Goal: Feedback & Contribution: Contribute content

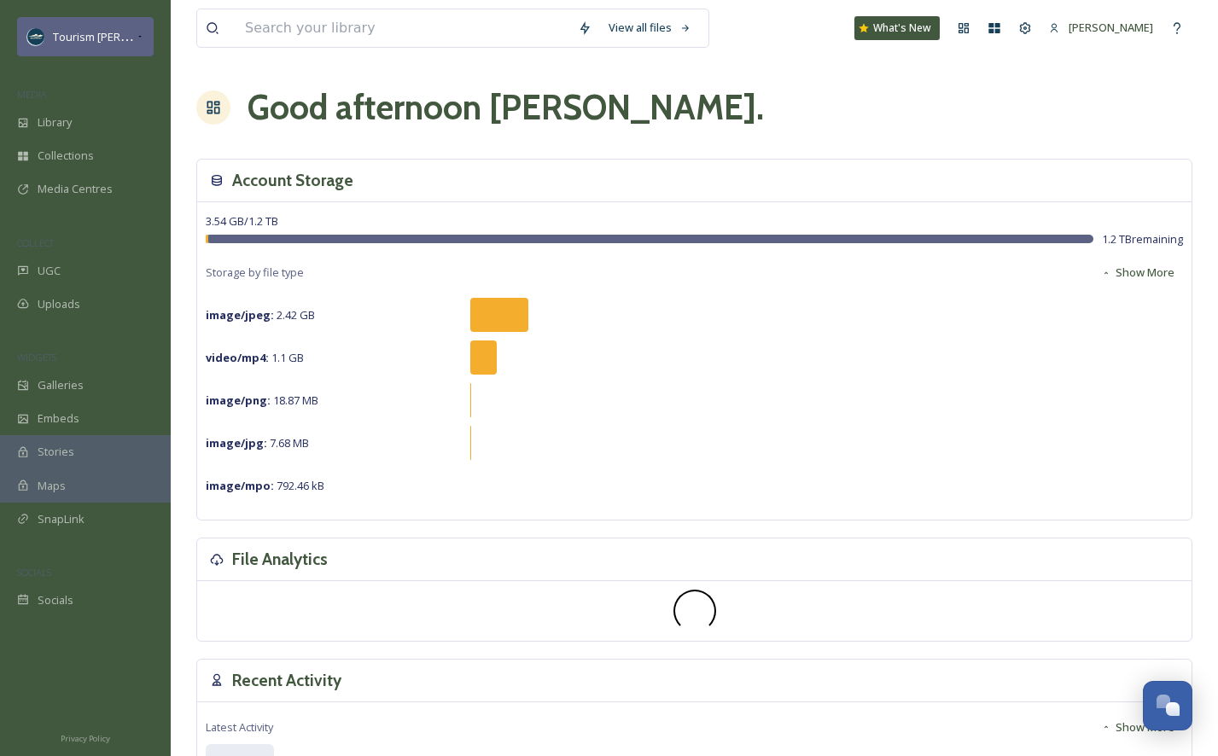
click at [136, 33] on icon at bounding box center [140, 37] width 9 height 14
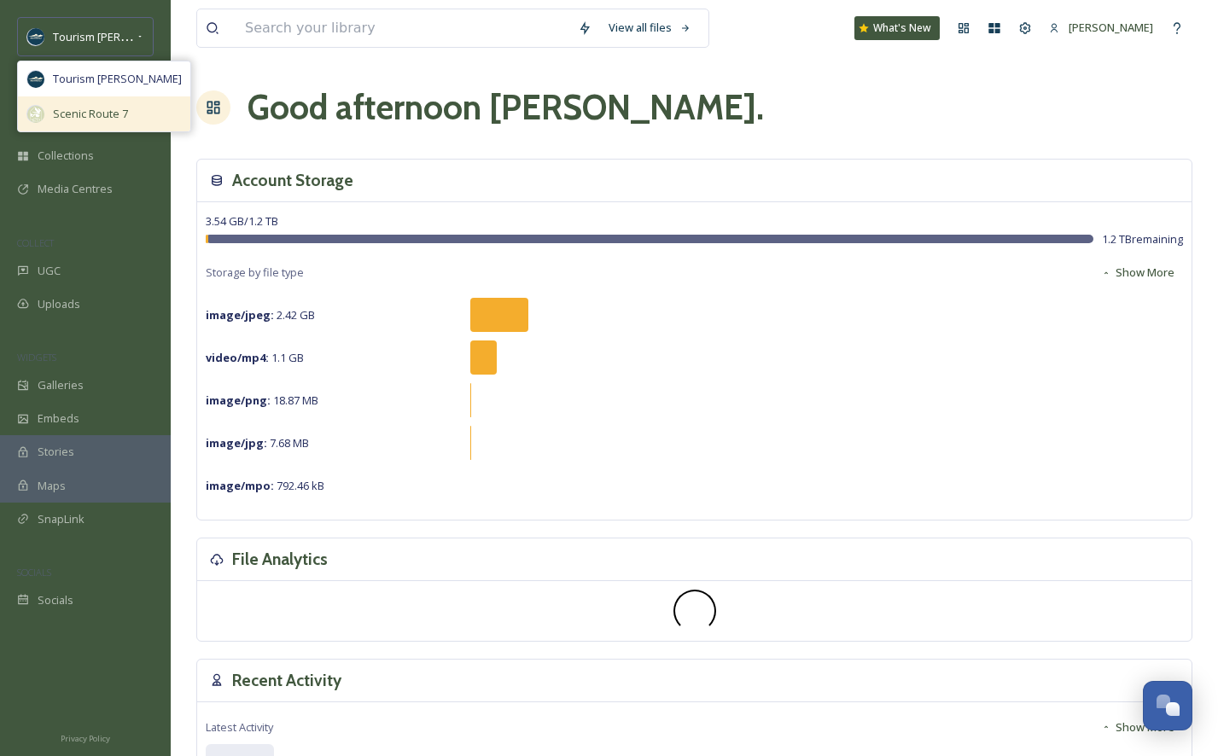
click at [98, 110] on span "Scenic Route 7" at bounding box center [90, 114] width 75 height 16
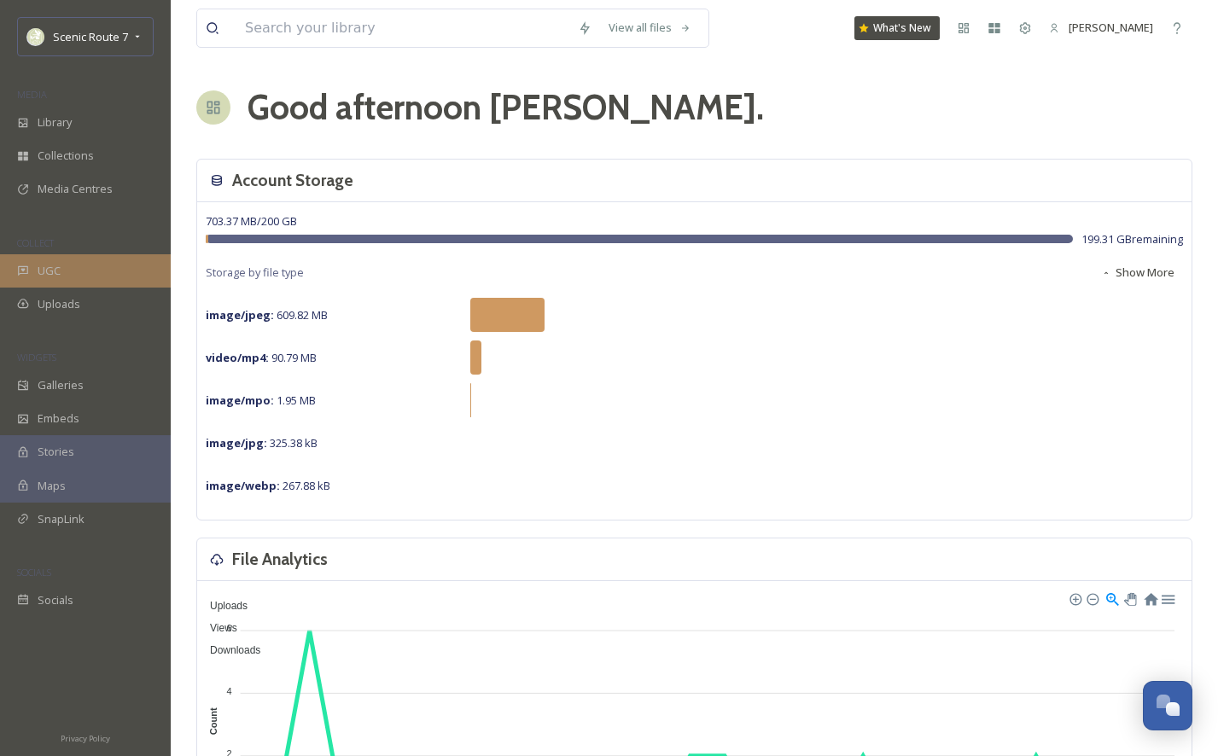
click at [29, 267] on div "UGC" at bounding box center [85, 270] width 171 height 33
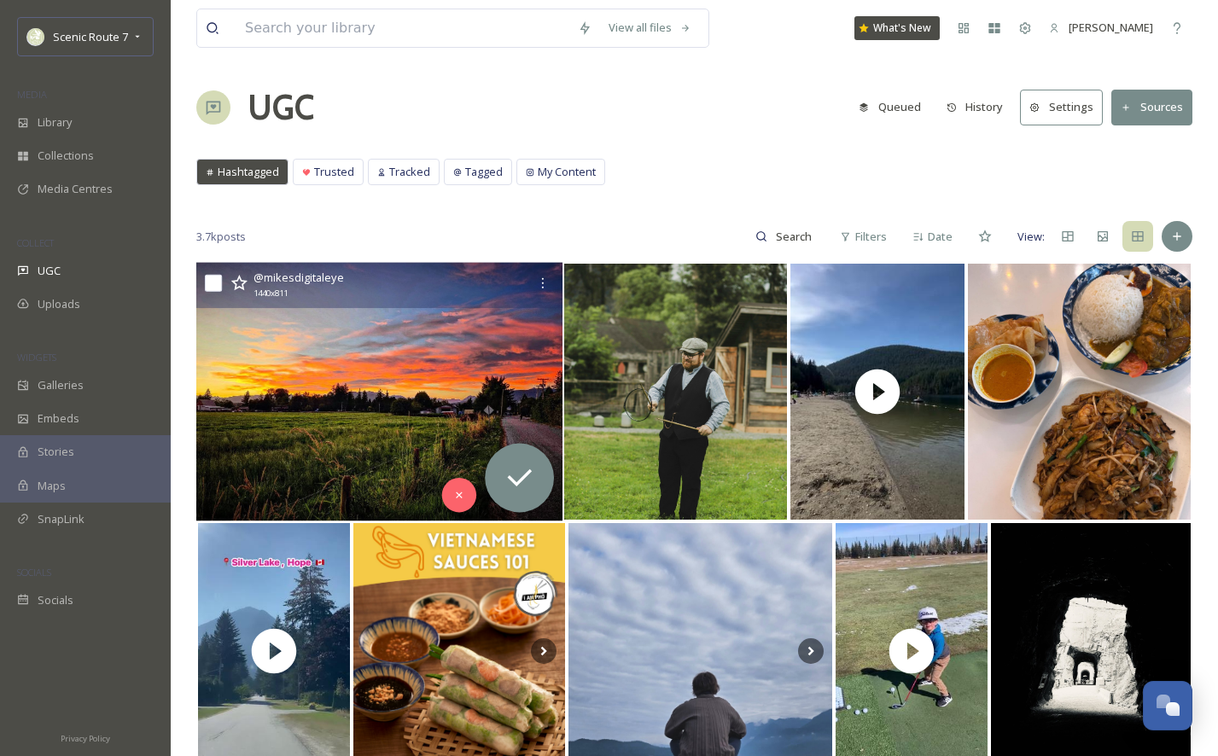
click at [322, 365] on img at bounding box center [379, 392] width 366 height 259
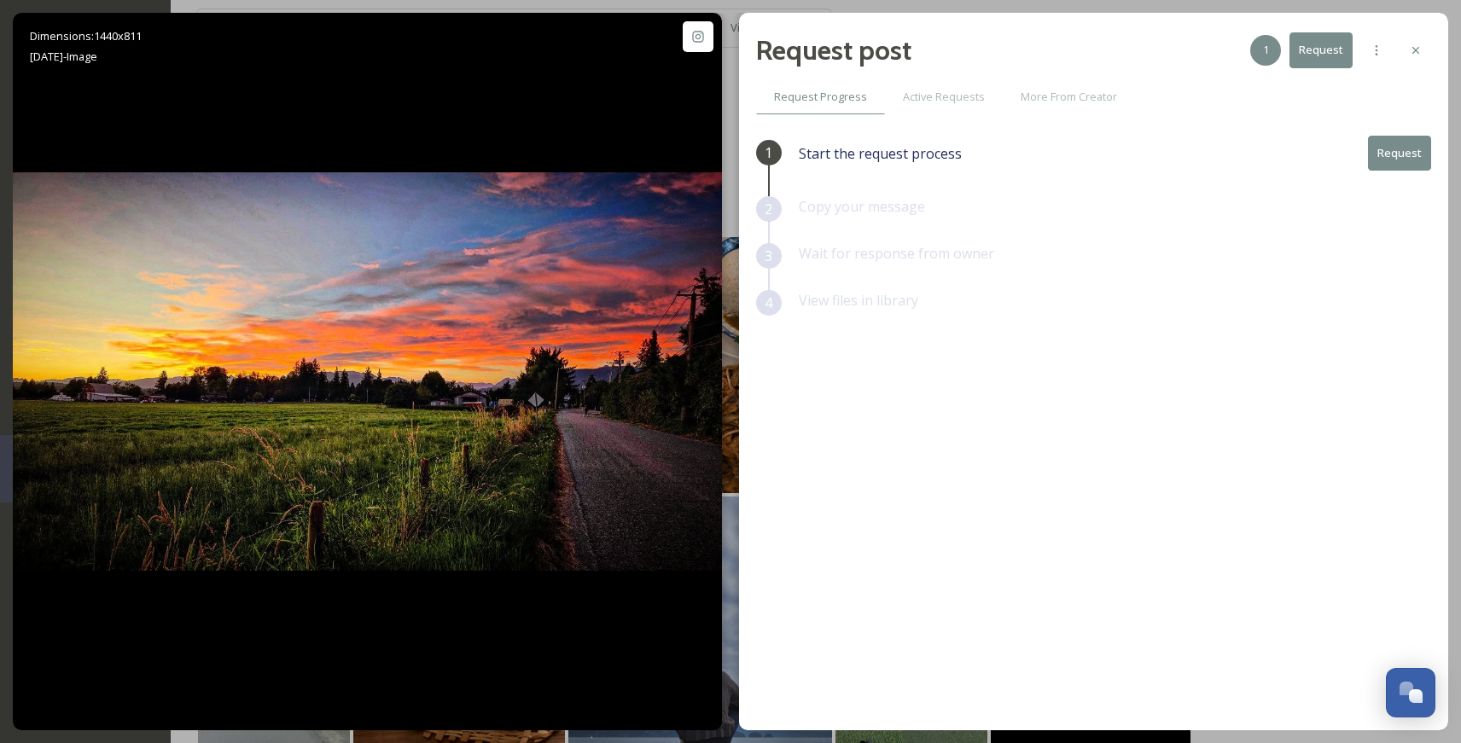
click at [1217, 153] on button "Request" at bounding box center [1399, 153] width 63 height 35
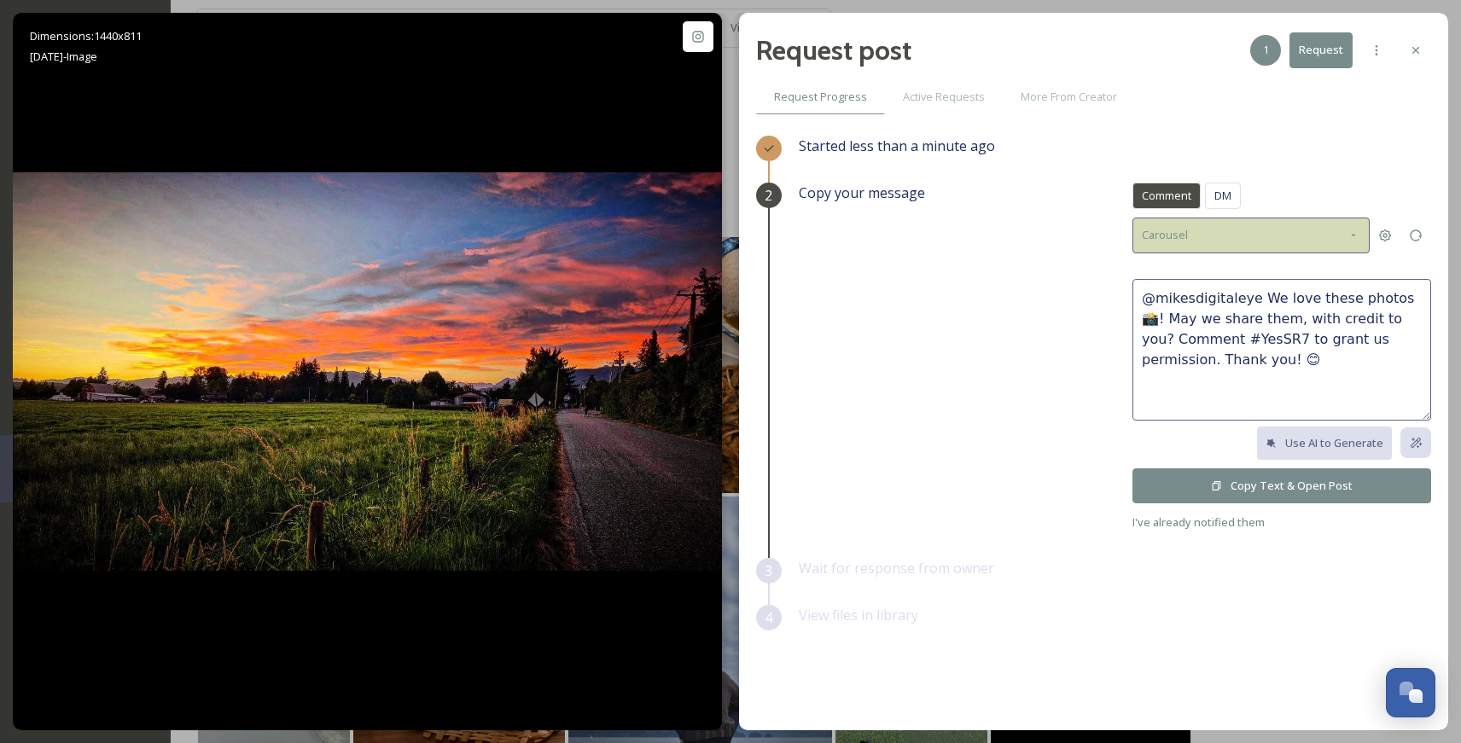
click at [1201, 243] on div "Carousel" at bounding box center [1250, 235] width 237 height 35
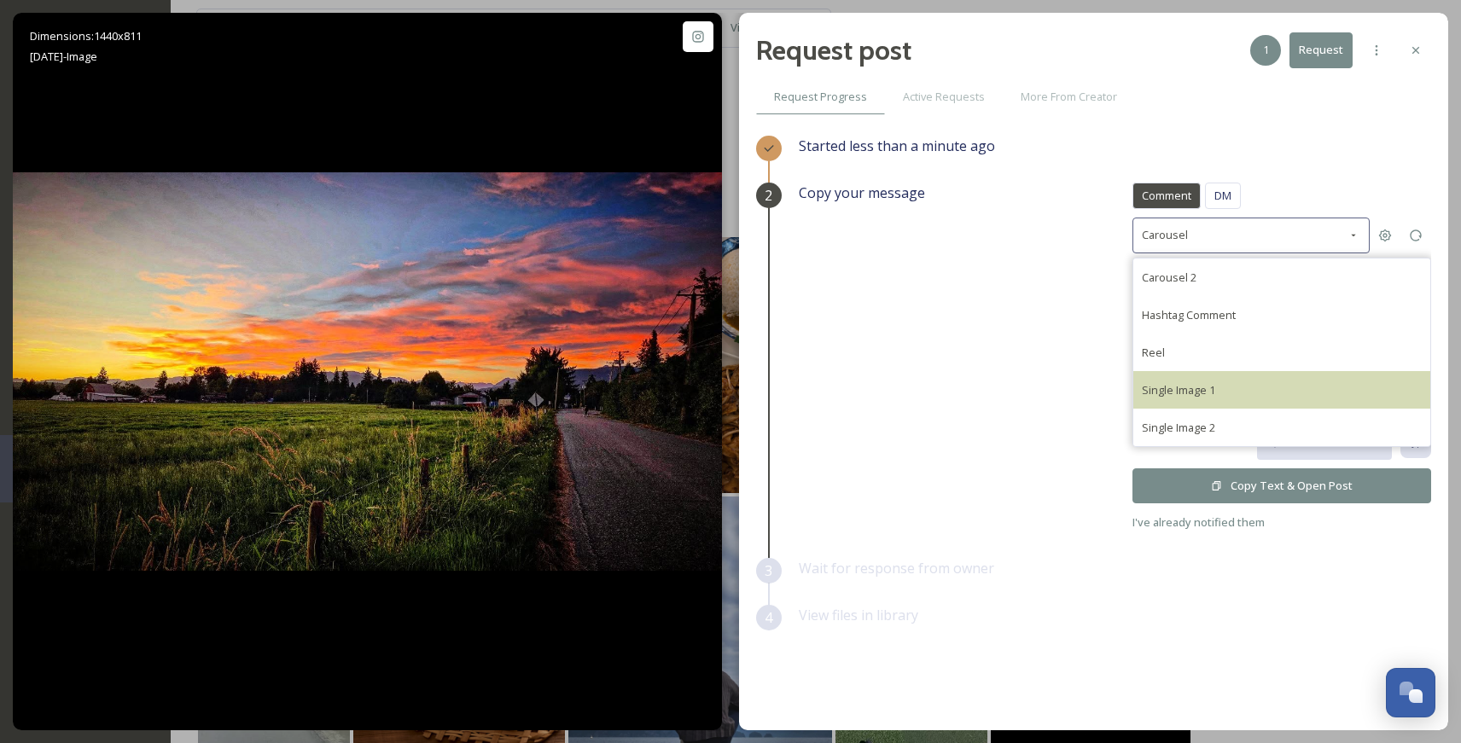
click at [1163, 375] on div "Single Image 1" at bounding box center [1281, 390] width 297 height 38
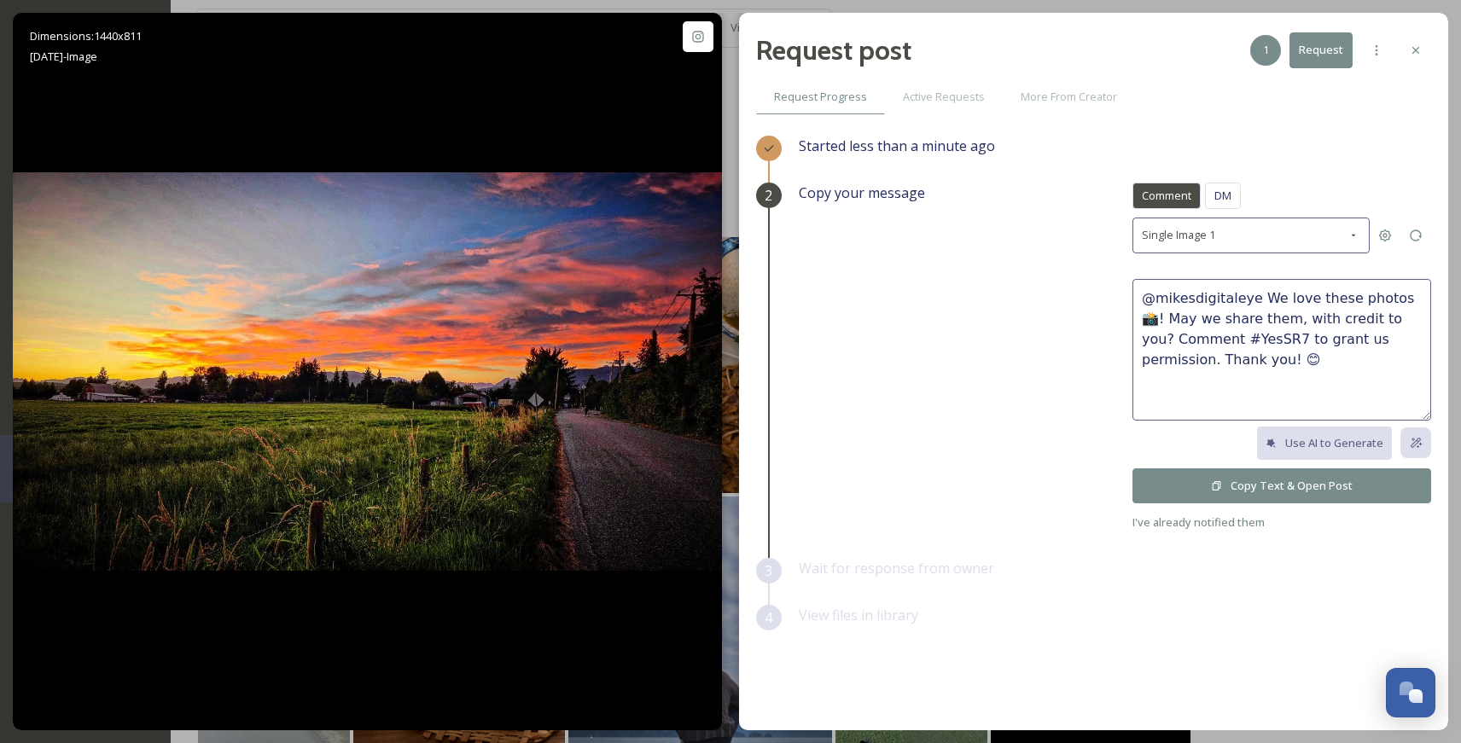
type textarea "@mikesdigitaleye This photo is fantastic! If it's okay with you, we'd love to s…"
click at [1212, 480] on button "Copy Text & Open Post" at bounding box center [1281, 485] width 299 height 35
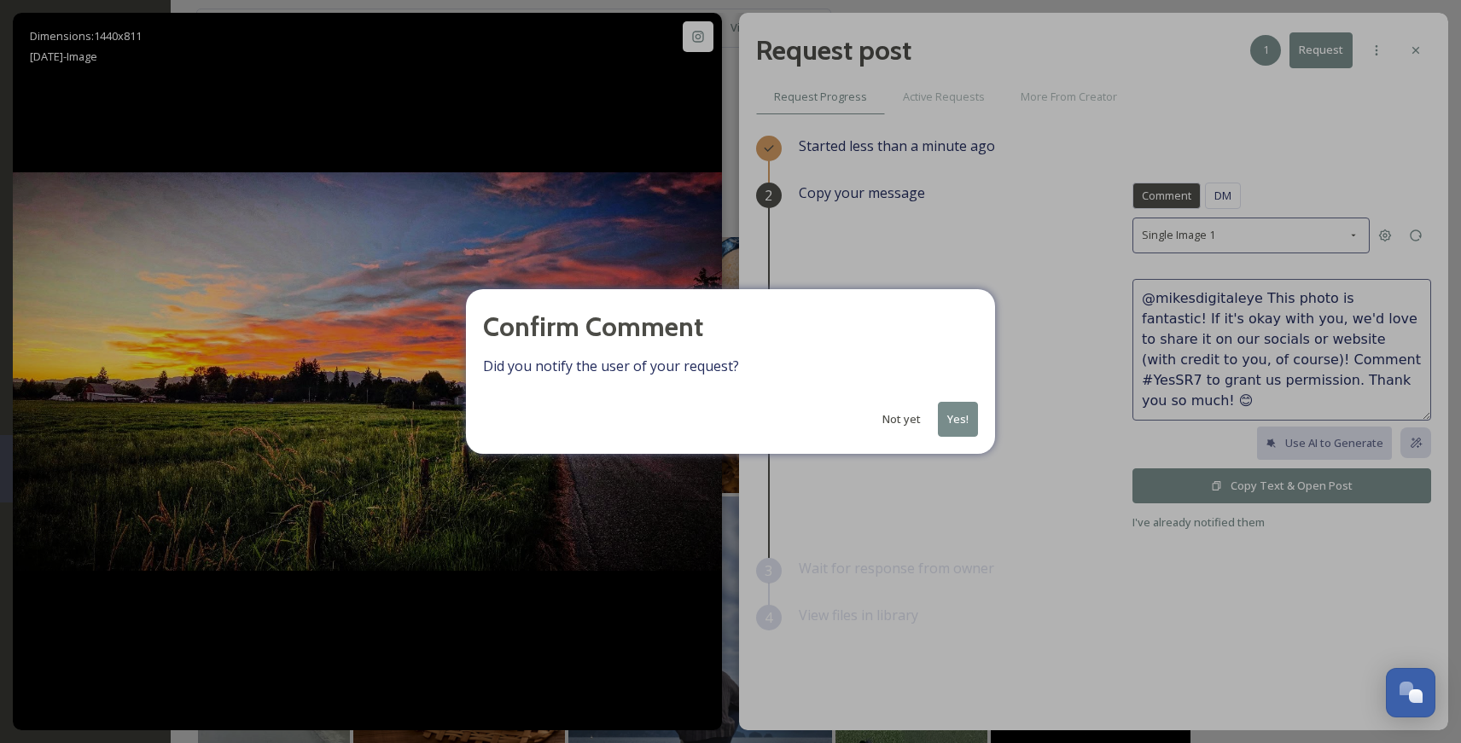
click at [902, 411] on button "Not yet" at bounding box center [901, 419] width 55 height 33
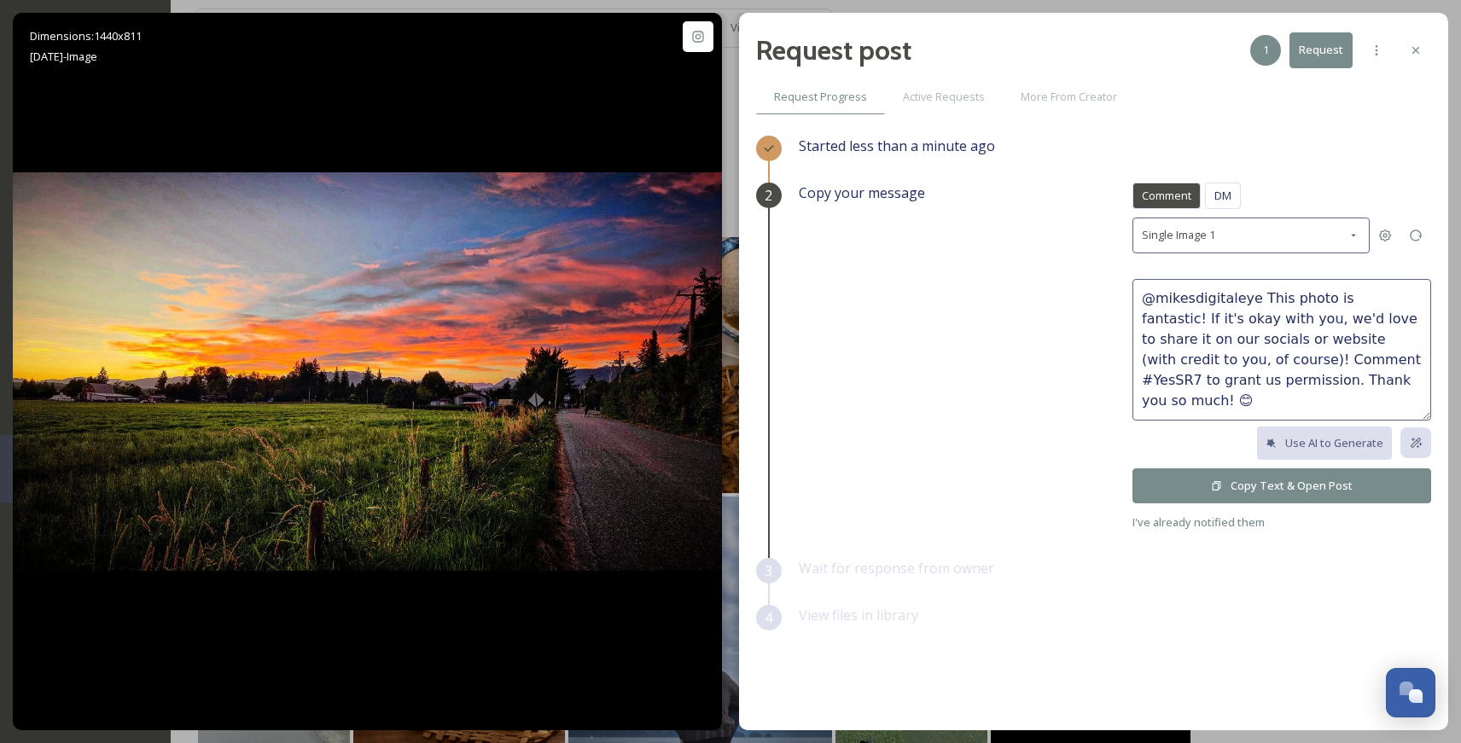
click at [1217, 486] on button "Copy Text & Open Post" at bounding box center [1281, 485] width 299 height 35
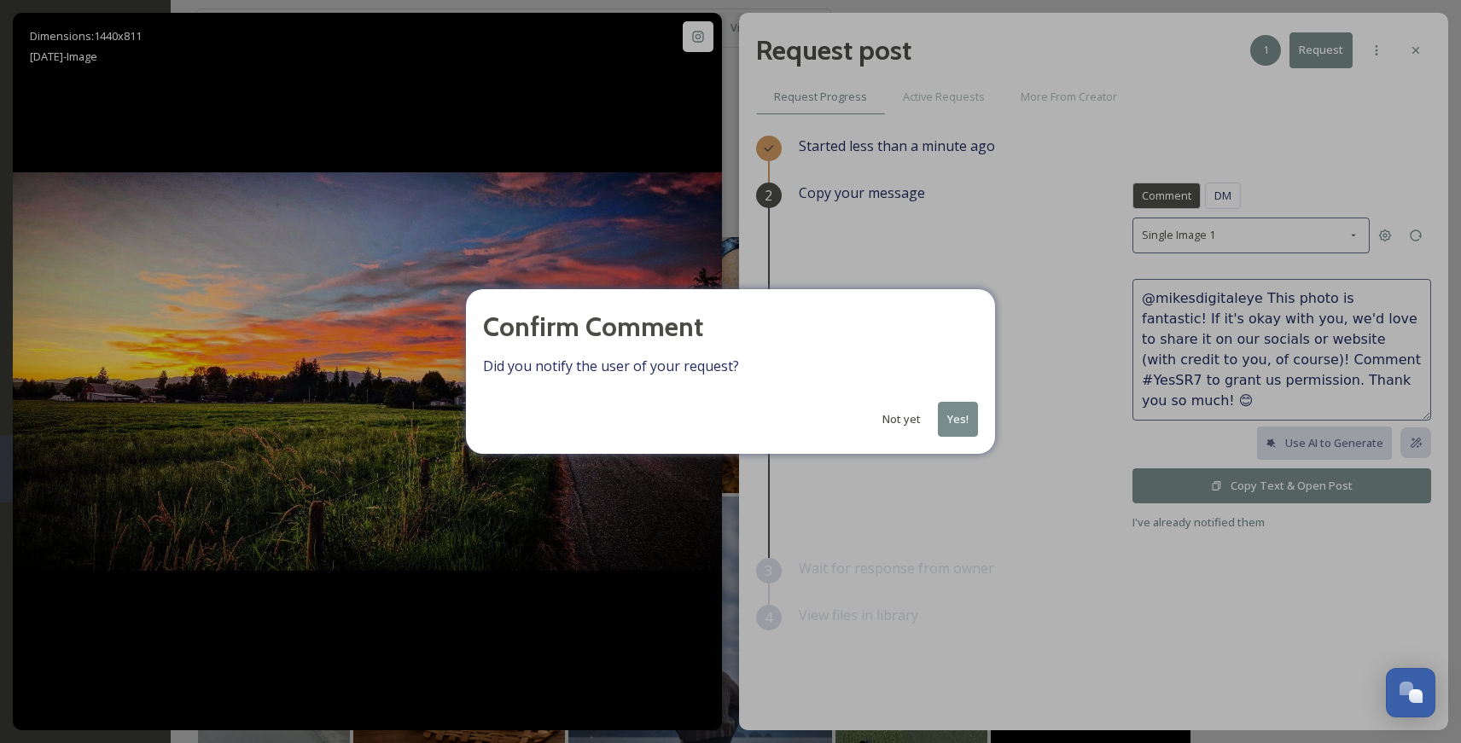
click at [965, 418] on button "Yes!" at bounding box center [958, 419] width 40 height 35
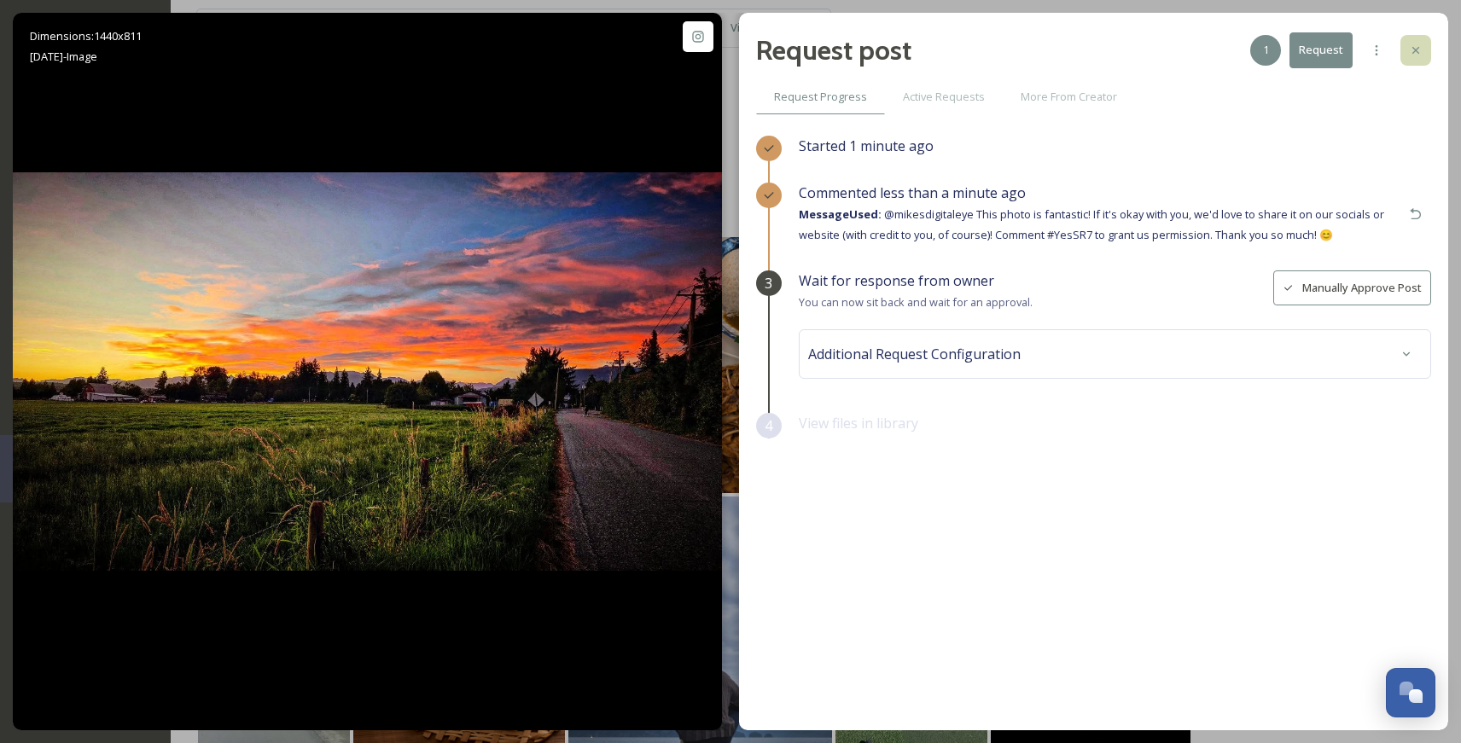
click at [1217, 46] on icon at bounding box center [1416, 51] width 14 height 14
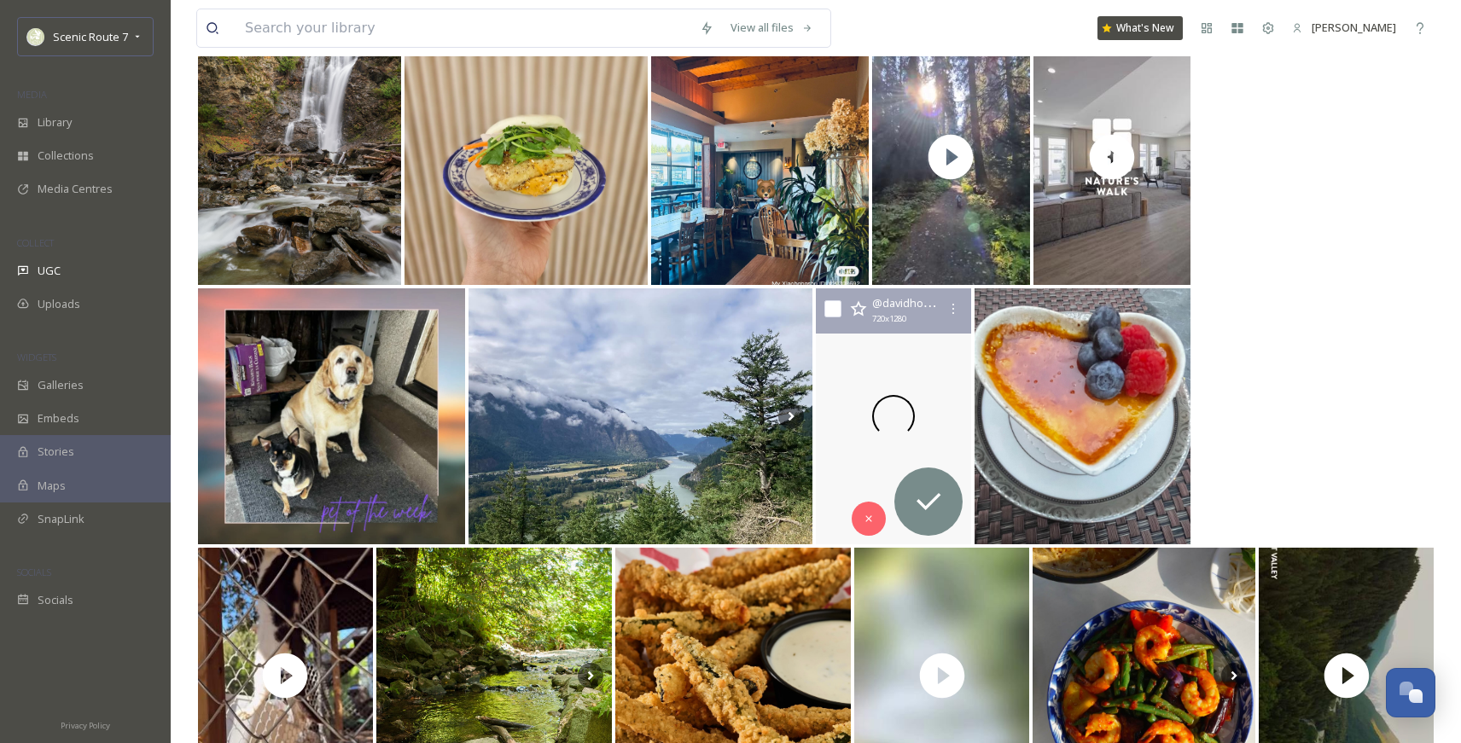
scroll to position [734, 0]
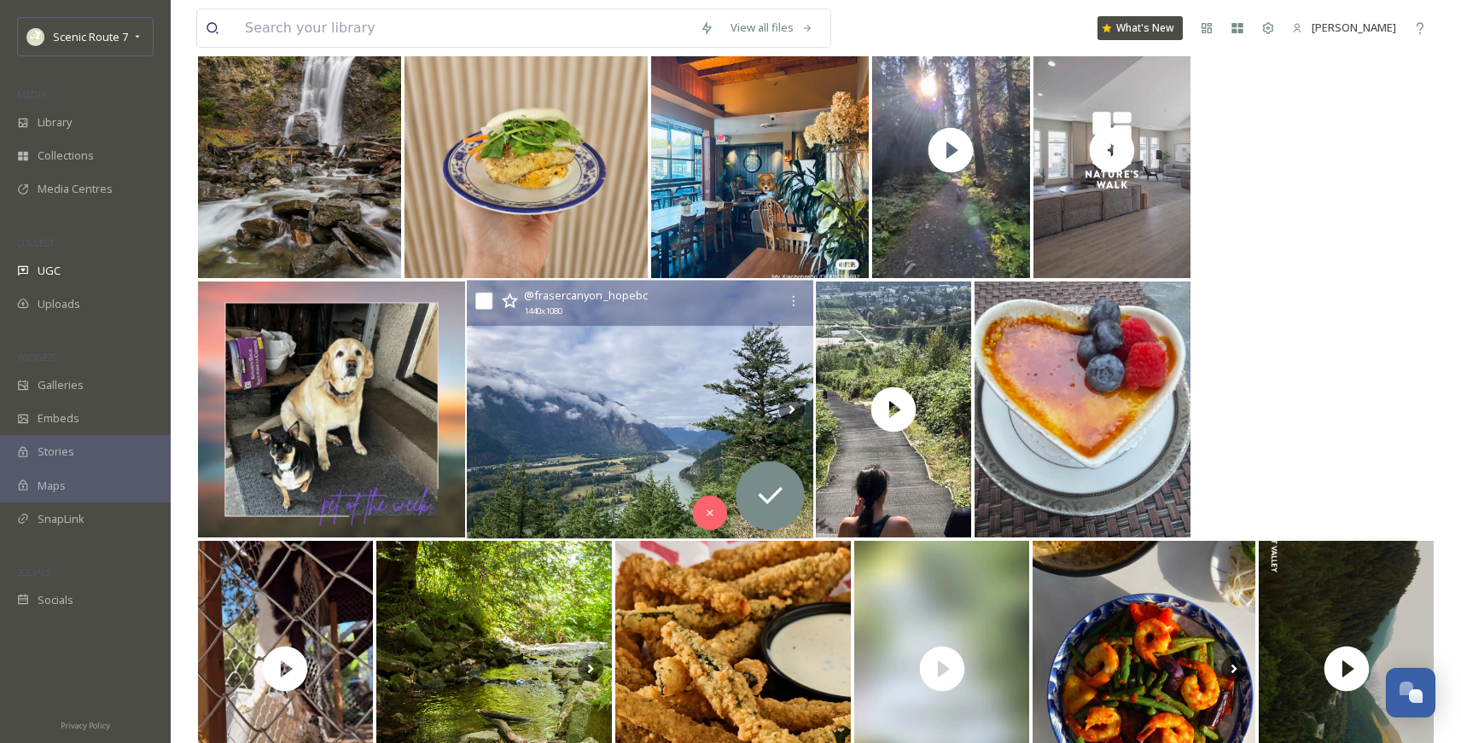
click at [641, 424] on img at bounding box center [640, 410] width 346 height 259
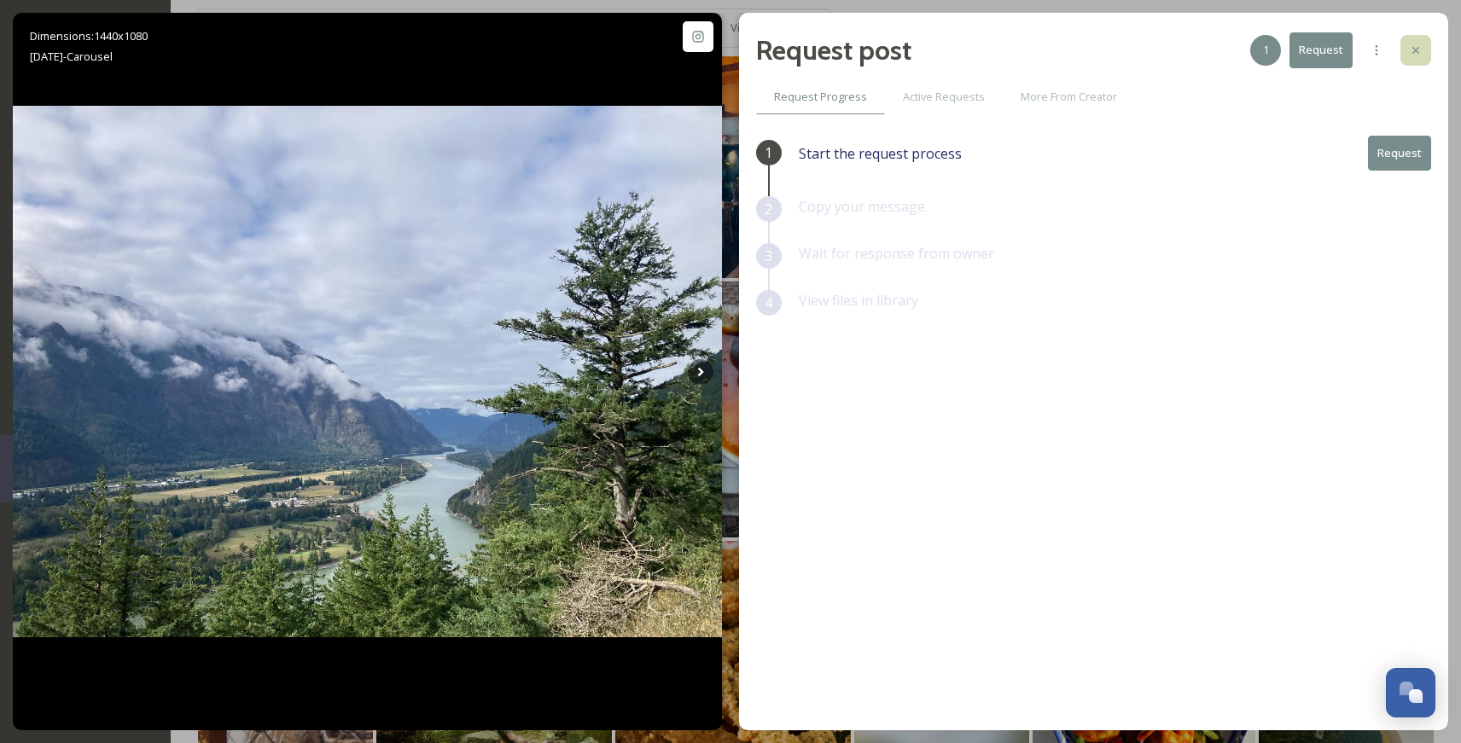
click at [1217, 45] on div at bounding box center [1415, 50] width 31 height 31
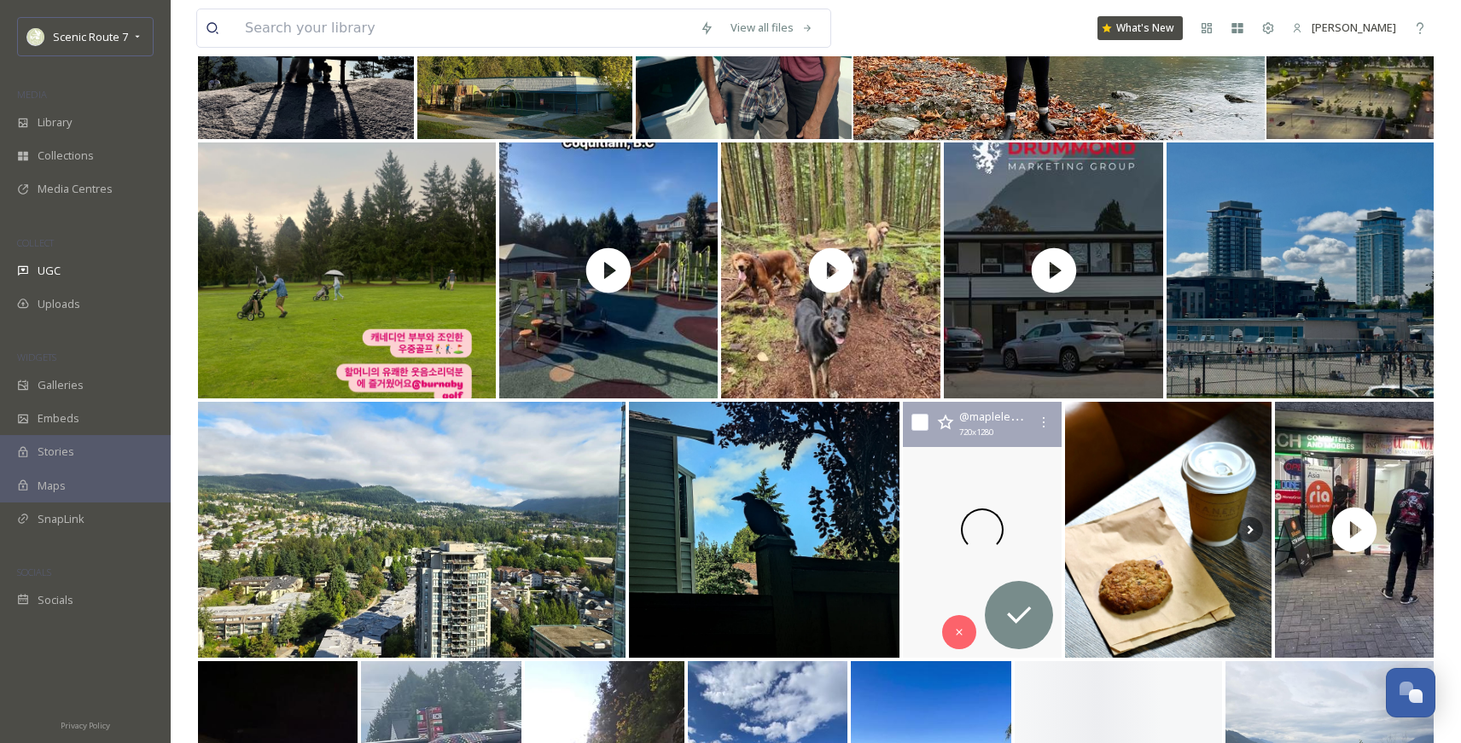
scroll to position [2874, 0]
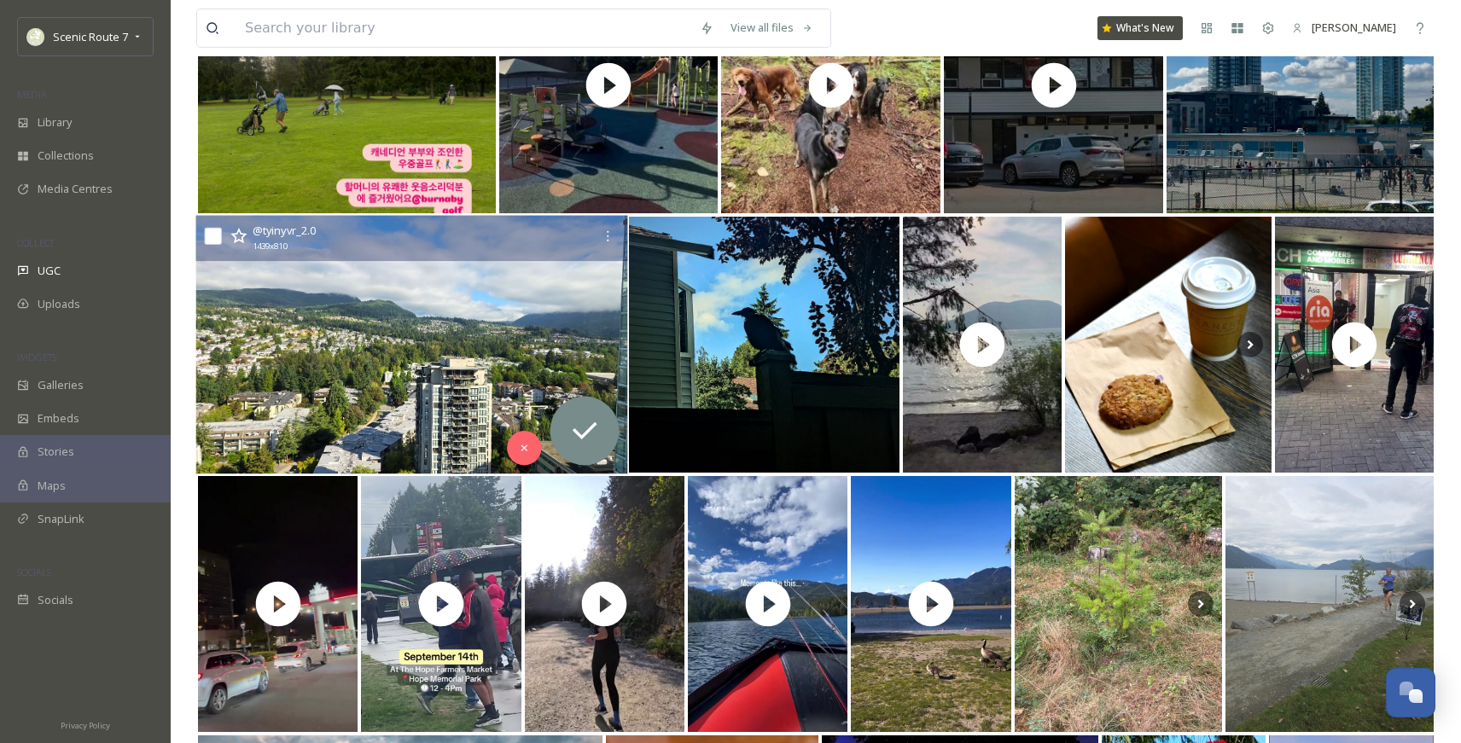
click at [366, 349] on img at bounding box center [411, 345] width 432 height 259
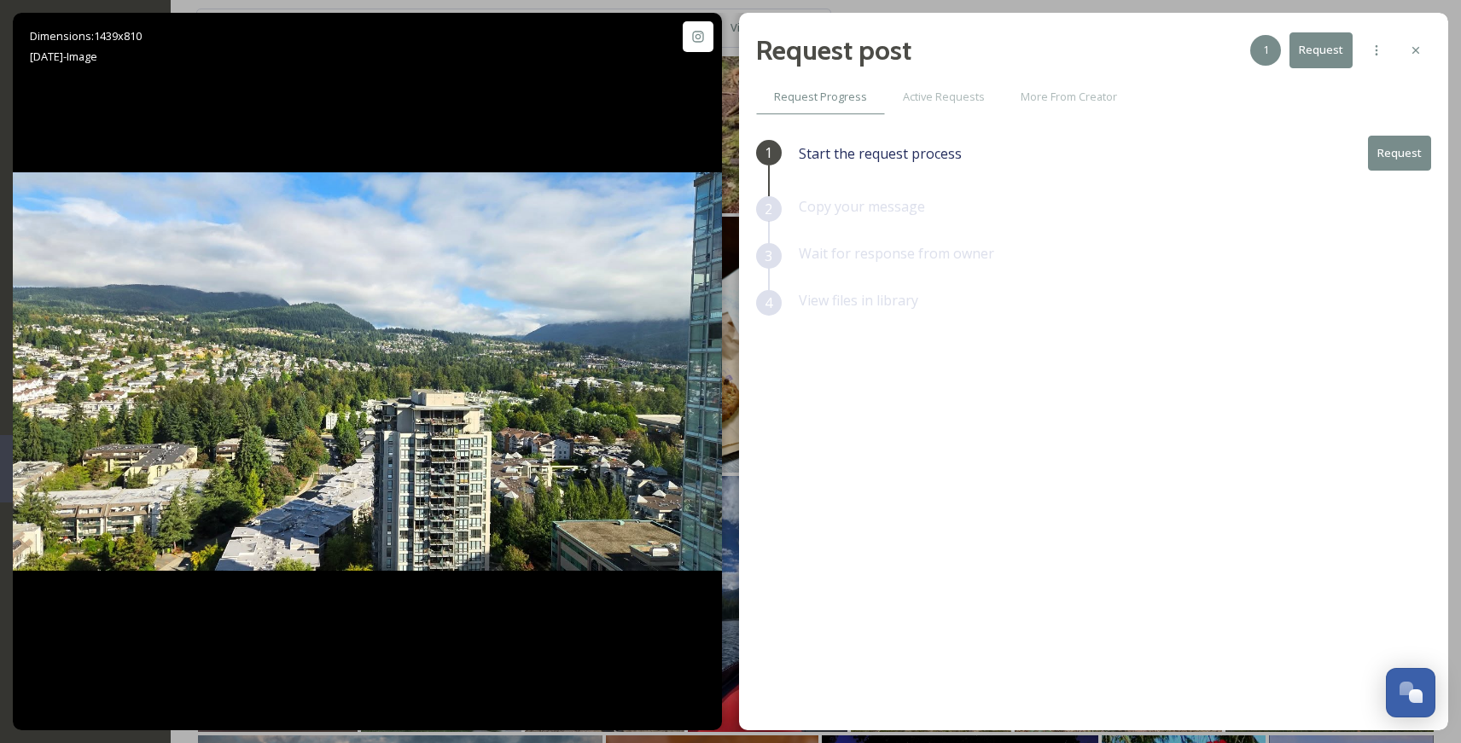
click at [1217, 148] on button "Request" at bounding box center [1399, 153] width 63 height 35
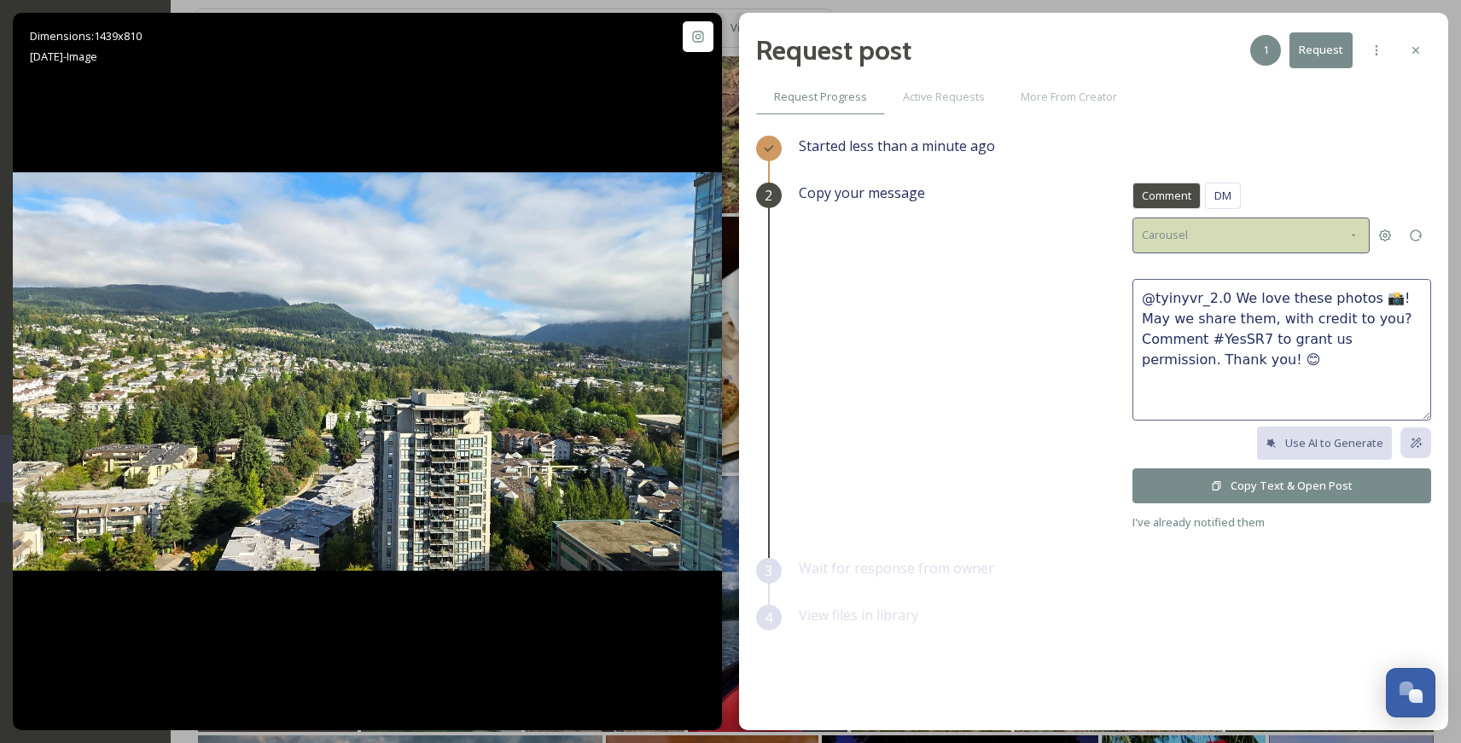
click at [1217, 238] on icon at bounding box center [1354, 236] width 14 height 14
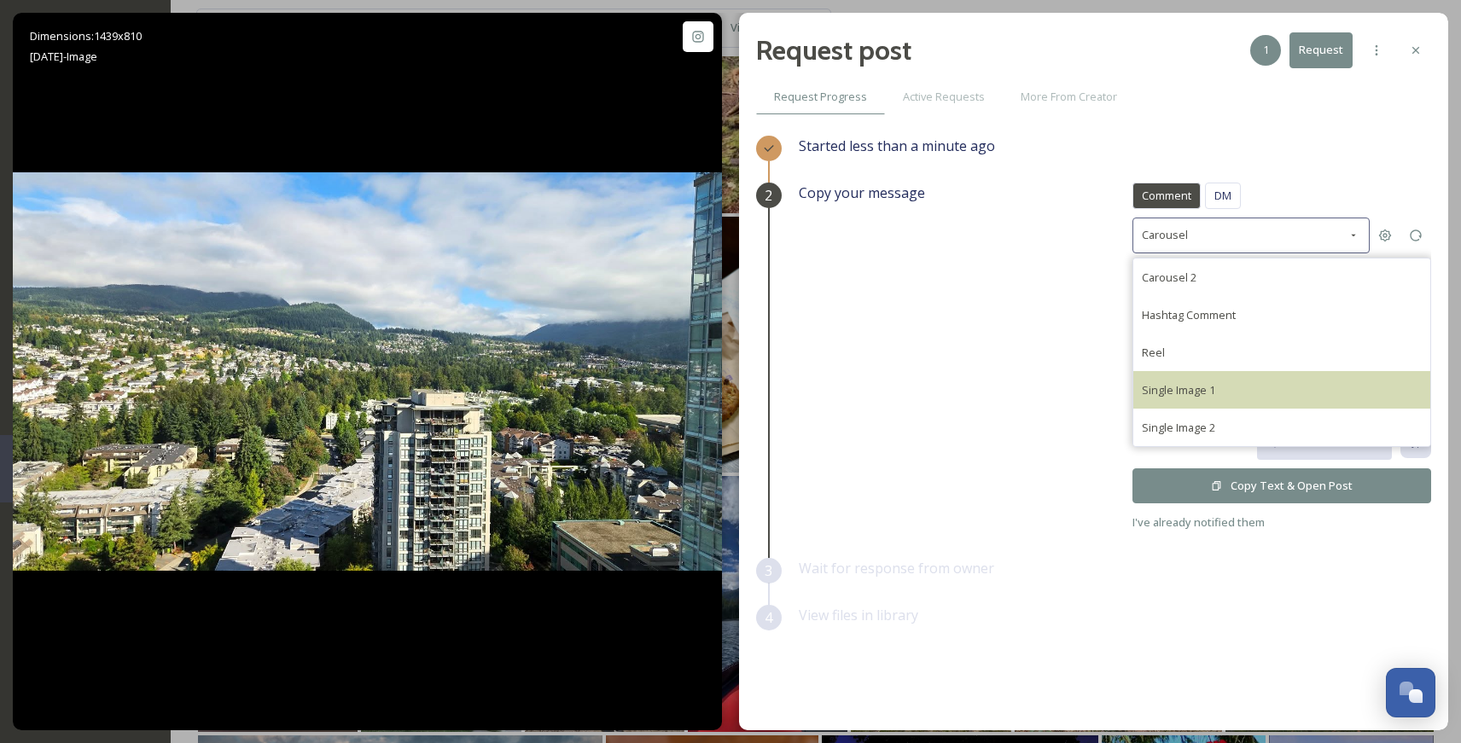
click at [1192, 380] on div "Single Image 1" at bounding box center [1178, 390] width 73 height 20
type textarea "@tyinyvr_2.0 This photo is fantastic! If it's okay with you, we'd love to share…"
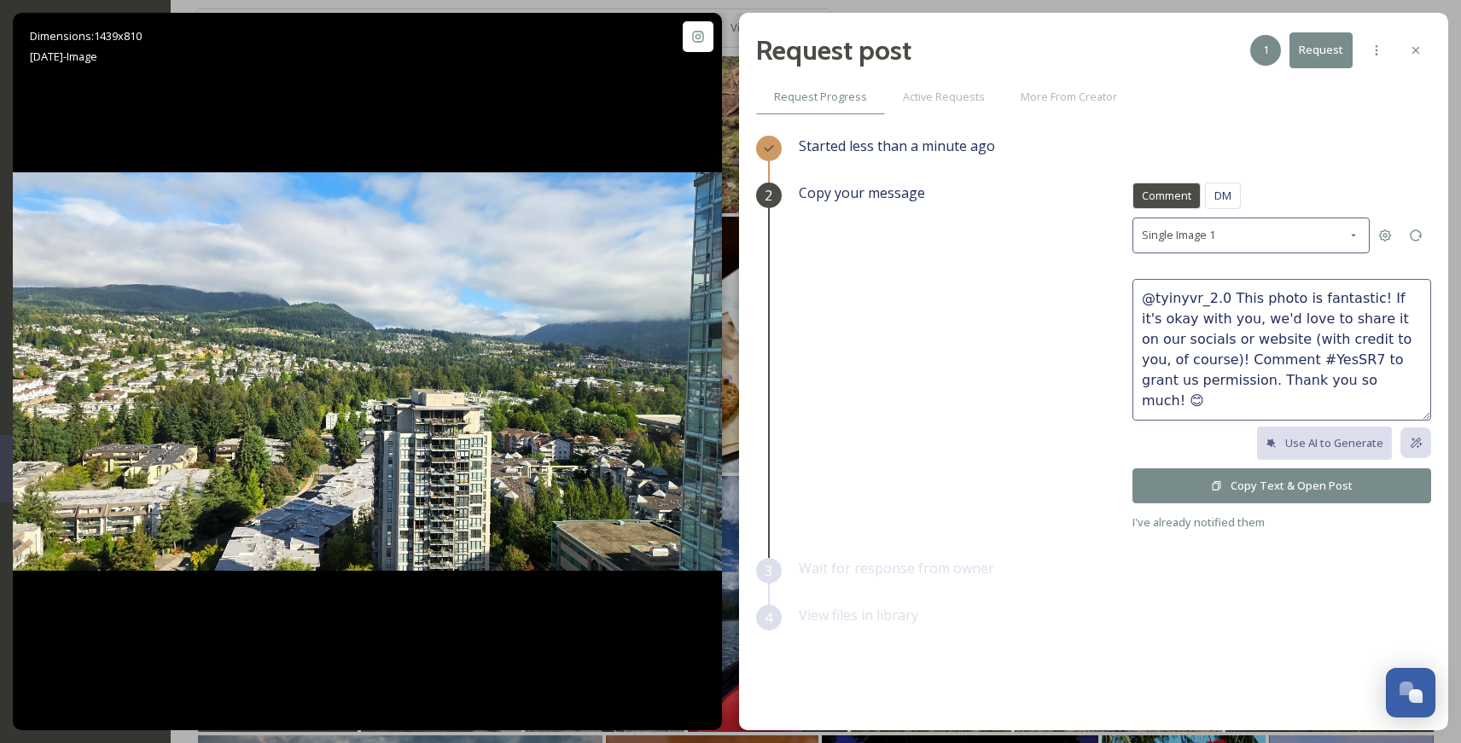
click at [1186, 486] on button "Copy Text & Open Post" at bounding box center [1281, 485] width 299 height 35
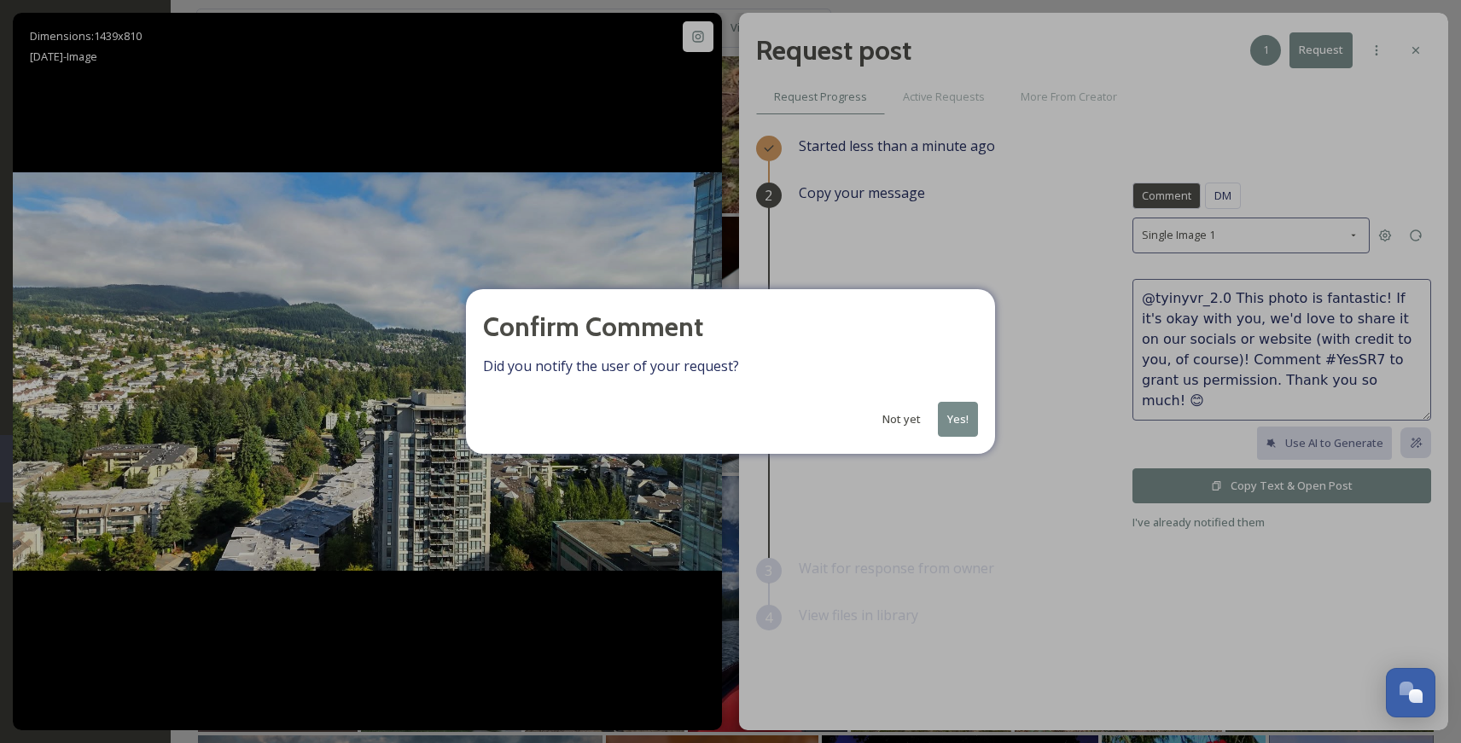
click at [958, 405] on button "Yes!" at bounding box center [958, 419] width 40 height 35
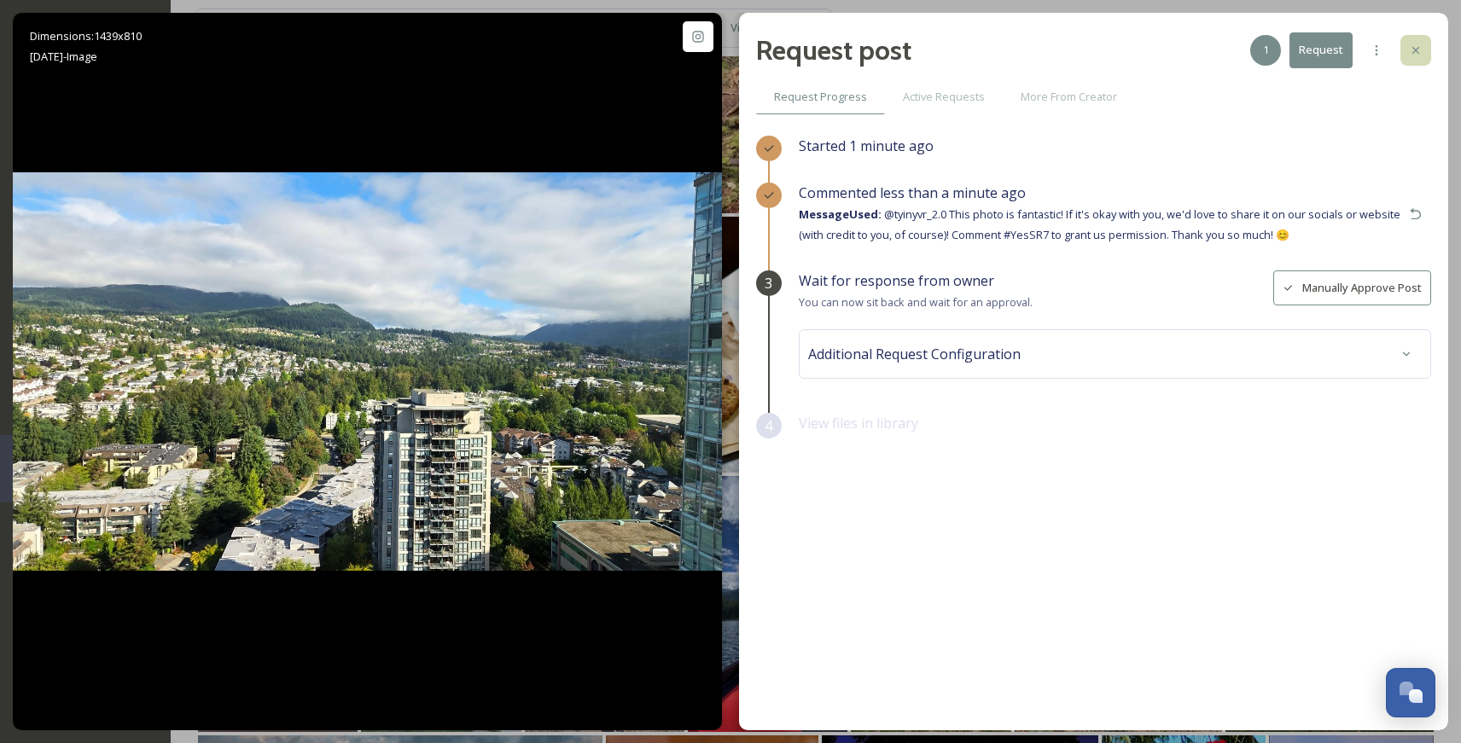
click at [1217, 49] on icon at bounding box center [1416, 51] width 14 height 14
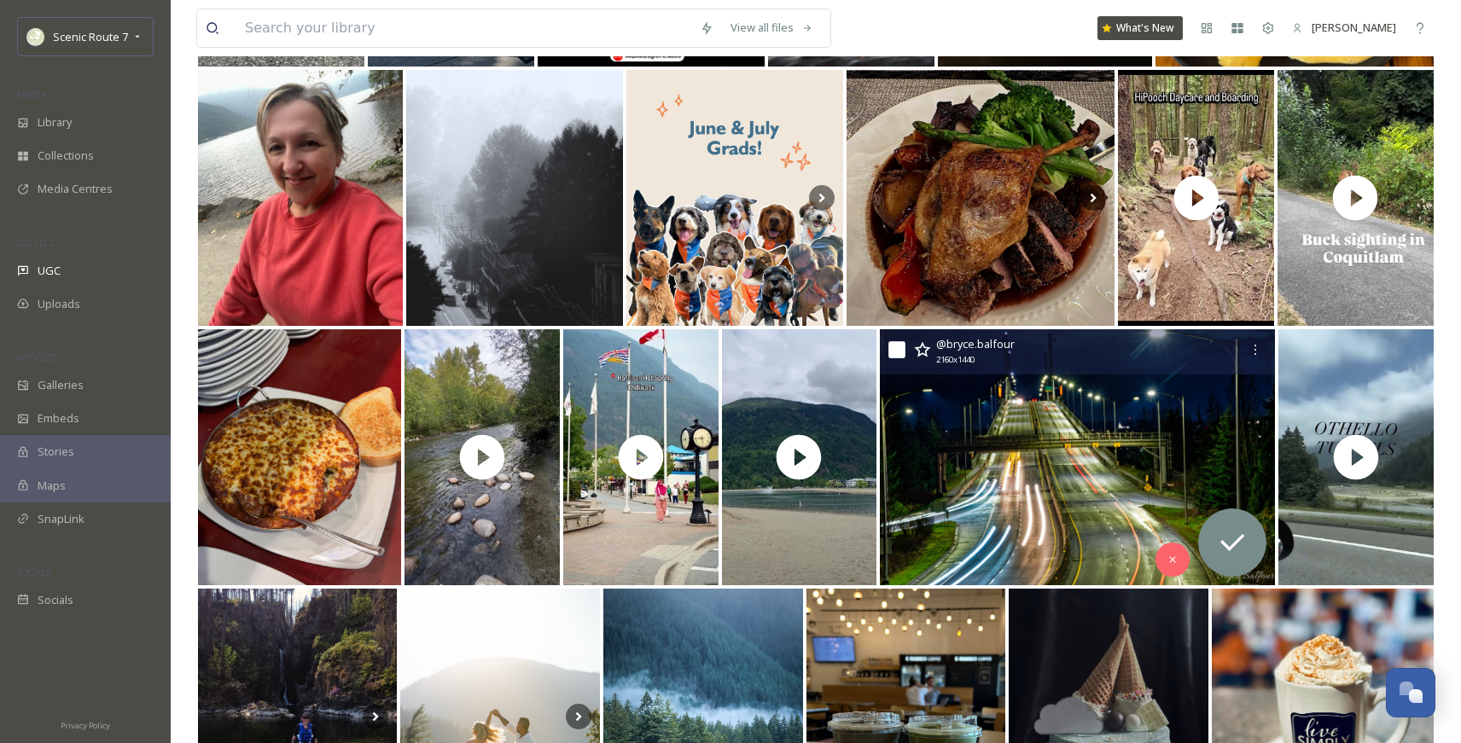
scroll to position [4382, 0]
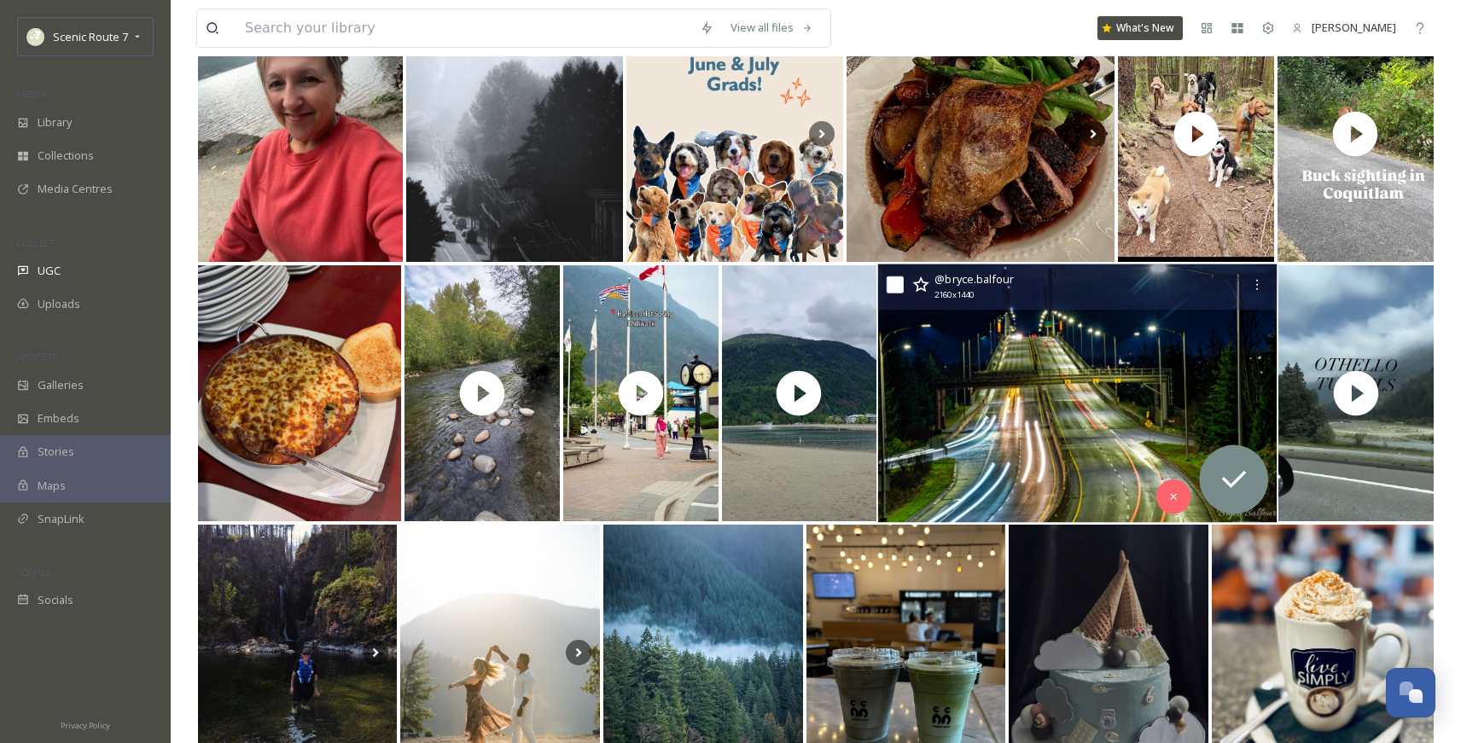
click at [1005, 404] on img at bounding box center [1077, 394] width 399 height 259
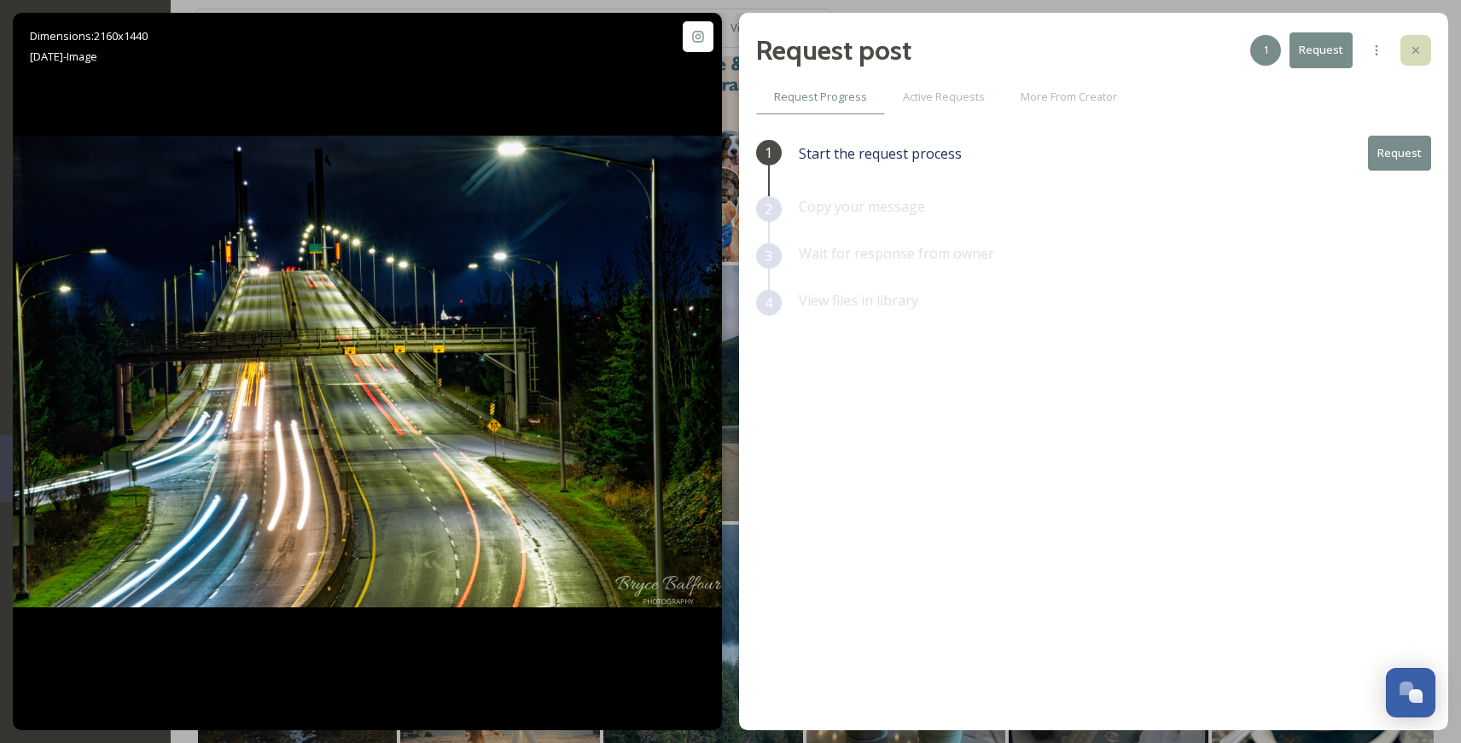
click at [1217, 49] on icon at bounding box center [1416, 51] width 14 height 14
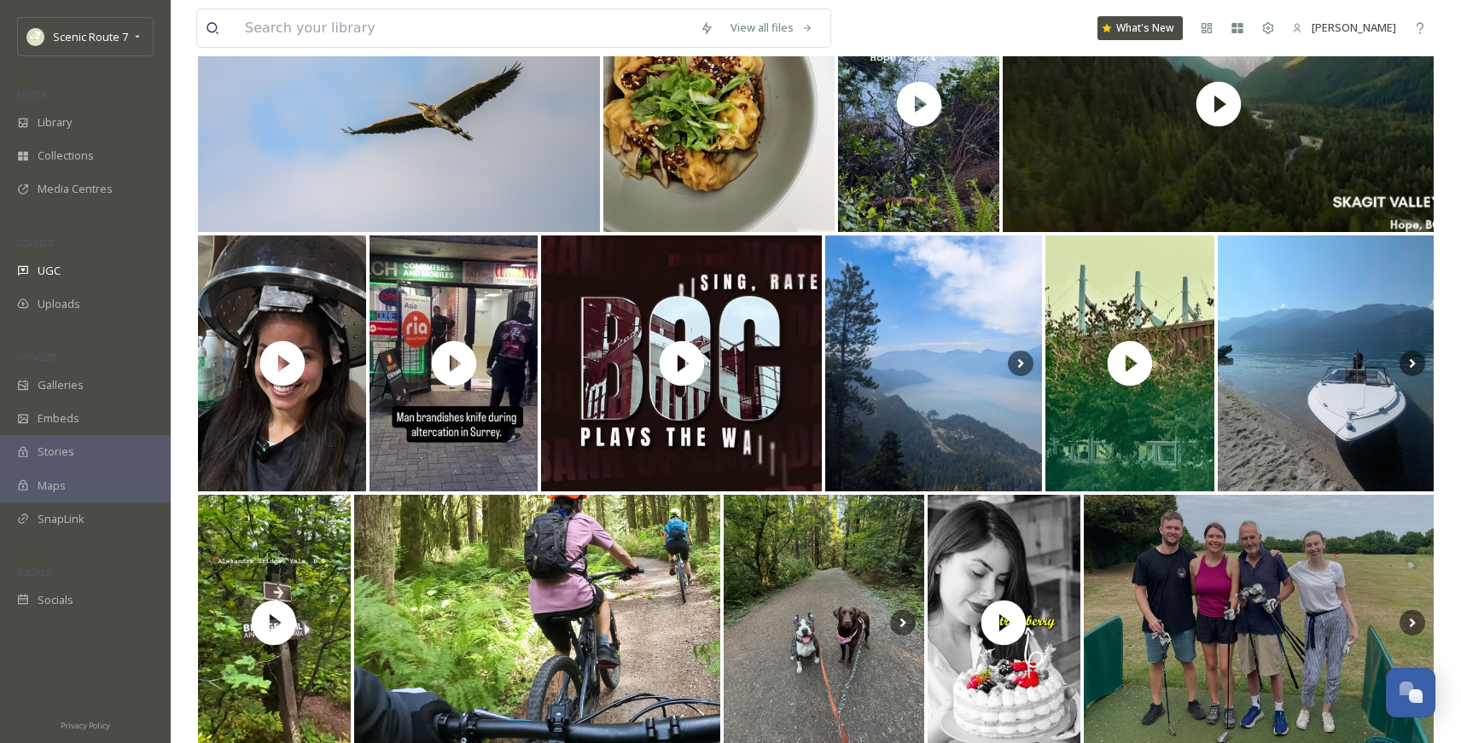
scroll to position [455, 0]
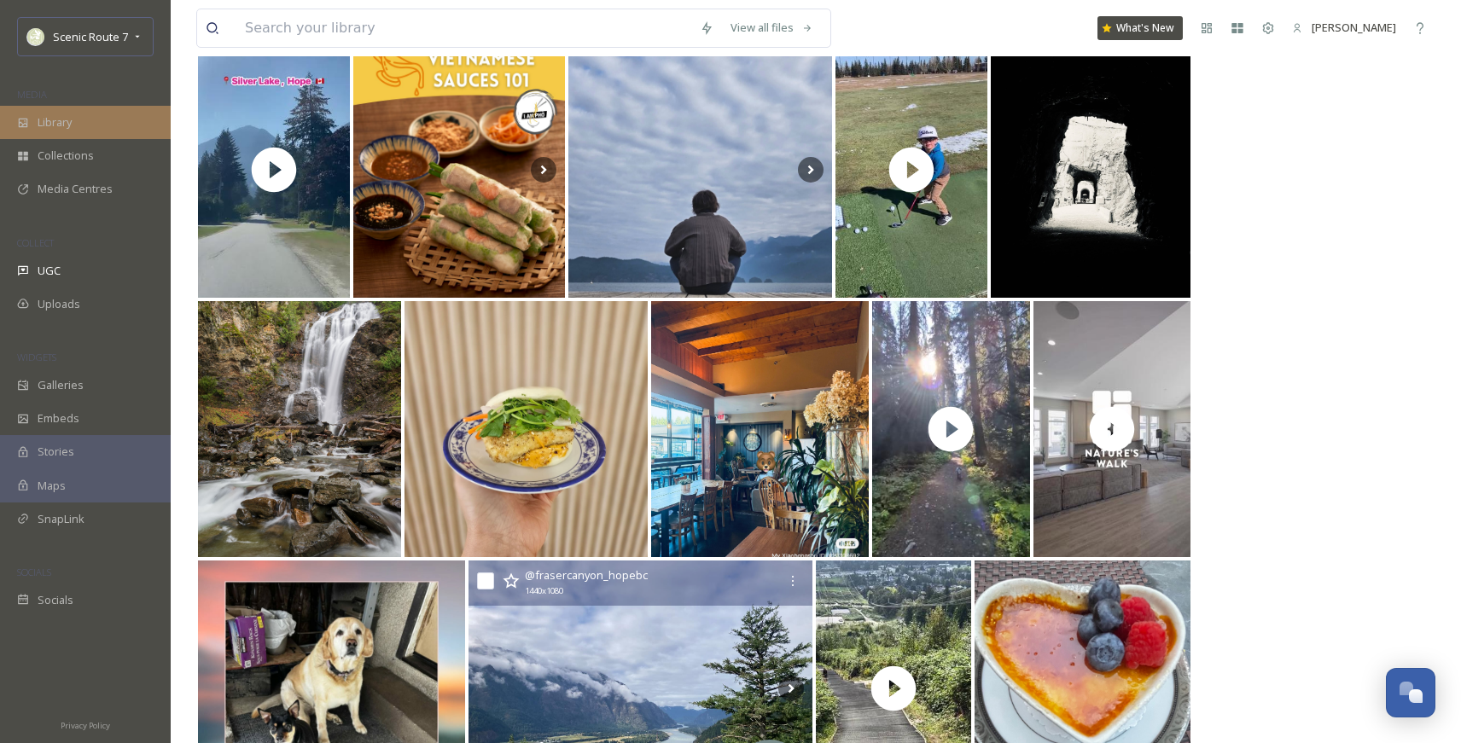
click at [65, 119] on span "Library" at bounding box center [55, 122] width 34 height 16
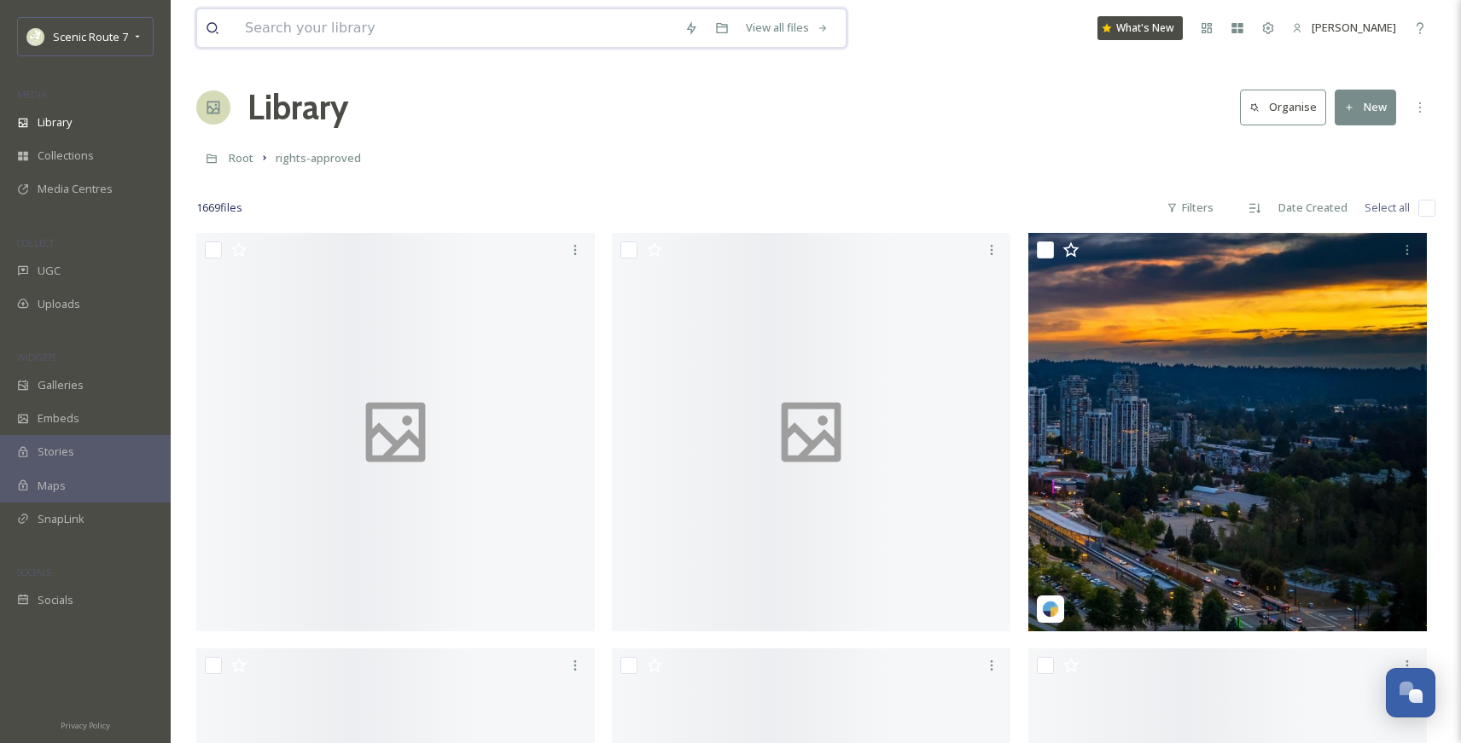
click at [346, 38] on input at bounding box center [455, 28] width 439 height 38
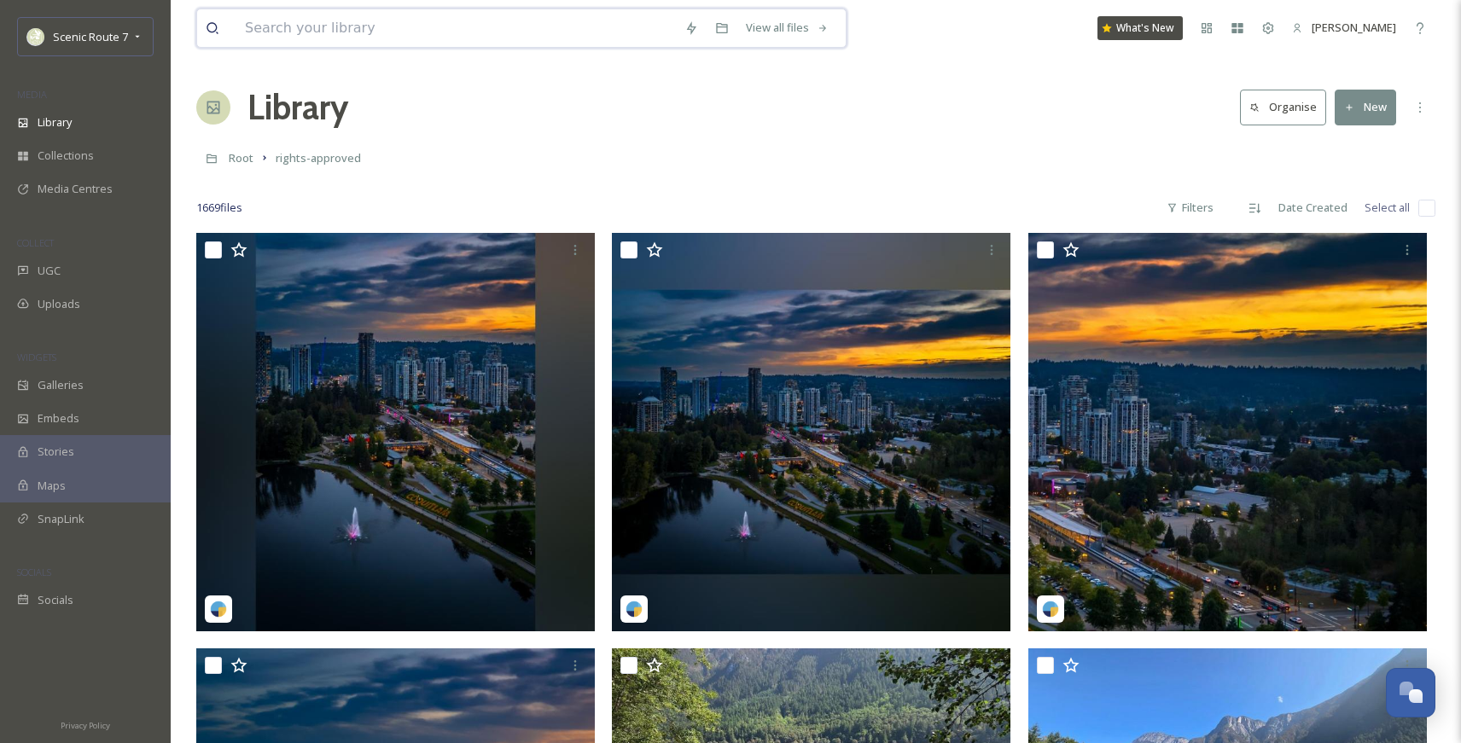
type input "v"
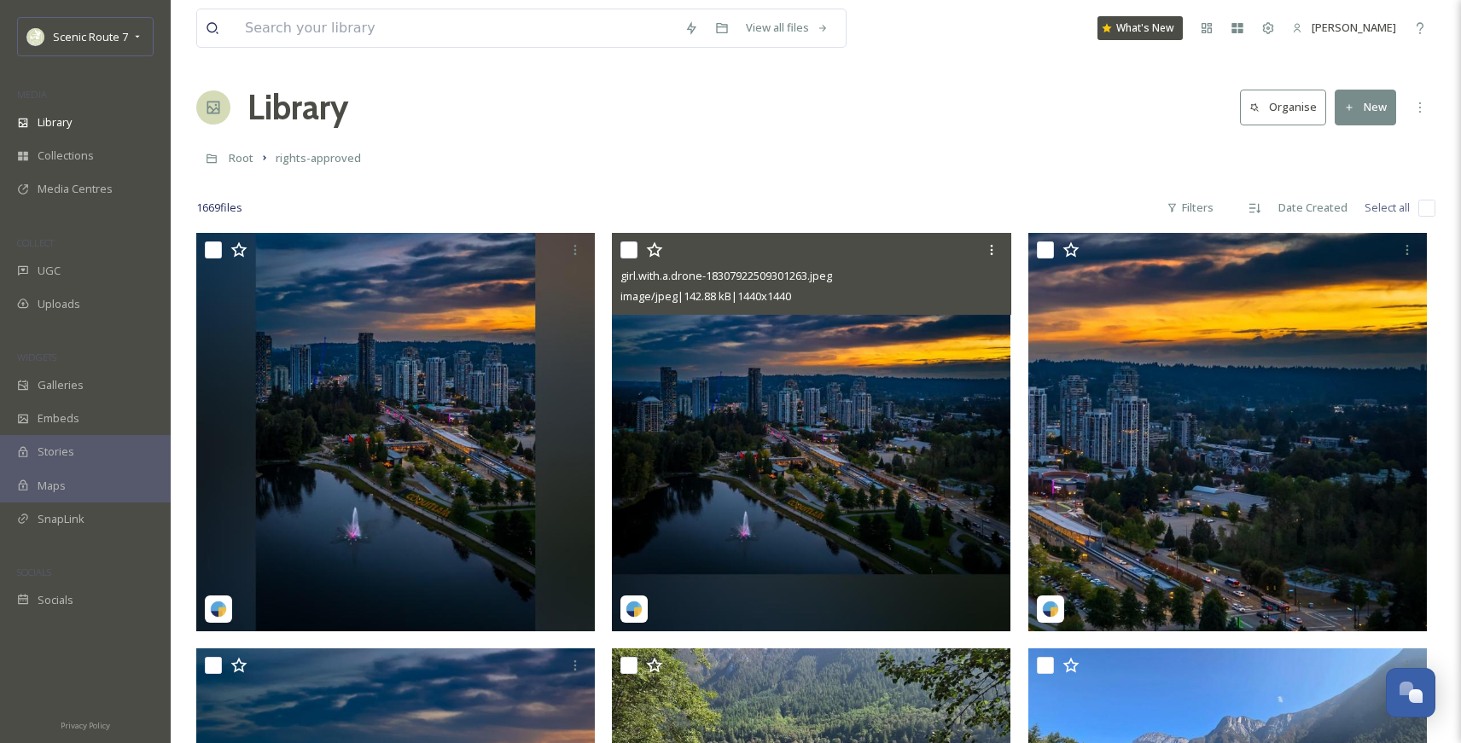
click at [812, 443] on img at bounding box center [811, 432] width 399 height 399
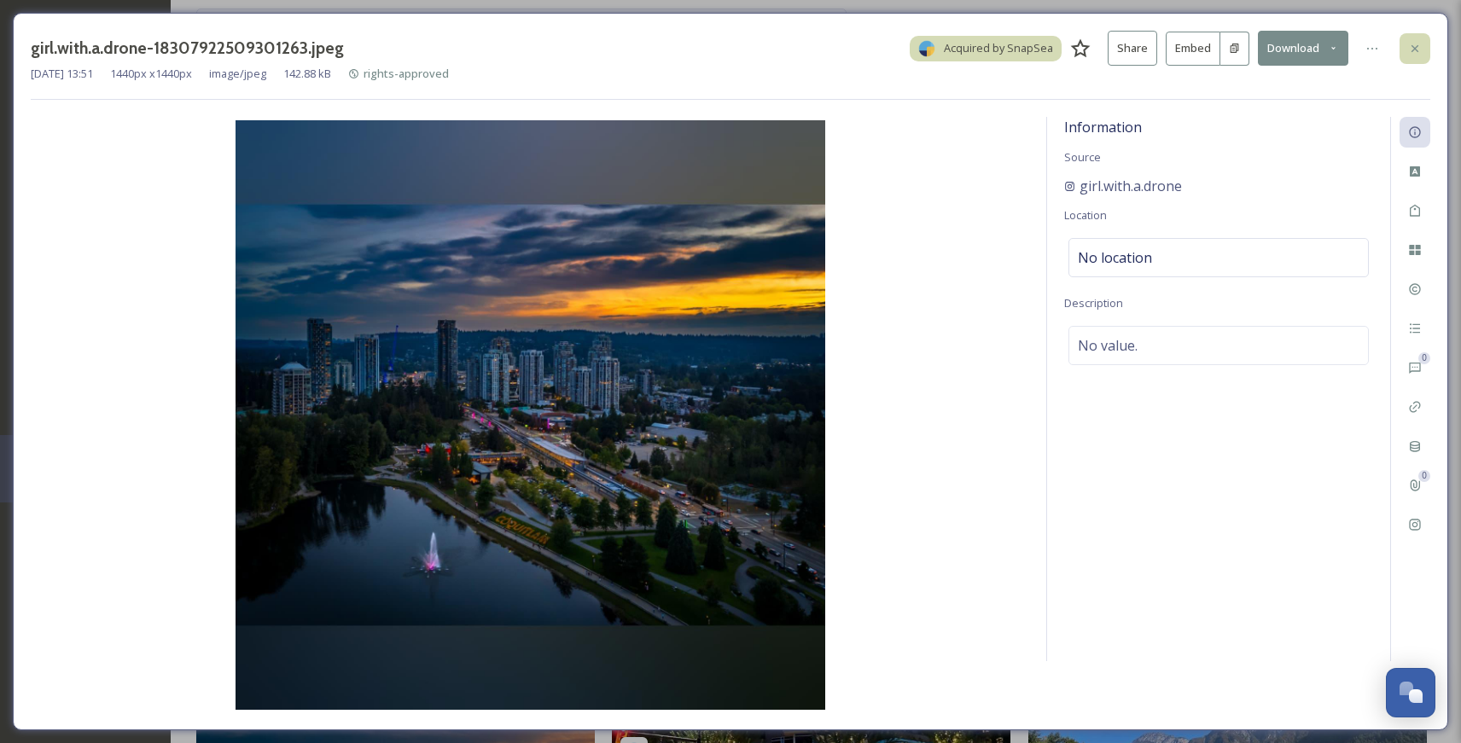
click at [1217, 44] on icon at bounding box center [1414, 47] width 7 height 7
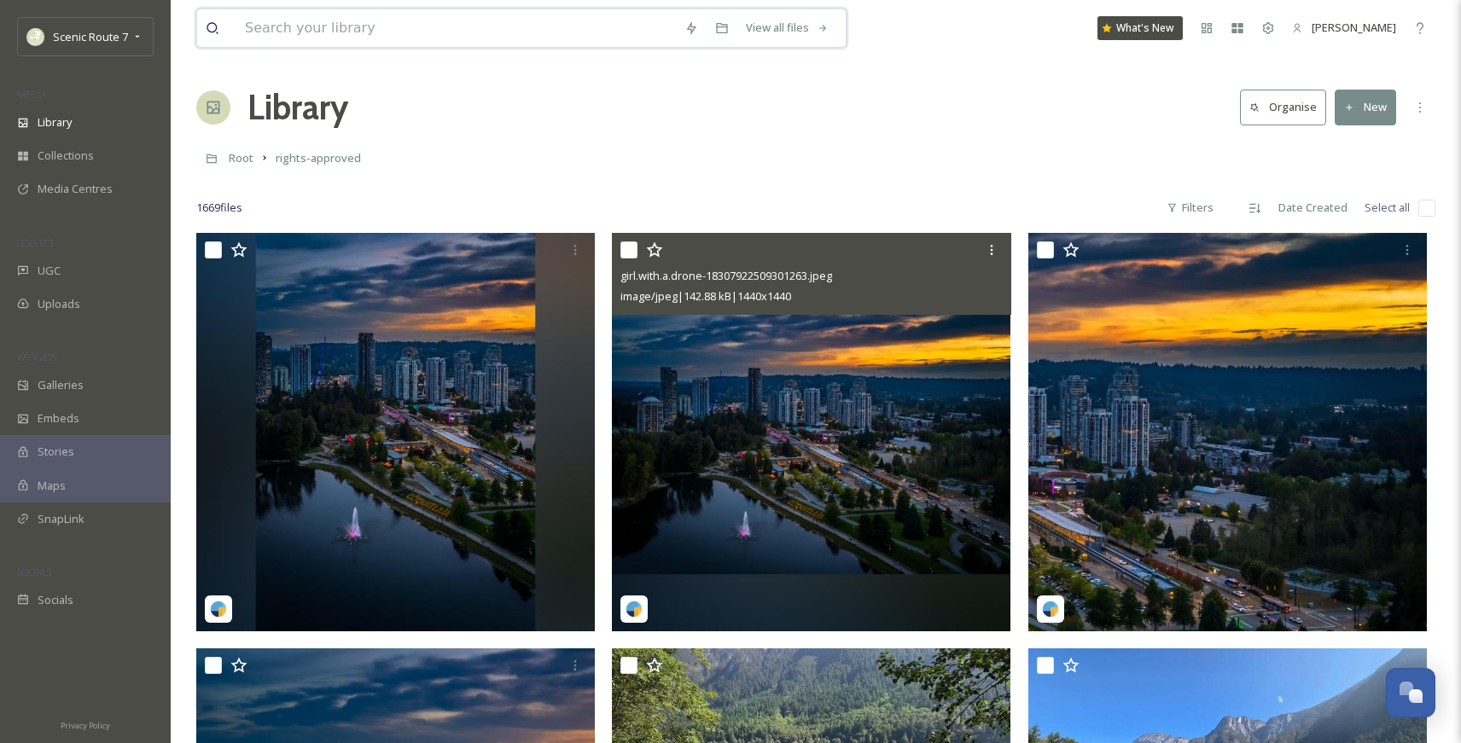
click at [295, 22] on input at bounding box center [455, 28] width 439 height 38
type input "coquitlam"
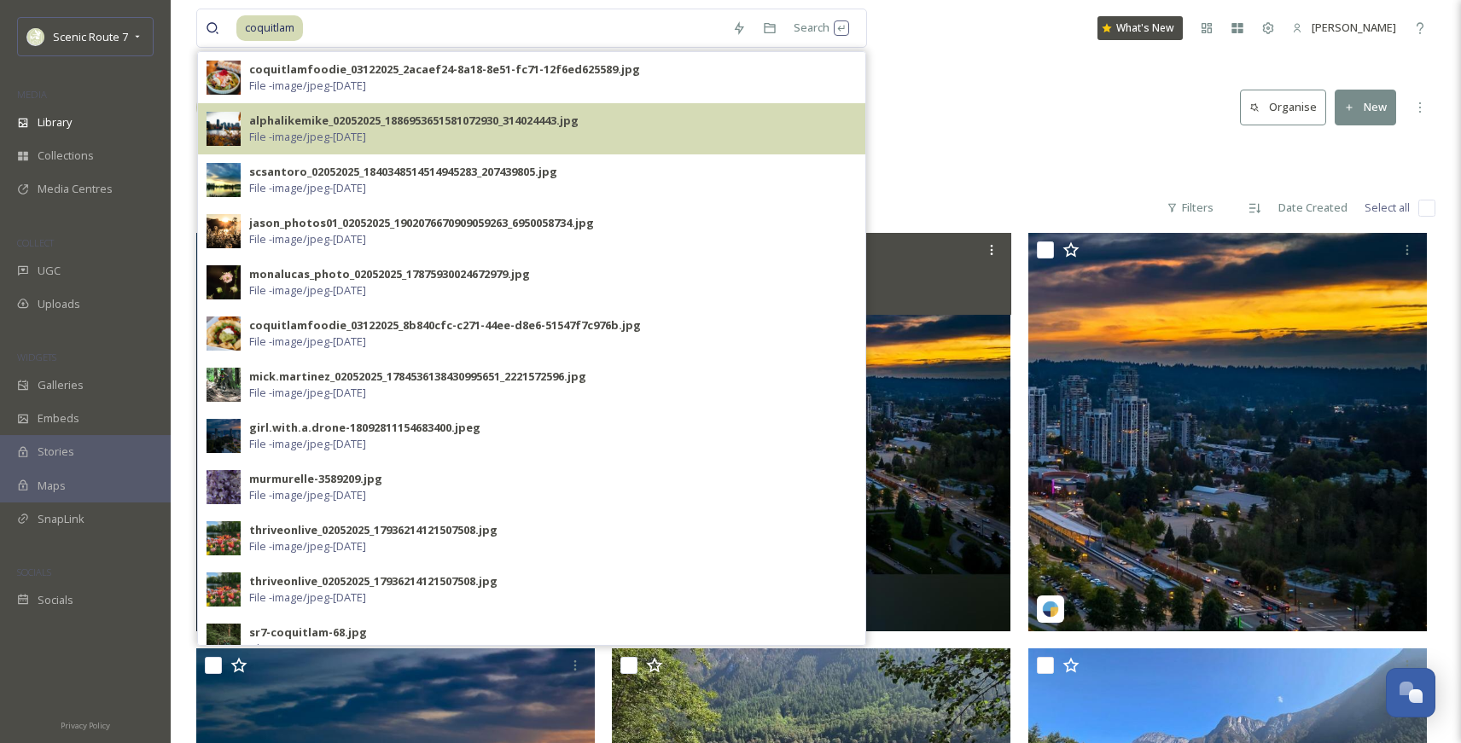
click at [232, 131] on img at bounding box center [224, 129] width 34 height 34
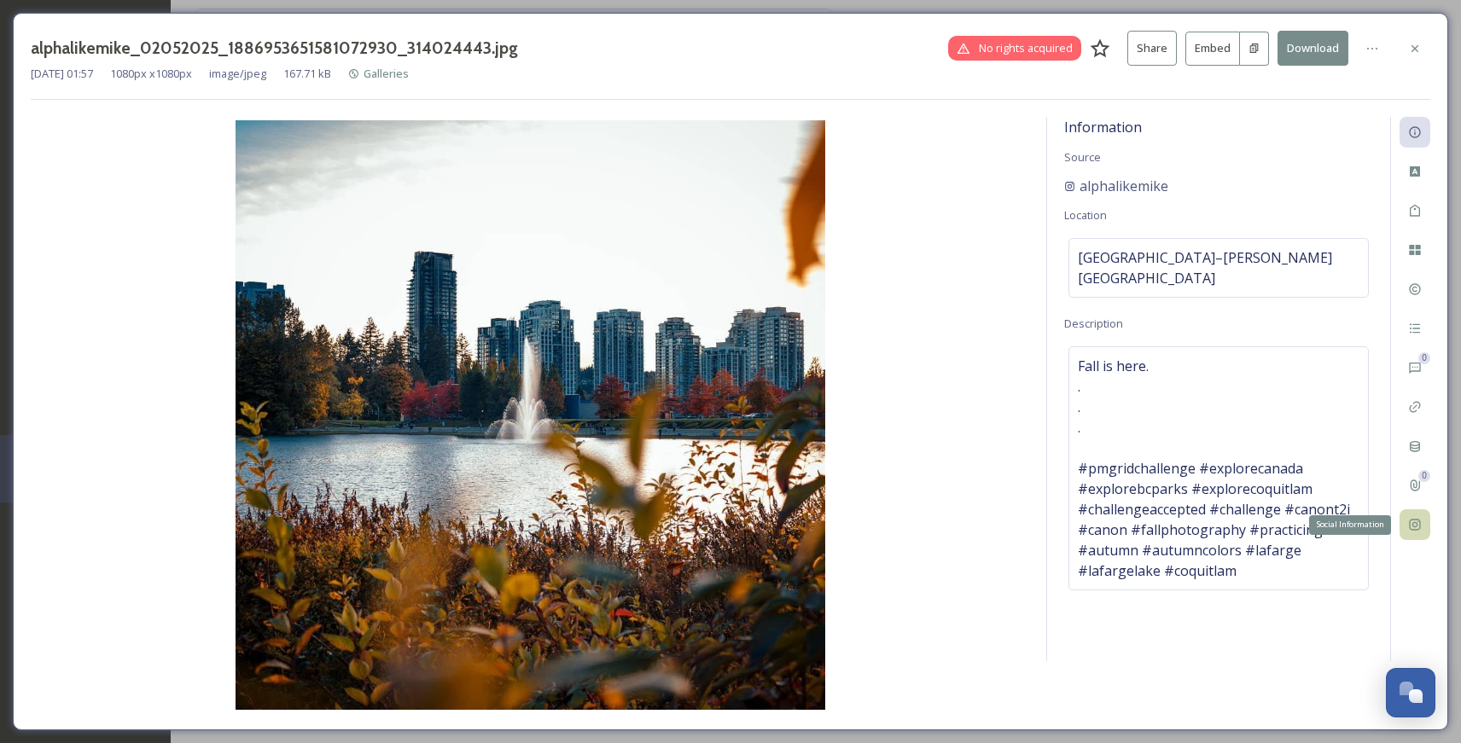
click at [1217, 520] on icon at bounding box center [1415, 525] width 14 height 14
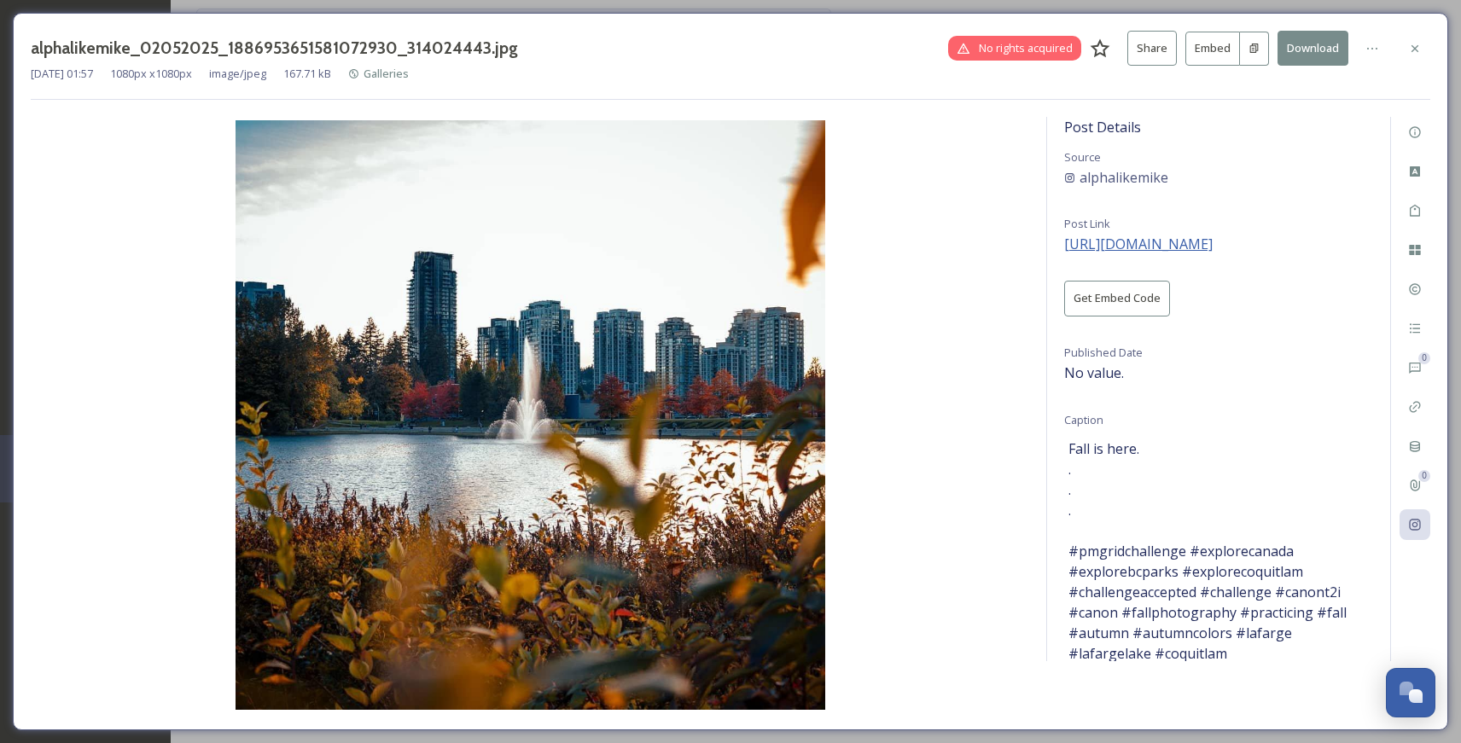
click at [1205, 238] on span "[URL][DOMAIN_NAME]" at bounding box center [1138, 244] width 148 height 19
click at [1217, 55] on div at bounding box center [1414, 48] width 31 height 31
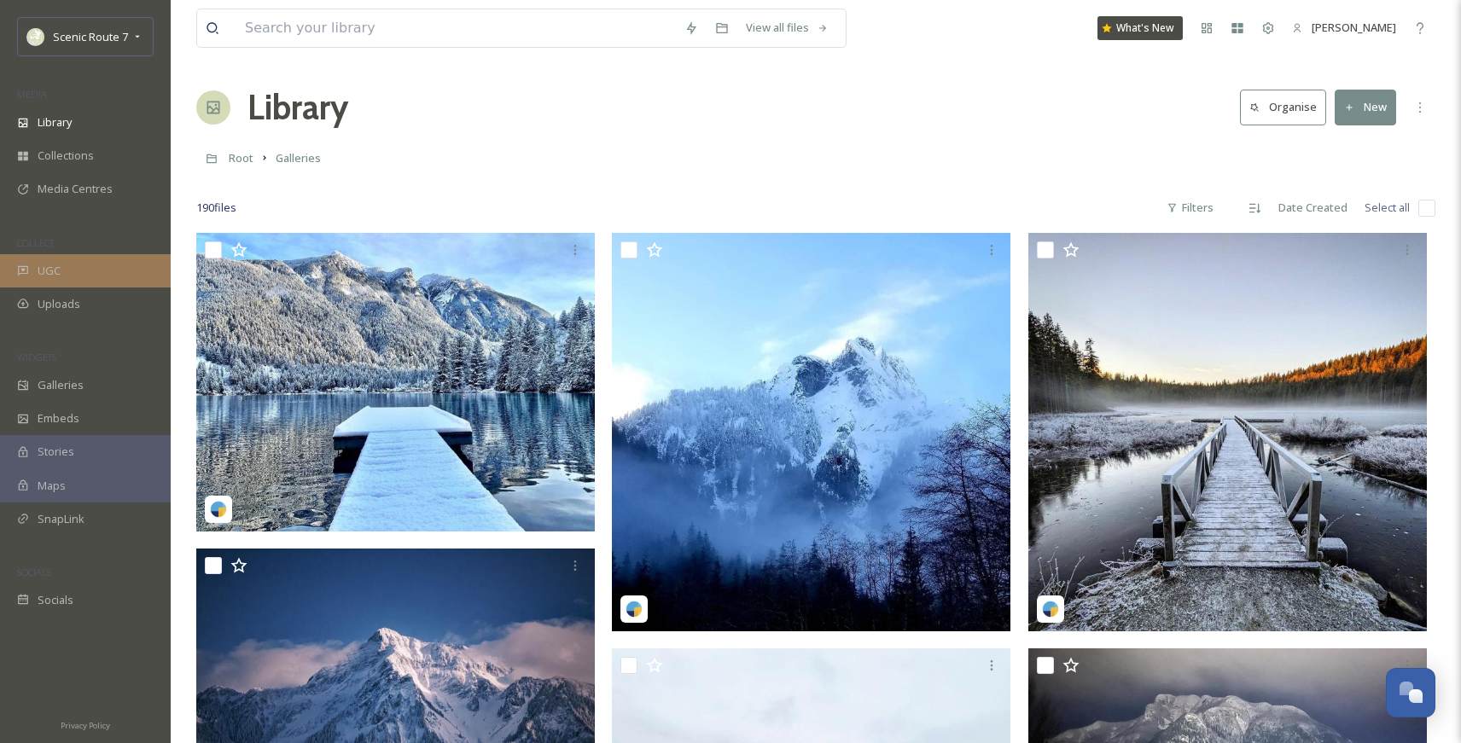
click at [58, 264] on span "UGC" at bounding box center [49, 271] width 23 height 16
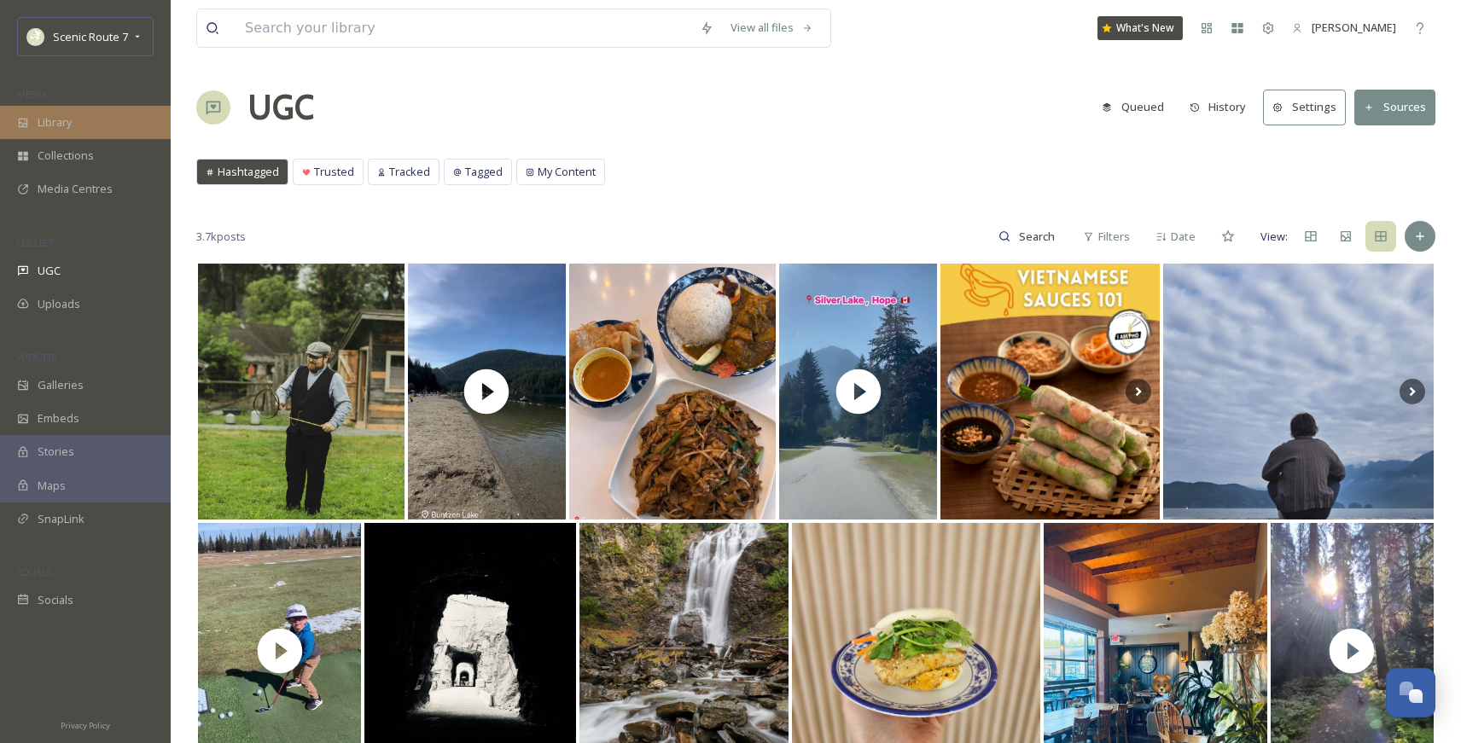
click at [73, 129] on div "Library" at bounding box center [85, 122] width 171 height 33
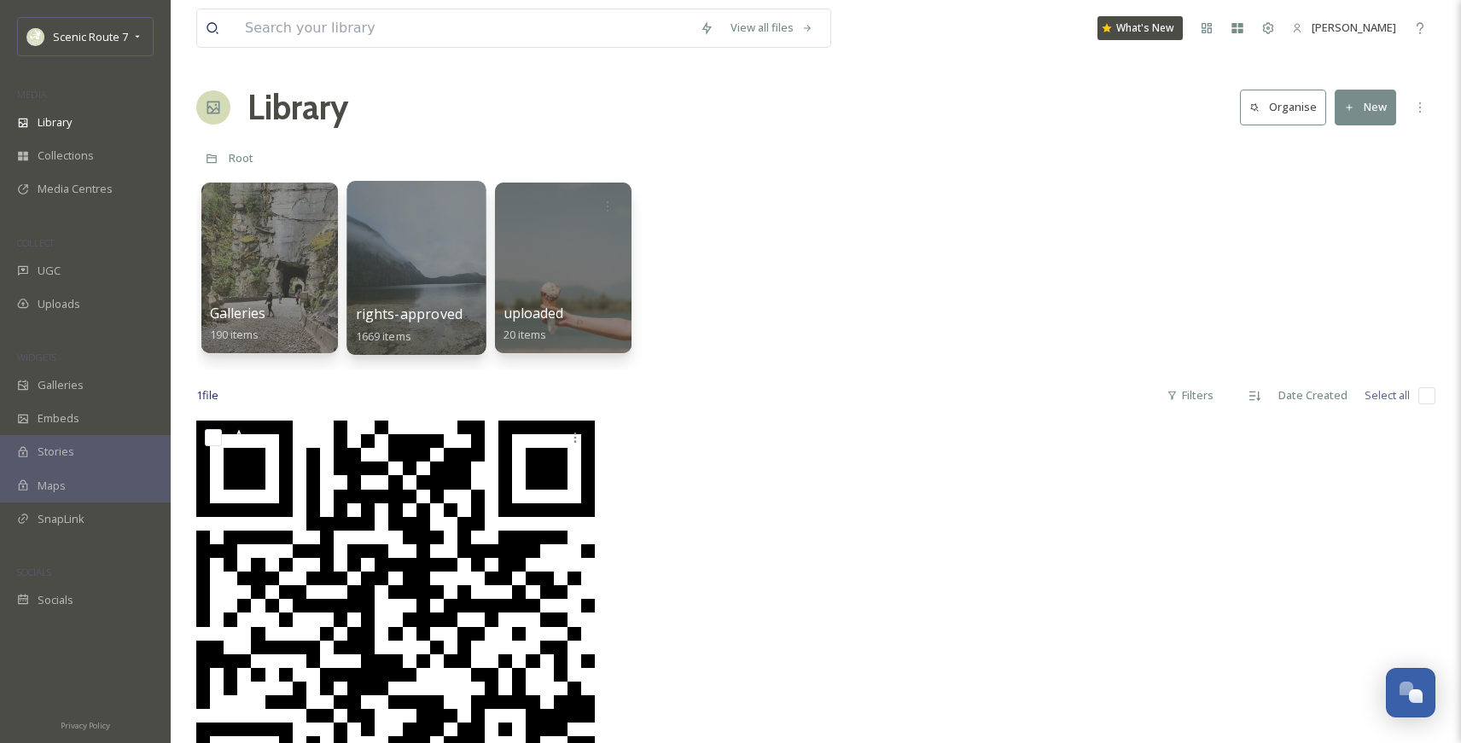
click at [446, 273] on div at bounding box center [415, 268] width 139 height 174
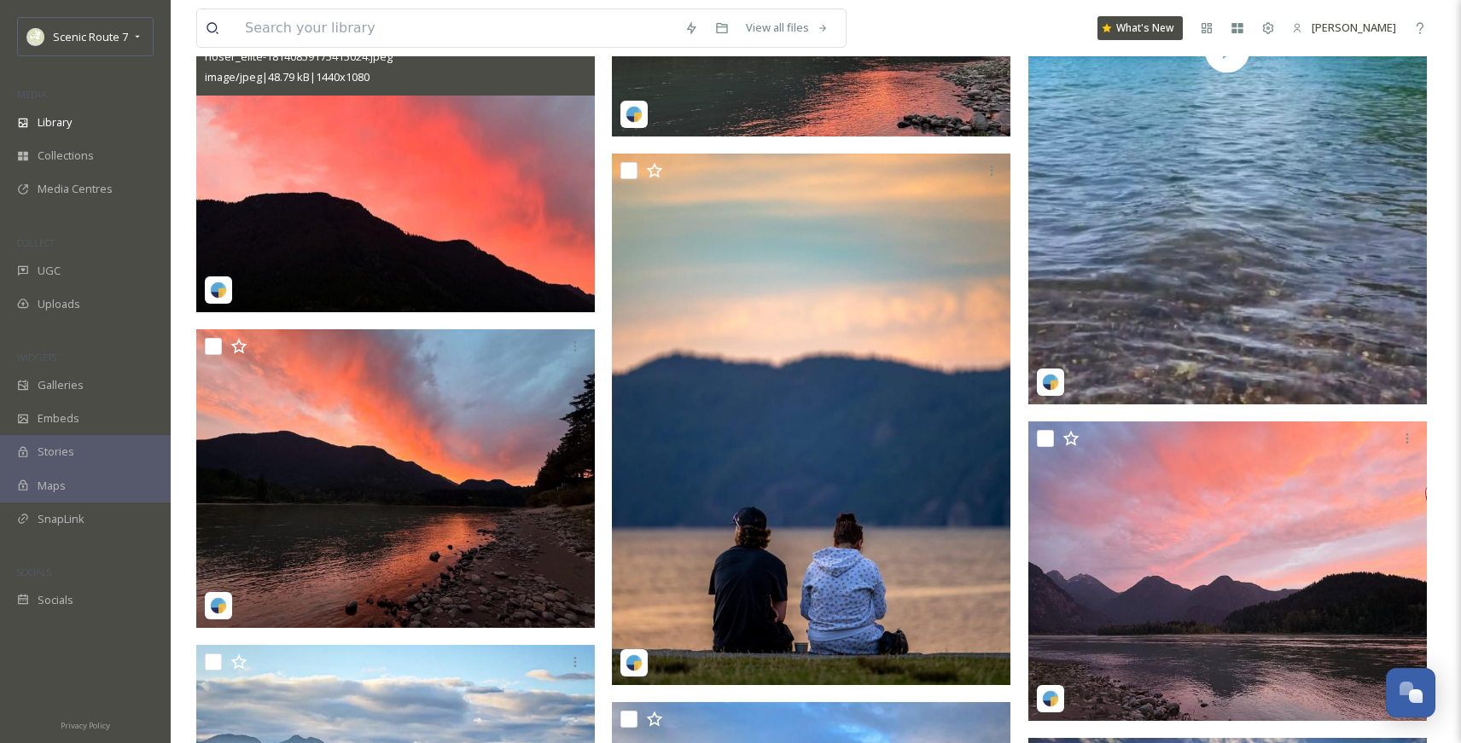
scroll to position [3117, 0]
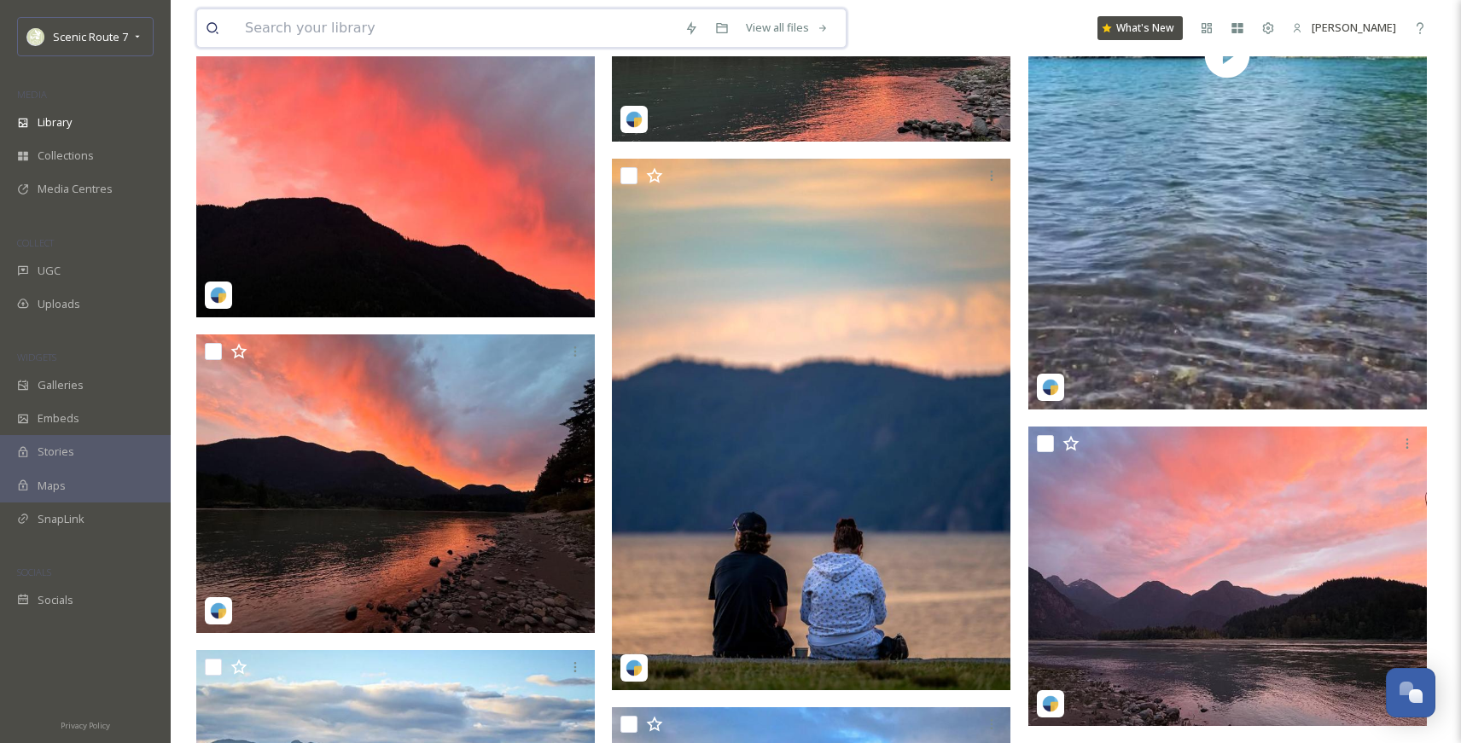
click at [270, 34] on input at bounding box center [455, 28] width 439 height 38
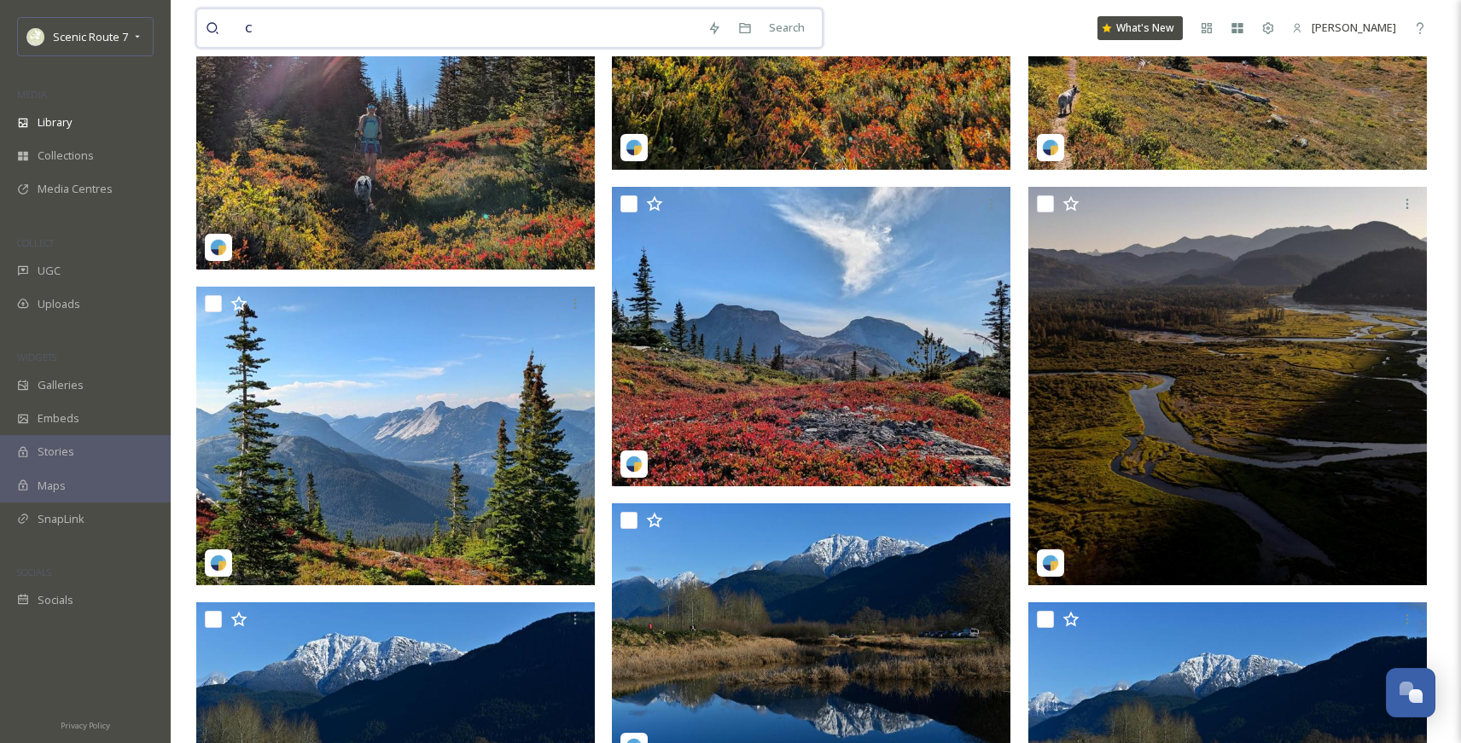
scroll to position [1650, 0]
type input "crunch"
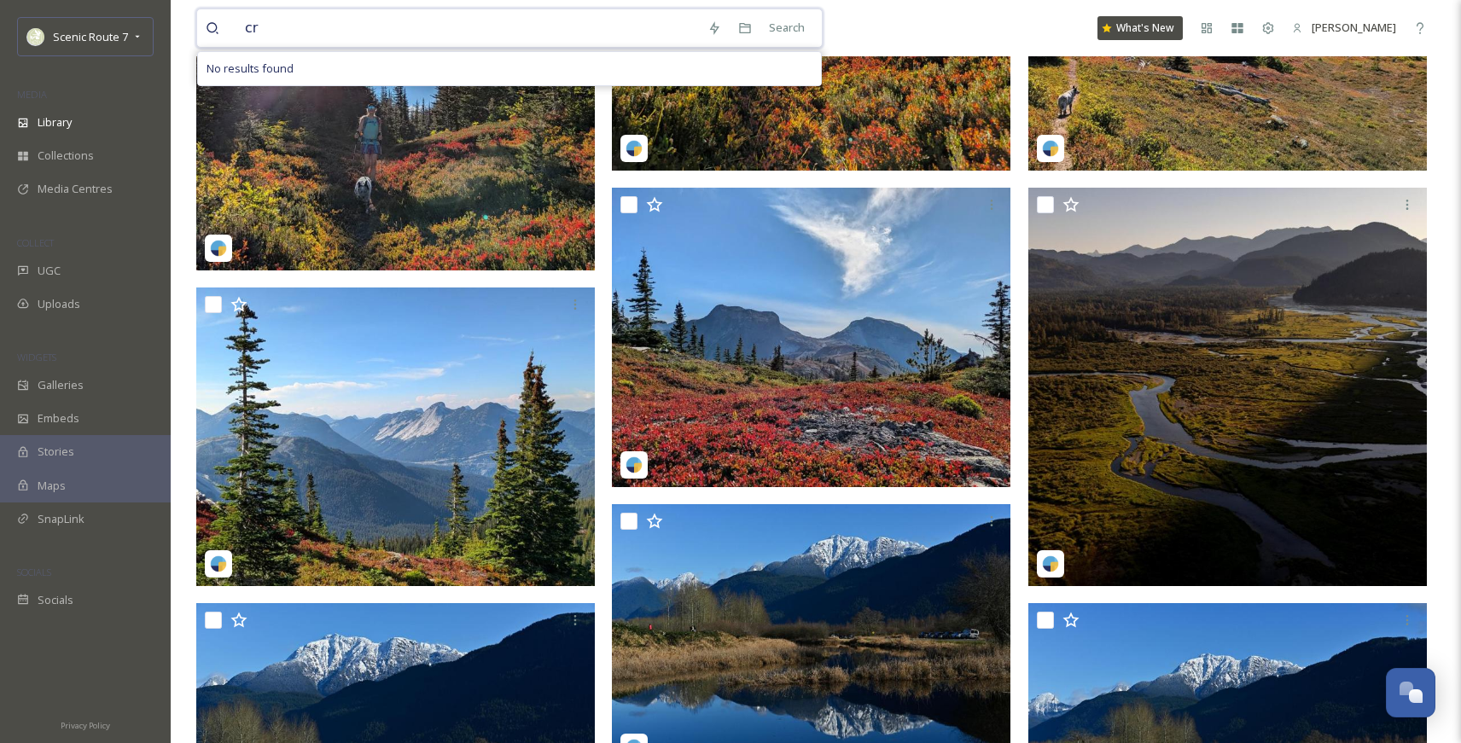
type input "c"
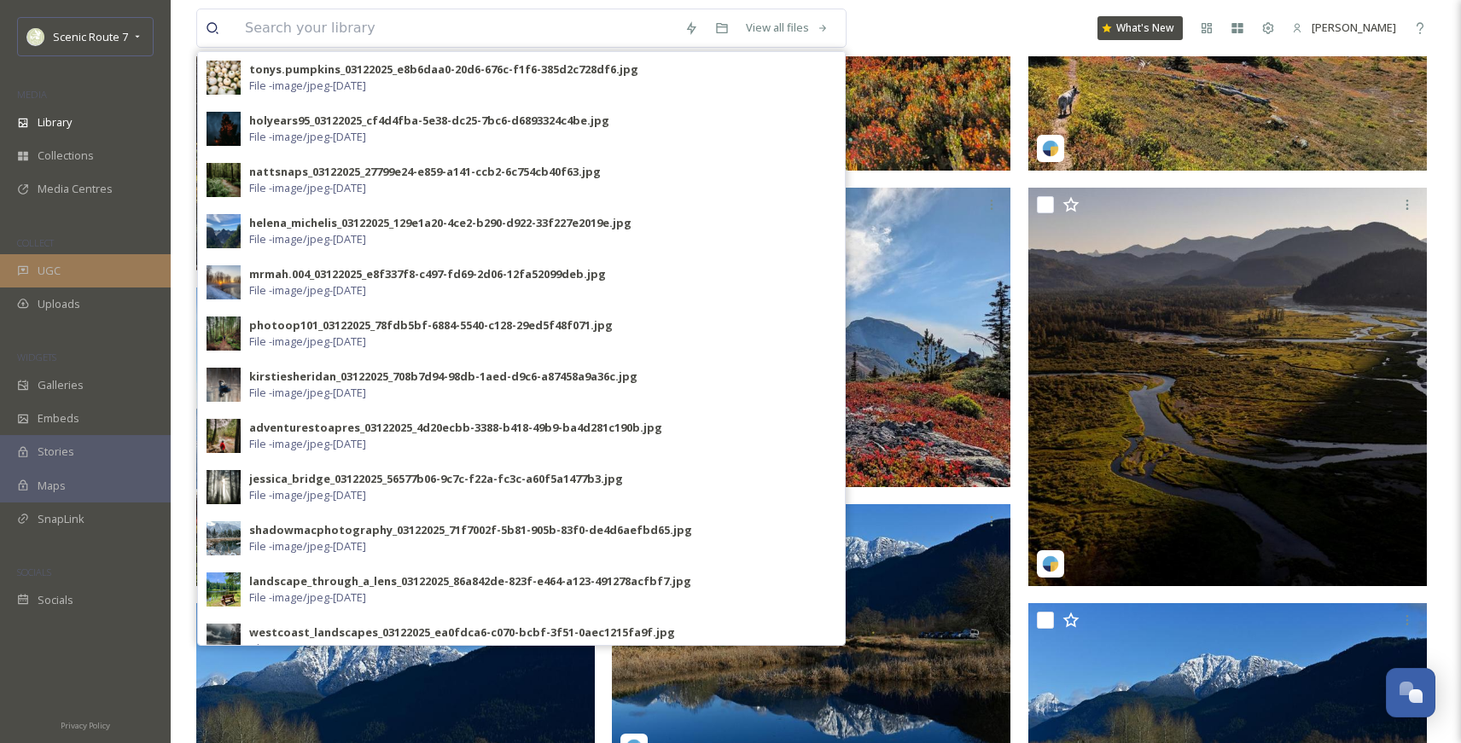
click at [55, 270] on span "UGC" at bounding box center [49, 271] width 23 height 16
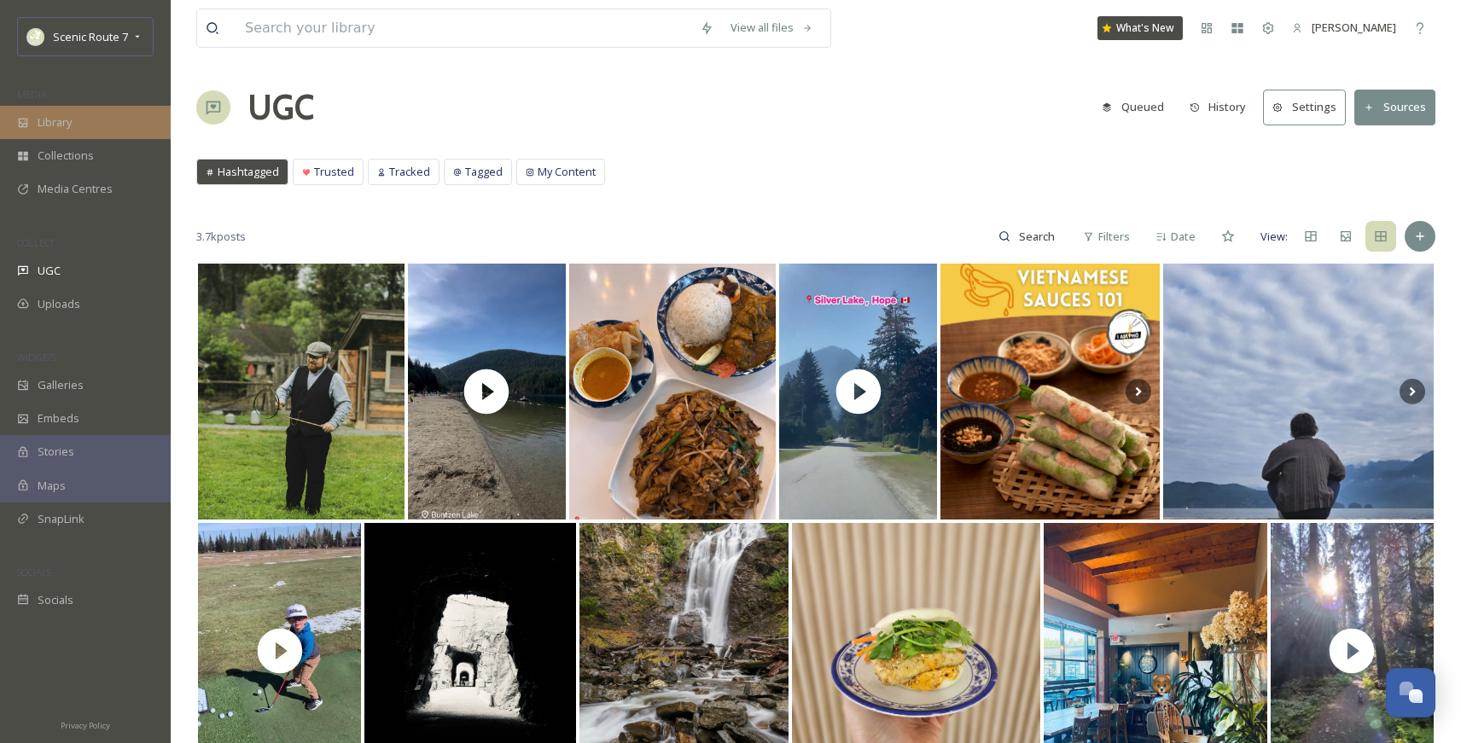
click at [49, 125] on span "Library" at bounding box center [55, 122] width 34 height 16
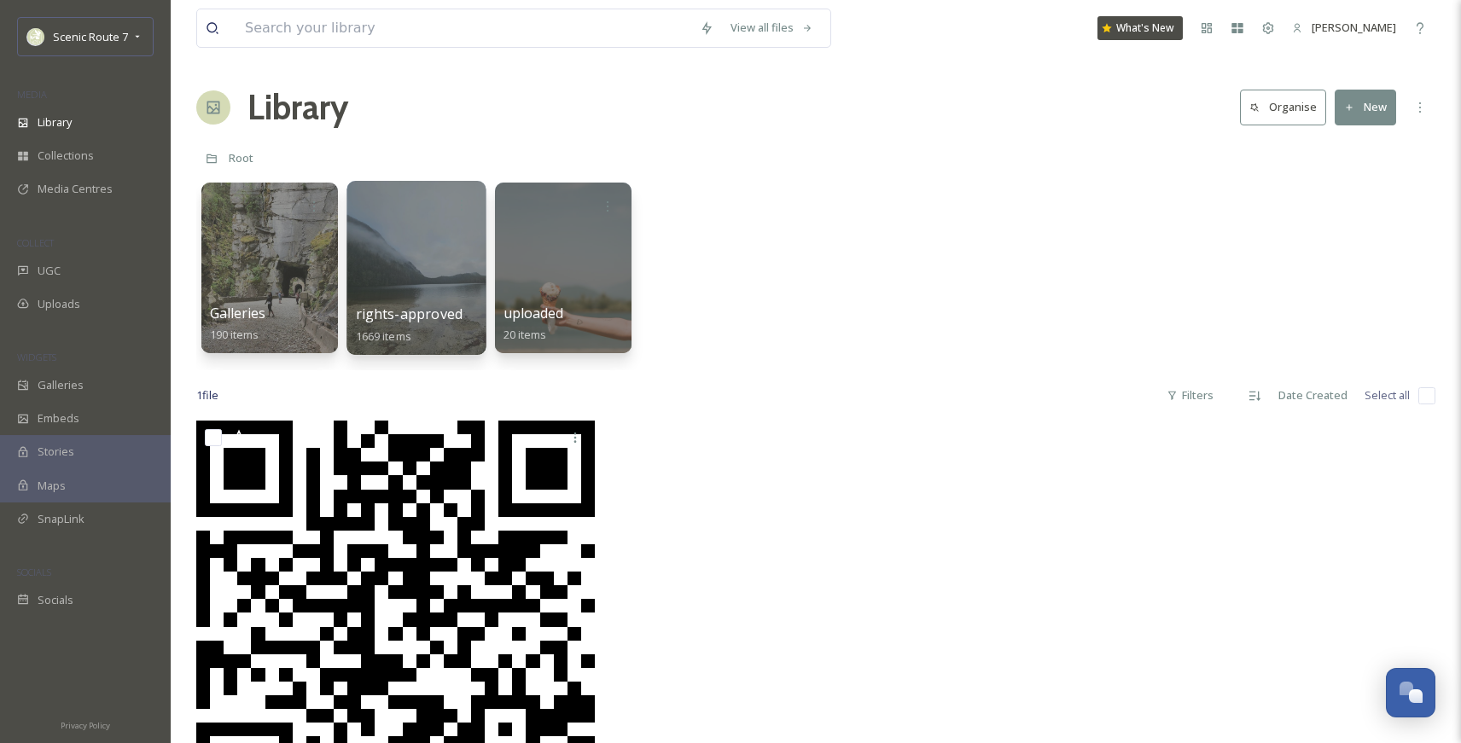
click at [409, 294] on div at bounding box center [415, 268] width 139 height 174
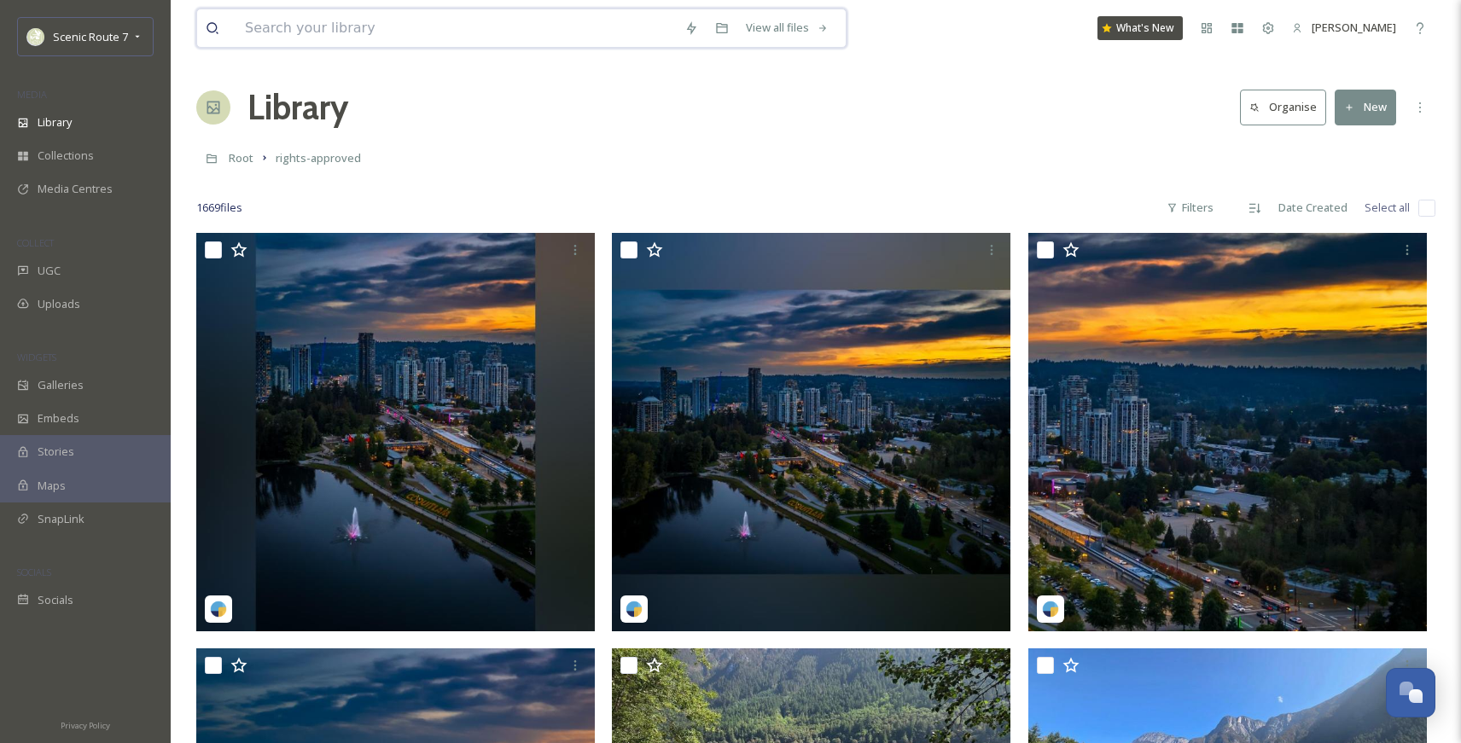
click at [358, 32] on input at bounding box center [455, 28] width 439 height 38
type input "coquitlam crunch"
type input "c"
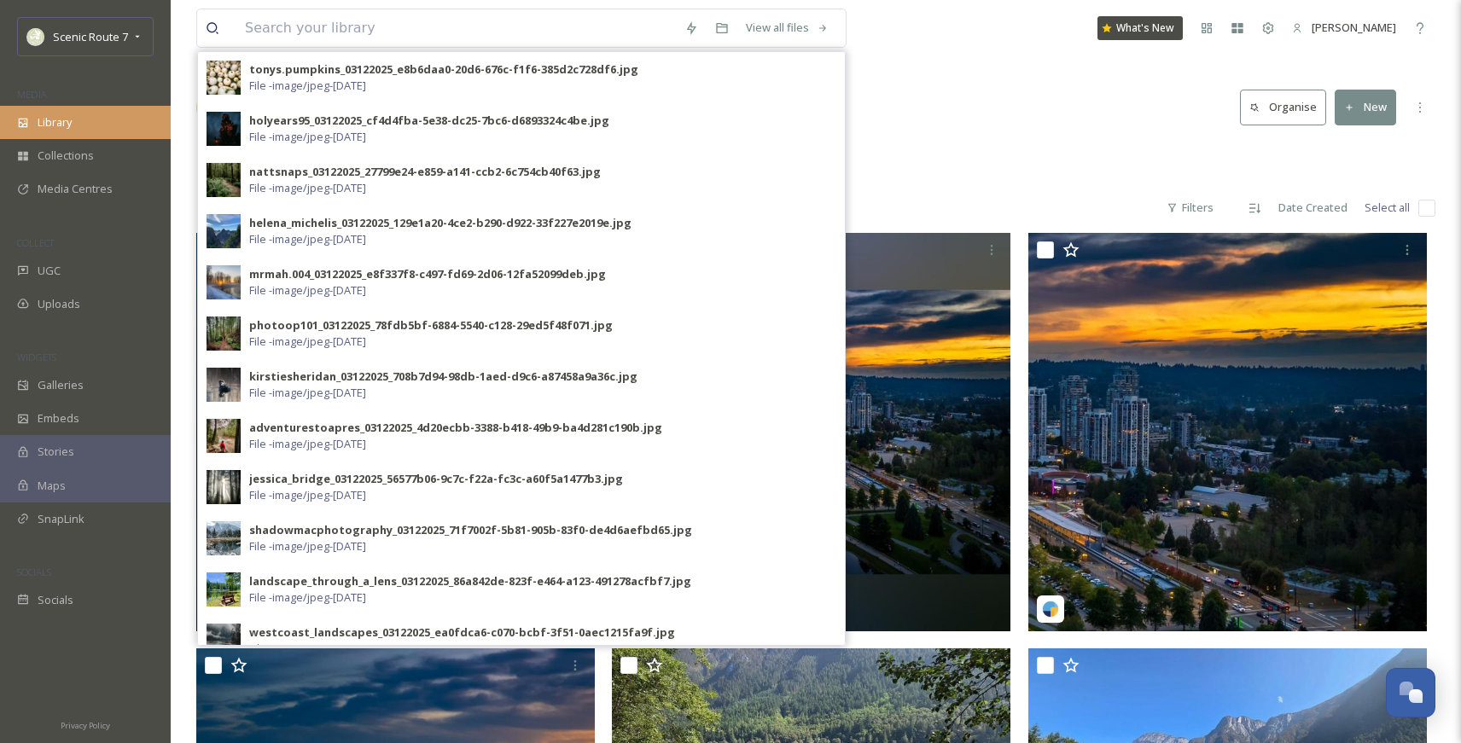
click at [56, 125] on span "Library" at bounding box center [55, 122] width 34 height 16
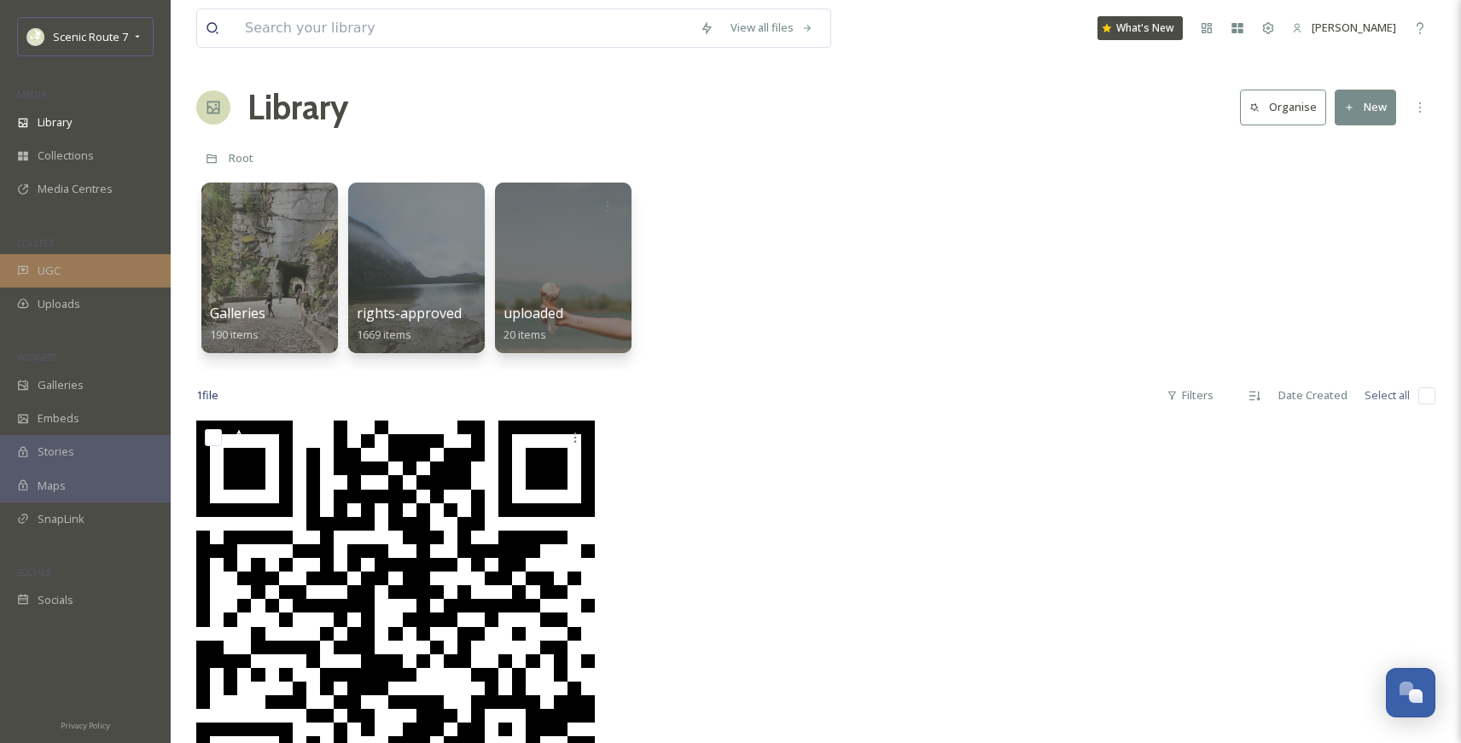
click at [49, 269] on span "UGC" at bounding box center [49, 271] width 23 height 16
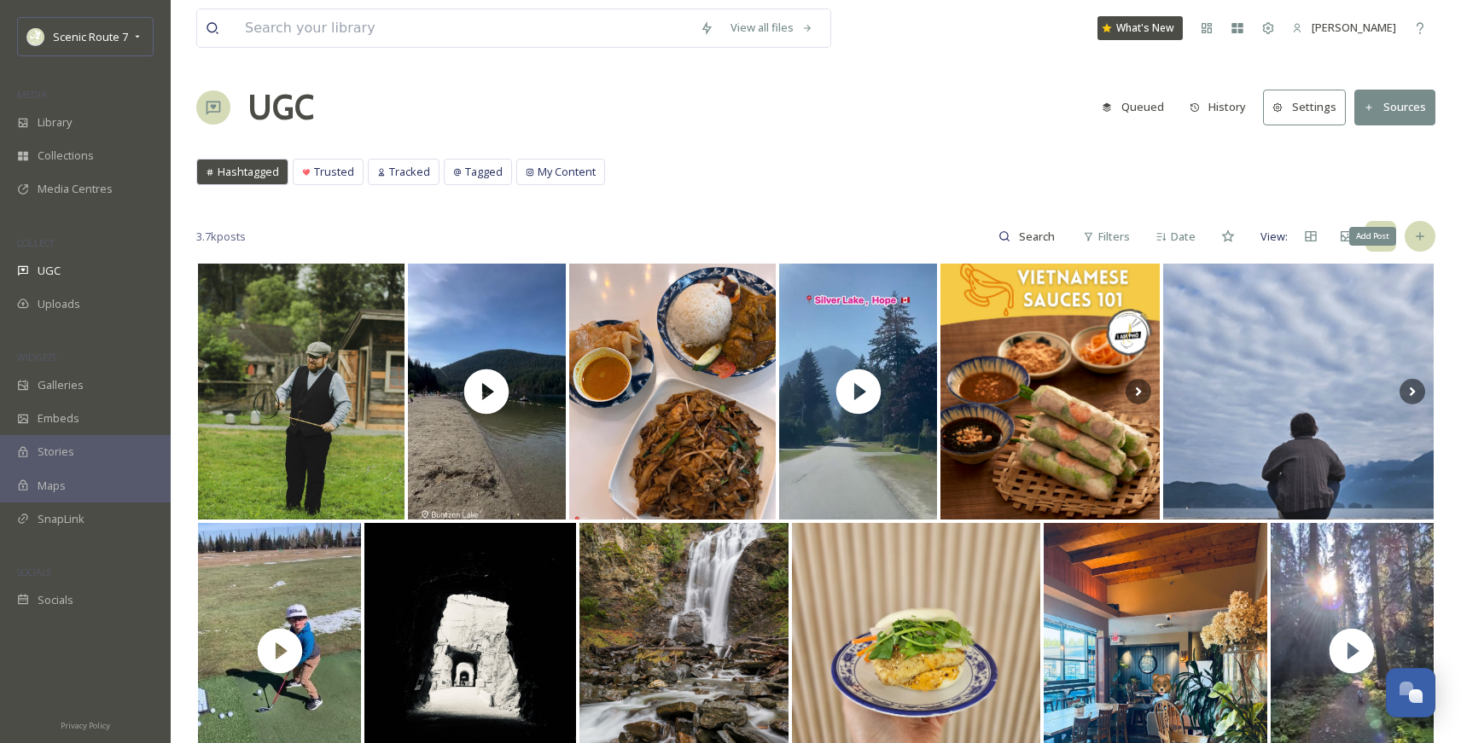
click at [1217, 240] on icon at bounding box center [1420, 237] width 8 height 8
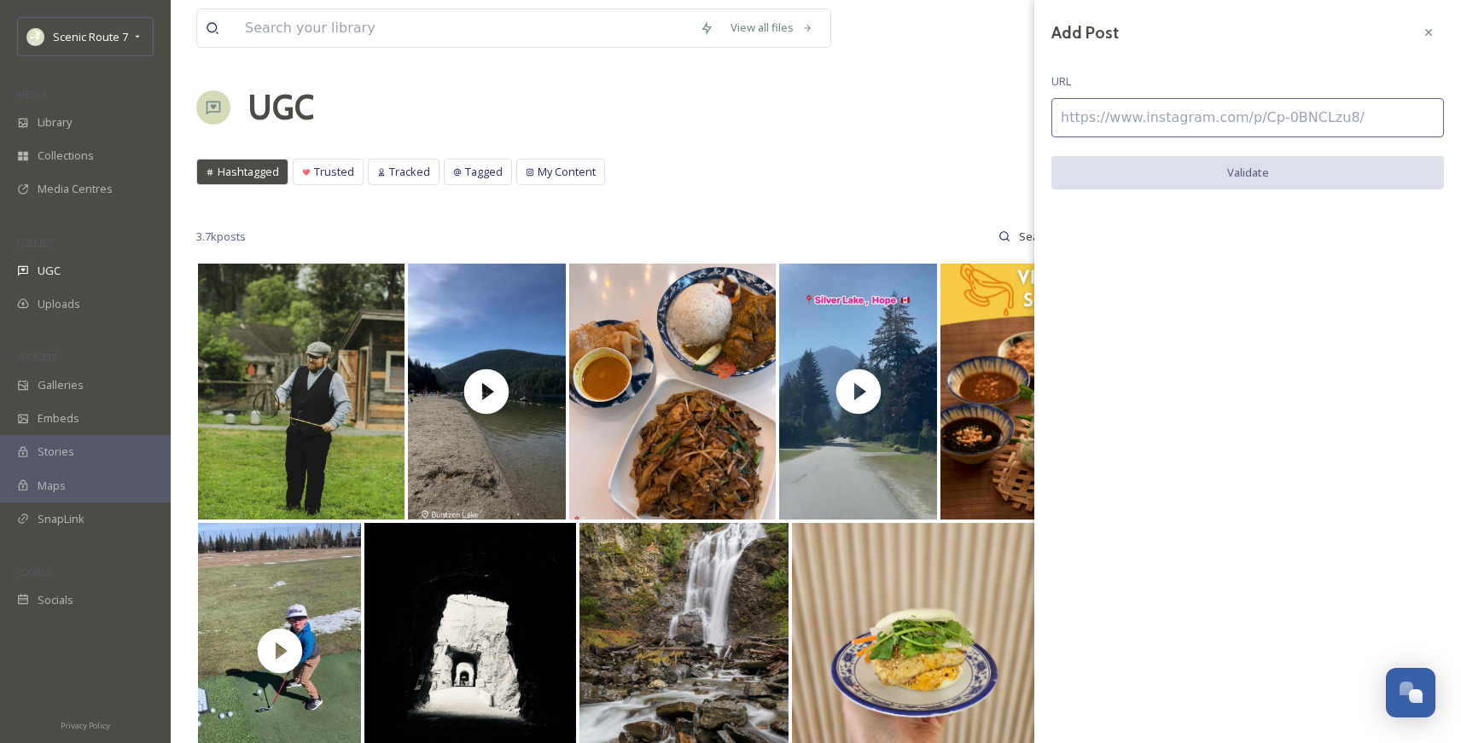
click at [1085, 119] on input at bounding box center [1247, 117] width 393 height 39
paste input "[URL][DOMAIN_NAME]"
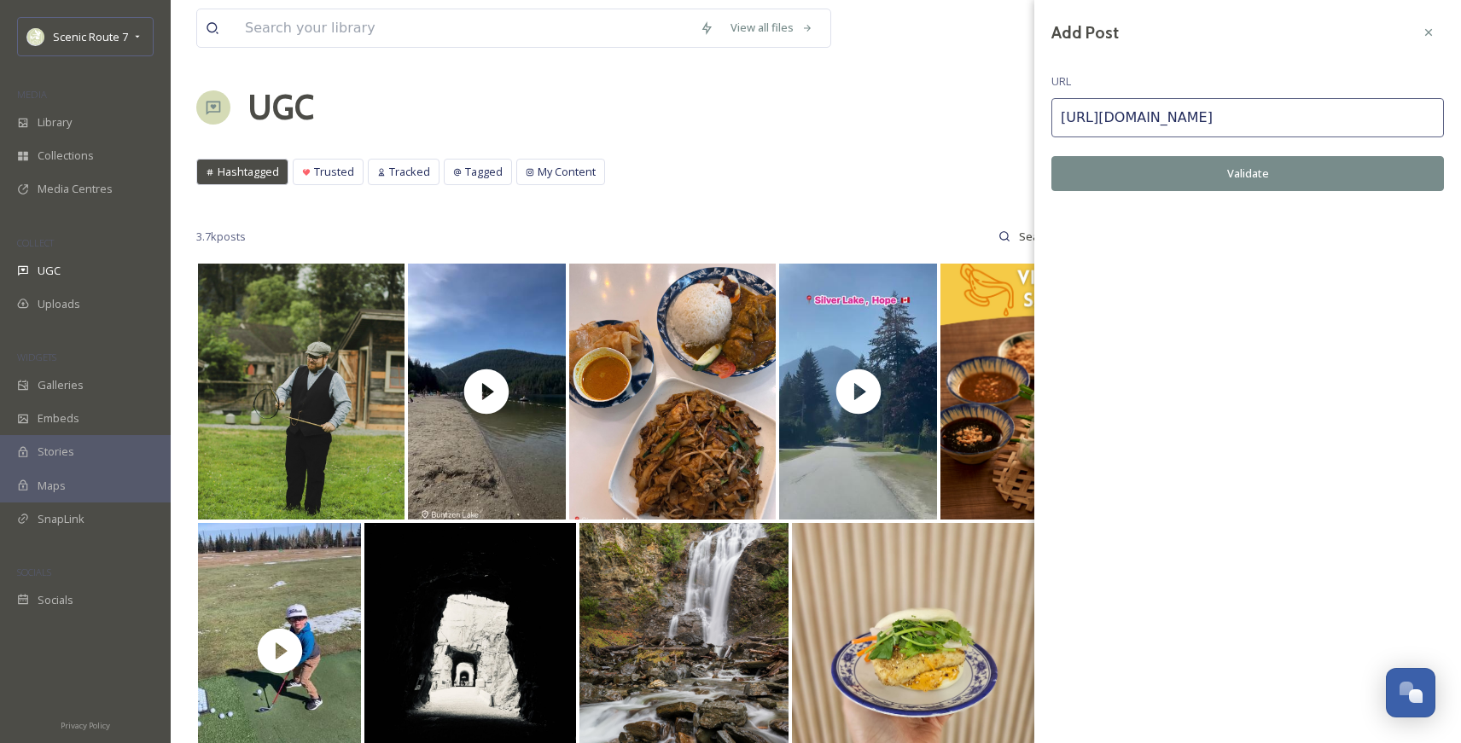
type input "[URL][DOMAIN_NAME]"
click at [1123, 172] on button "Validate" at bounding box center [1247, 173] width 393 height 35
click at [1148, 172] on button "Add Post" at bounding box center [1247, 173] width 393 height 35
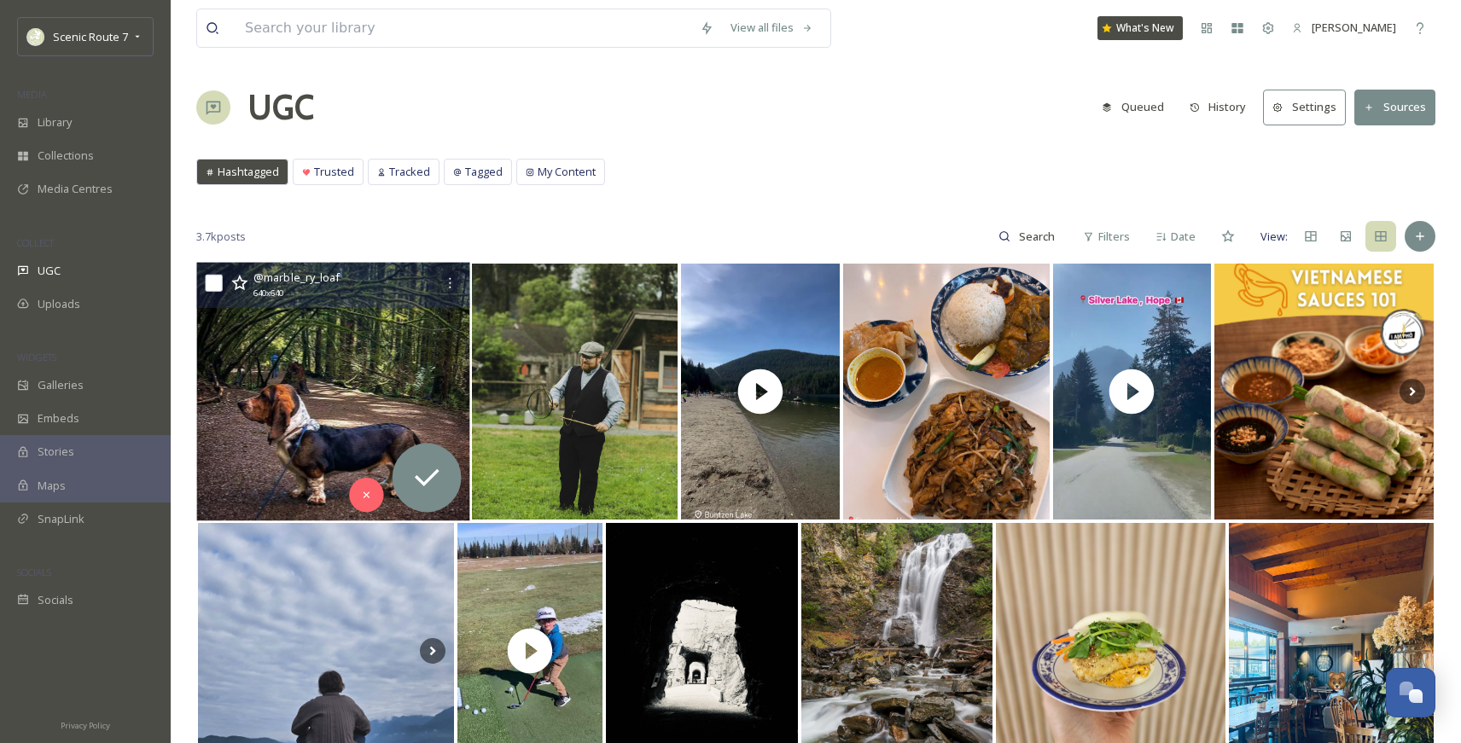
click at [401, 399] on img at bounding box center [332, 392] width 273 height 259
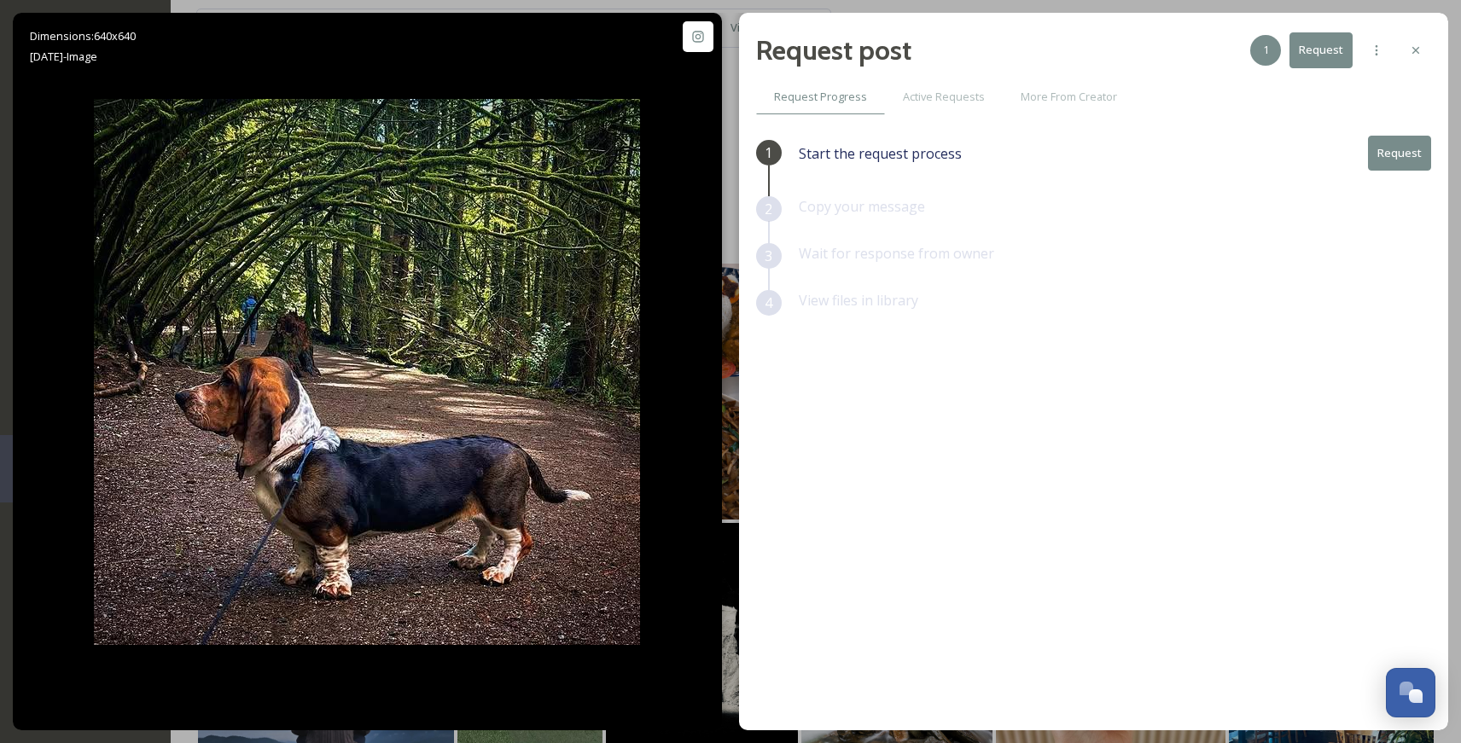
click at [1217, 149] on button "Request" at bounding box center [1399, 153] width 63 height 35
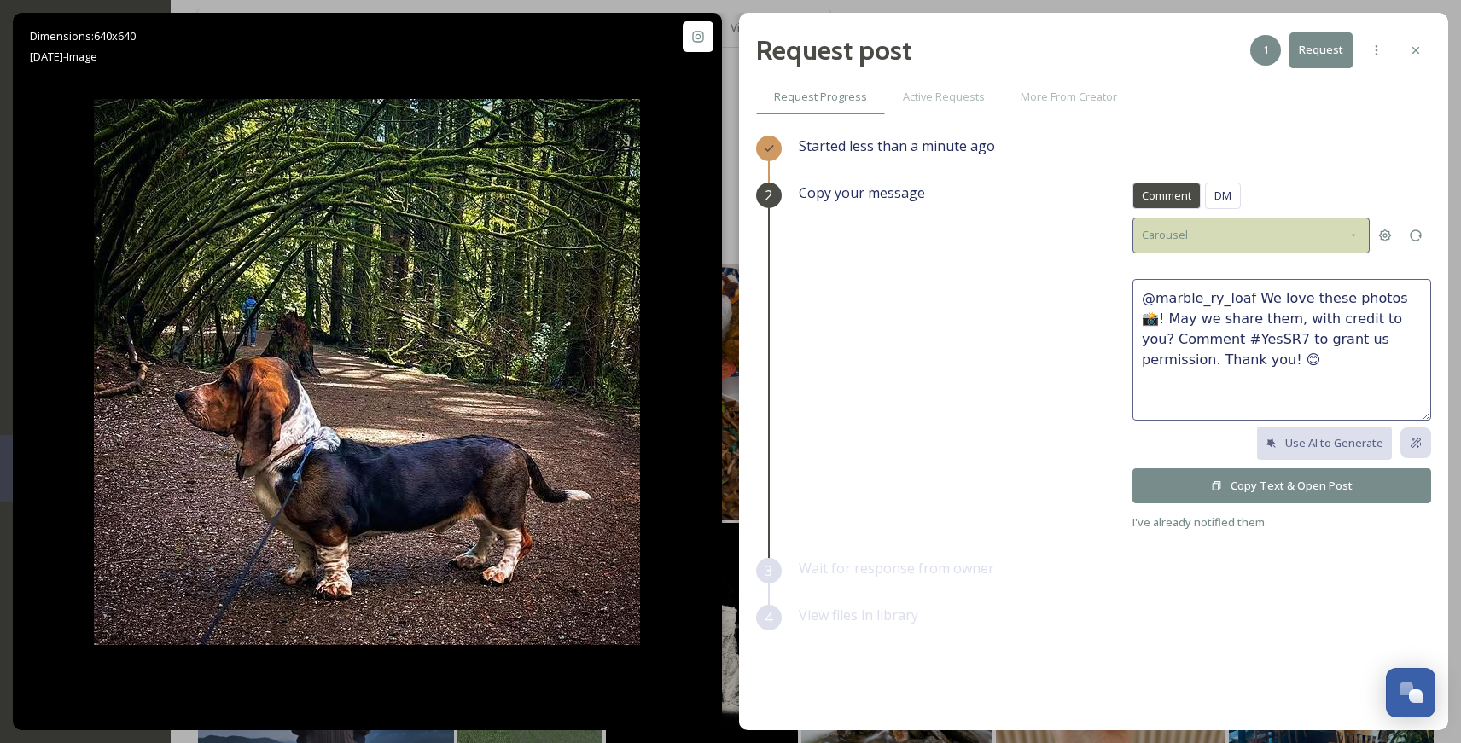
click at [1217, 239] on icon at bounding box center [1354, 236] width 14 height 14
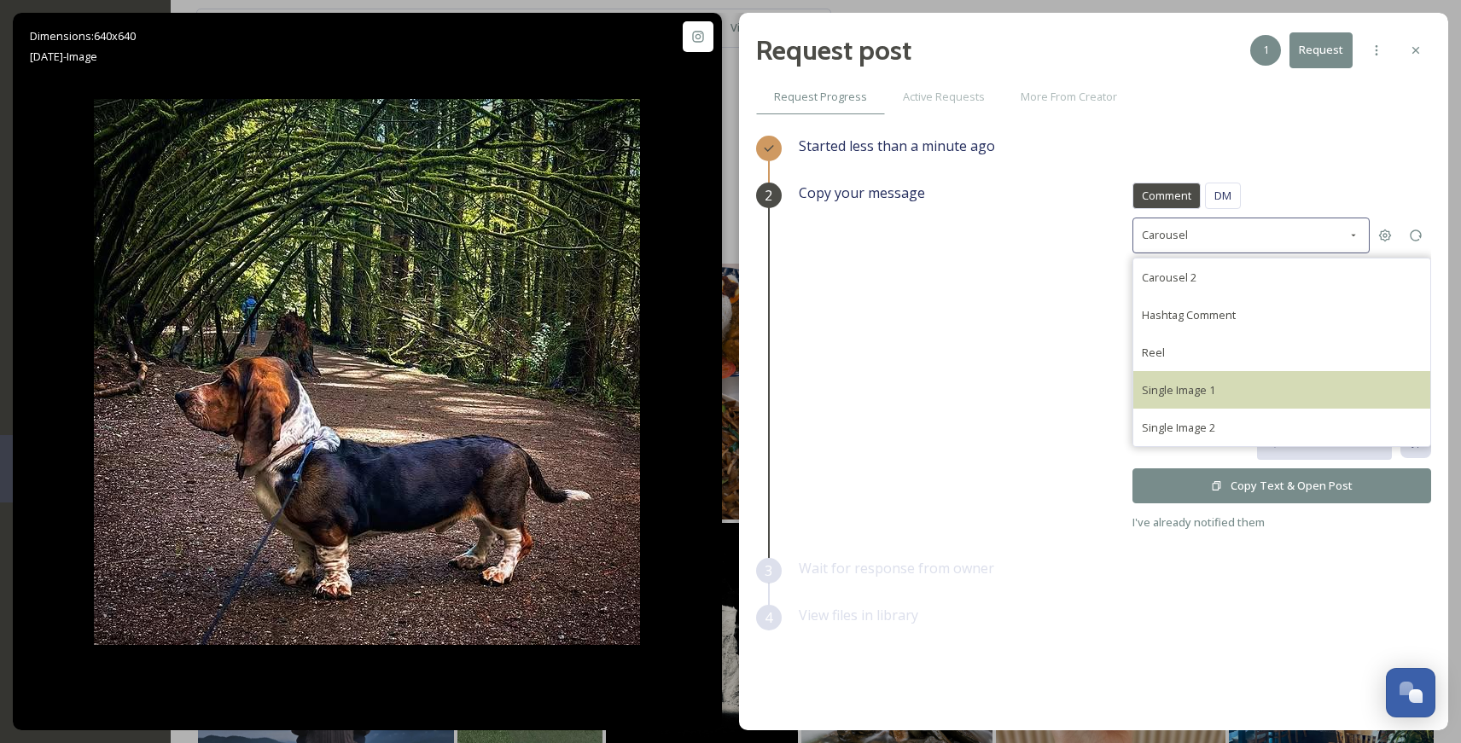
click at [1210, 385] on span "Single Image 1" at bounding box center [1178, 389] width 73 height 15
type textarea "@marble_ry_loaf This photo is fantastic! If it's okay with you, we'd love to sh…"
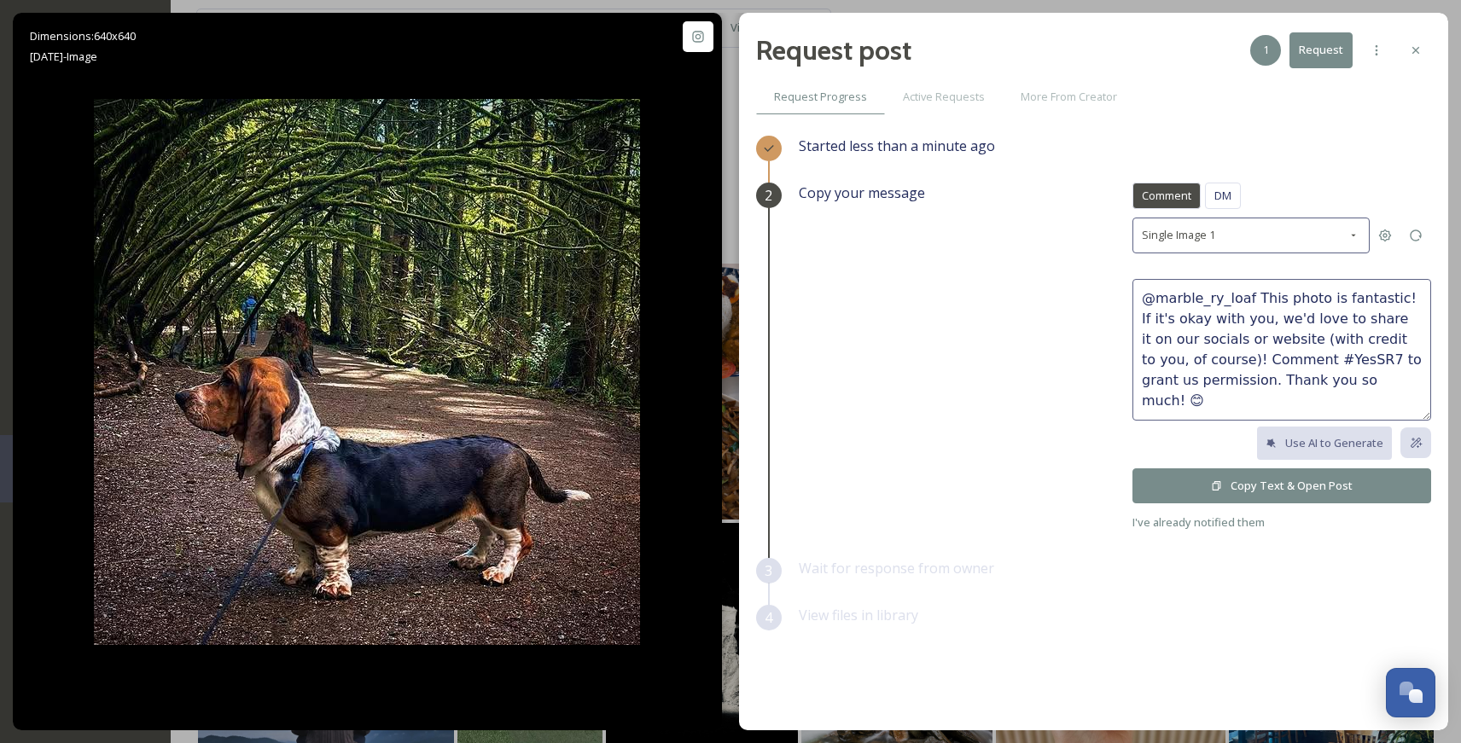
click at [1217, 485] on button "Copy Text & Open Post" at bounding box center [1281, 485] width 299 height 35
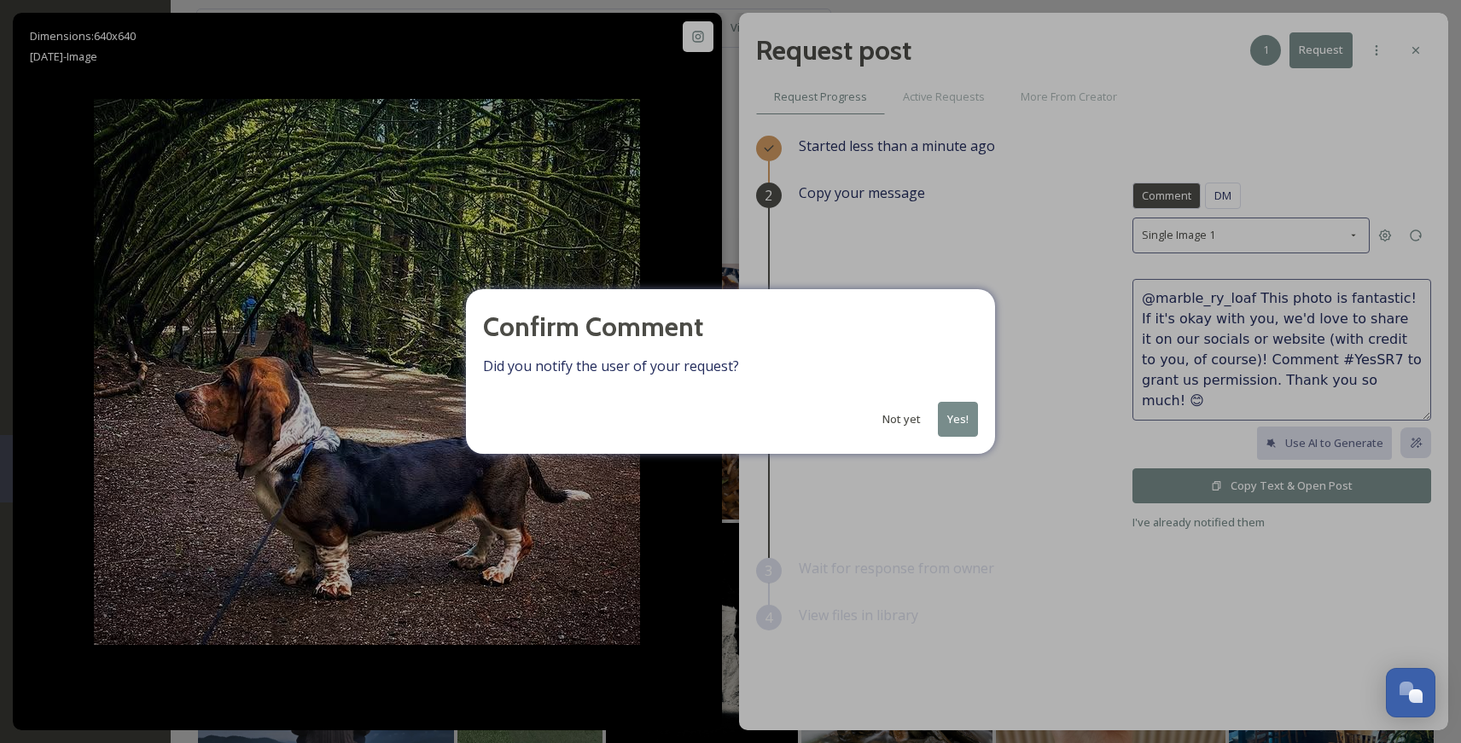
click at [963, 420] on button "Yes!" at bounding box center [958, 419] width 40 height 35
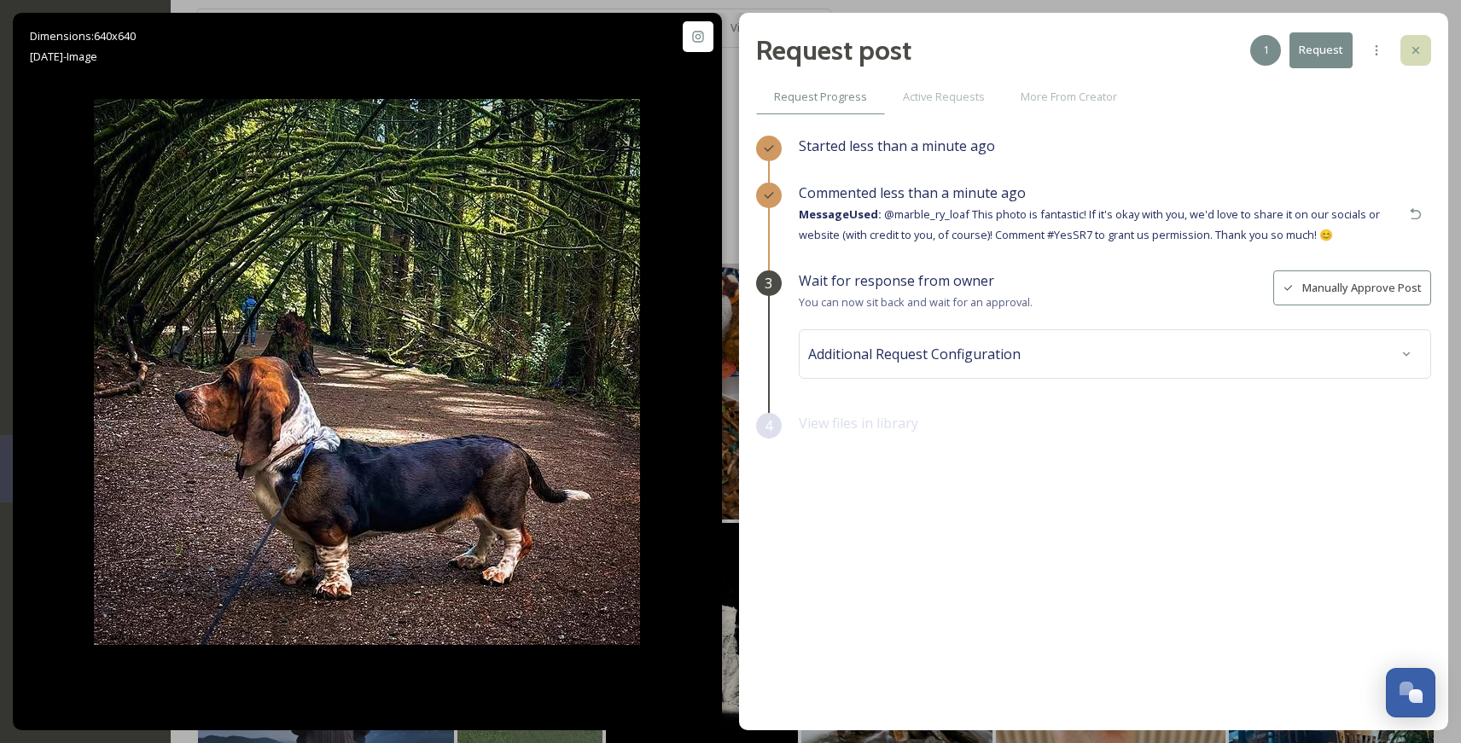
click at [1217, 53] on icon at bounding box center [1416, 51] width 14 height 14
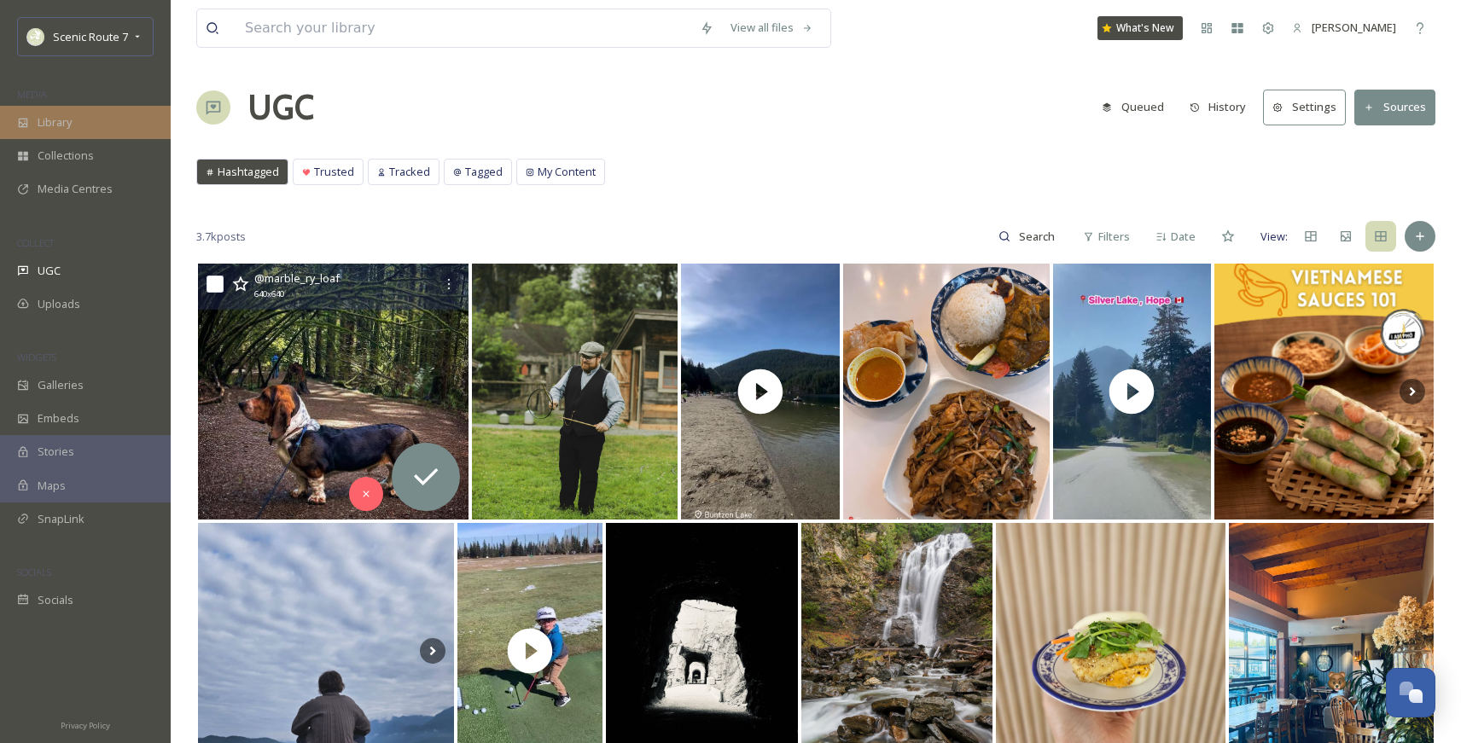
click at [79, 115] on div "Library" at bounding box center [85, 122] width 171 height 33
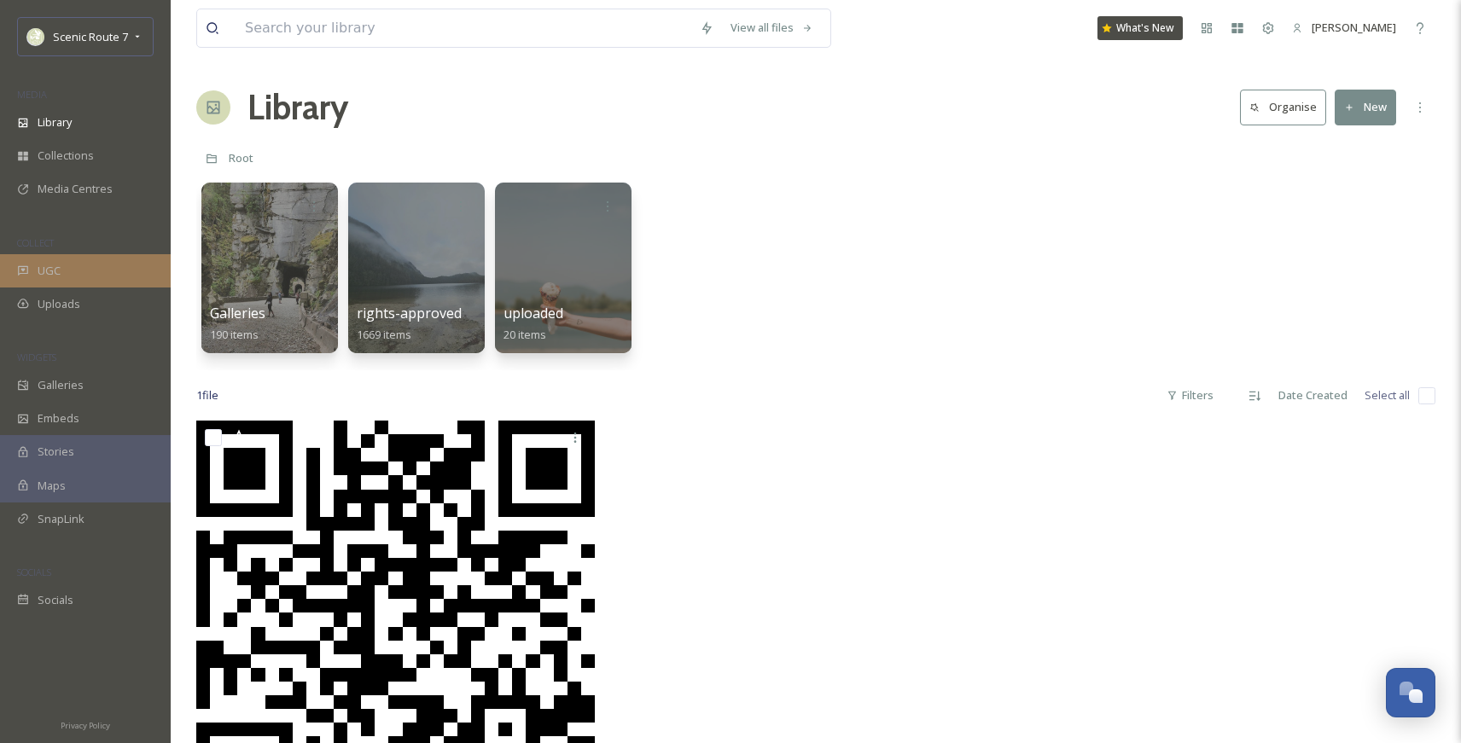
click at [66, 265] on div "UGC" at bounding box center [85, 270] width 171 height 33
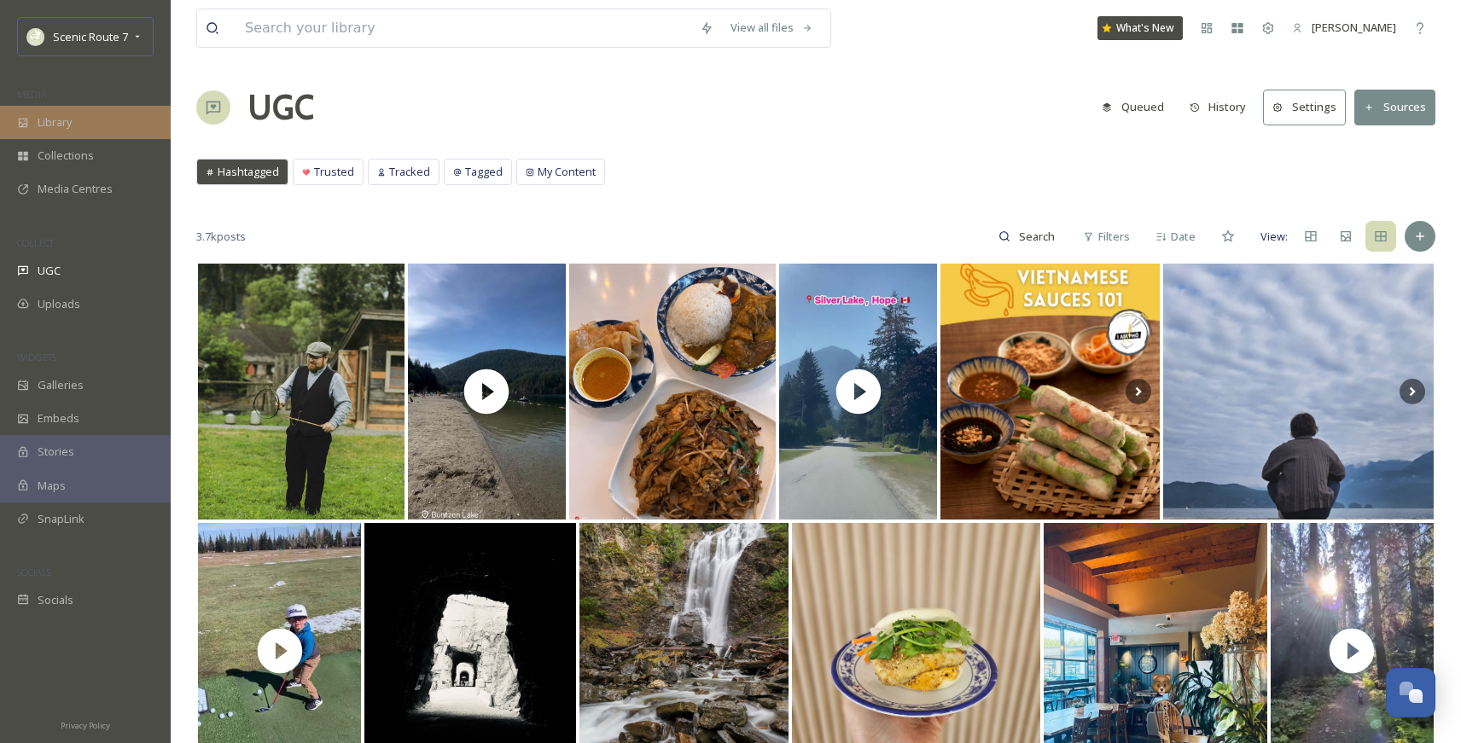
click at [81, 122] on div "Library" at bounding box center [85, 122] width 171 height 33
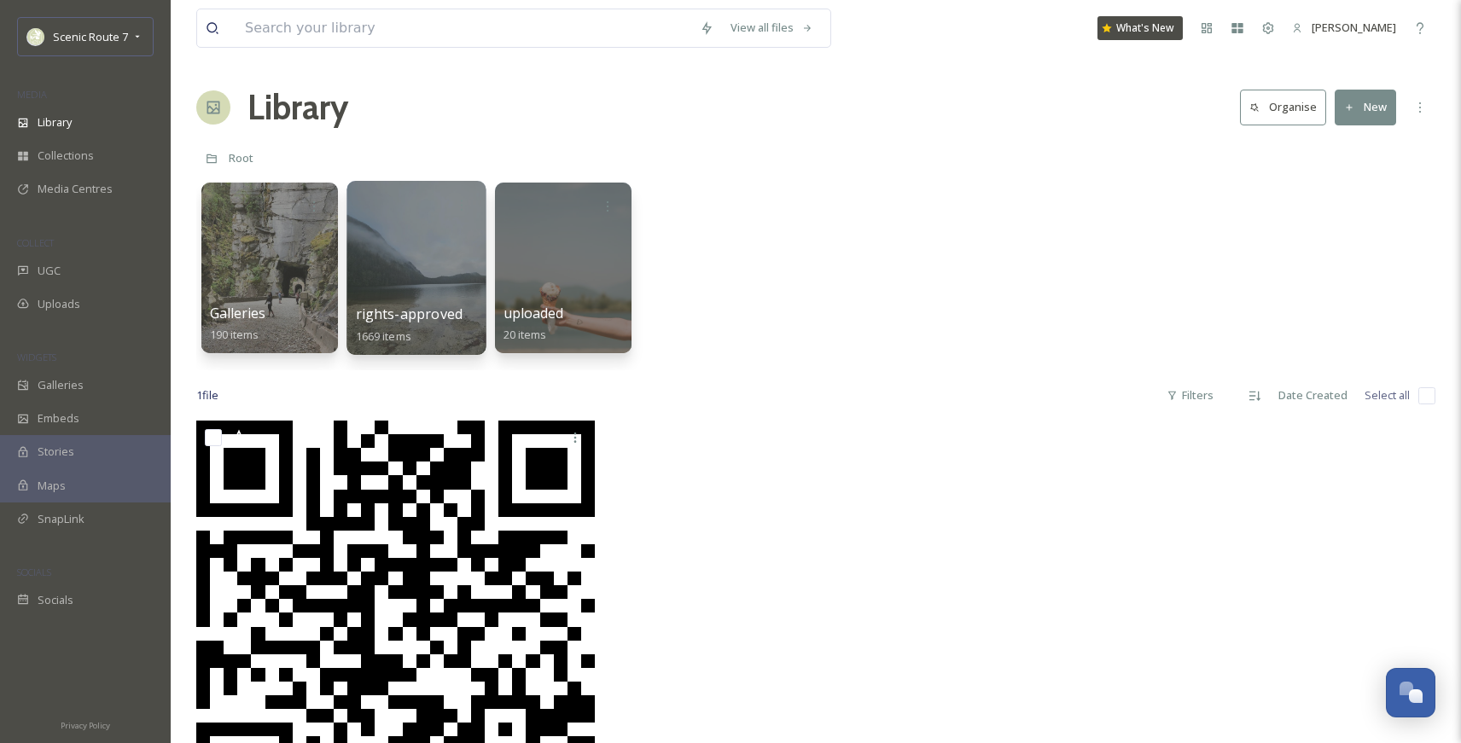
click at [439, 299] on div at bounding box center [415, 268] width 139 height 174
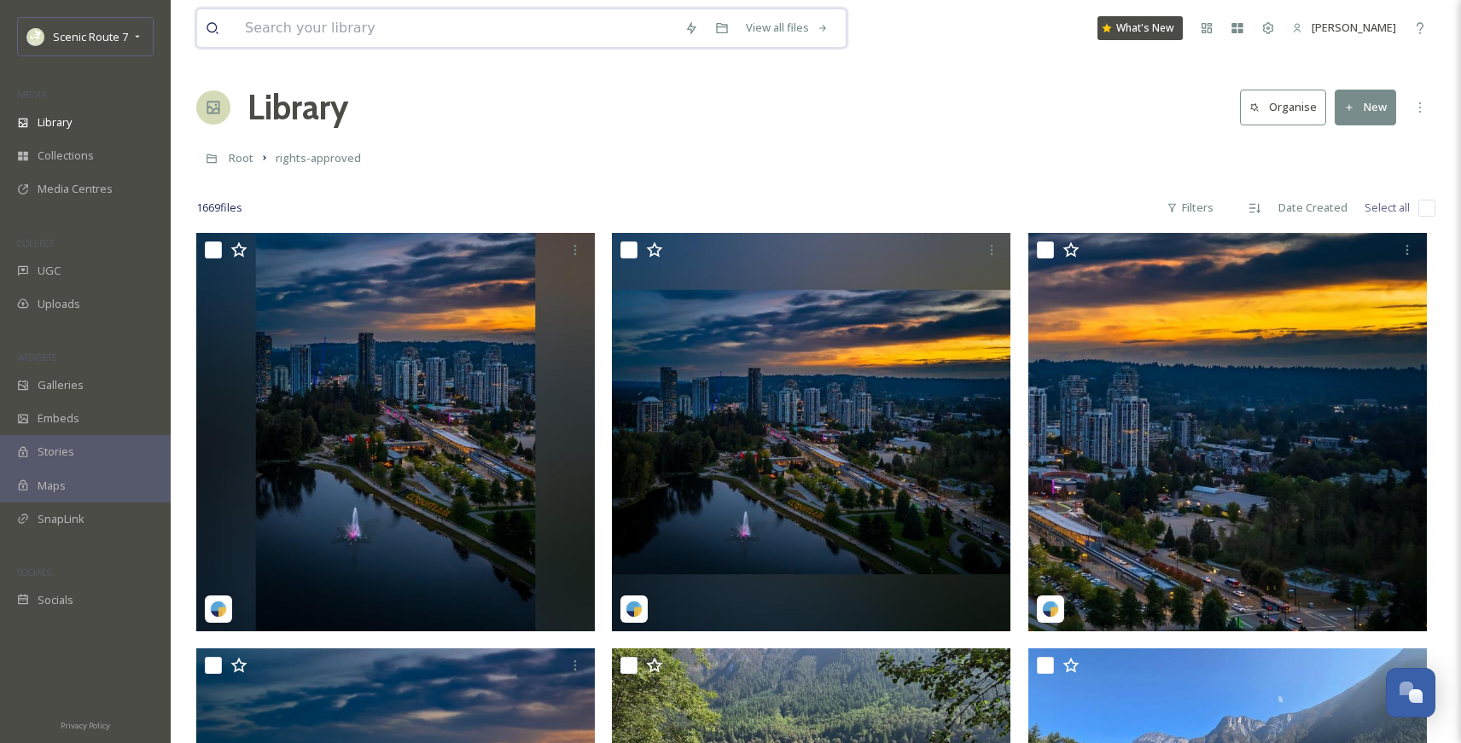
click at [333, 24] on input at bounding box center [455, 28] width 439 height 38
type input "mundypark"
type input "[PERSON_NAME][GEOGRAPHIC_DATA]"
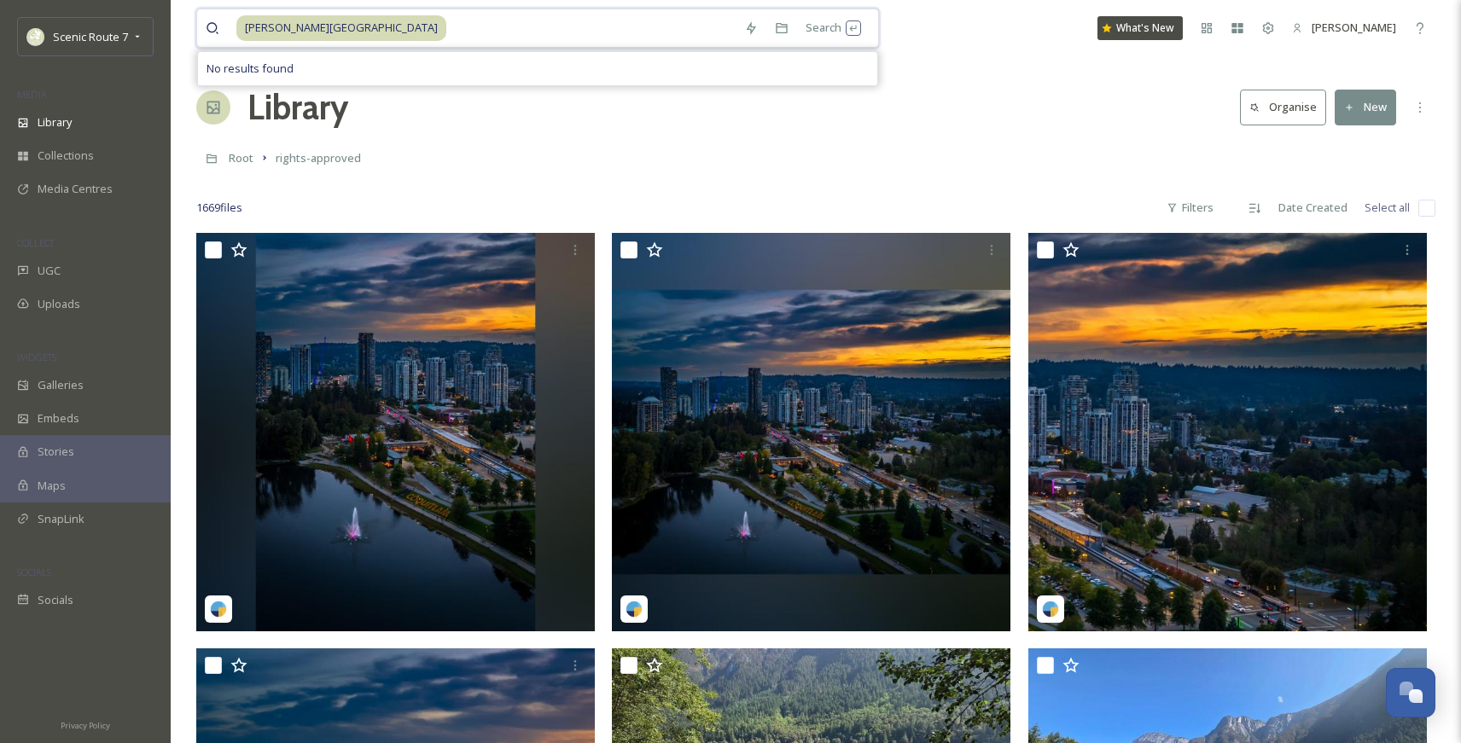
click at [448, 32] on input at bounding box center [592, 28] width 288 height 38
type input "m"
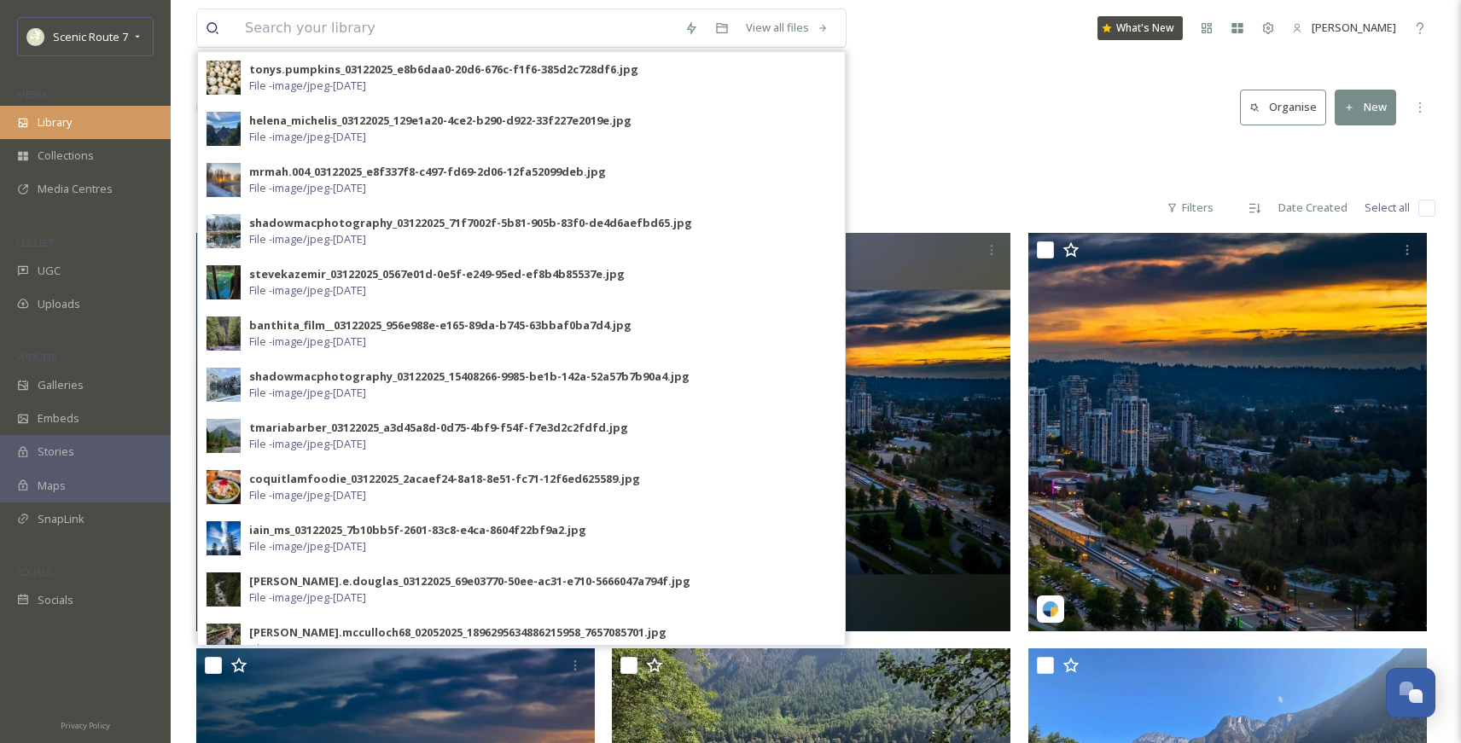
click at [72, 120] on span "Library" at bounding box center [55, 122] width 34 height 16
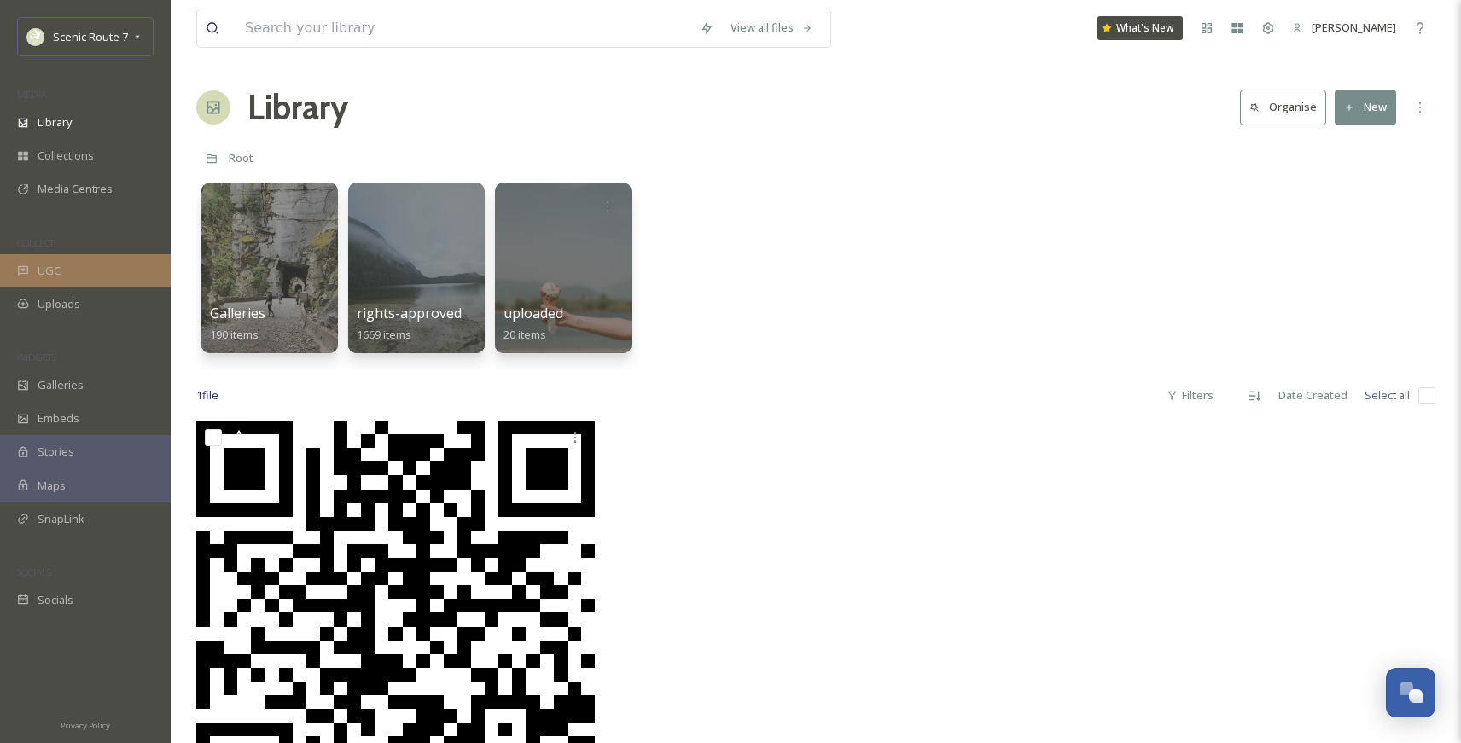
click at [67, 274] on div "UGC" at bounding box center [85, 270] width 171 height 33
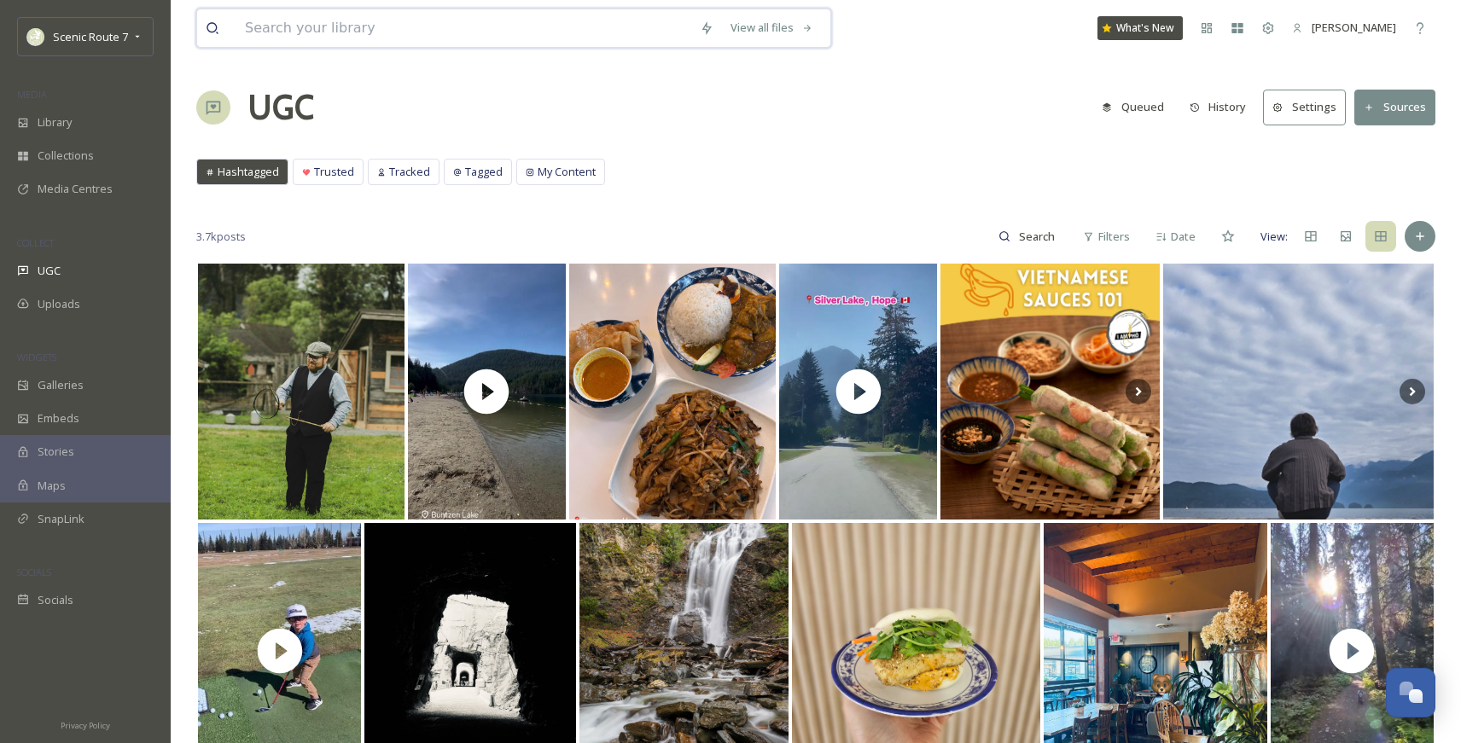
click at [300, 21] on input at bounding box center [463, 28] width 455 height 38
type input "coquitlam"
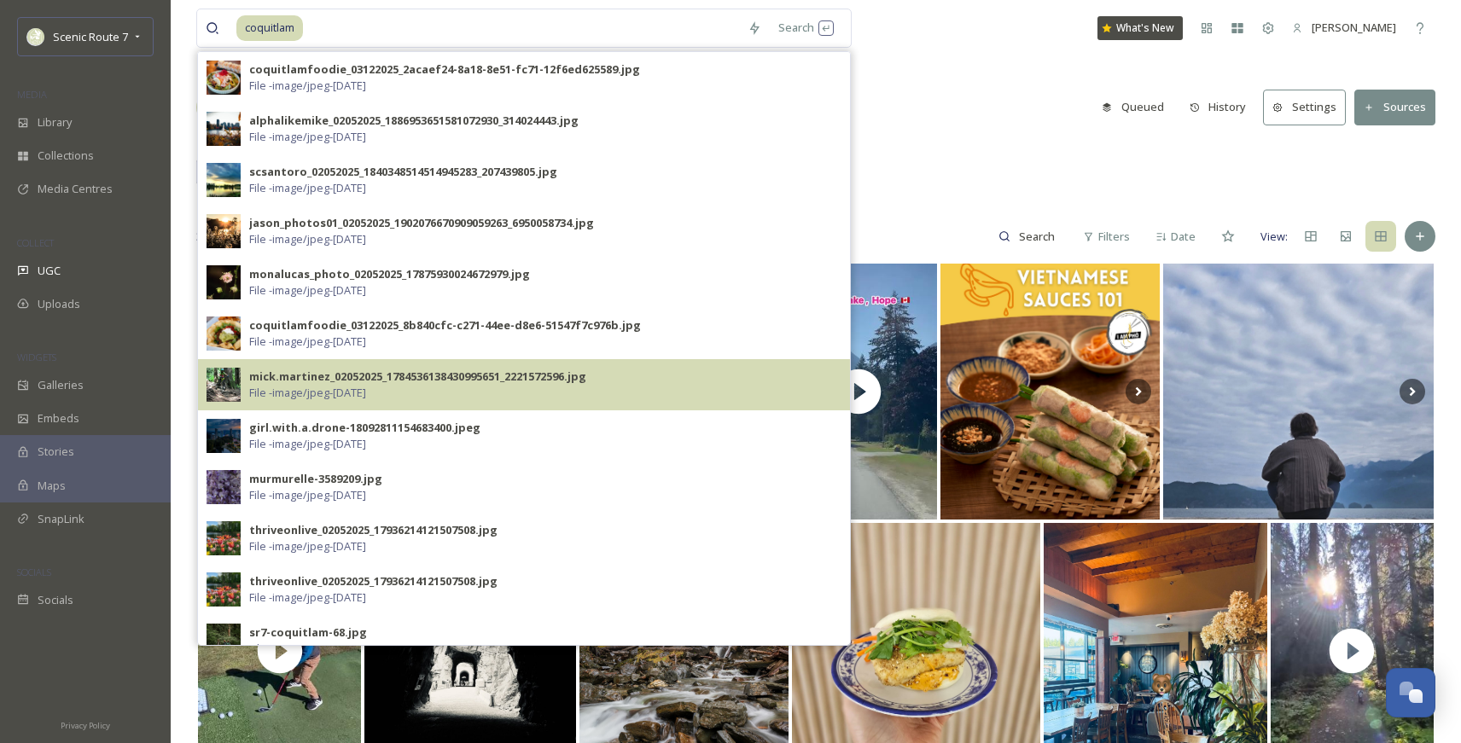
click at [292, 386] on span "File - image/jpeg - [DATE]" at bounding box center [307, 393] width 117 height 16
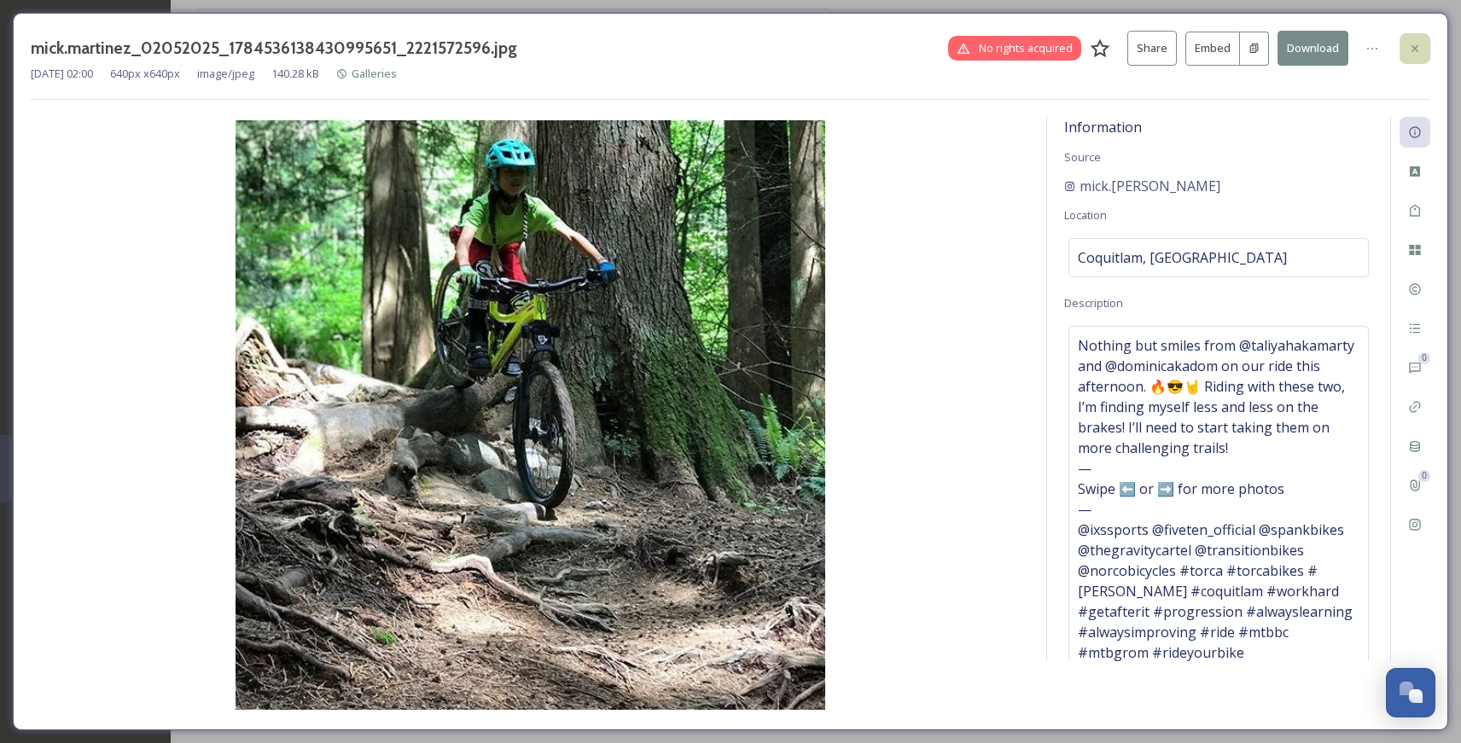
click at [1217, 51] on div at bounding box center [1414, 48] width 31 height 31
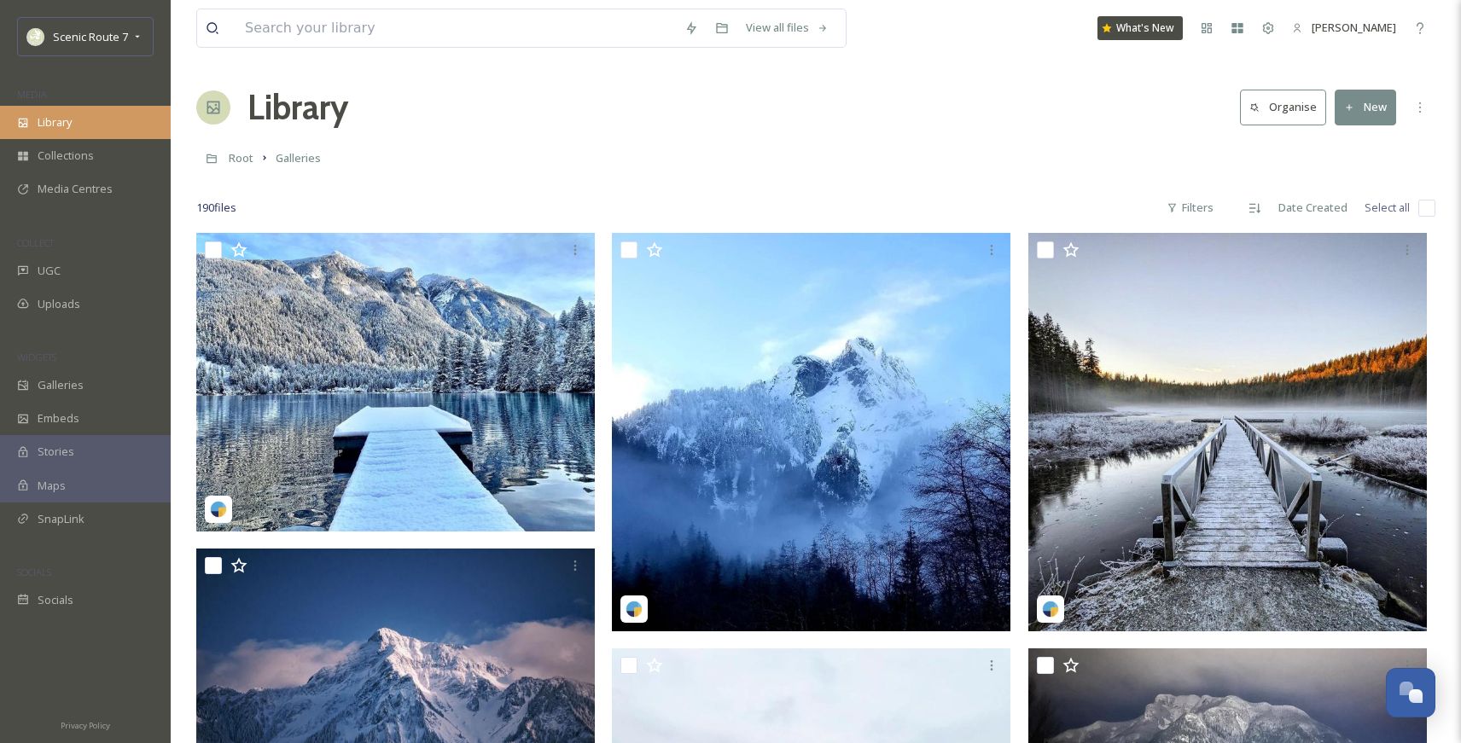
click at [100, 124] on div "Library" at bounding box center [85, 122] width 171 height 33
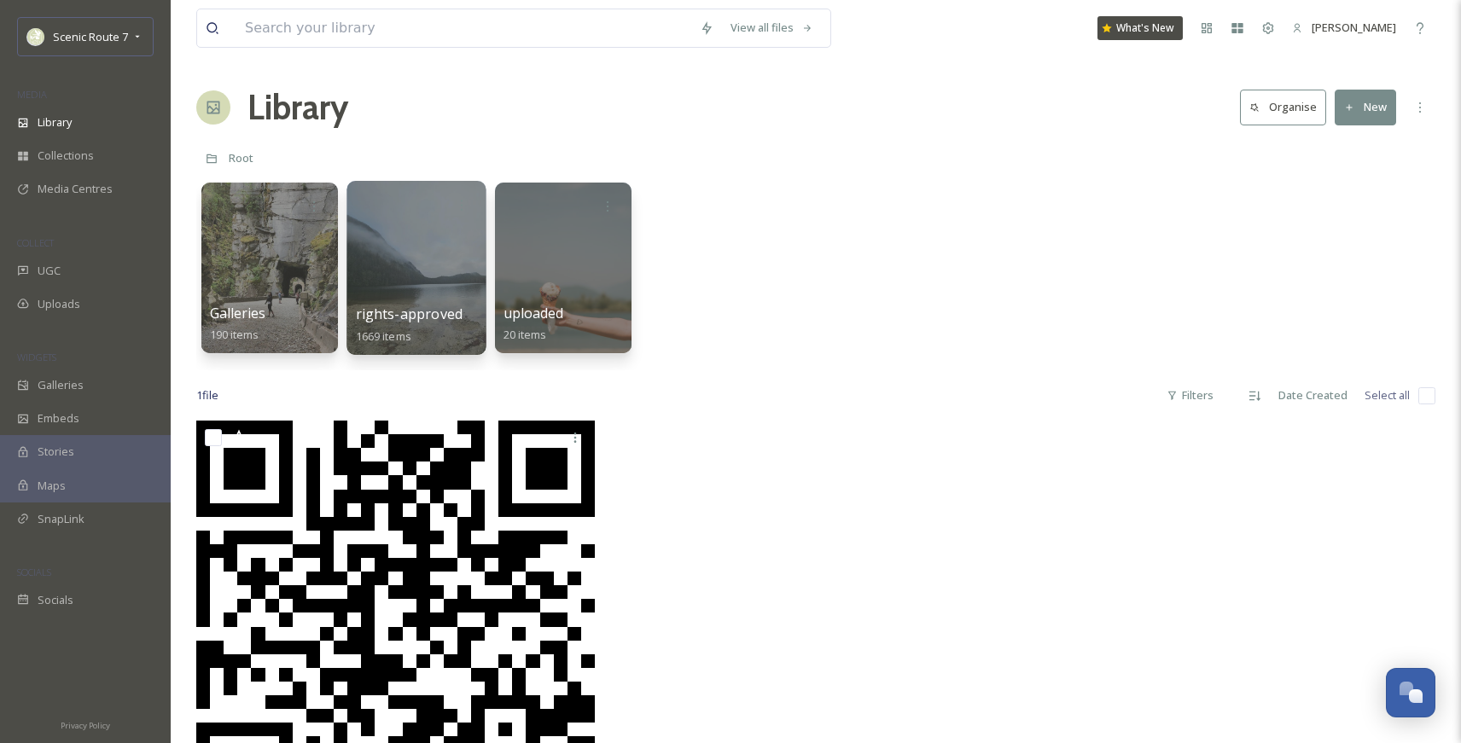
click at [394, 294] on div at bounding box center [415, 268] width 139 height 174
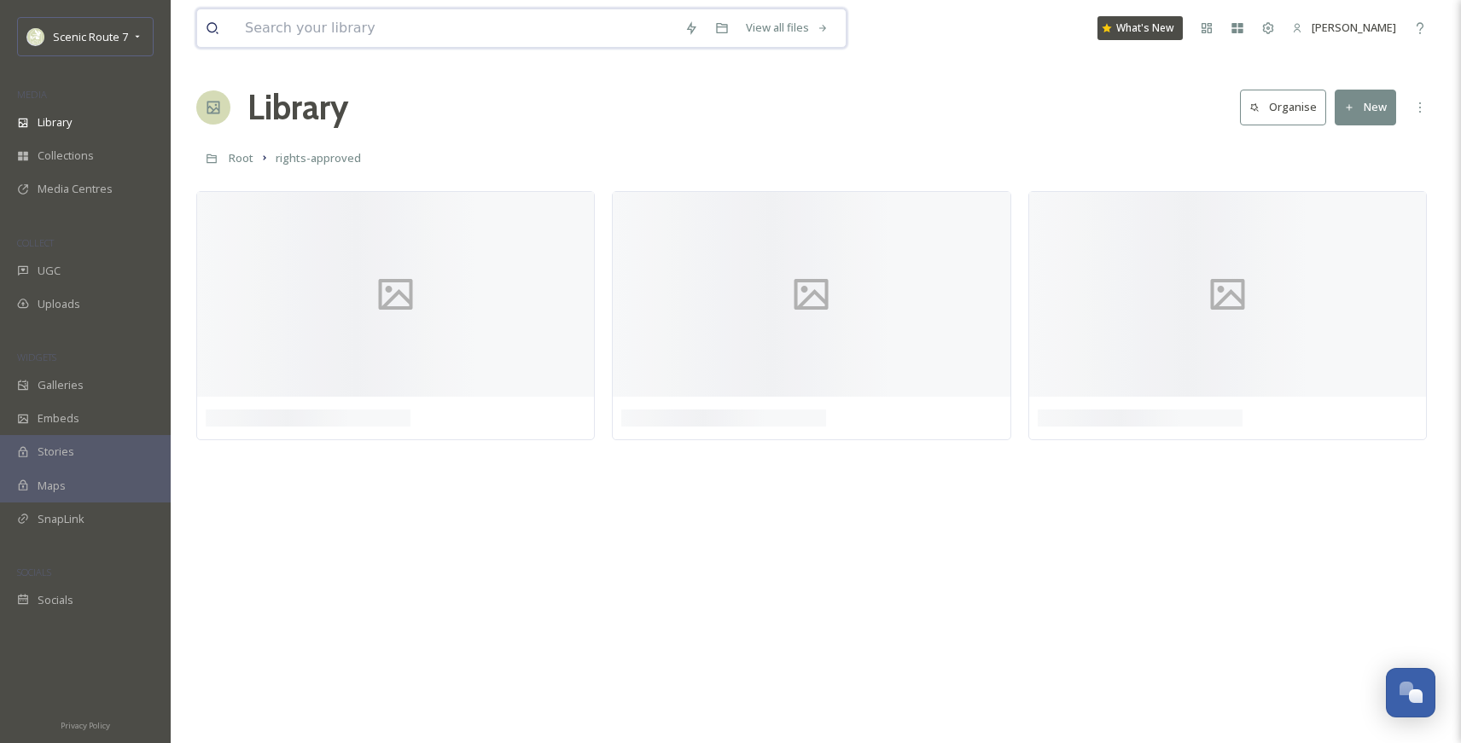
click at [300, 29] on input at bounding box center [455, 28] width 439 height 38
type input "coquitlam"
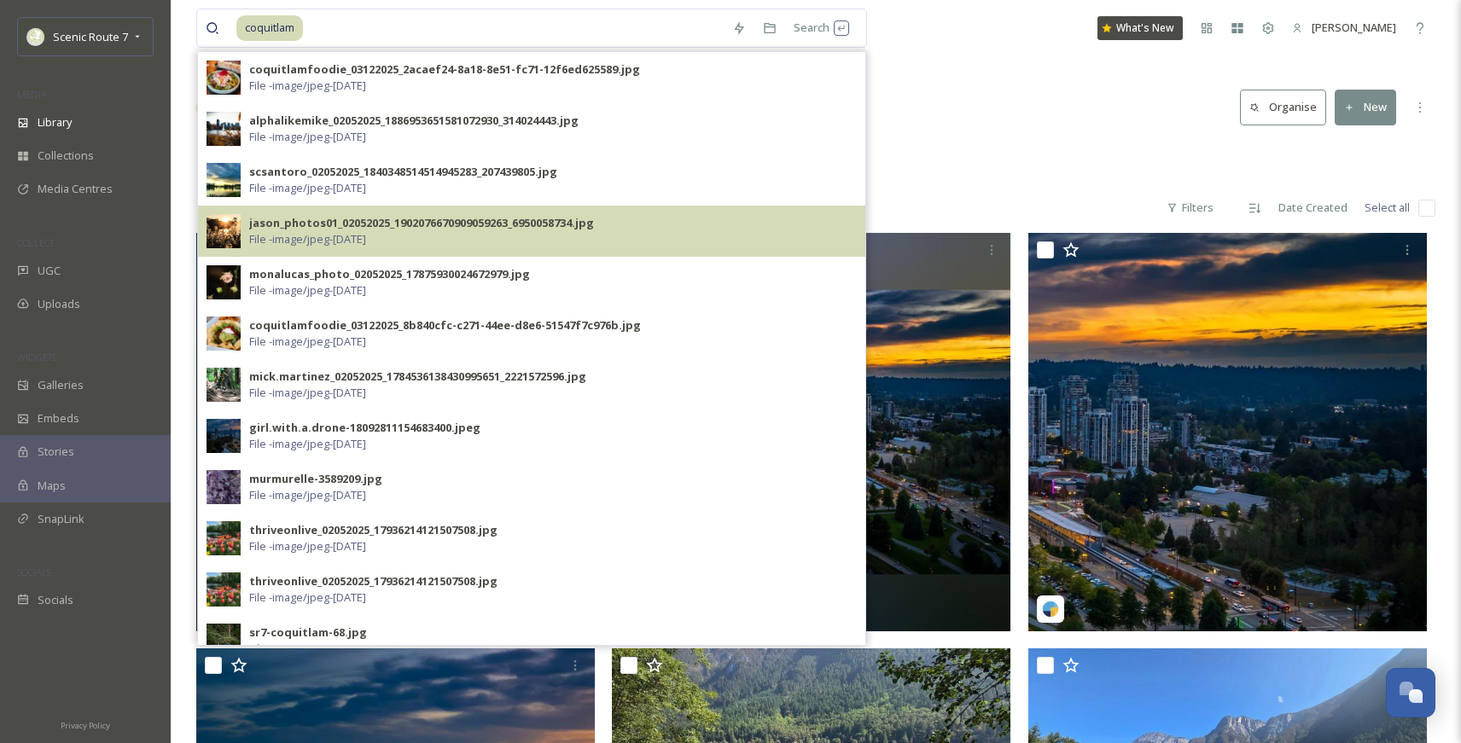
click at [305, 229] on div "jason_photos01_02052025_1902076670909059263_6950058734.jpg" at bounding box center [421, 223] width 345 height 16
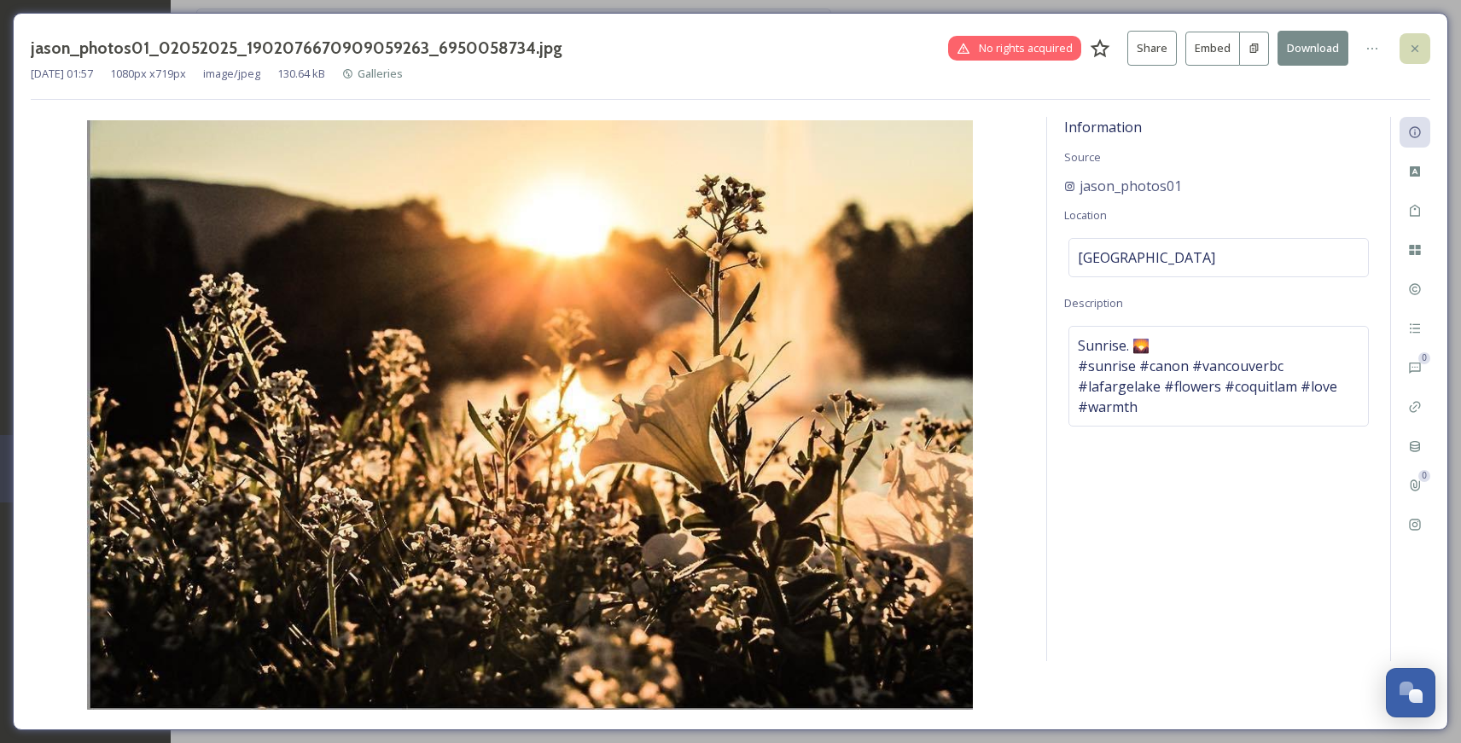
click at [1217, 46] on icon at bounding box center [1415, 49] width 14 height 14
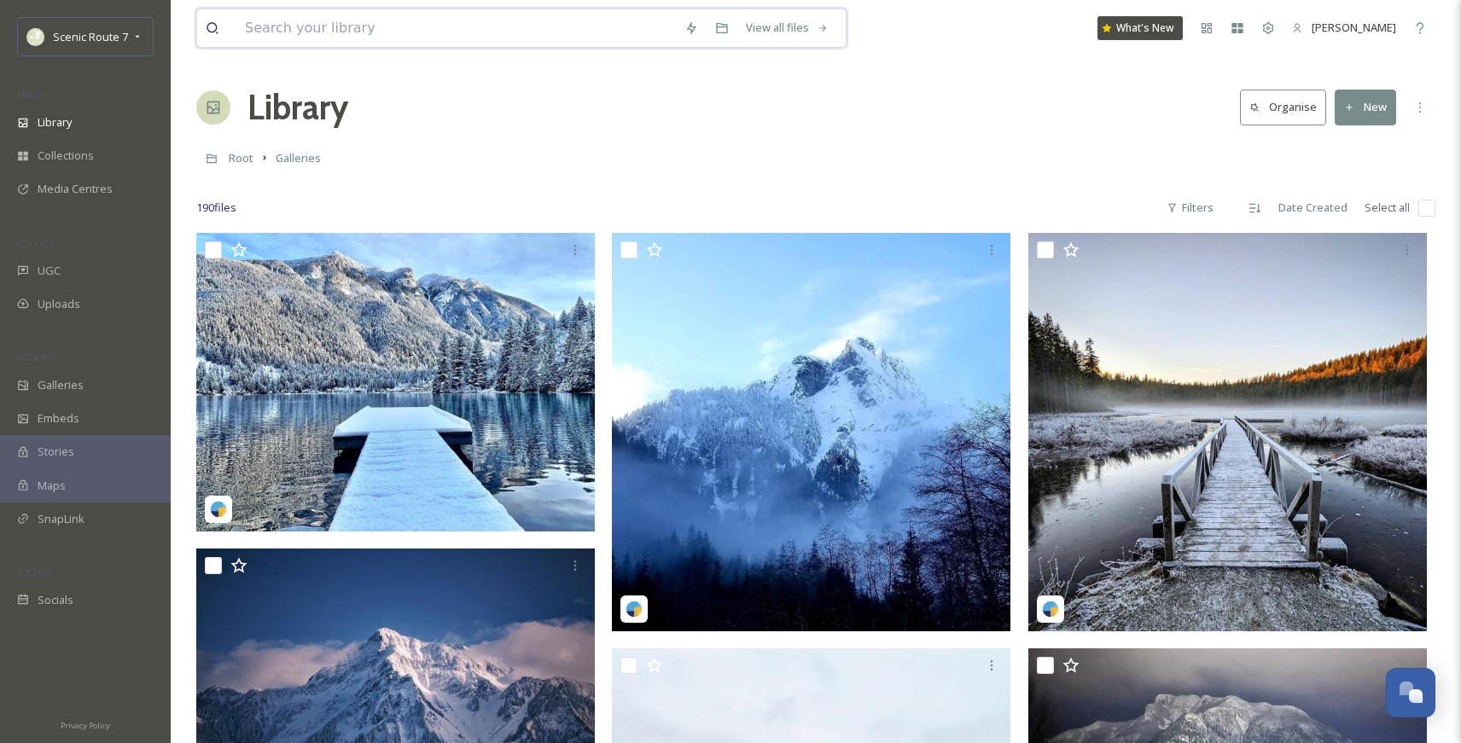
click at [277, 33] on input at bounding box center [455, 28] width 439 height 38
type input "coquitlam"
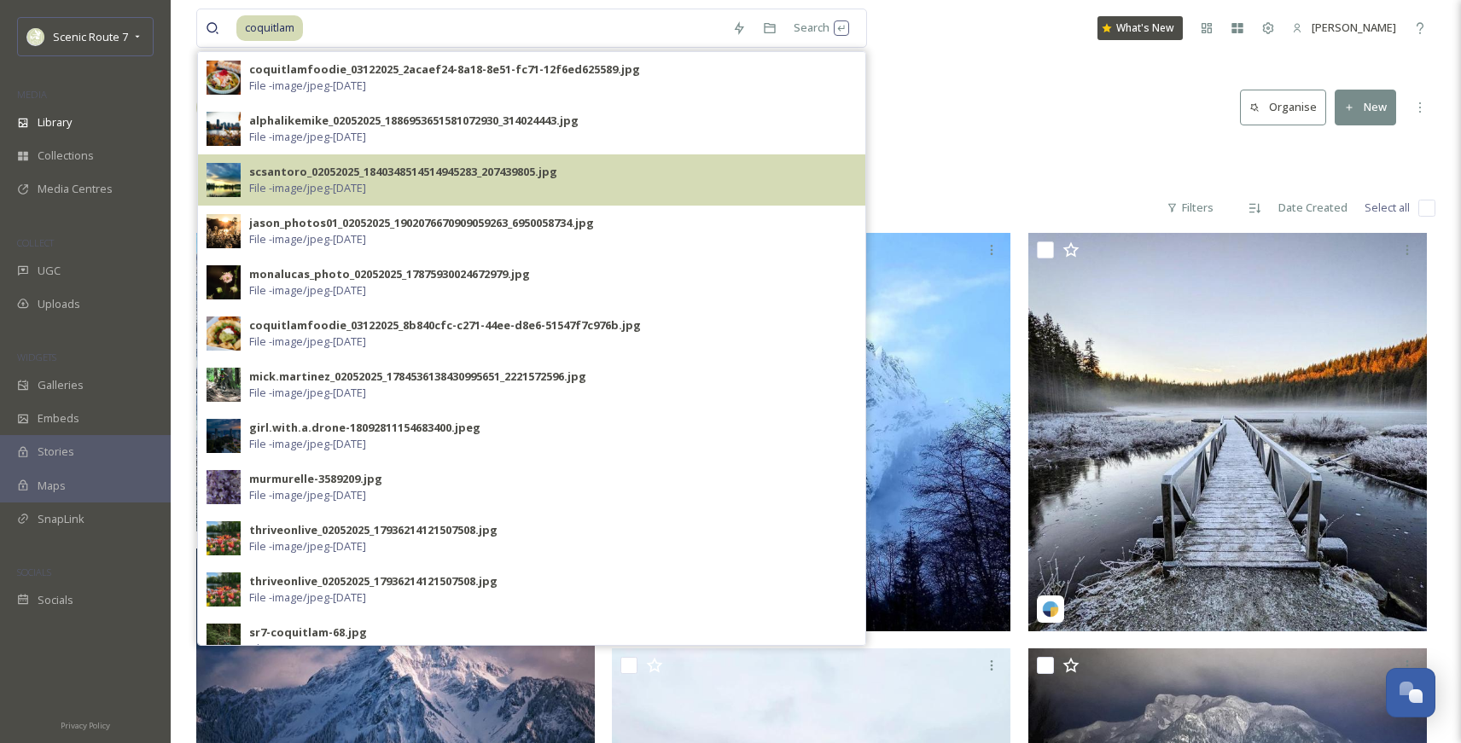
click at [298, 171] on div "scsantoro_02052025_1840348514514945283_207439805.jpg" at bounding box center [403, 172] width 308 height 16
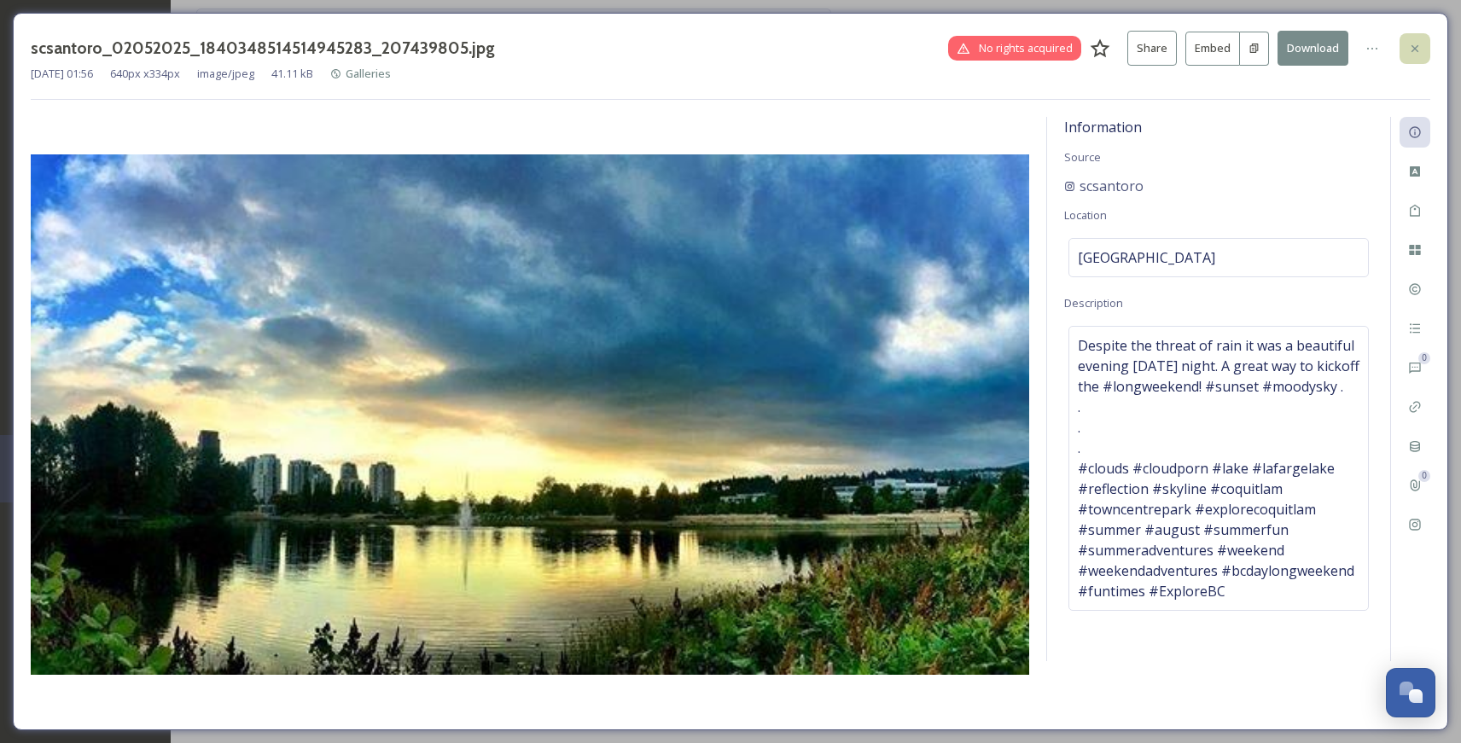
click at [1217, 52] on icon at bounding box center [1415, 49] width 14 height 14
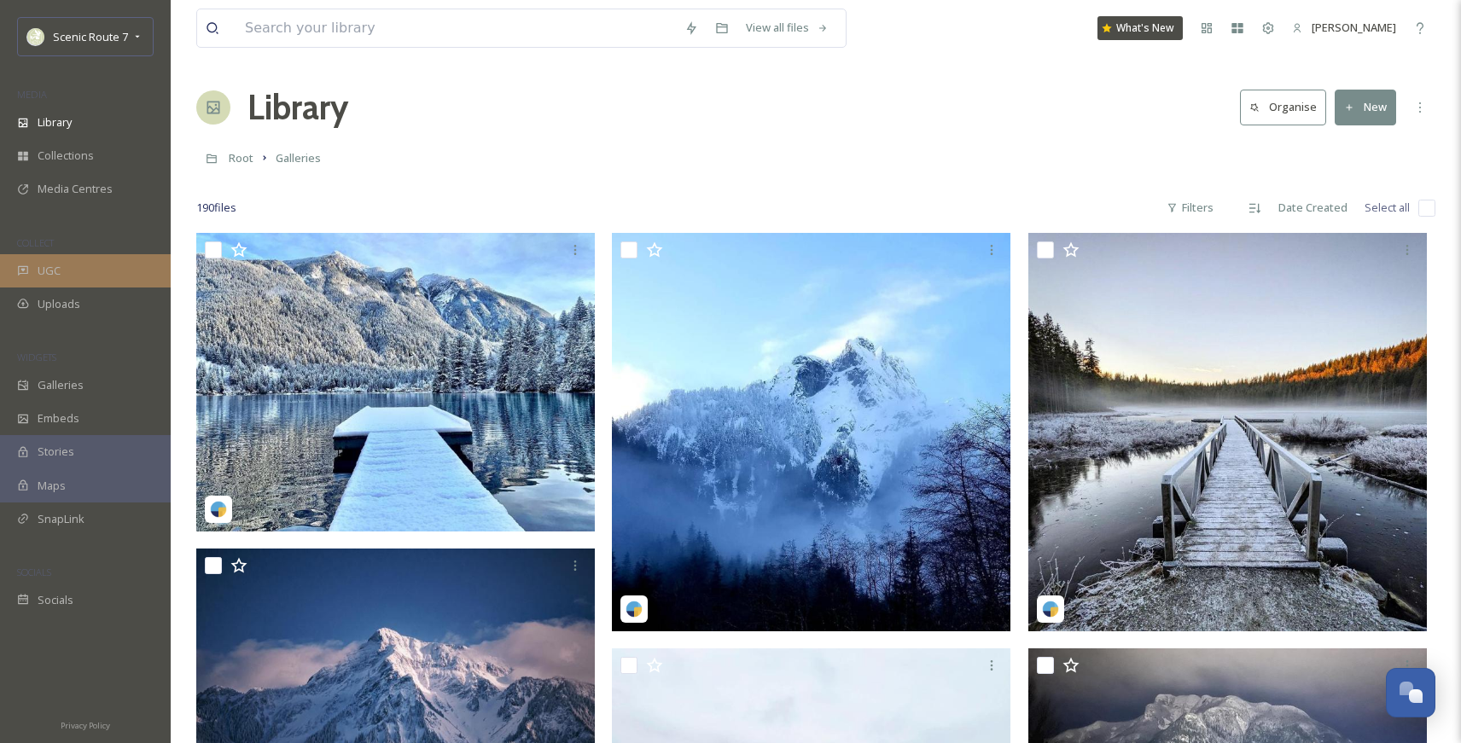
click at [61, 270] on div "UGC" at bounding box center [85, 270] width 171 height 33
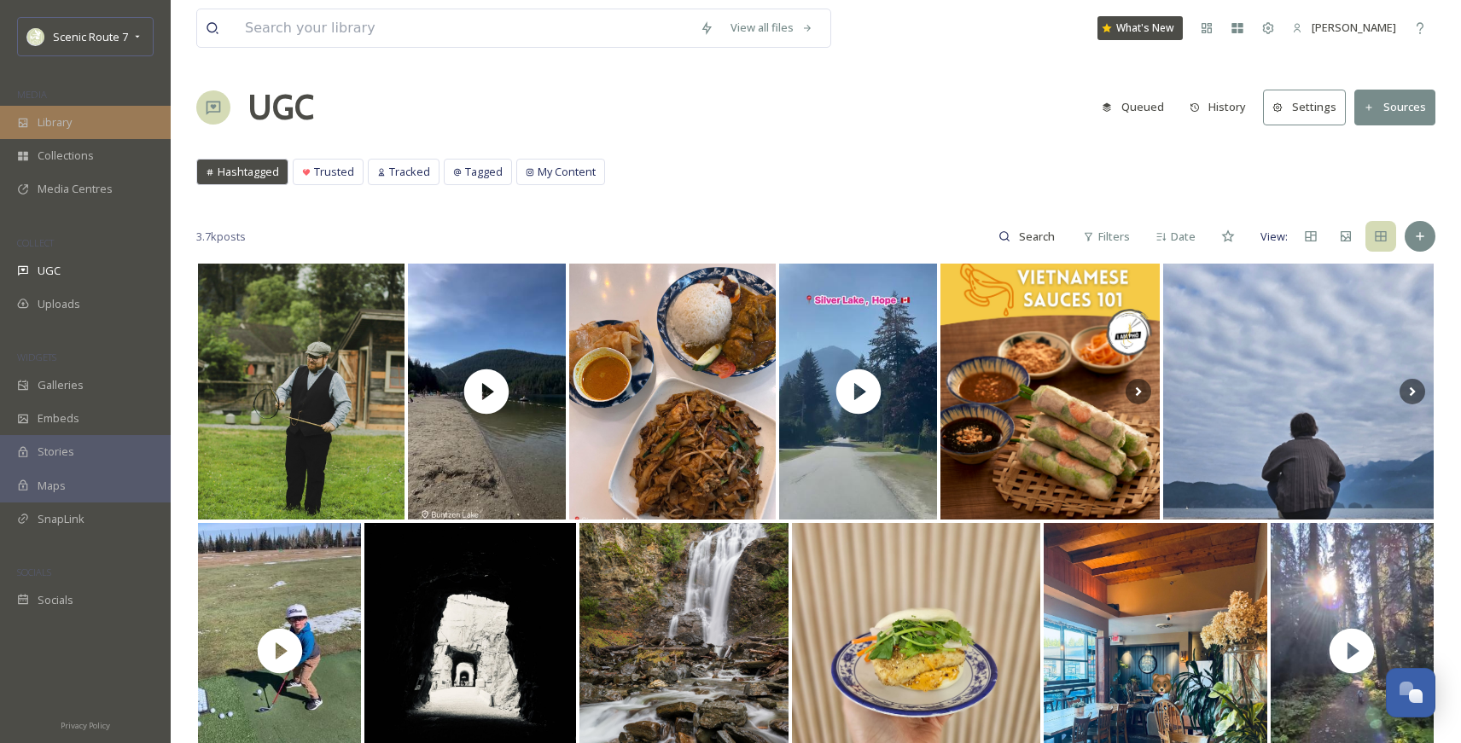
click at [50, 125] on span "Library" at bounding box center [55, 122] width 34 height 16
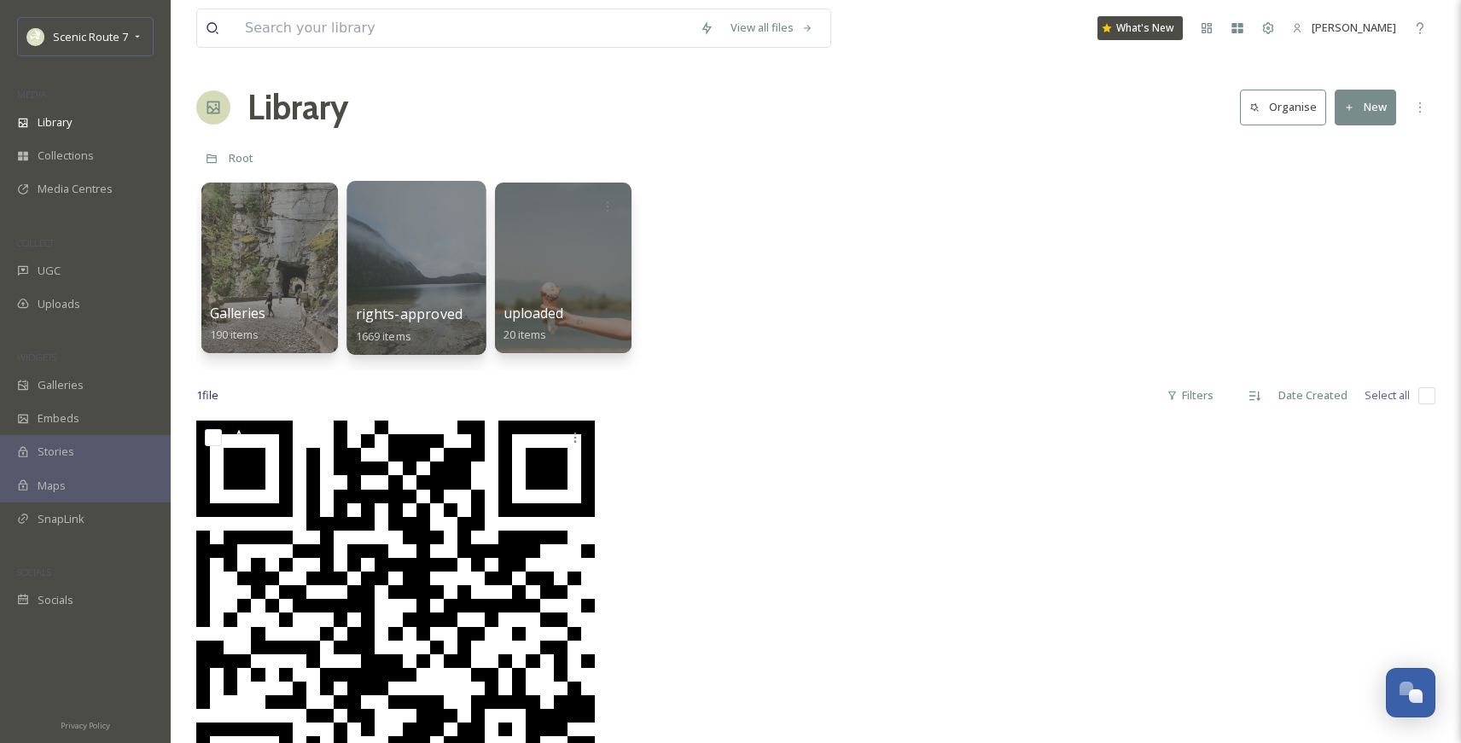
click at [404, 292] on div at bounding box center [415, 268] width 139 height 174
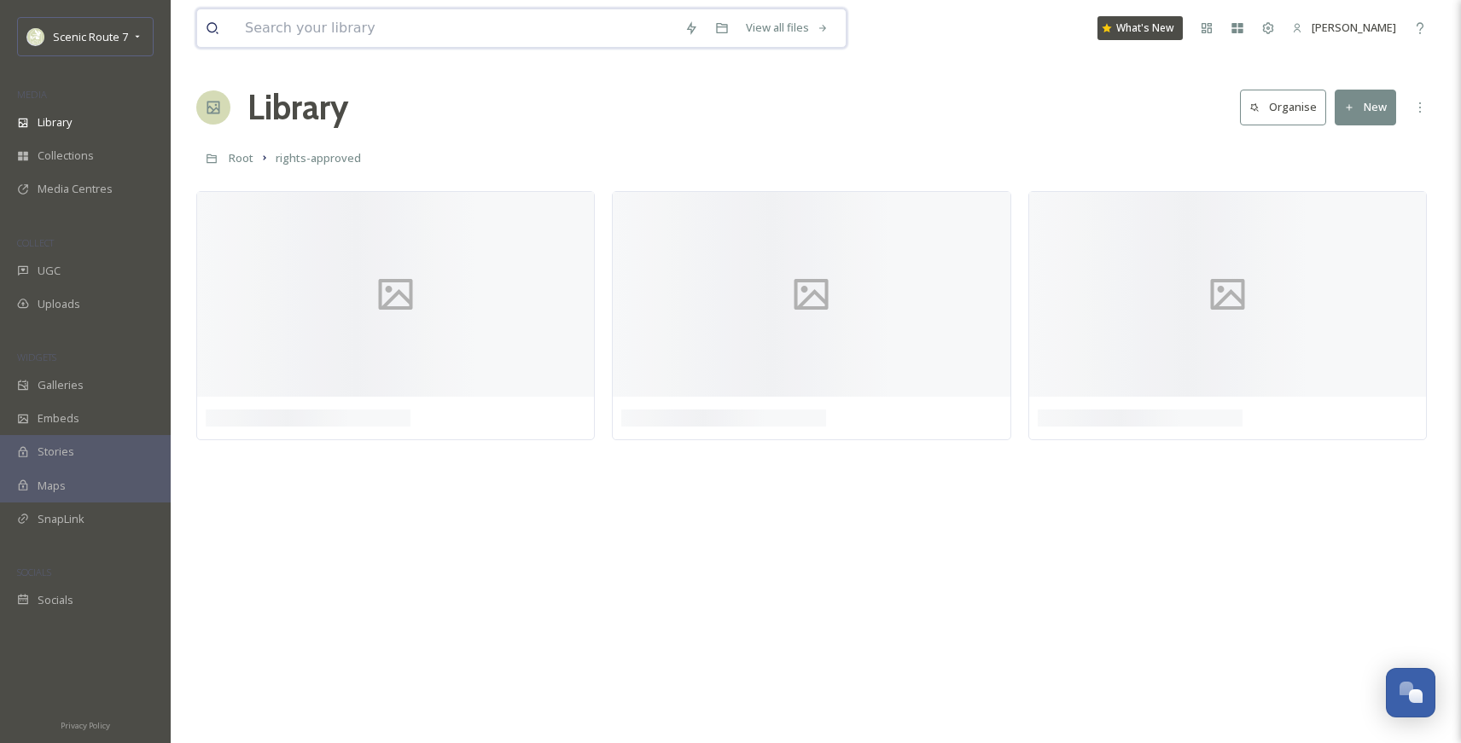
click at [341, 33] on input at bounding box center [455, 28] width 439 height 38
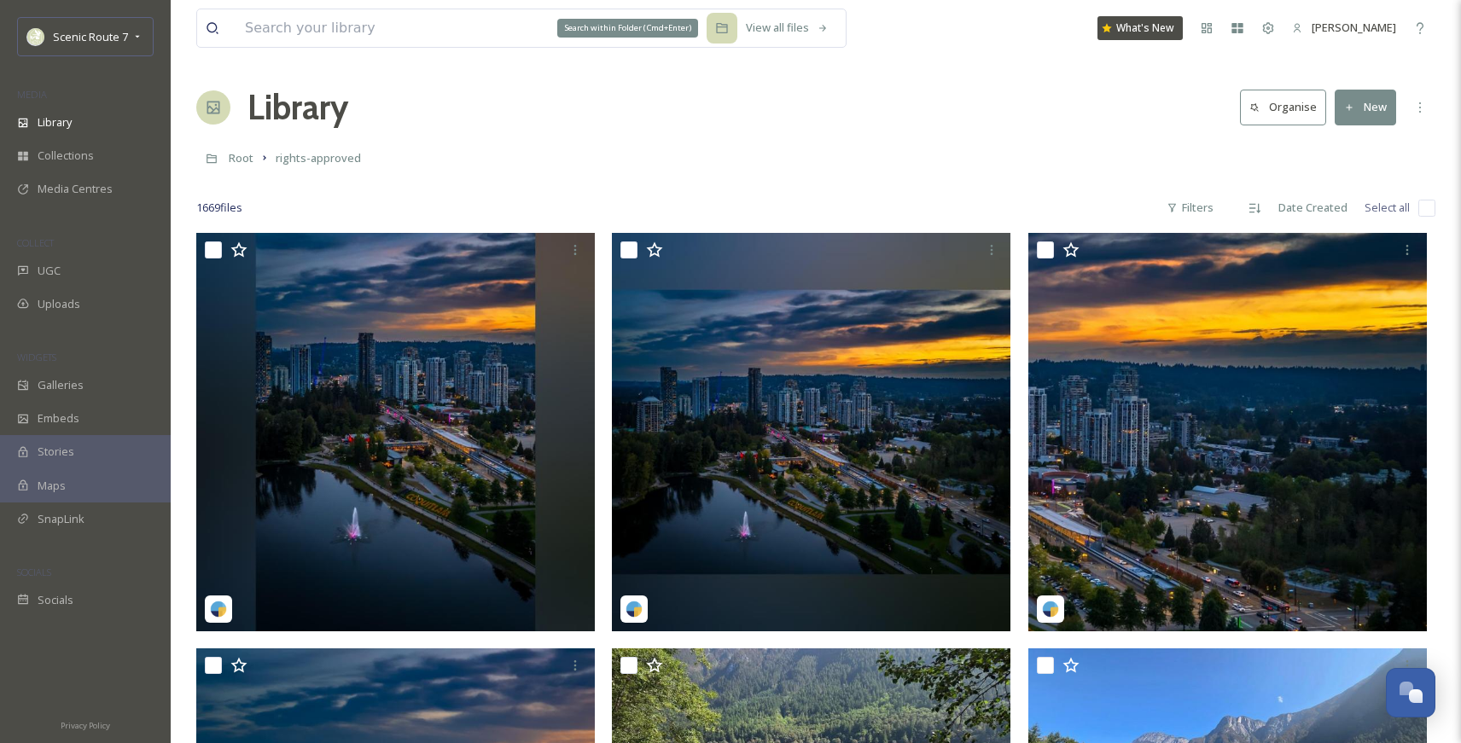
click at [719, 32] on icon at bounding box center [722, 28] width 14 height 14
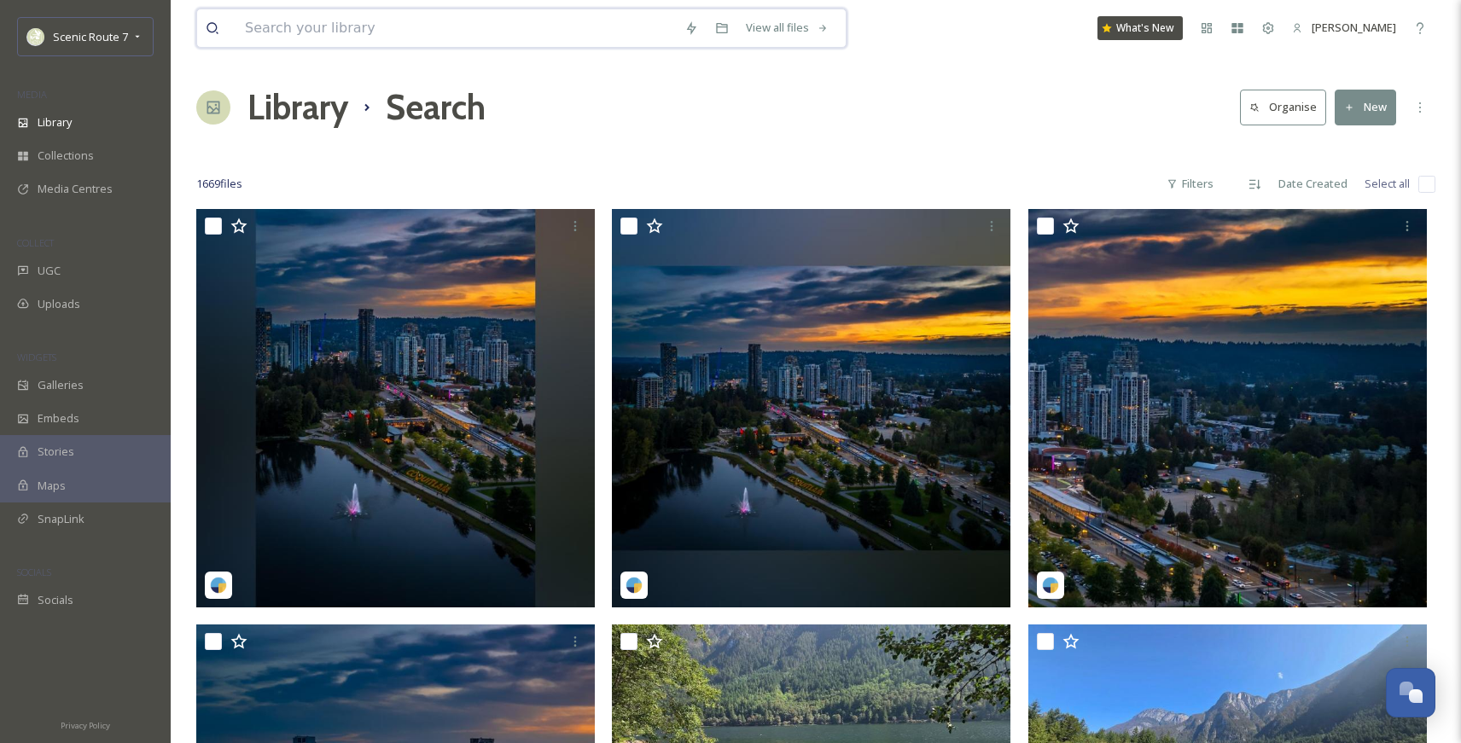
click at [361, 22] on input at bounding box center [455, 28] width 439 height 38
type input "coquitlam"
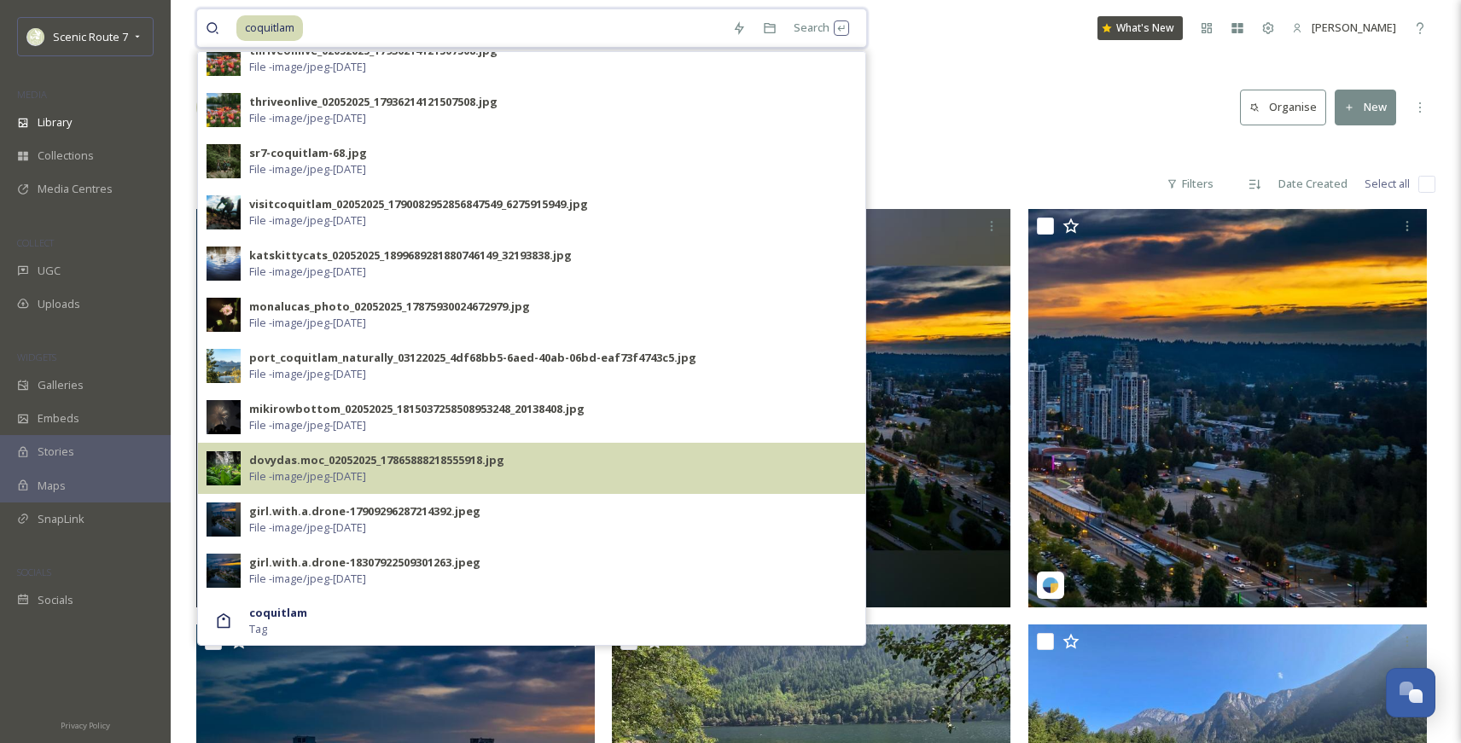
scroll to position [21, 0]
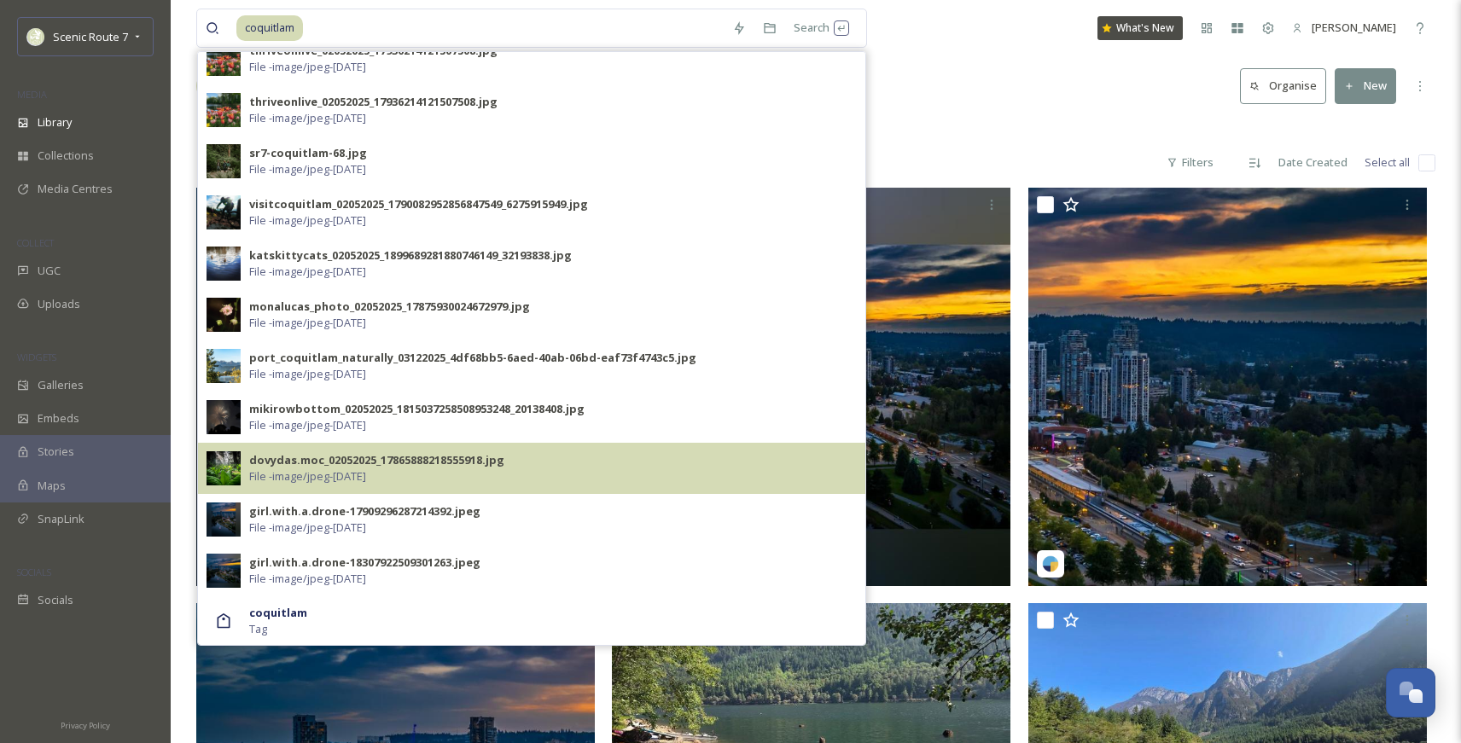
click at [293, 457] on div "dovydas.moc_02052025_17865888218555918.jpg" at bounding box center [376, 460] width 255 height 16
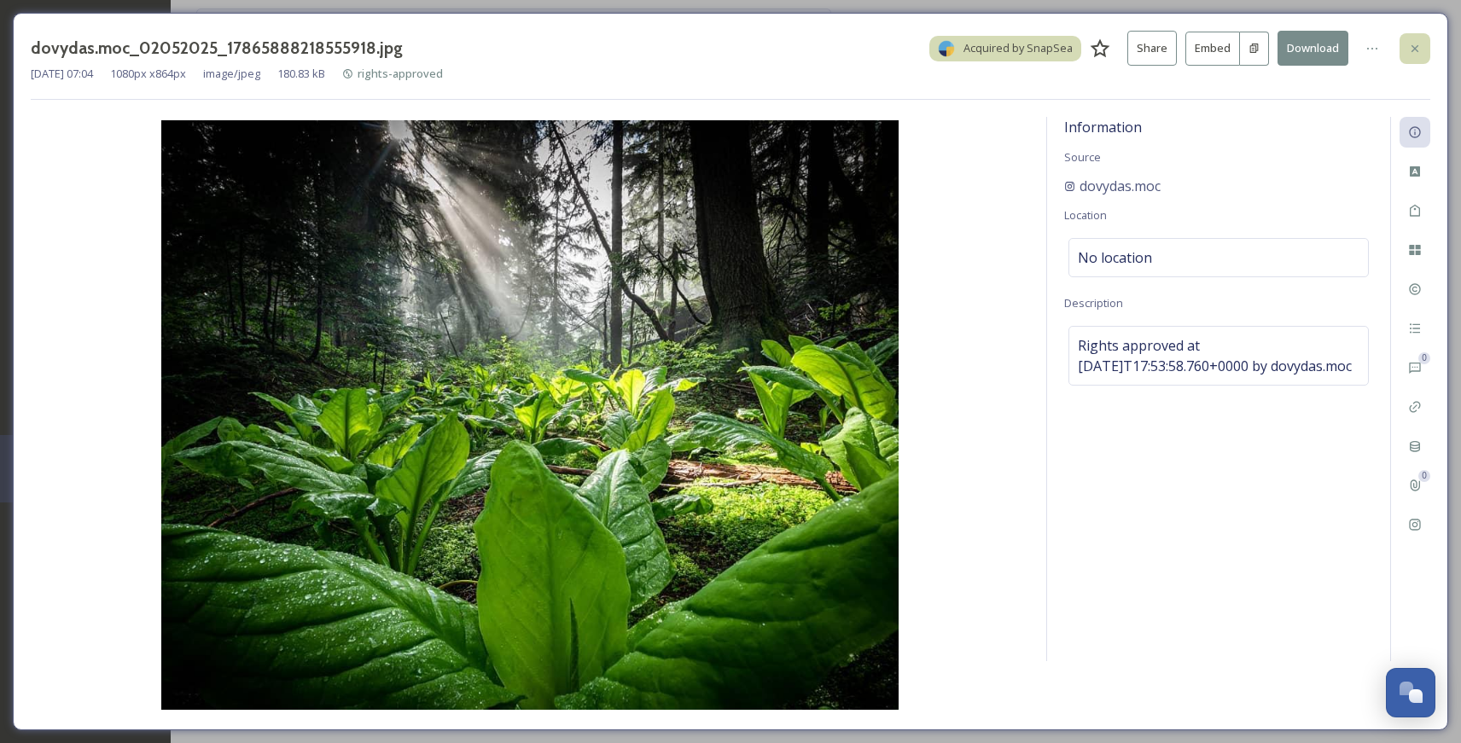
click at [1217, 44] on icon at bounding box center [1415, 49] width 14 height 14
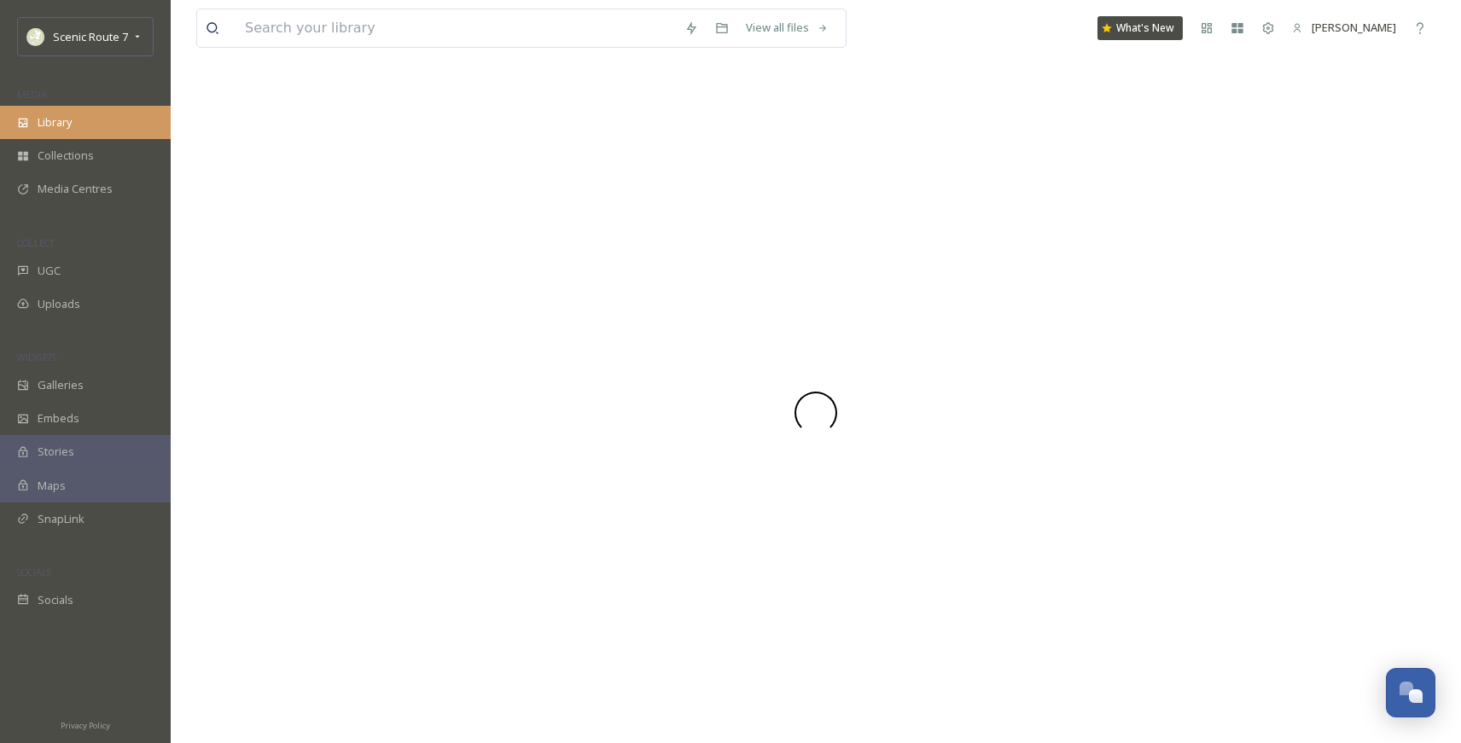
click at [104, 130] on div "Library" at bounding box center [85, 122] width 171 height 33
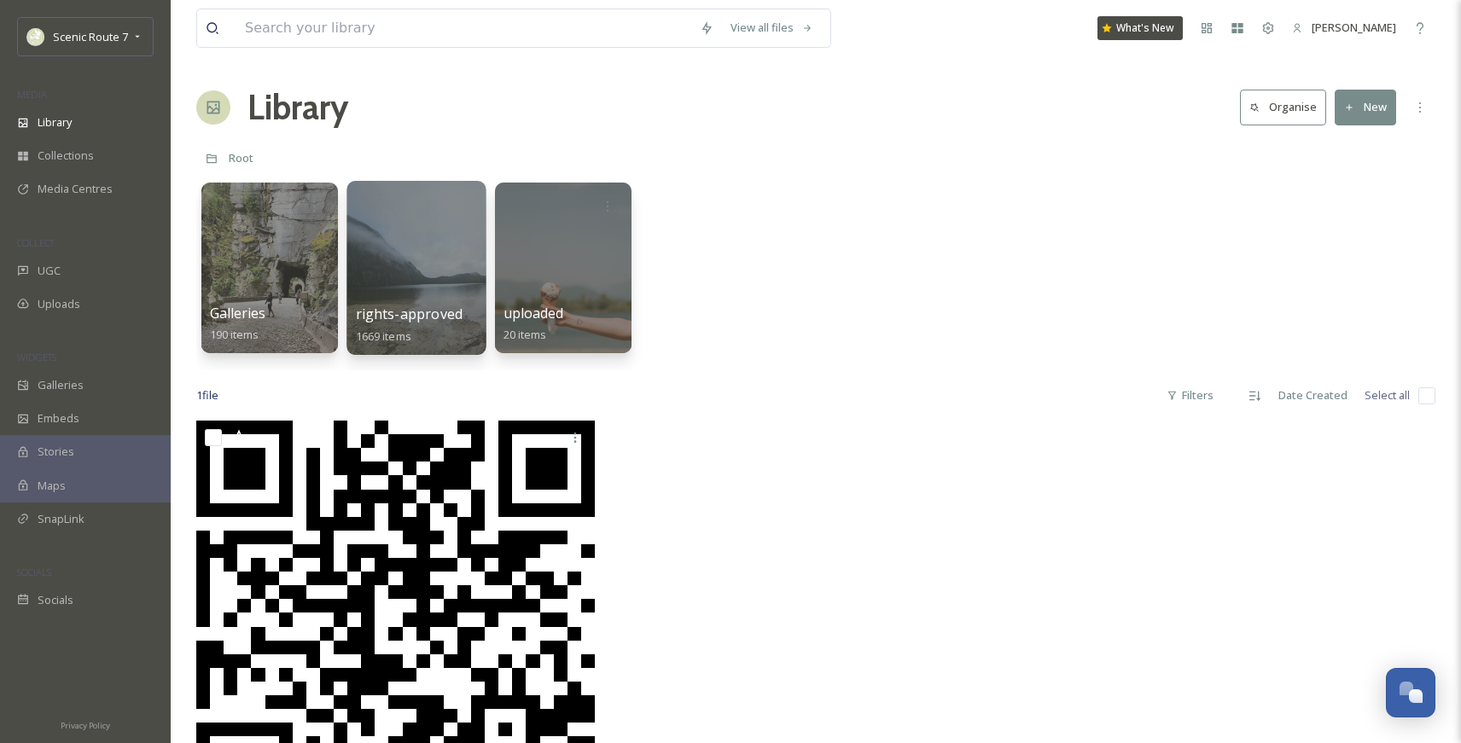
click at [428, 282] on div at bounding box center [415, 268] width 139 height 174
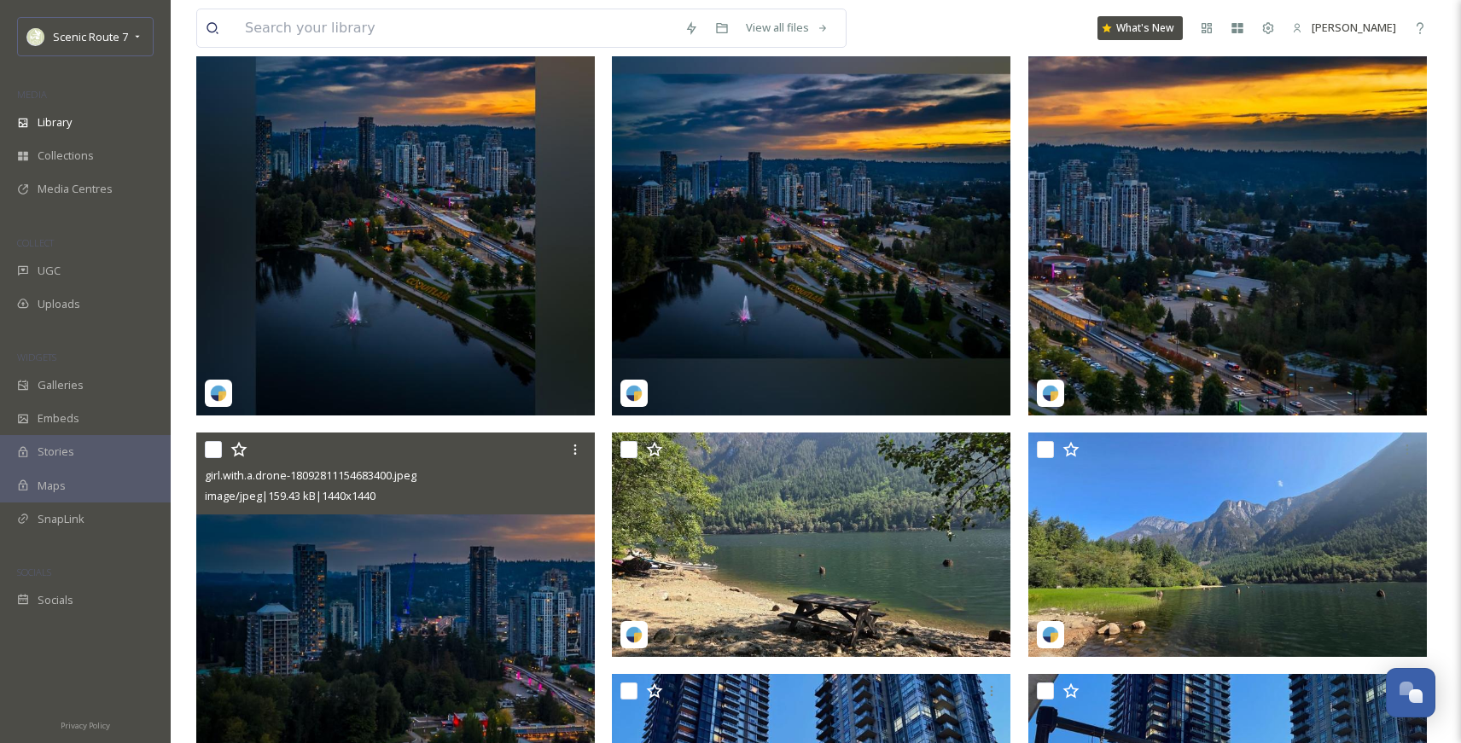
scroll to position [189, 0]
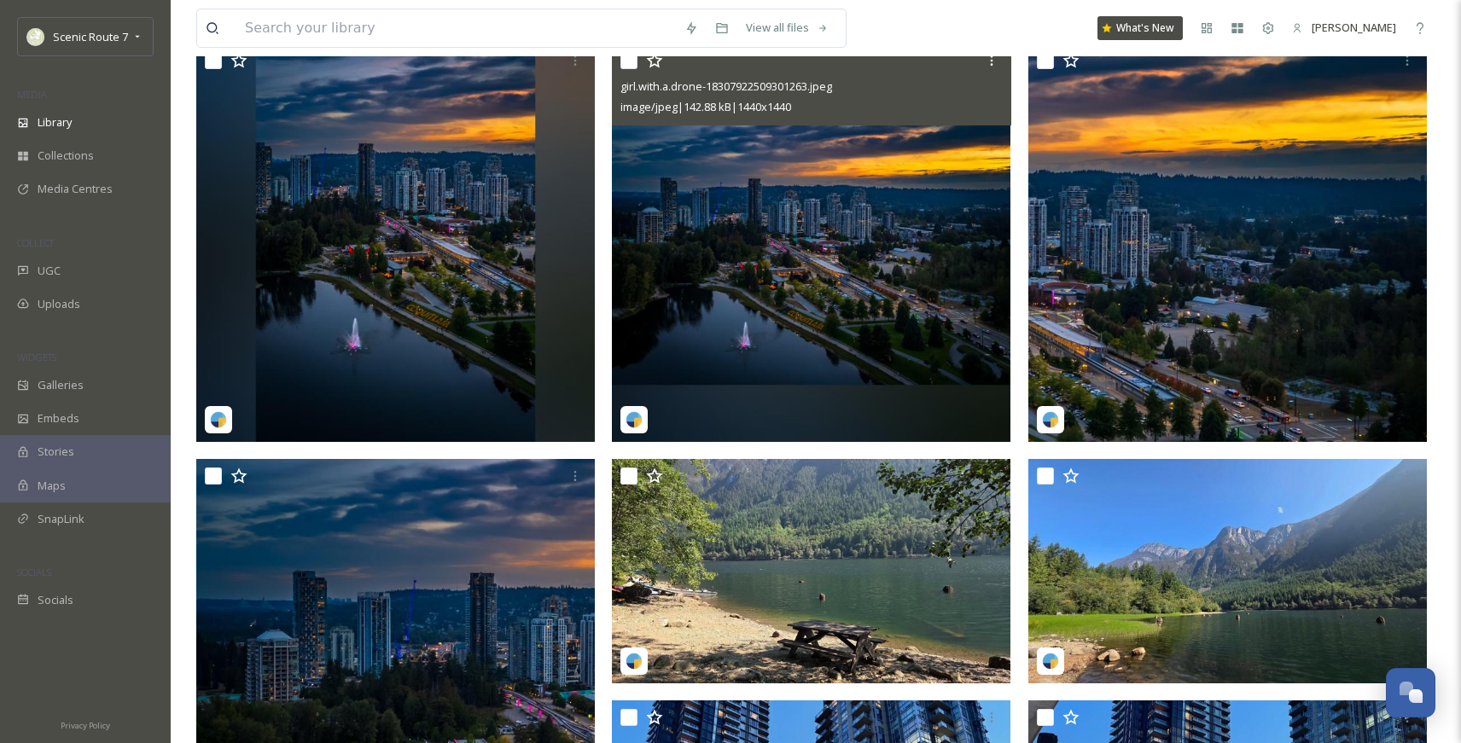
click at [772, 337] on img at bounding box center [811, 243] width 399 height 399
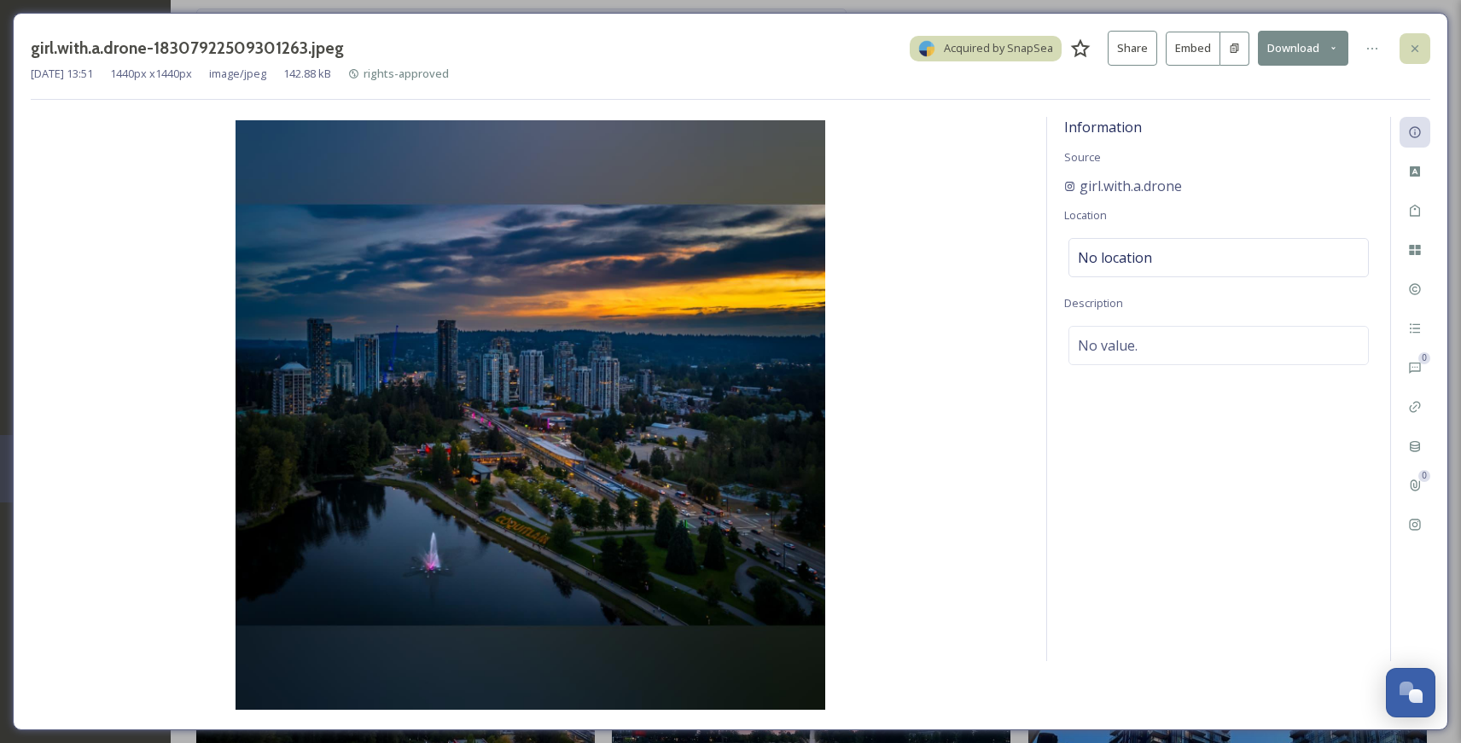
click at [1217, 46] on div at bounding box center [1414, 48] width 31 height 31
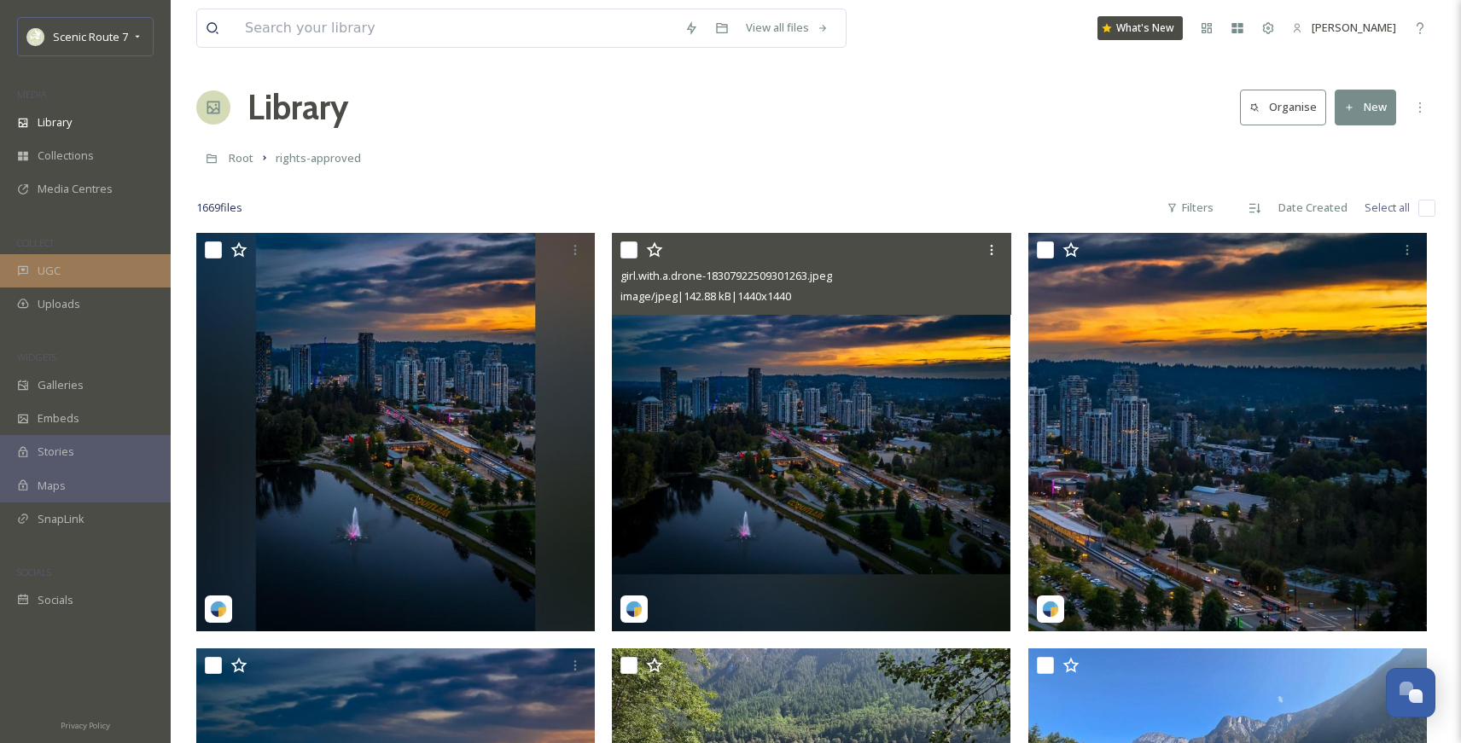
click at [36, 274] on div "UGC" at bounding box center [85, 270] width 171 height 33
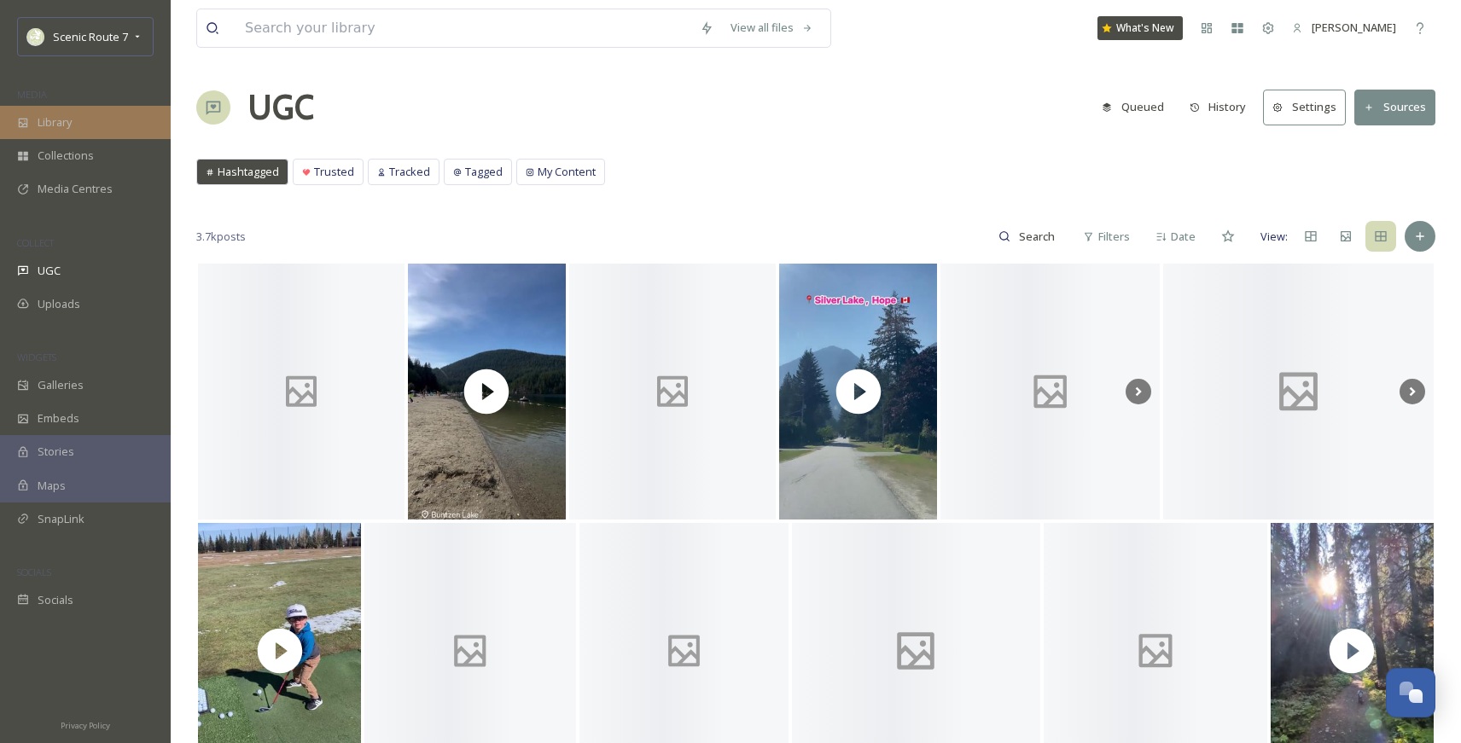
click at [61, 125] on span "Library" at bounding box center [55, 122] width 34 height 16
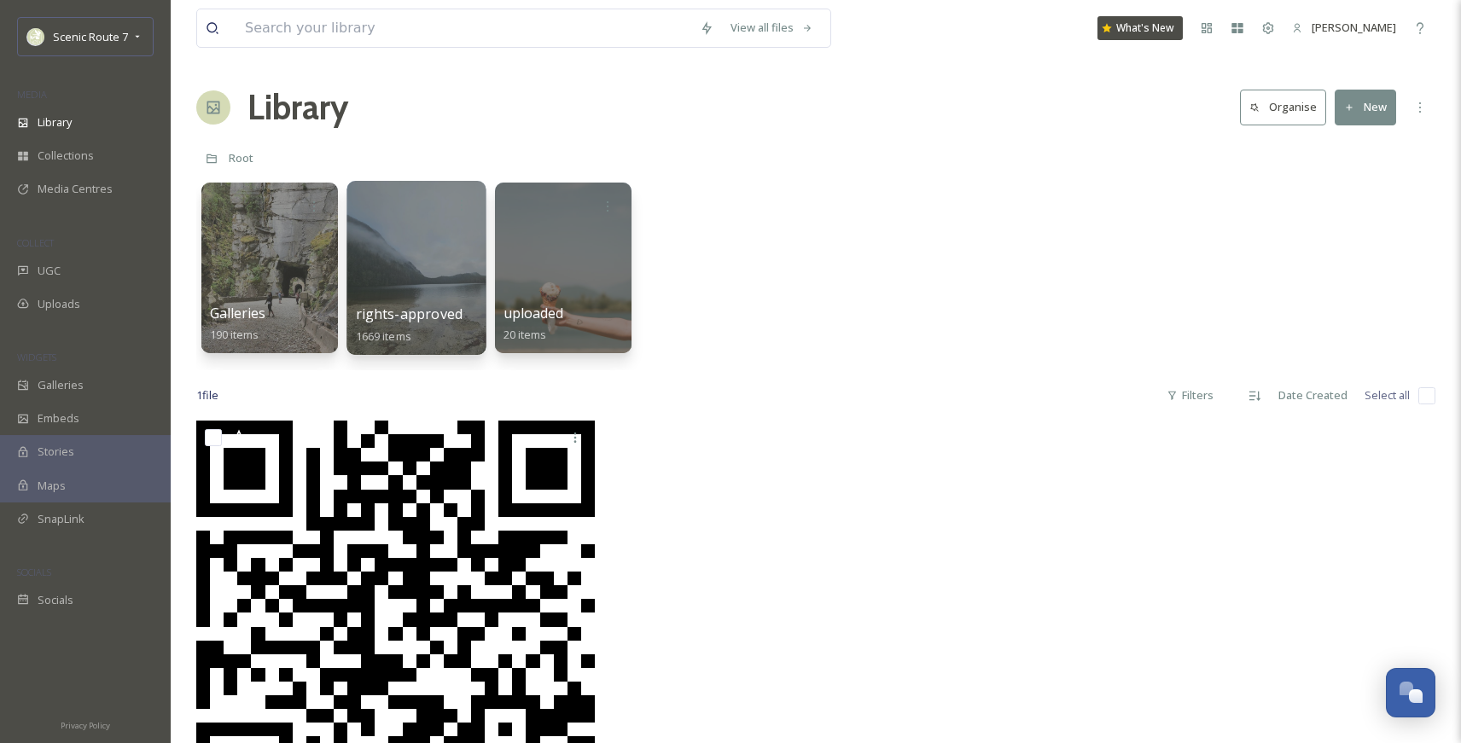
click at [422, 302] on div at bounding box center [415, 268] width 139 height 174
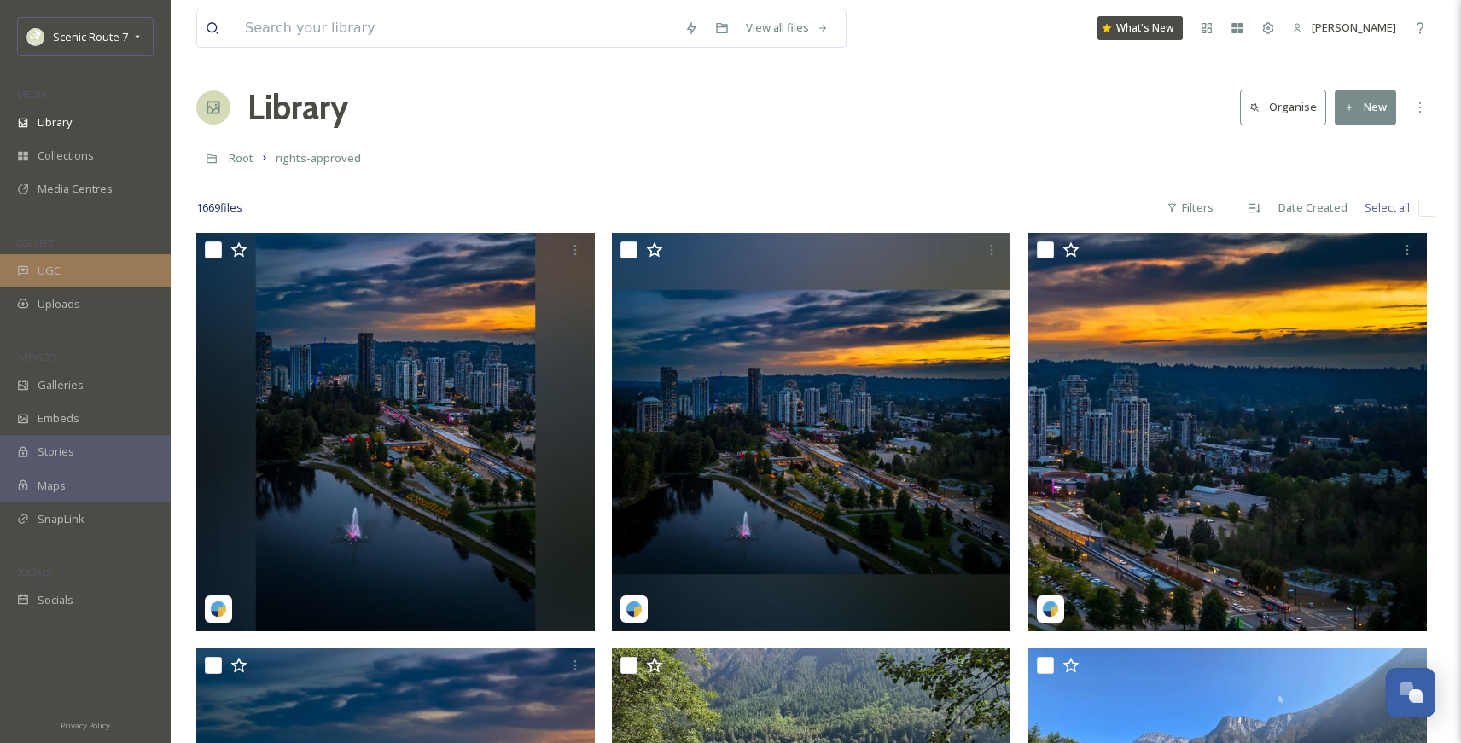
click at [66, 276] on div "UGC" at bounding box center [85, 270] width 171 height 33
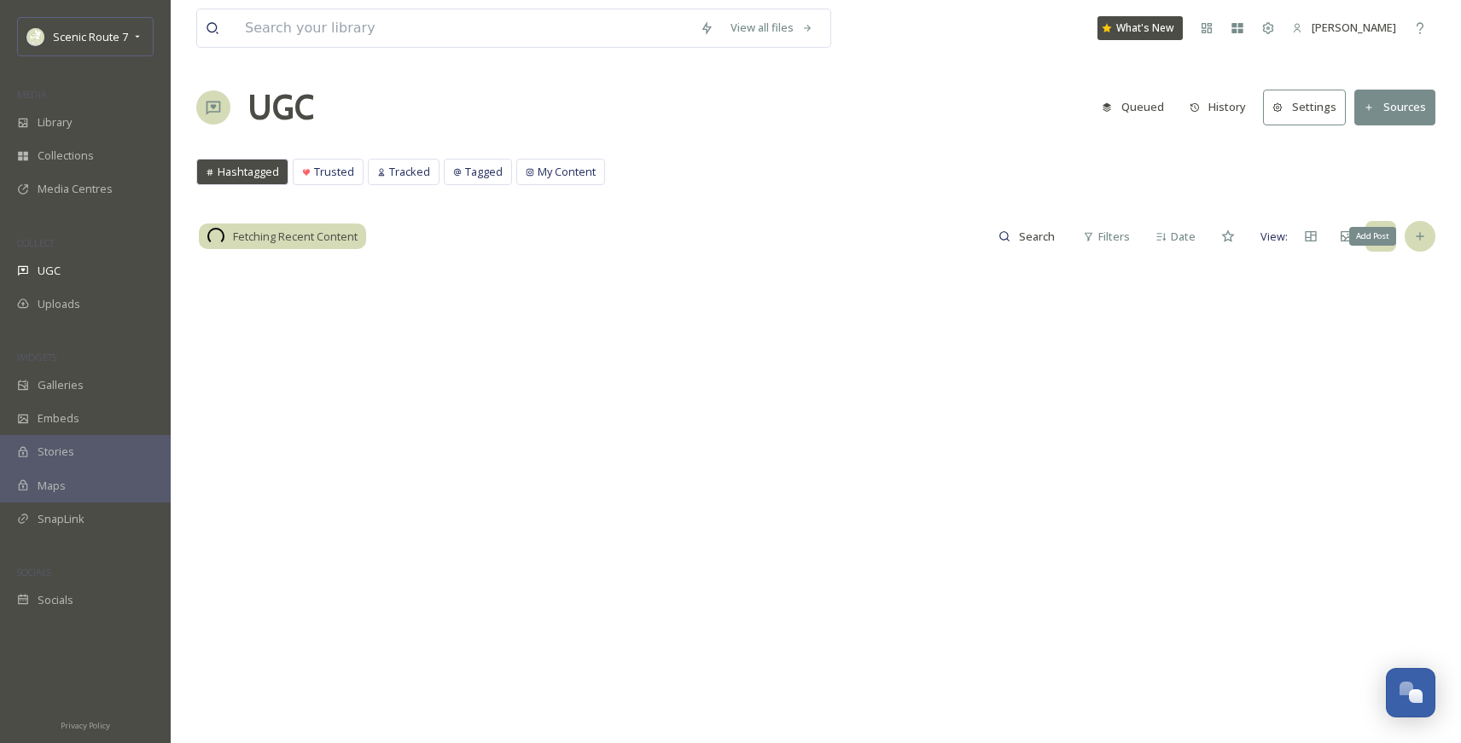
click at [1217, 236] on icon at bounding box center [1420, 237] width 14 height 14
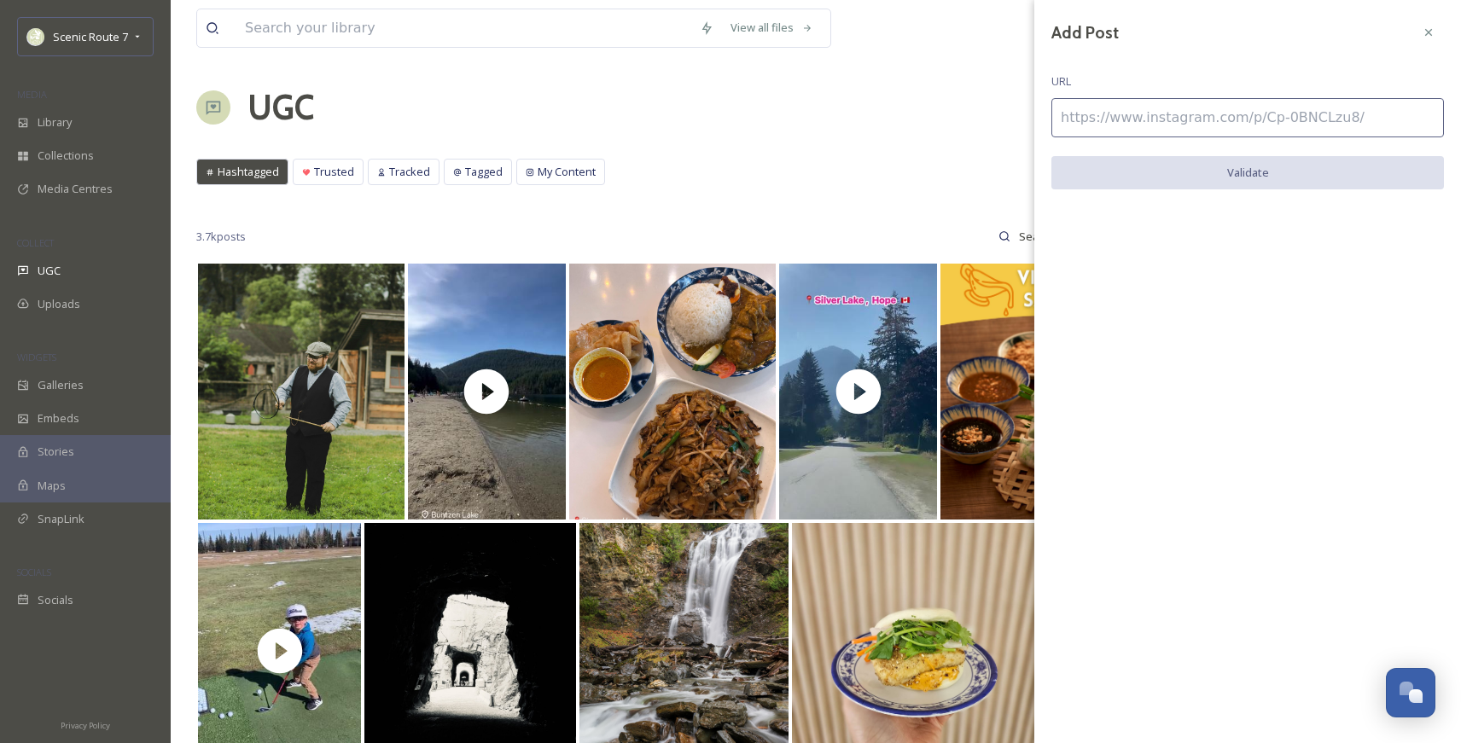
click at [1109, 117] on input at bounding box center [1247, 117] width 393 height 39
paste input "[URL][DOMAIN_NAME]"
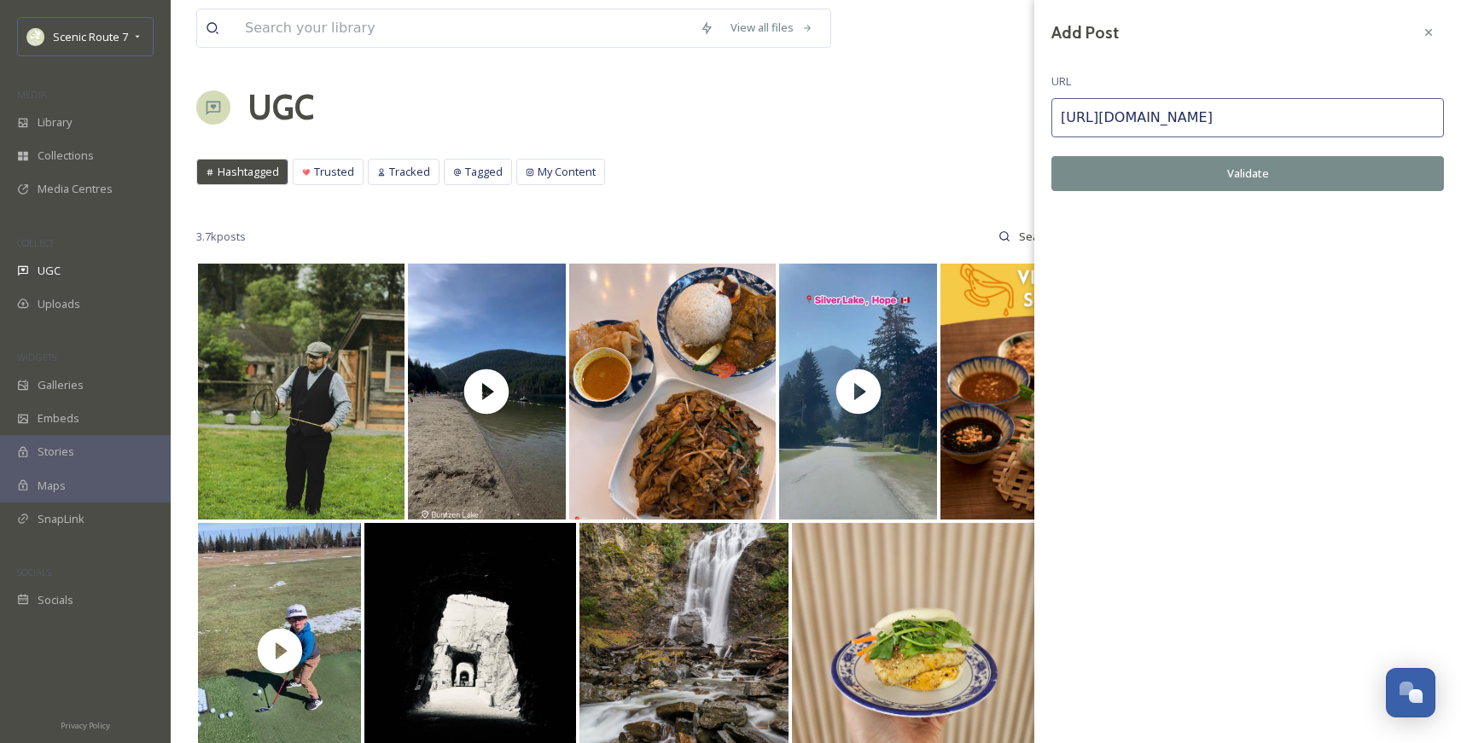
type input "[URL][DOMAIN_NAME]"
click at [1204, 184] on button "Validate" at bounding box center [1247, 173] width 393 height 35
click at [1204, 173] on button "Add Post" at bounding box center [1247, 173] width 393 height 35
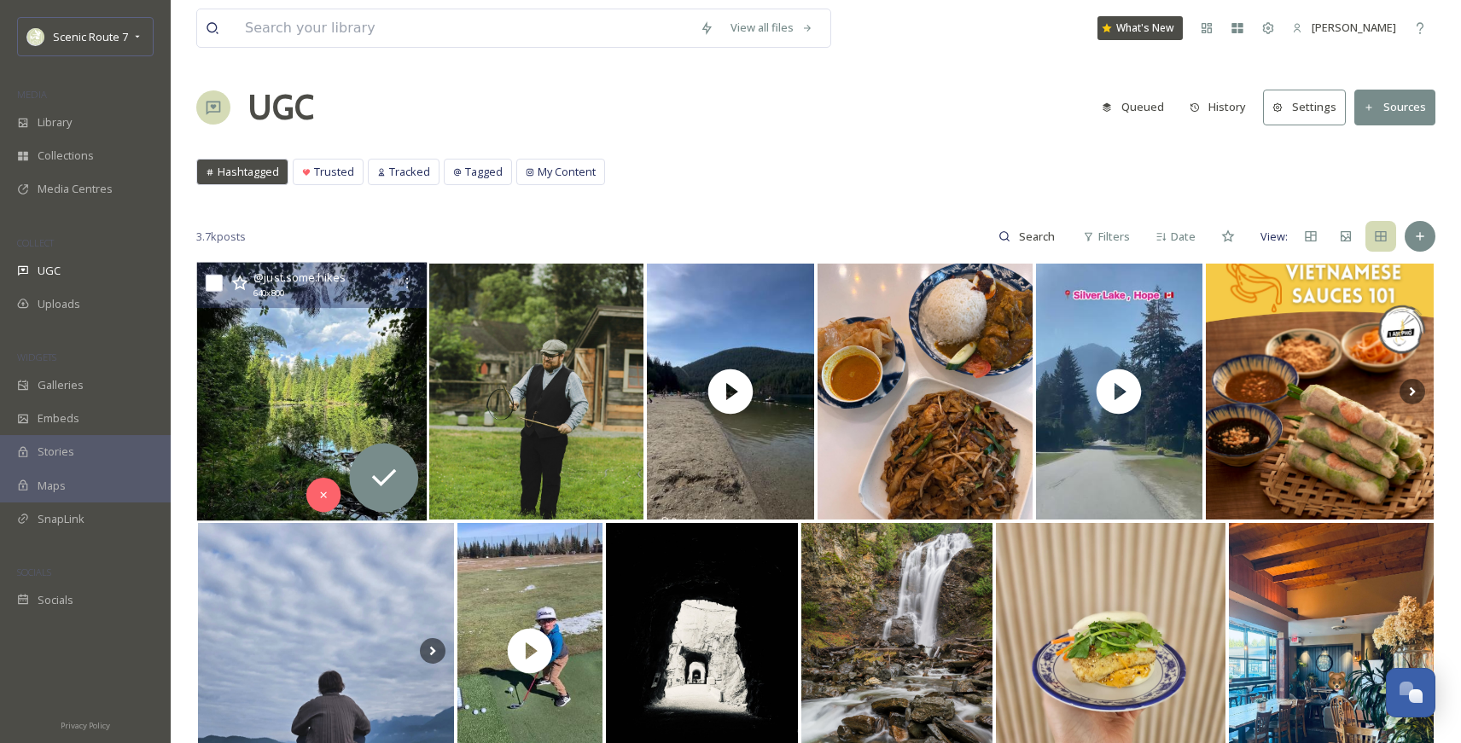
click at [374, 403] on img at bounding box center [312, 392] width 230 height 259
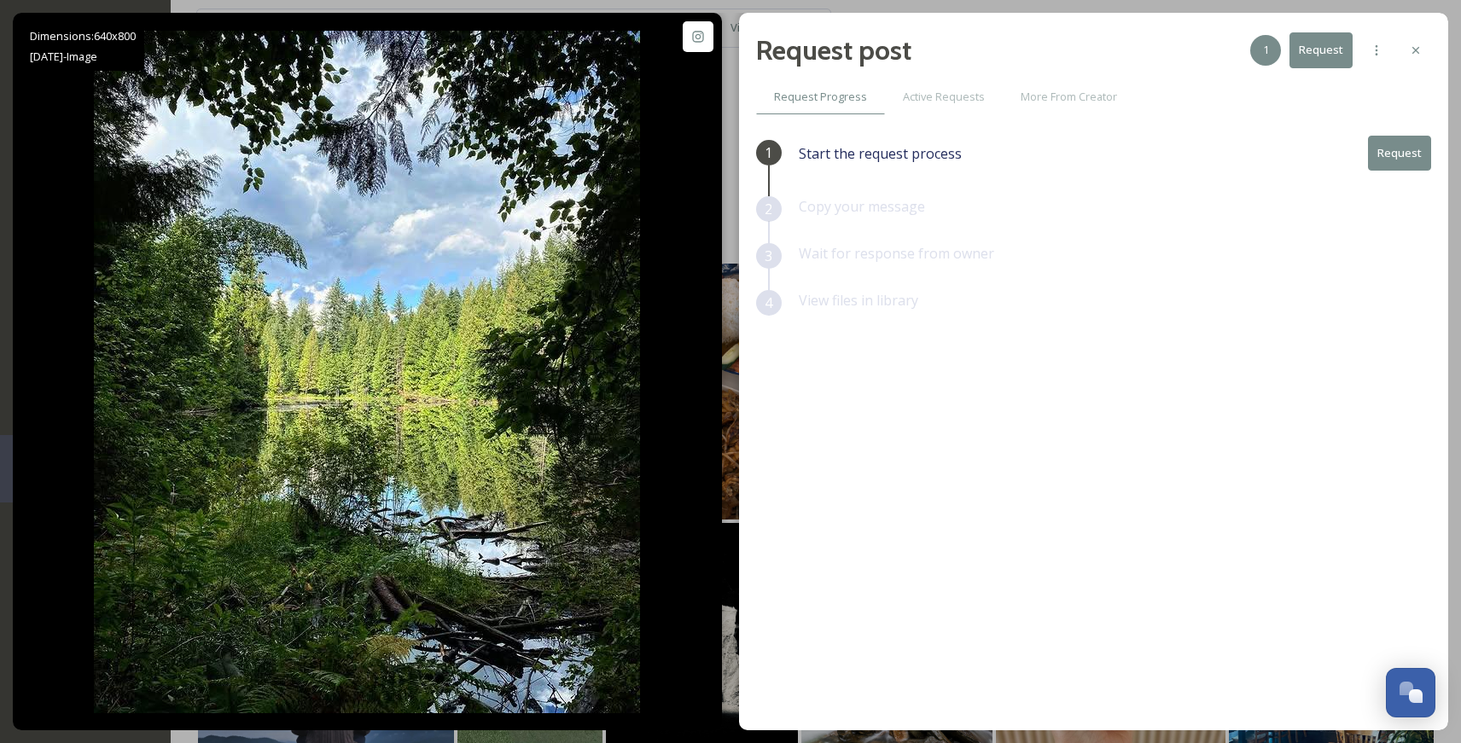
click at [1217, 154] on button "Request" at bounding box center [1399, 153] width 63 height 35
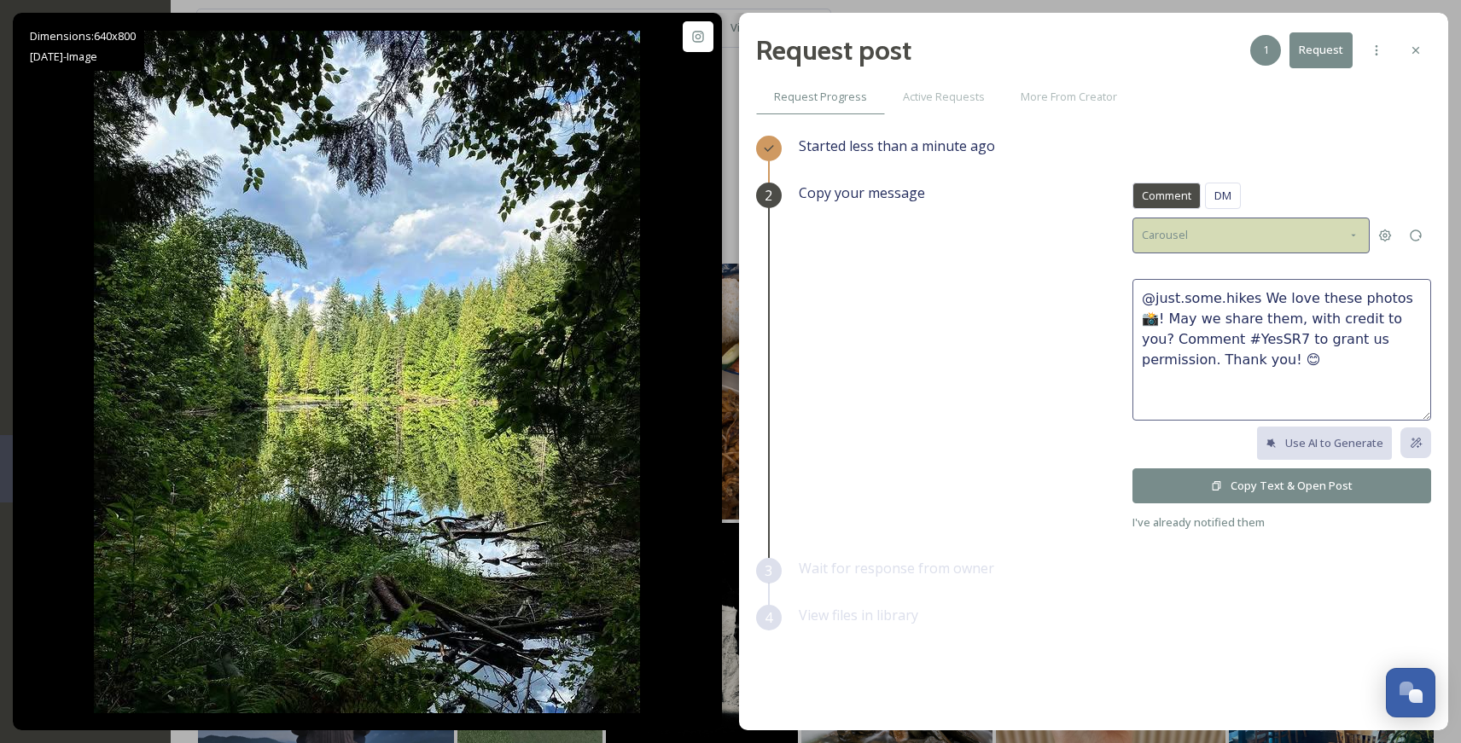
click at [1202, 239] on div "Carousel" at bounding box center [1250, 235] width 237 height 35
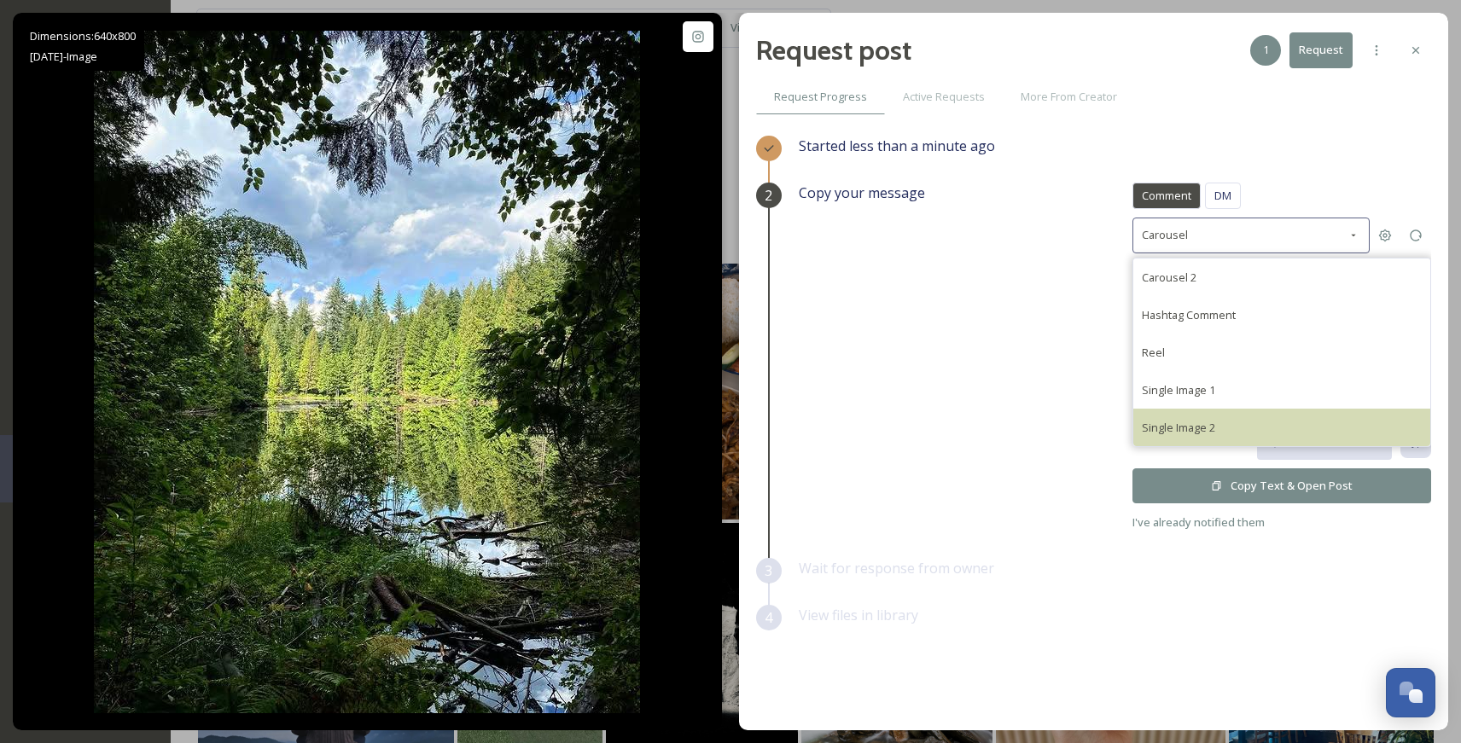
click at [1171, 417] on div "Single Image 2" at bounding box center [1178, 427] width 73 height 20
type textarea "@just.some.hikes We would love to share this beautiful photo on our social acco…"
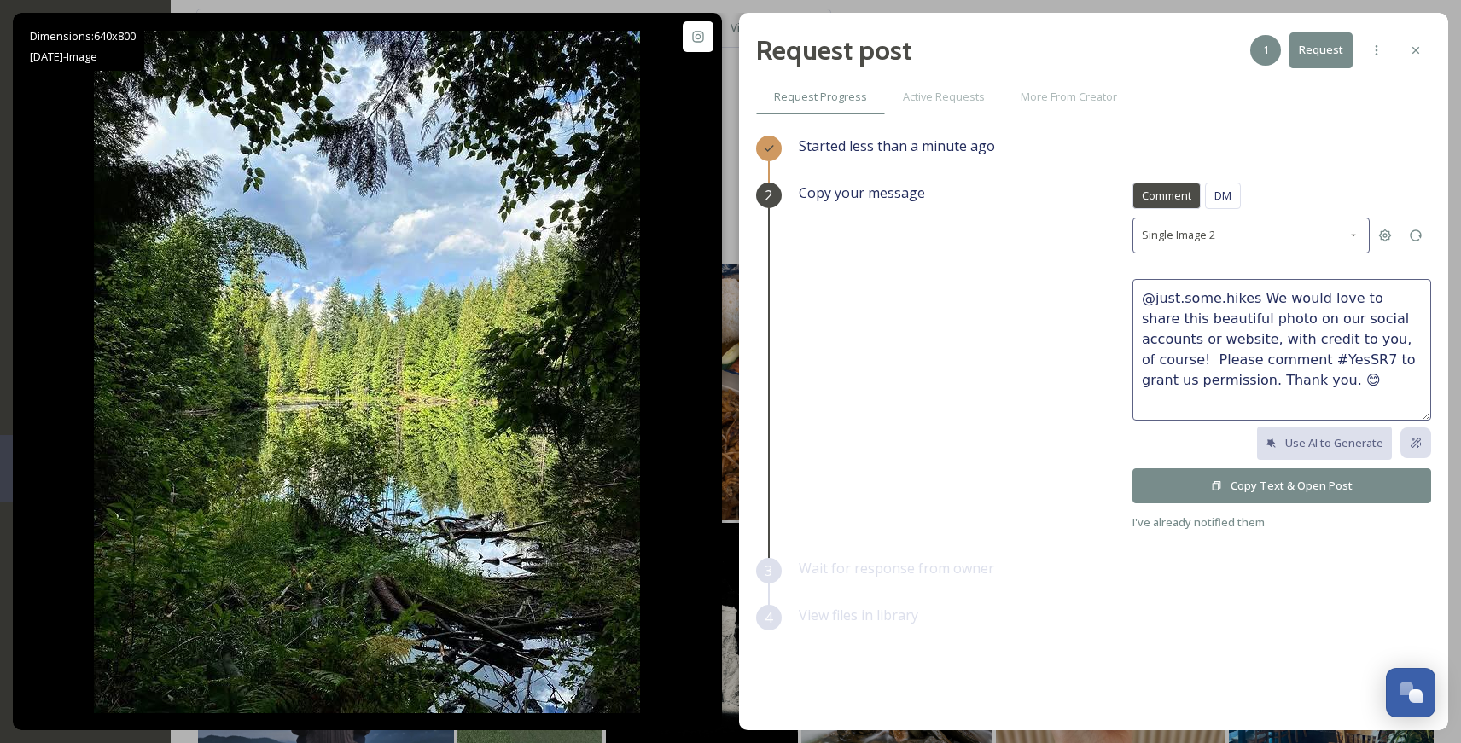
click at [1217, 490] on button "Copy Text & Open Post" at bounding box center [1281, 485] width 299 height 35
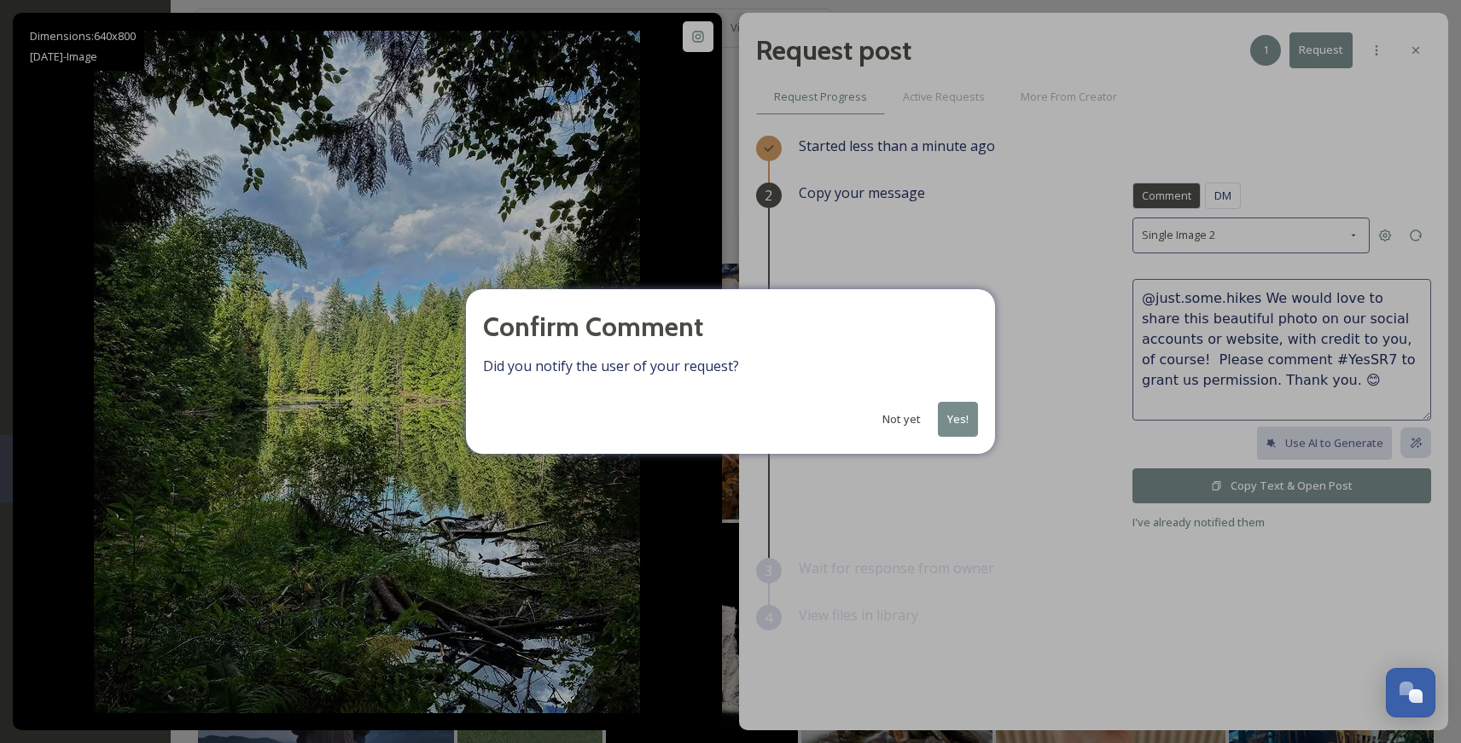
click at [963, 445] on div "Confirm Comment Did you notify the user of your request? Not yet Yes!" at bounding box center [730, 371] width 529 height 165
click at [963, 423] on button "Yes!" at bounding box center [958, 419] width 40 height 35
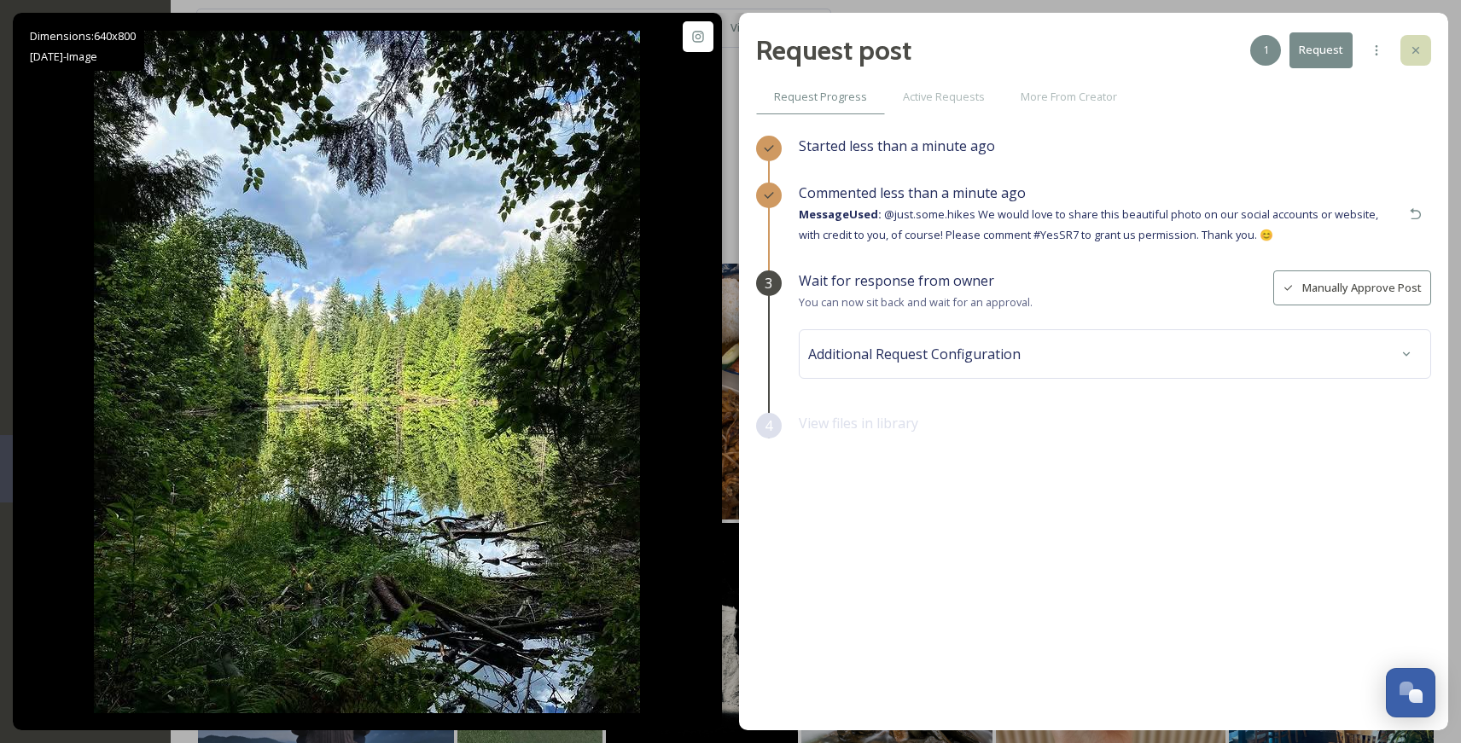
click at [1217, 61] on div at bounding box center [1415, 50] width 31 height 31
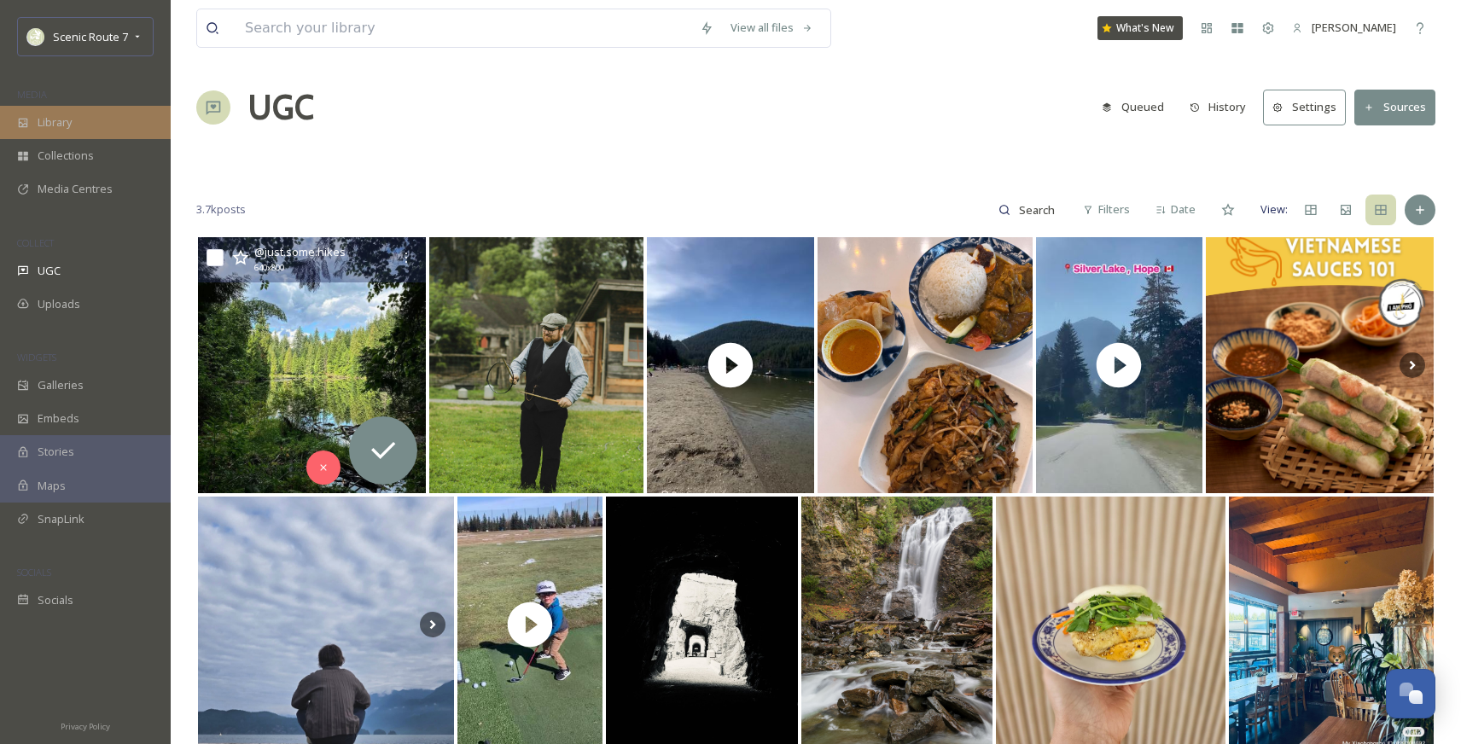
click at [68, 125] on span "Library" at bounding box center [55, 122] width 34 height 16
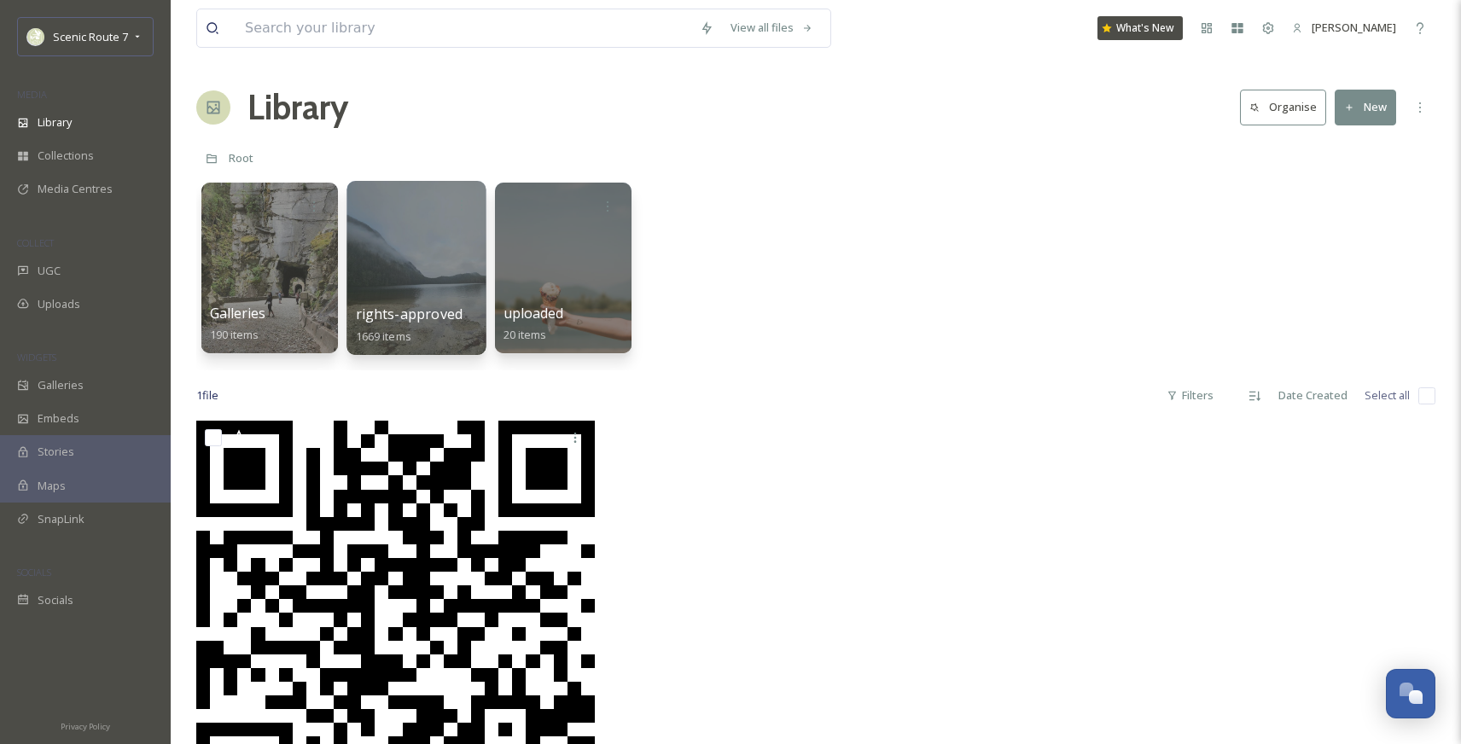
click at [410, 260] on div at bounding box center [415, 268] width 139 height 174
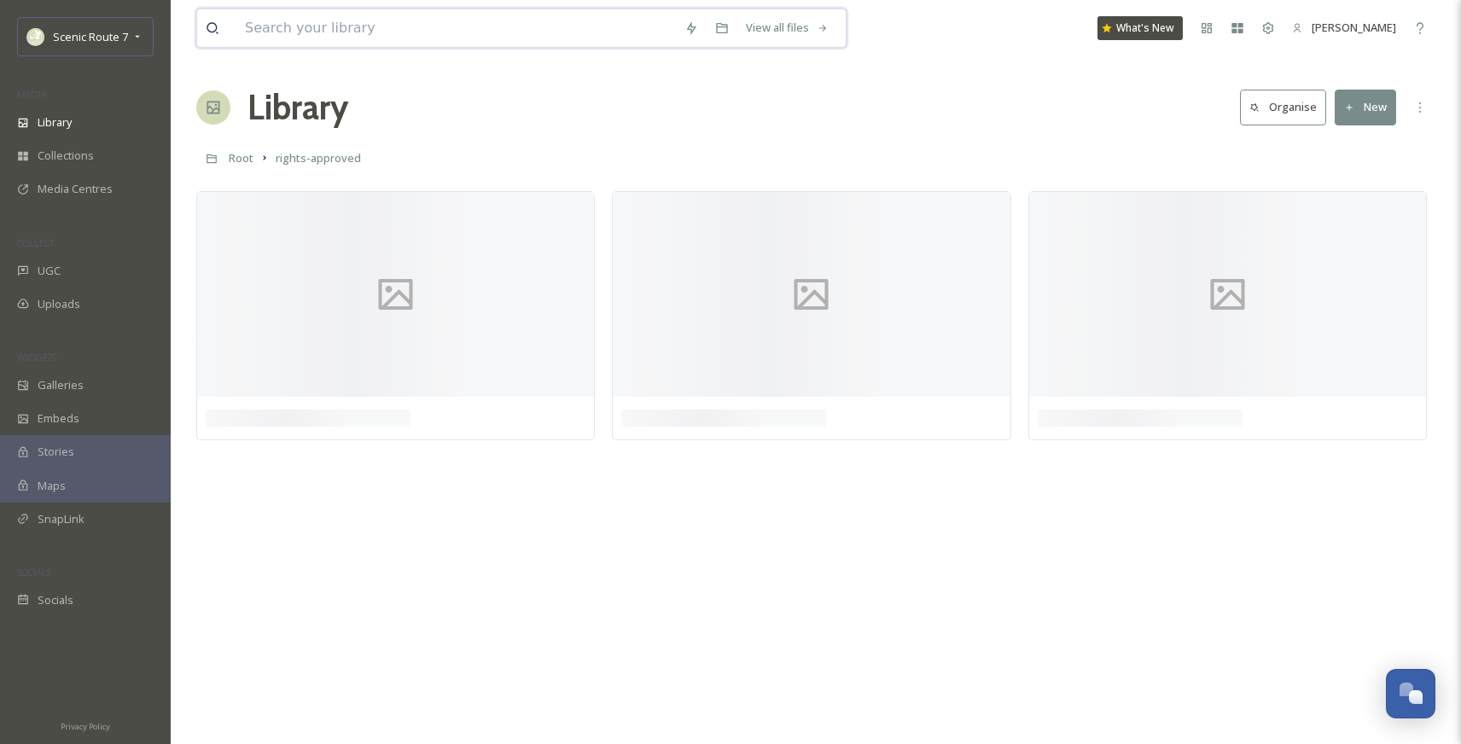
click at [314, 36] on input at bounding box center [455, 28] width 439 height 38
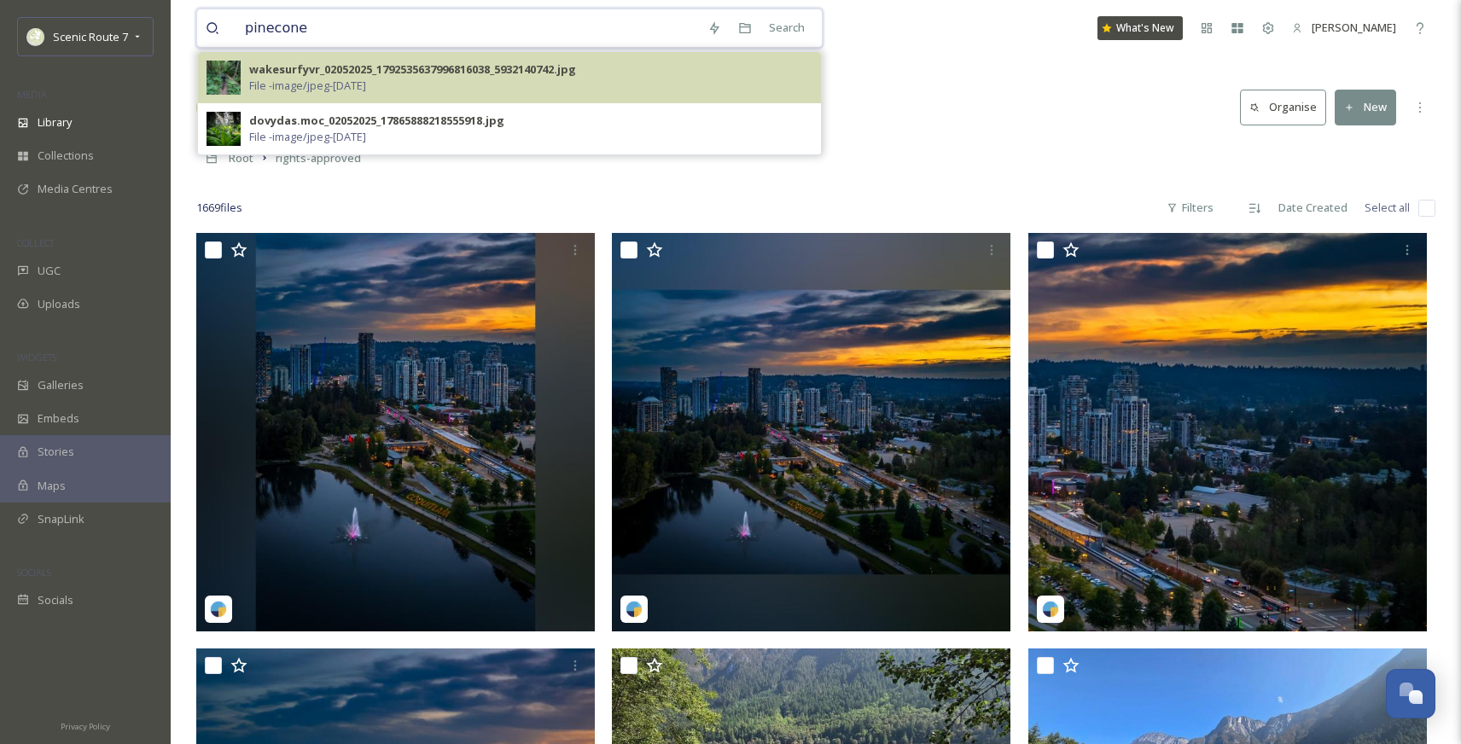
type input "pinecone"
click at [223, 80] on img at bounding box center [224, 78] width 34 height 34
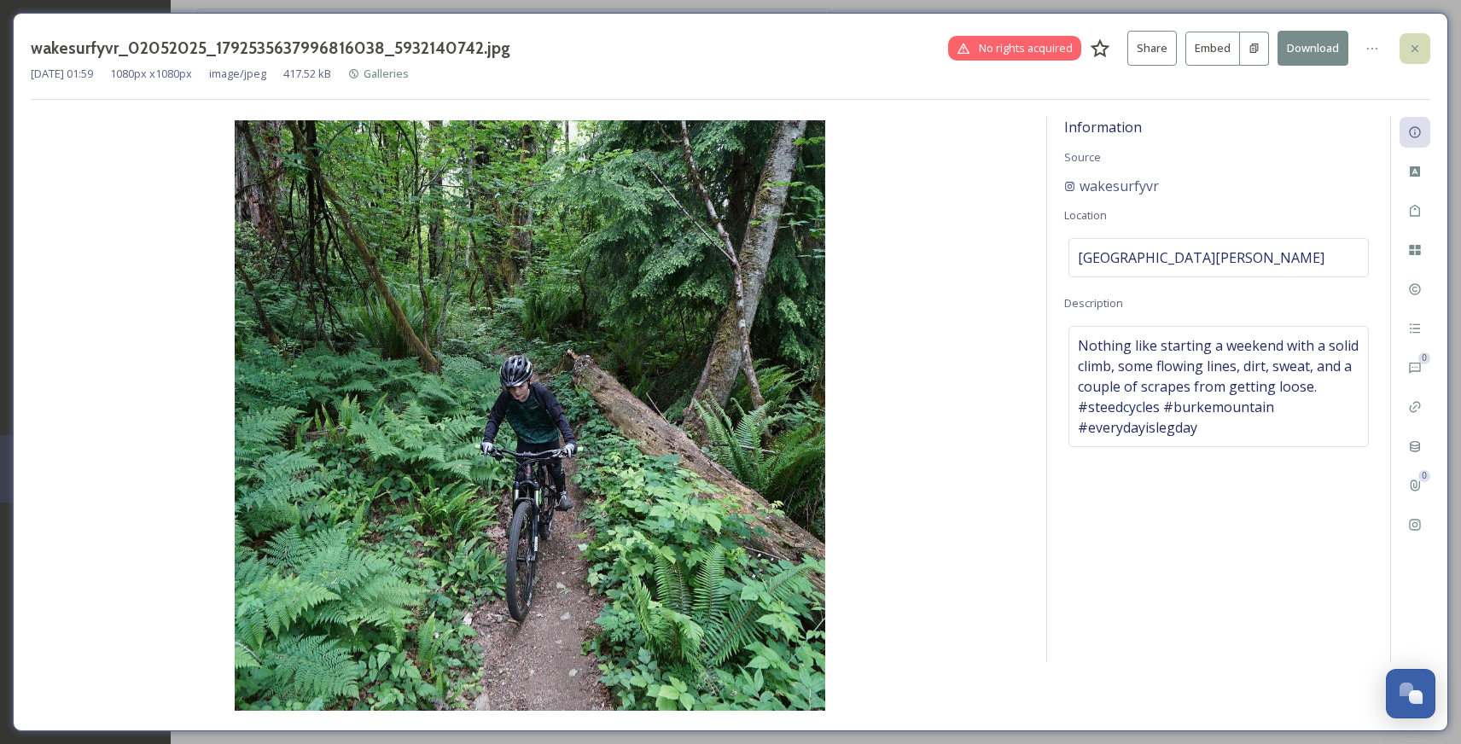
click at [1217, 42] on icon at bounding box center [1415, 49] width 14 height 14
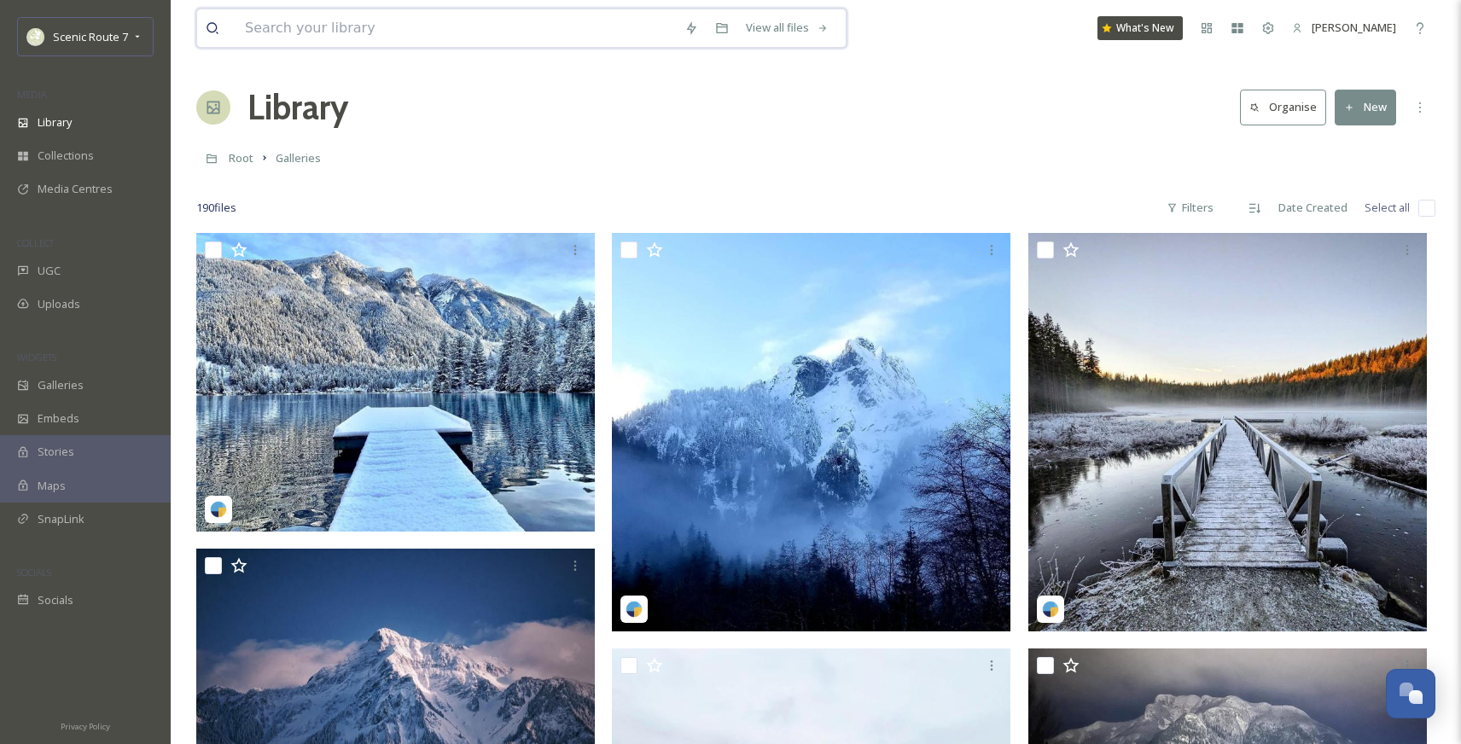
click at [339, 20] on input at bounding box center [455, 28] width 439 height 38
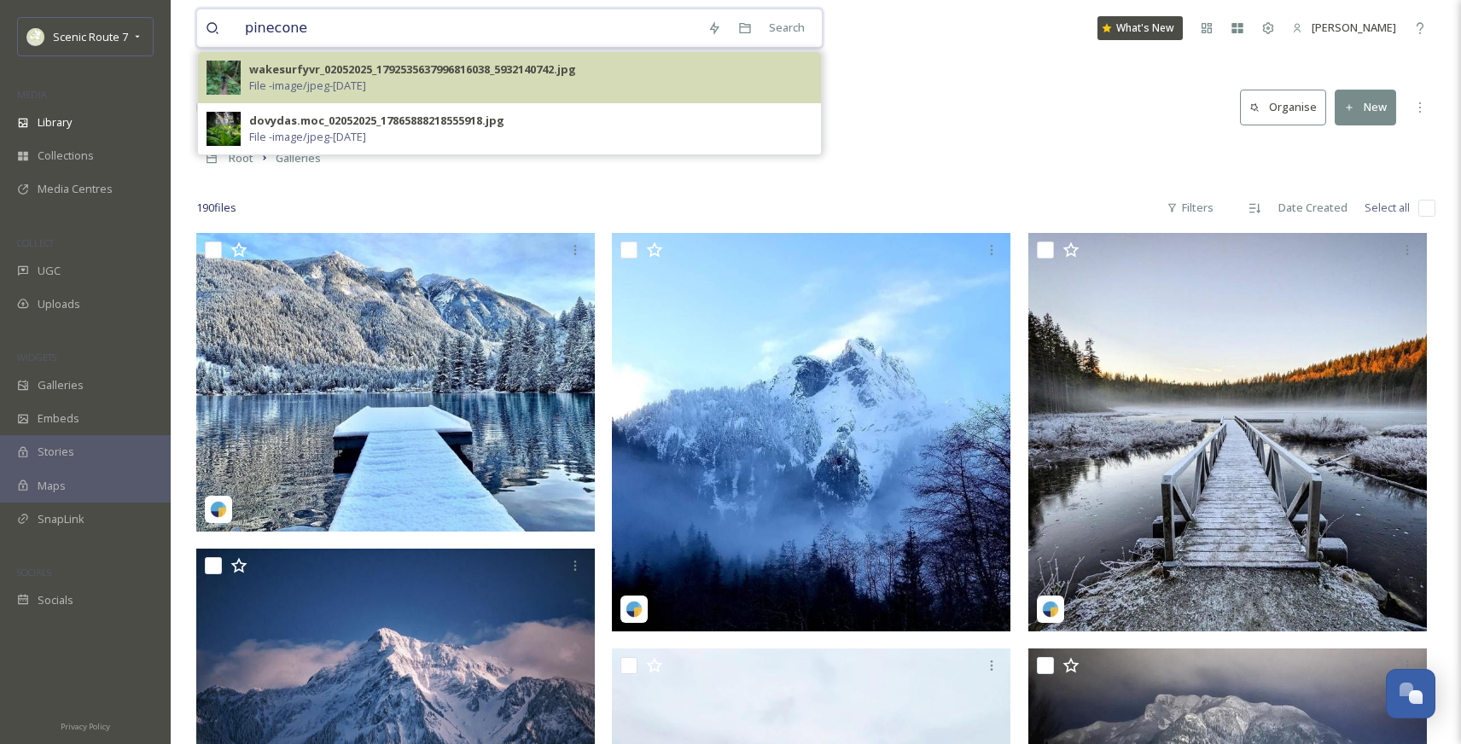
type input "pinecone"
click at [345, 72] on div "wakesurfyvr_02052025_1792535637996816038_5932140742.jpg" at bounding box center [412, 69] width 327 height 16
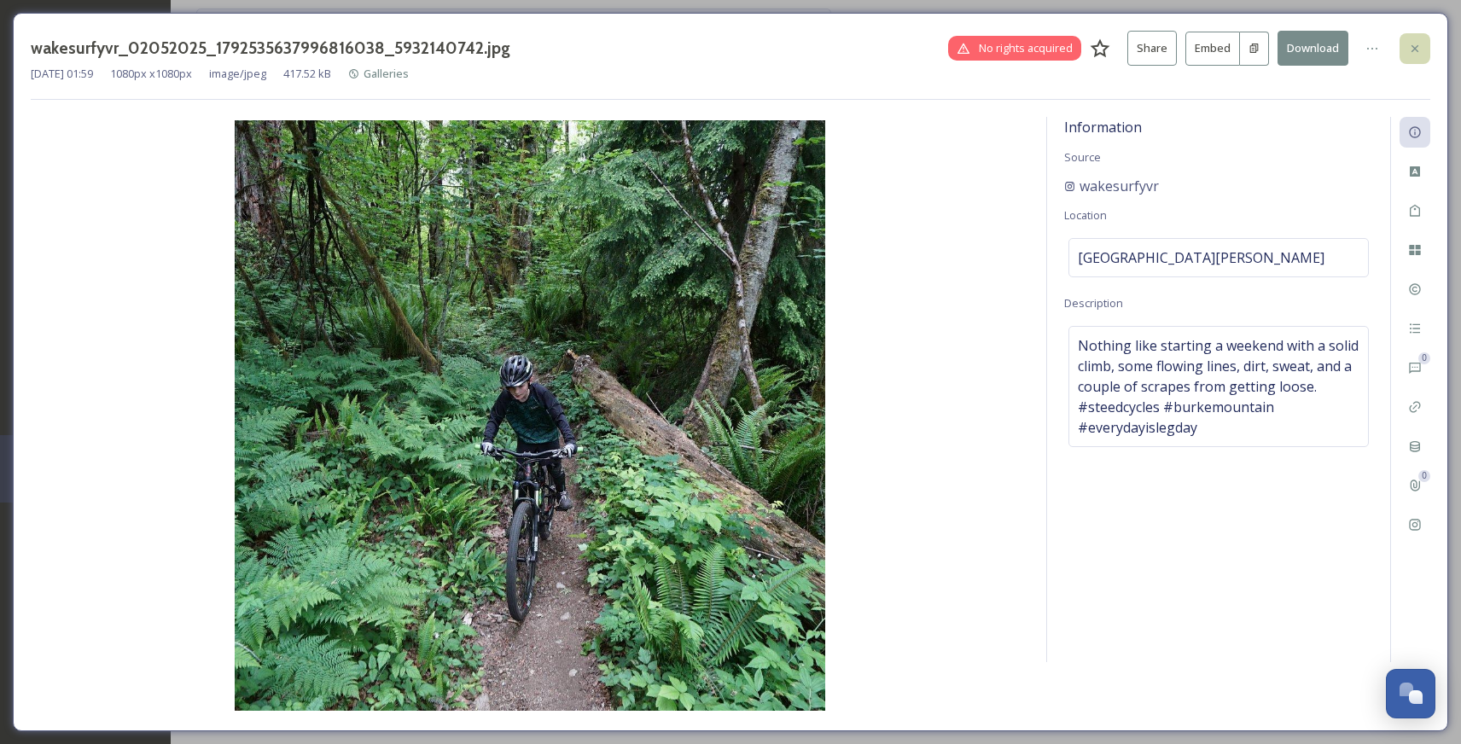
click at [1217, 48] on icon at bounding box center [1415, 49] width 14 height 14
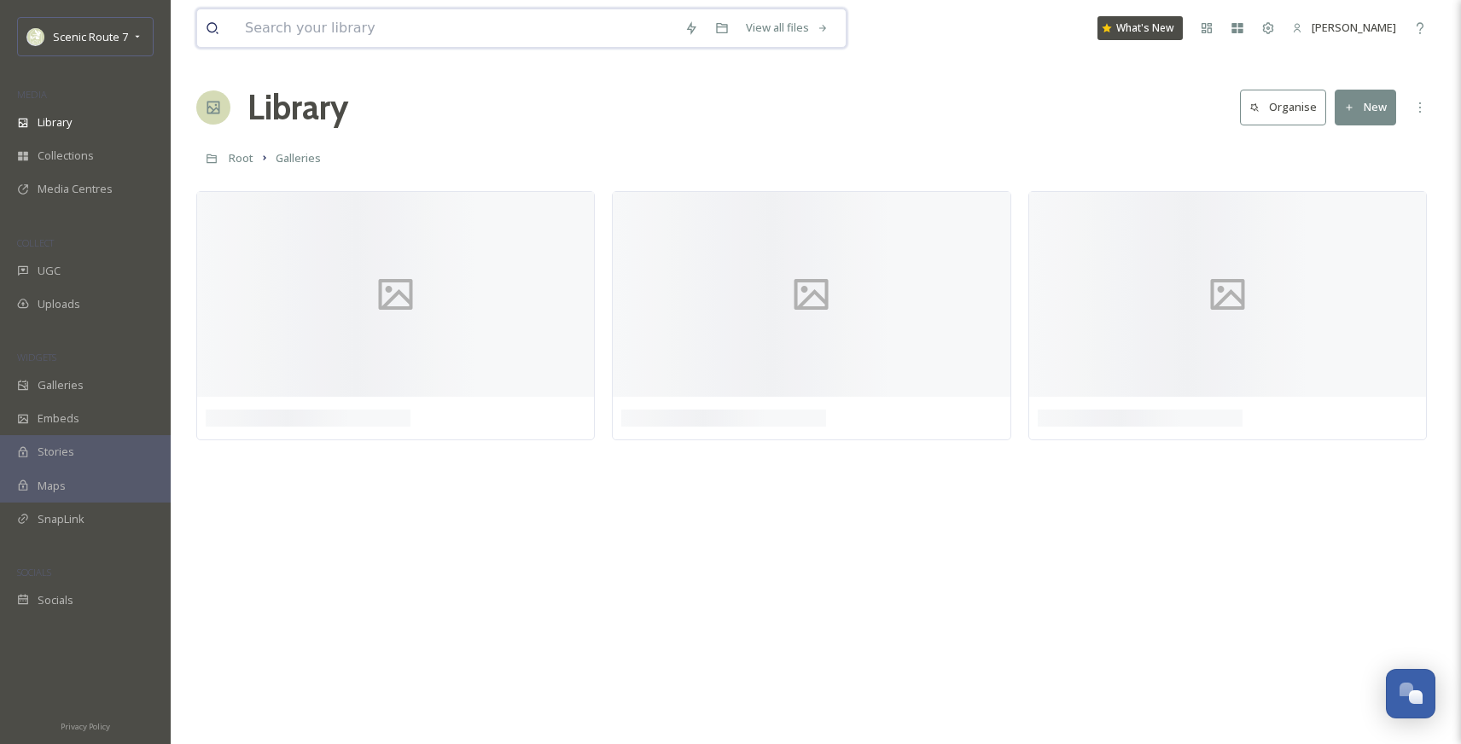
click at [366, 31] on input at bounding box center [455, 28] width 439 height 38
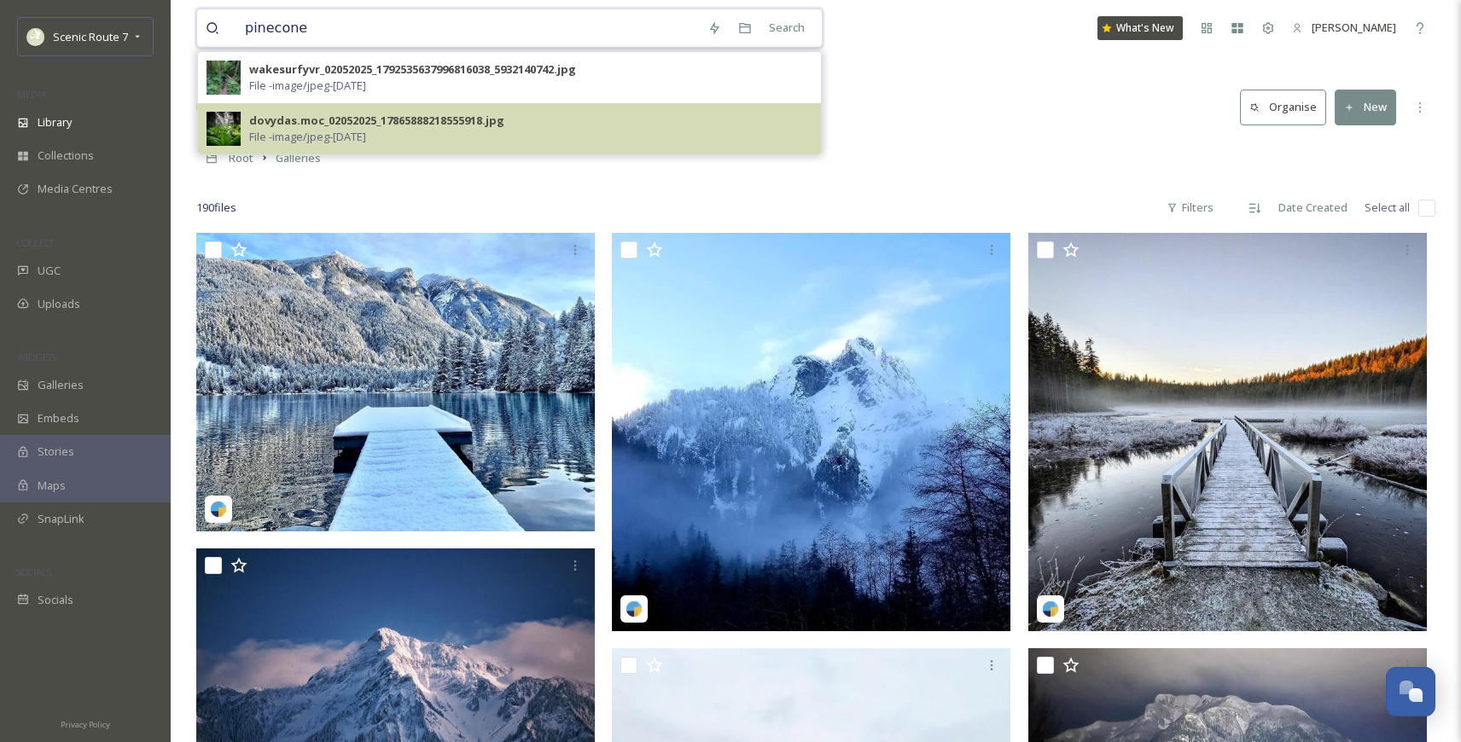
type input "pinecone"
click at [327, 120] on div "dovydas.moc_02052025_17865888218555918.jpg" at bounding box center [376, 121] width 255 height 16
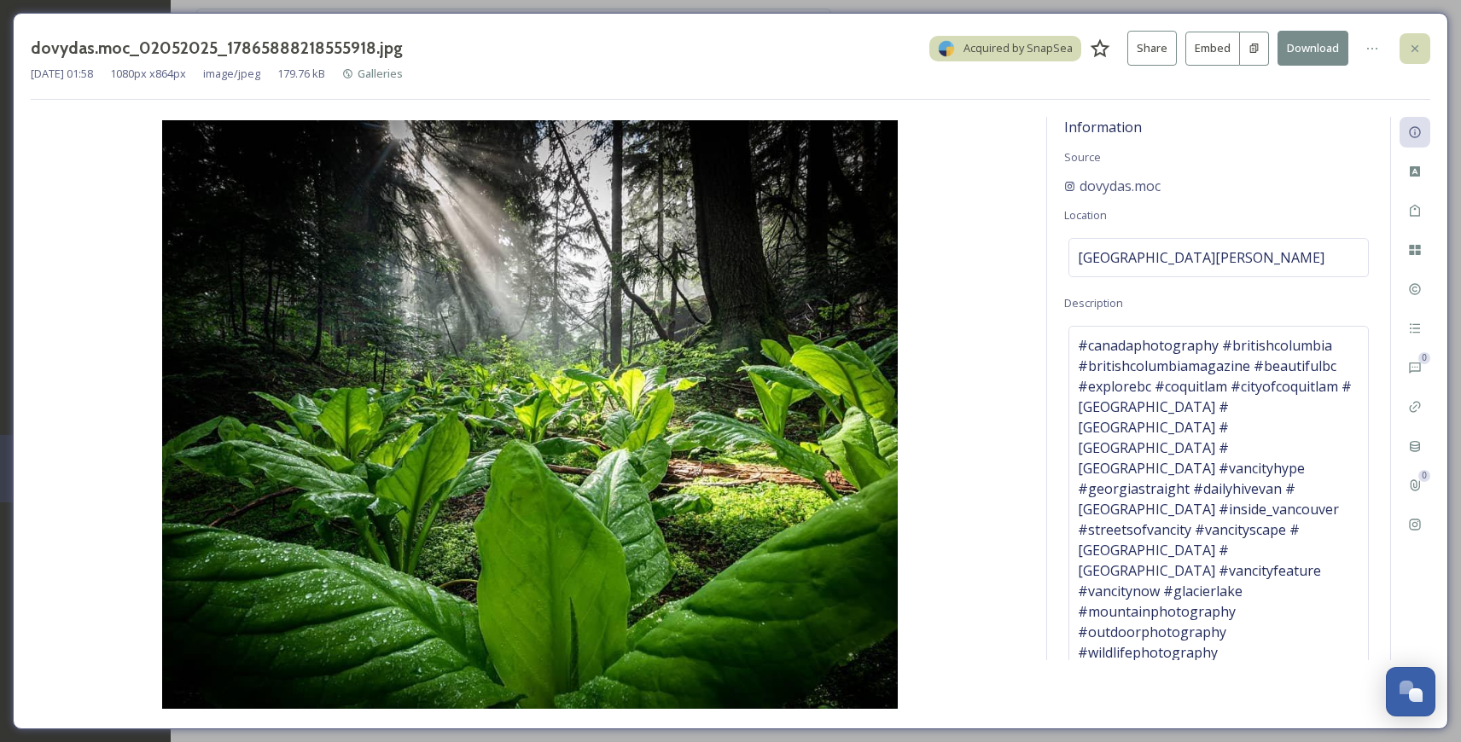
click at [1217, 42] on icon at bounding box center [1415, 49] width 14 height 14
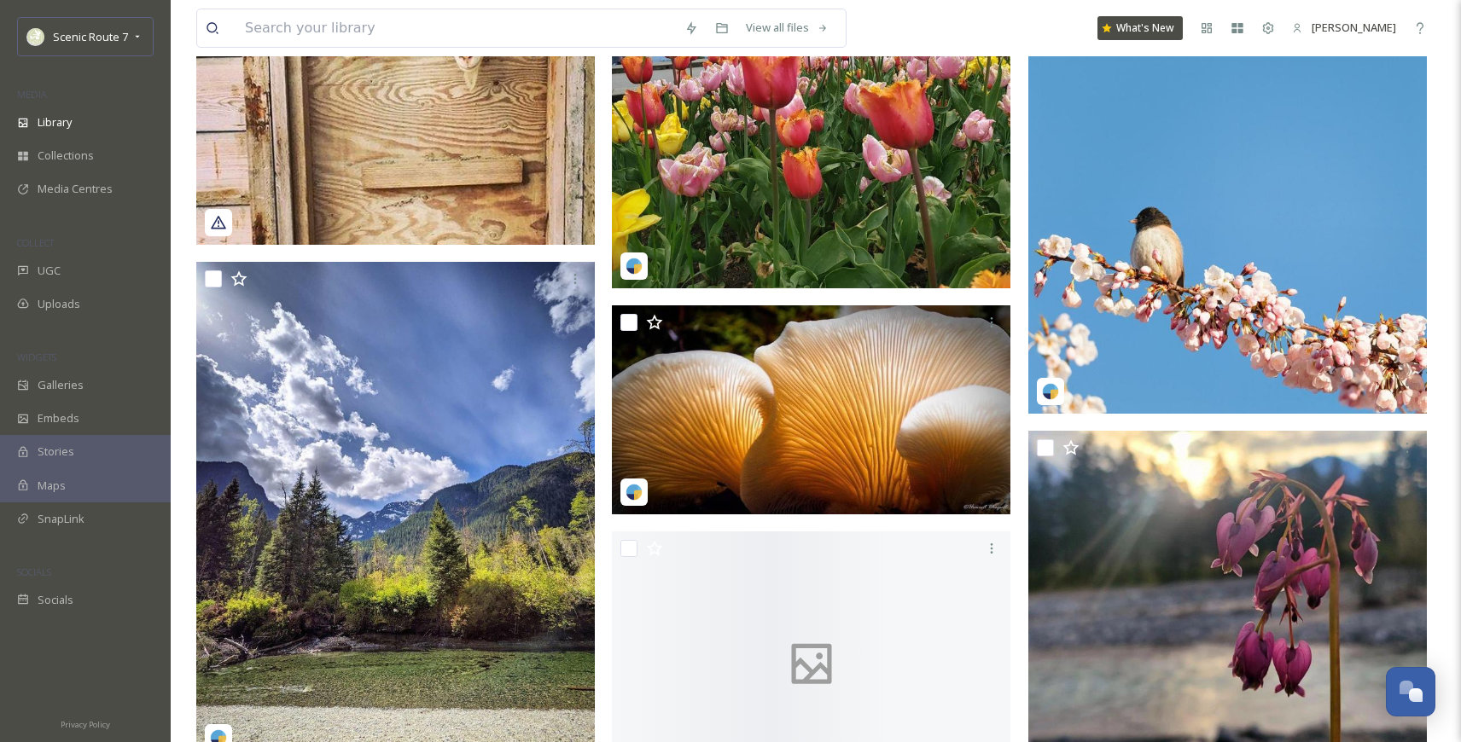
scroll to position [8236, 0]
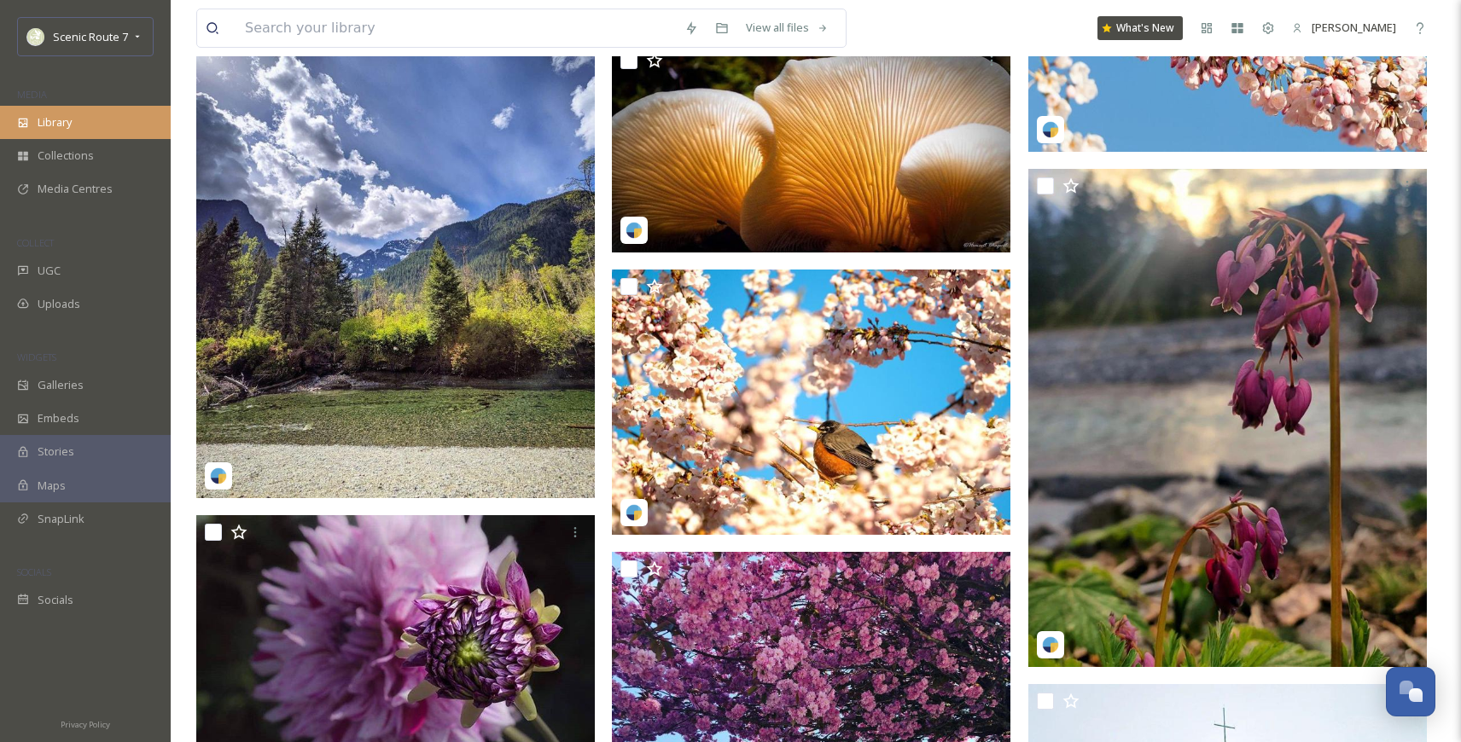
click at [69, 119] on span "Library" at bounding box center [55, 122] width 34 height 16
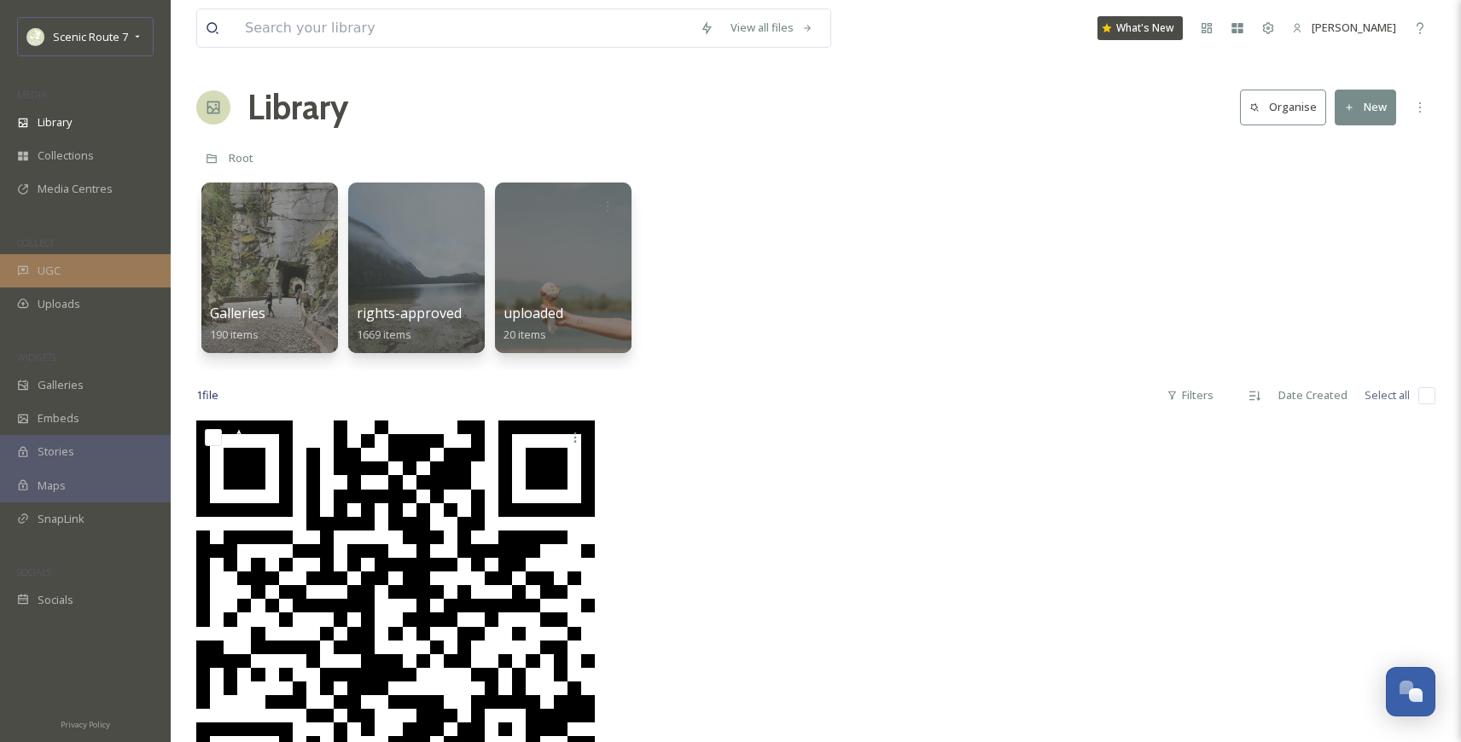
click at [75, 263] on div "UGC" at bounding box center [85, 270] width 171 height 33
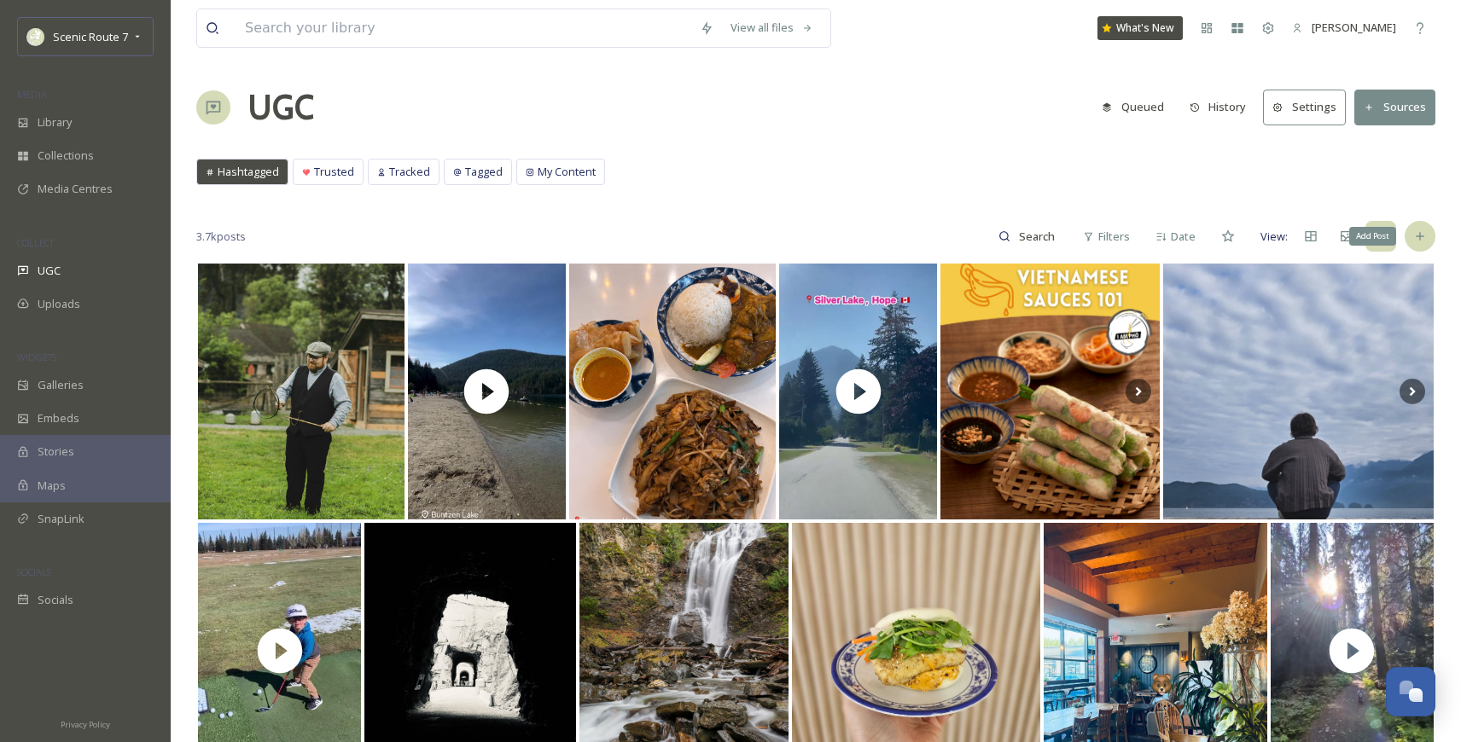
click at [1217, 228] on div "Add Post" at bounding box center [1420, 236] width 31 height 31
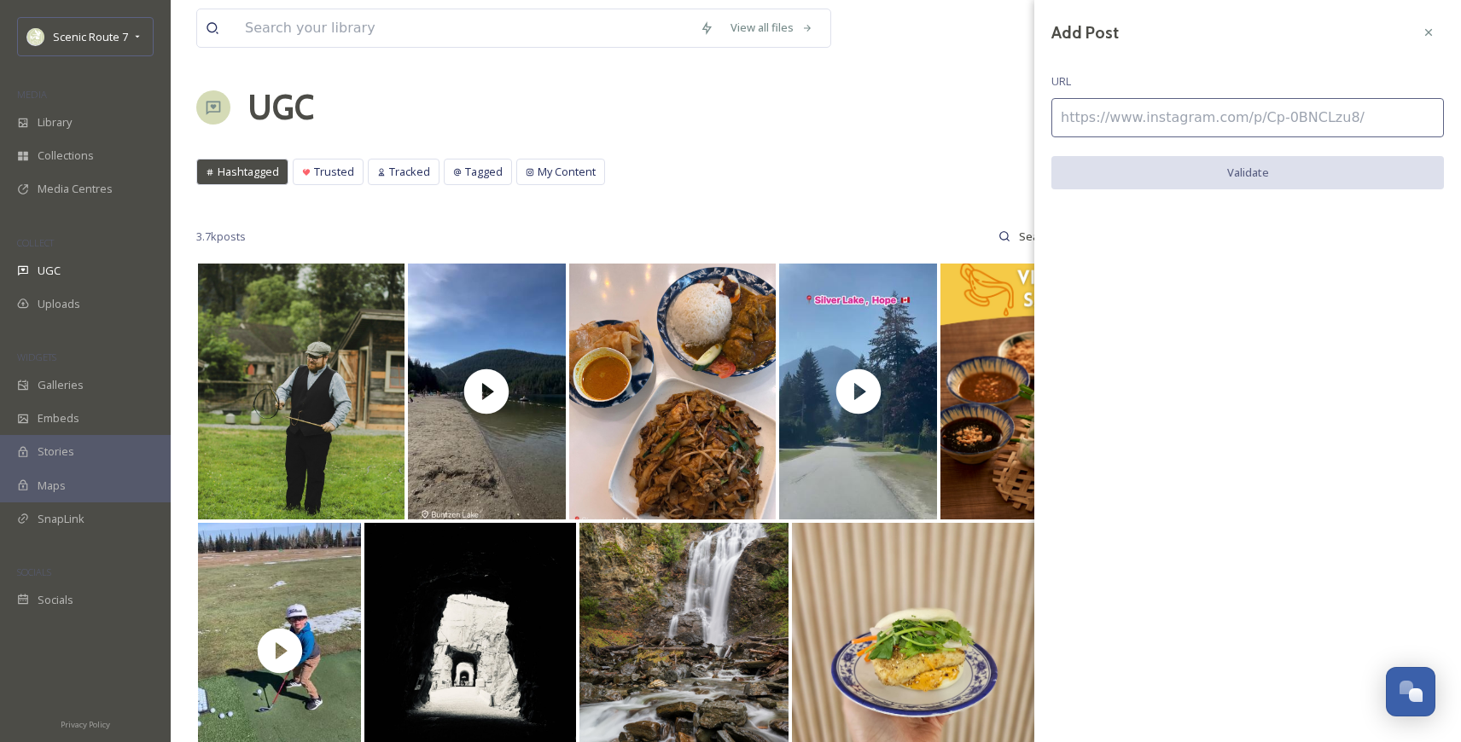
click at [1127, 127] on input at bounding box center [1247, 117] width 393 height 39
paste input "[URL][DOMAIN_NAME]"
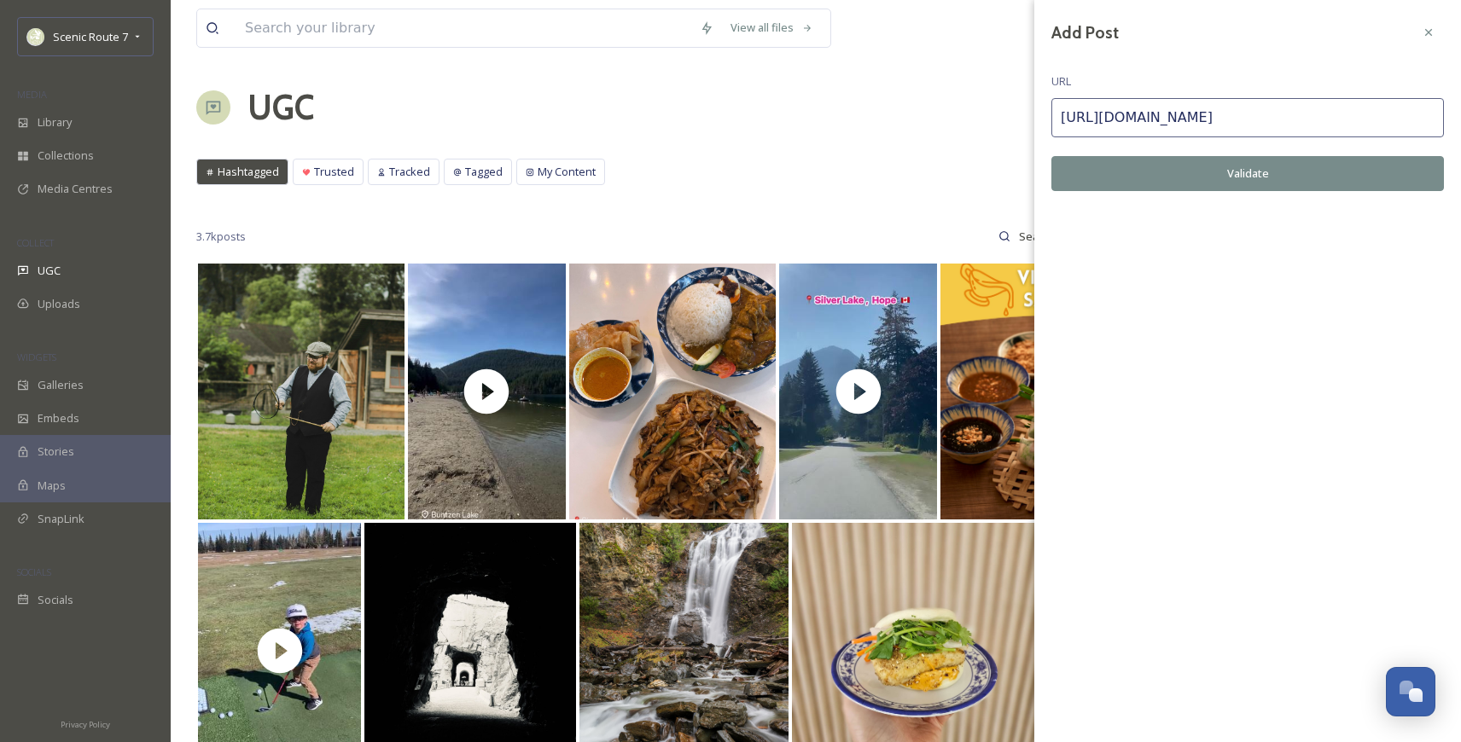
type input "[URL][DOMAIN_NAME]"
click at [1202, 170] on button "Validate" at bounding box center [1247, 173] width 393 height 35
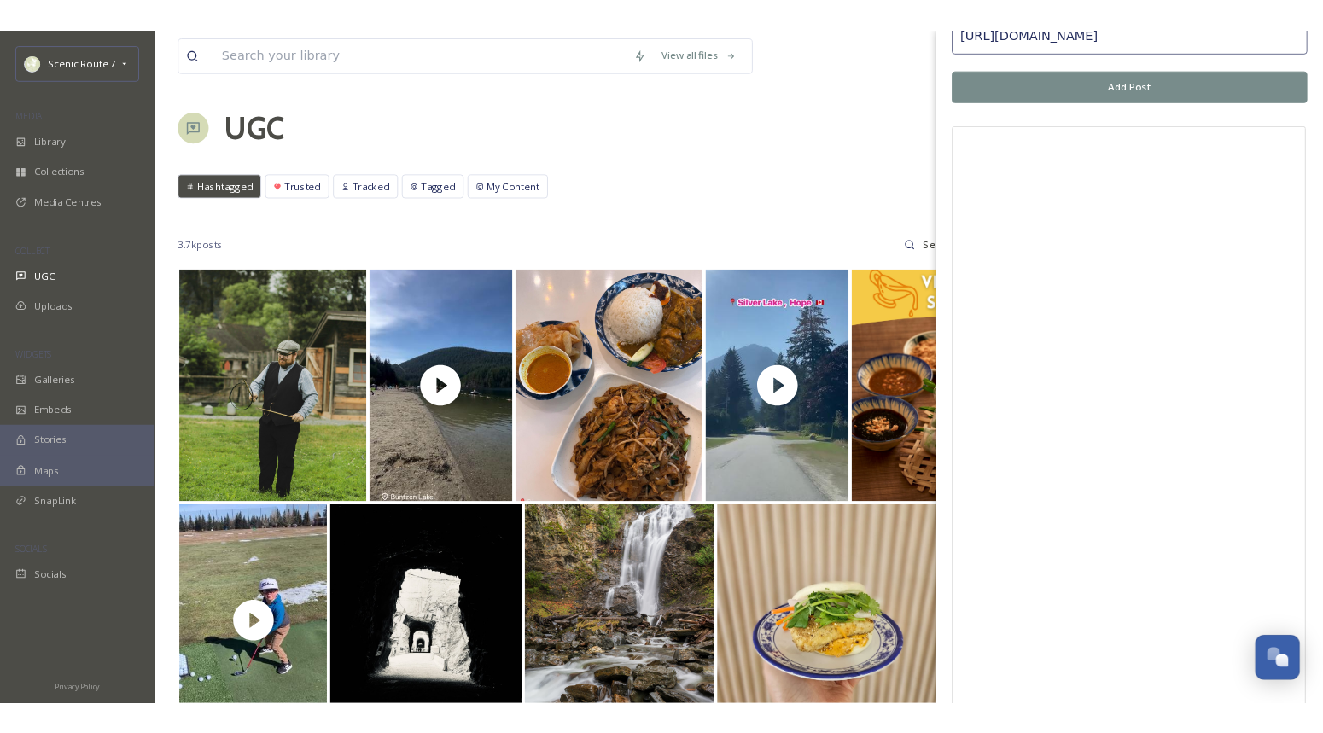
scroll to position [104, 0]
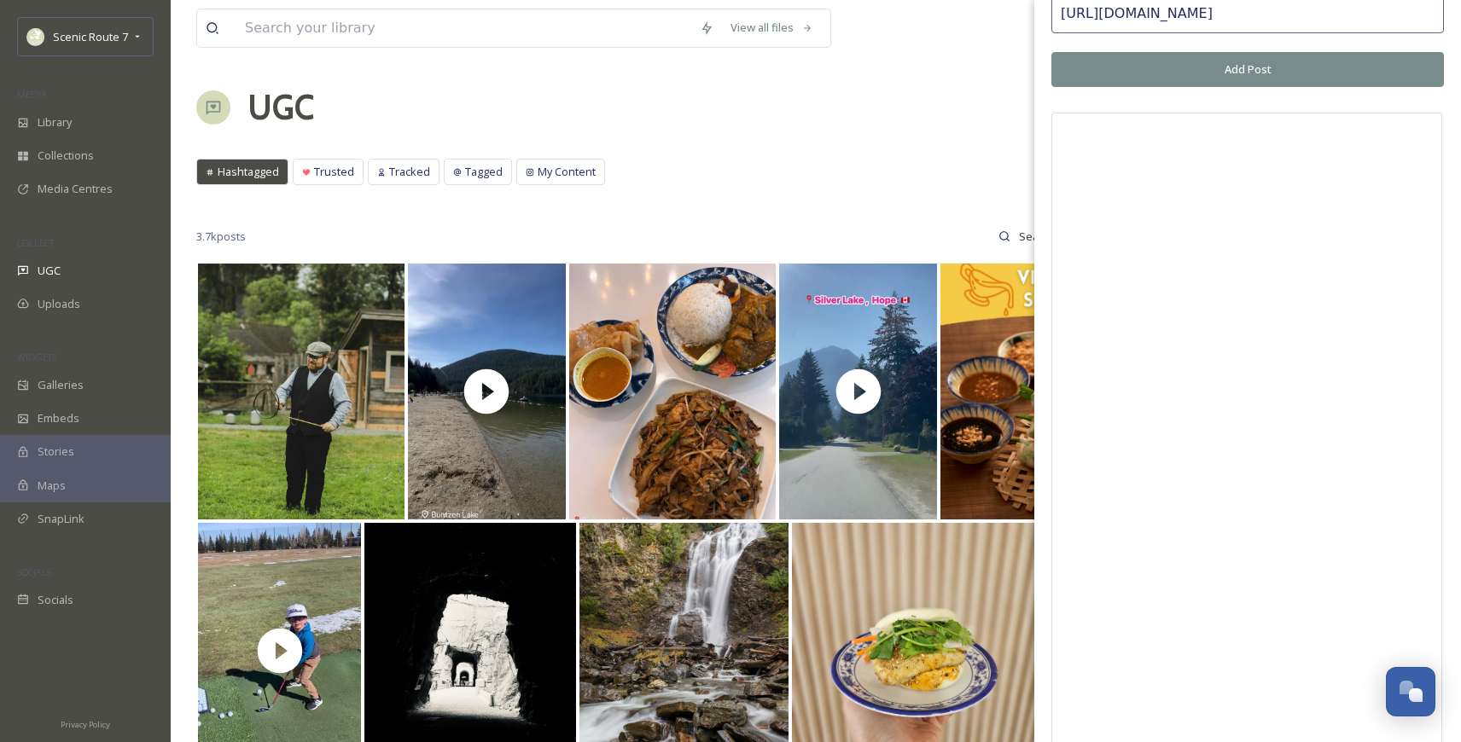
click at [1217, 50] on div "Add Post URL [URL][DOMAIN_NAME] Add Post" at bounding box center [1247, 562] width 427 height 1333
click at [1217, 65] on button "Add Post" at bounding box center [1247, 69] width 393 height 35
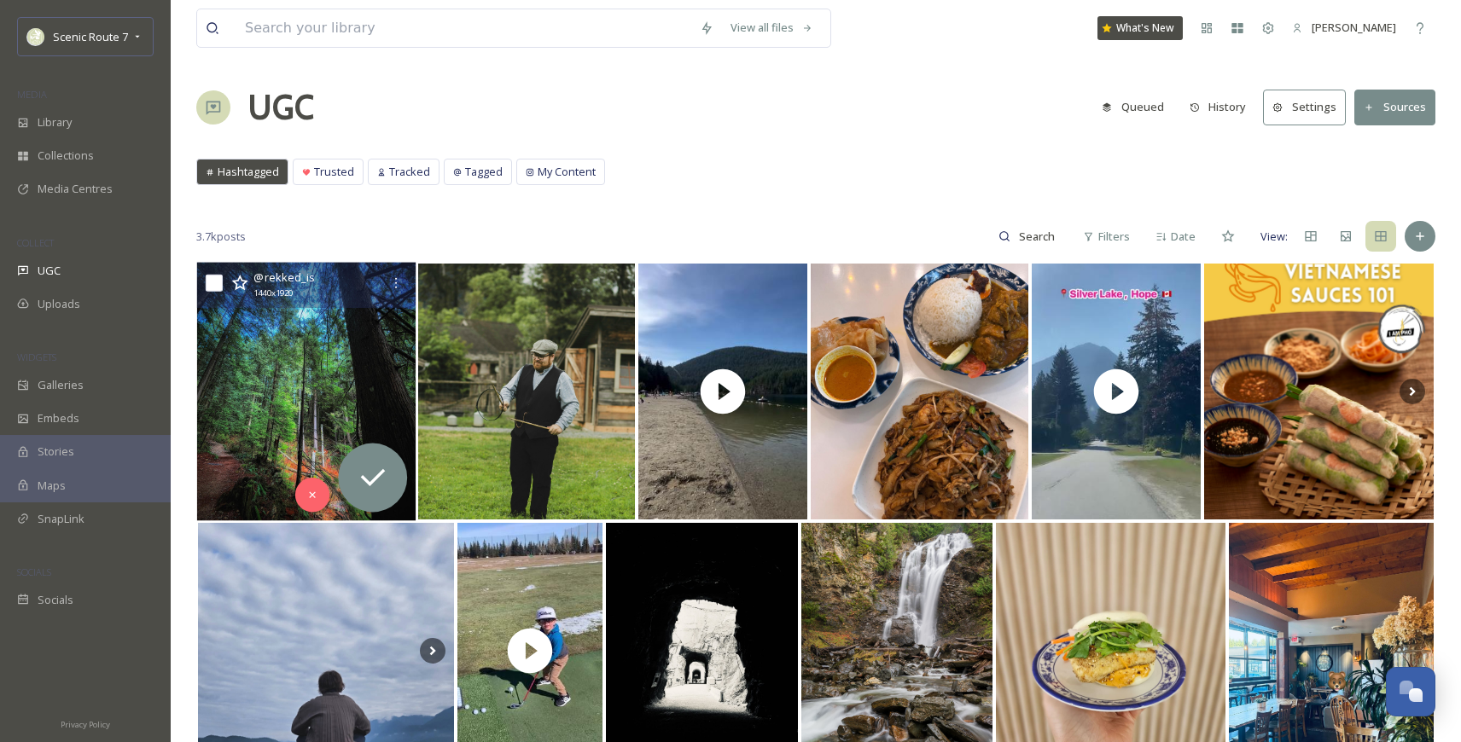
click at [272, 399] on img at bounding box center [306, 392] width 219 height 259
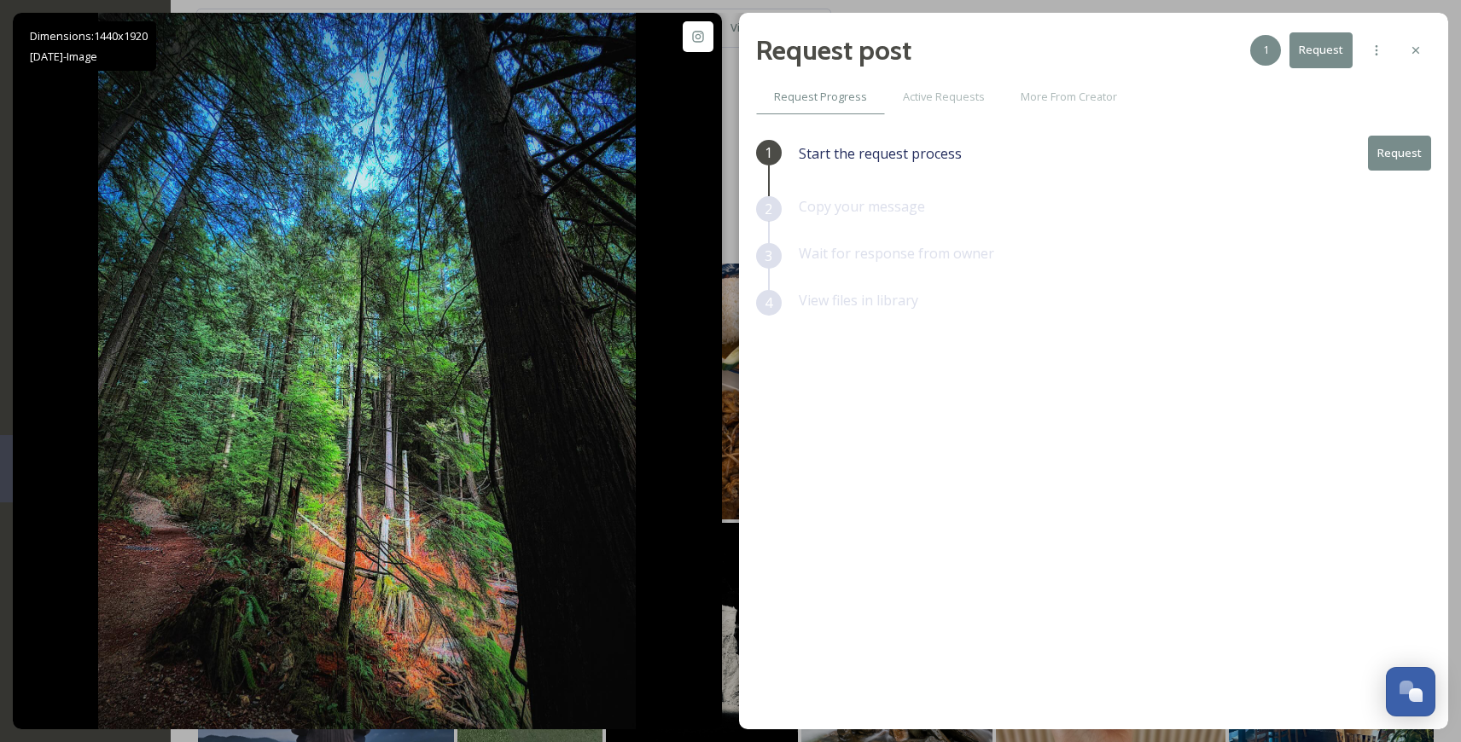
click at [1217, 154] on button "Request" at bounding box center [1399, 153] width 63 height 35
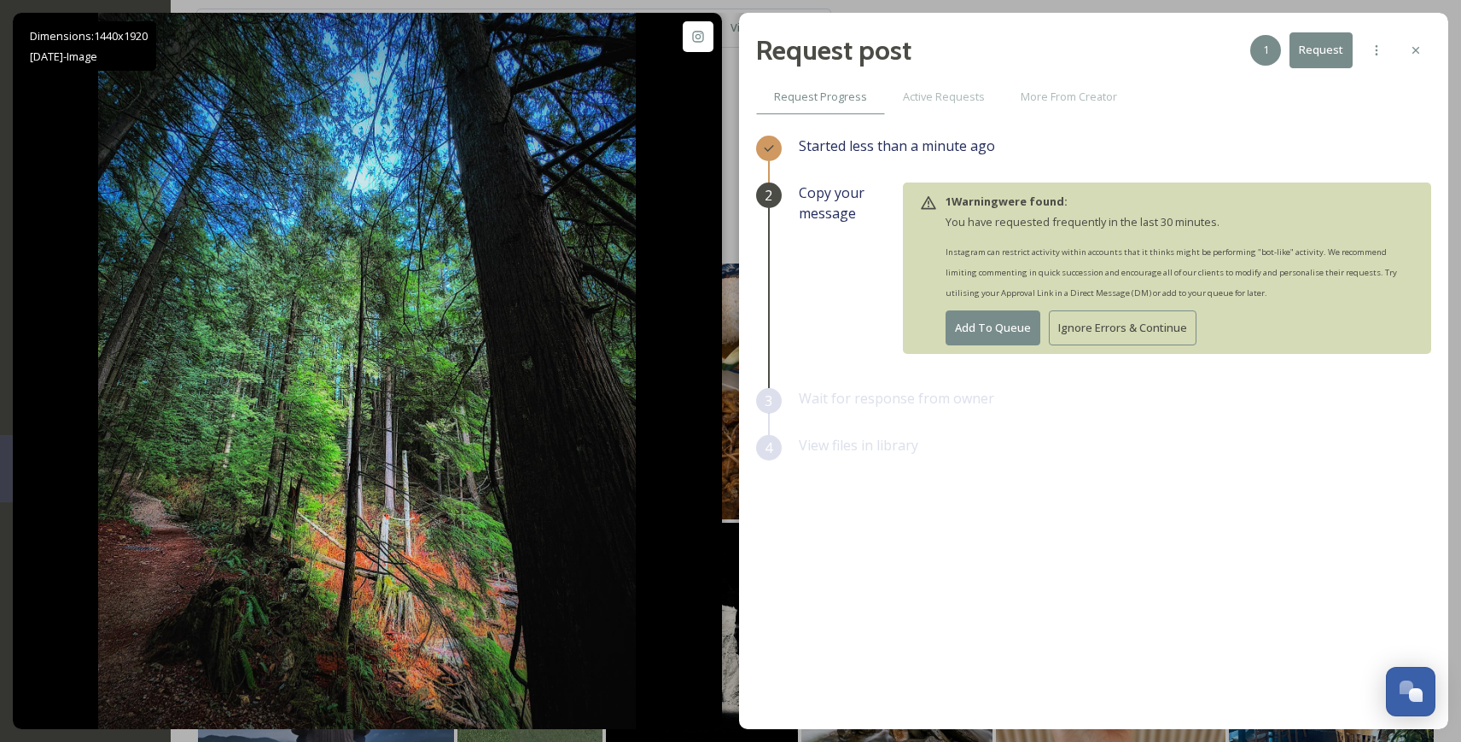
click at [1114, 329] on button "Ignore Errors & Continue" at bounding box center [1123, 328] width 148 height 35
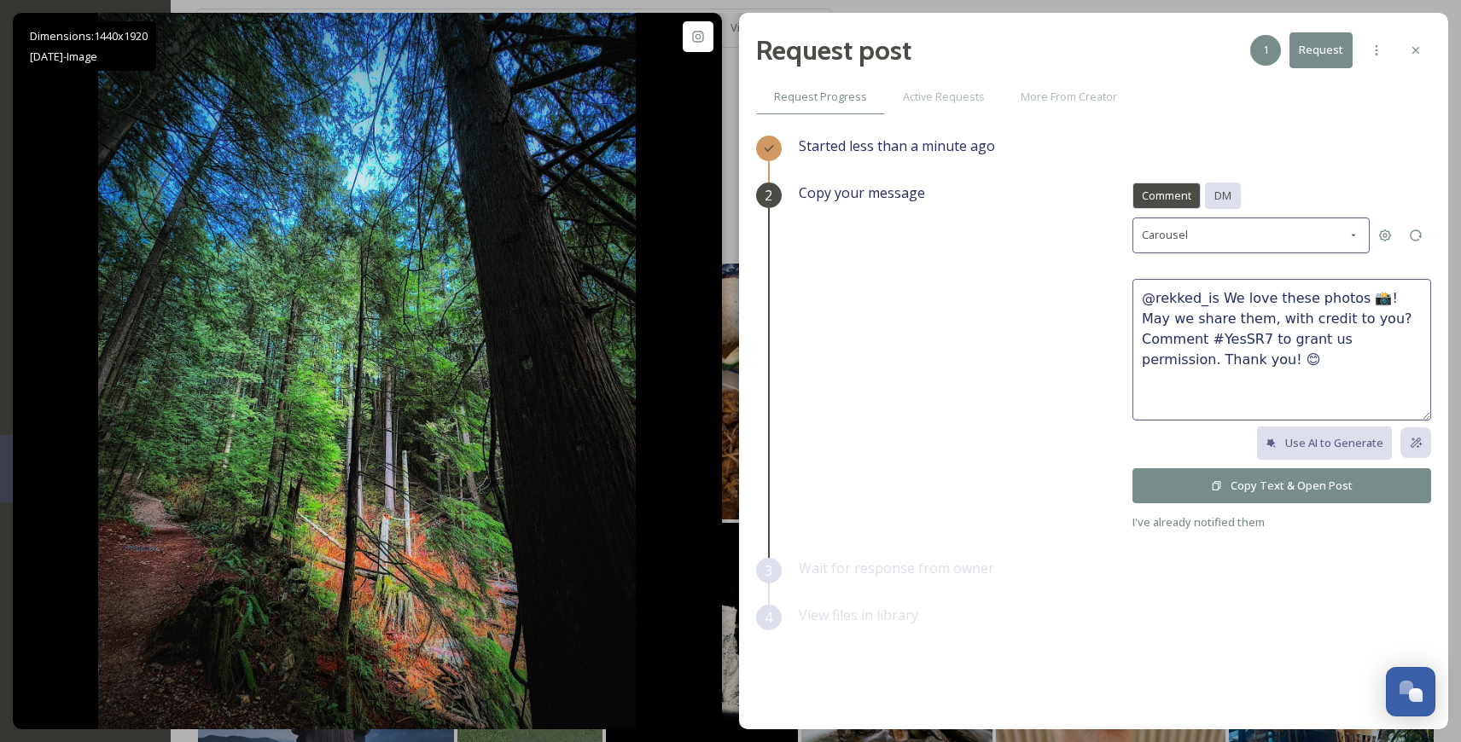
click at [1217, 199] on div "DM" at bounding box center [1223, 196] width 36 height 26
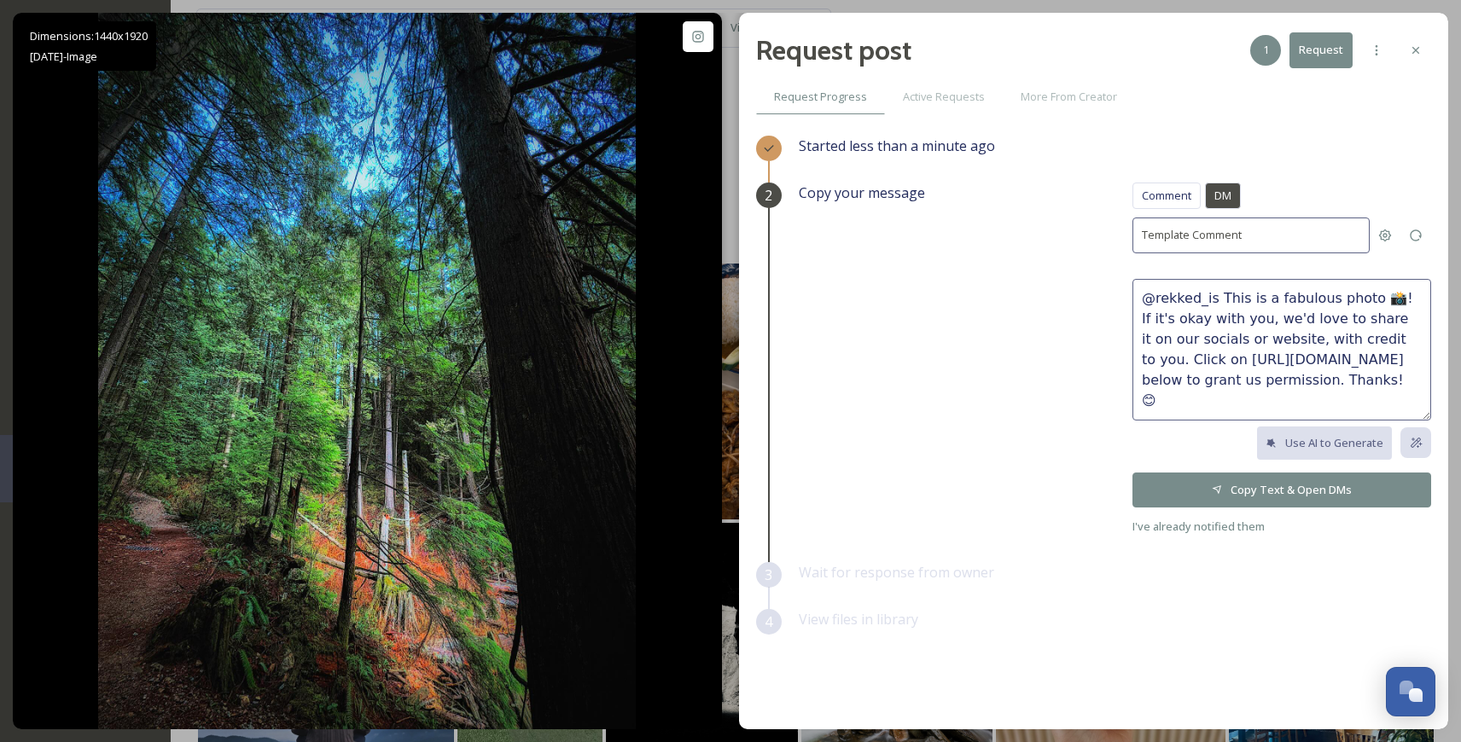
click at [1217, 492] on button "Copy Text & Open DMs" at bounding box center [1281, 490] width 299 height 35
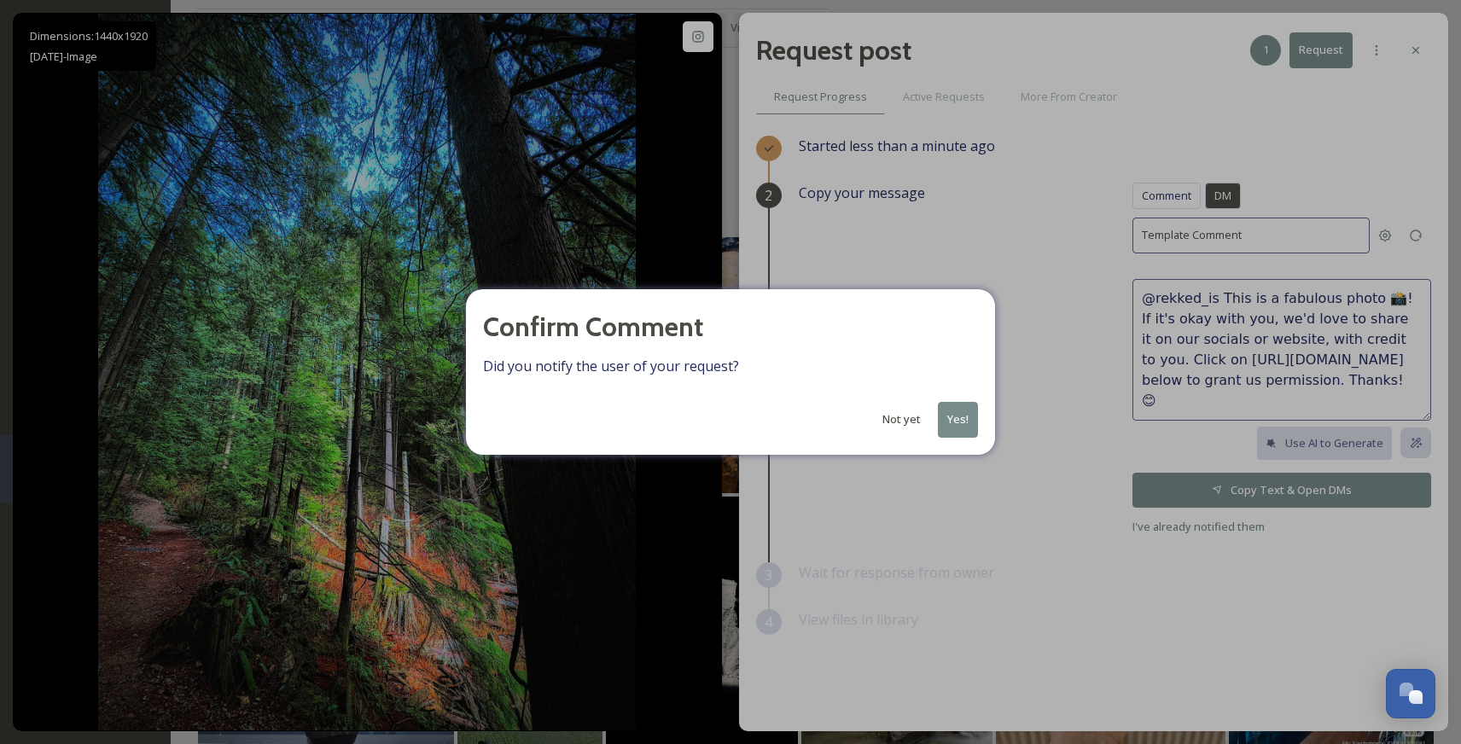
click at [958, 417] on button "Yes!" at bounding box center [958, 419] width 40 height 35
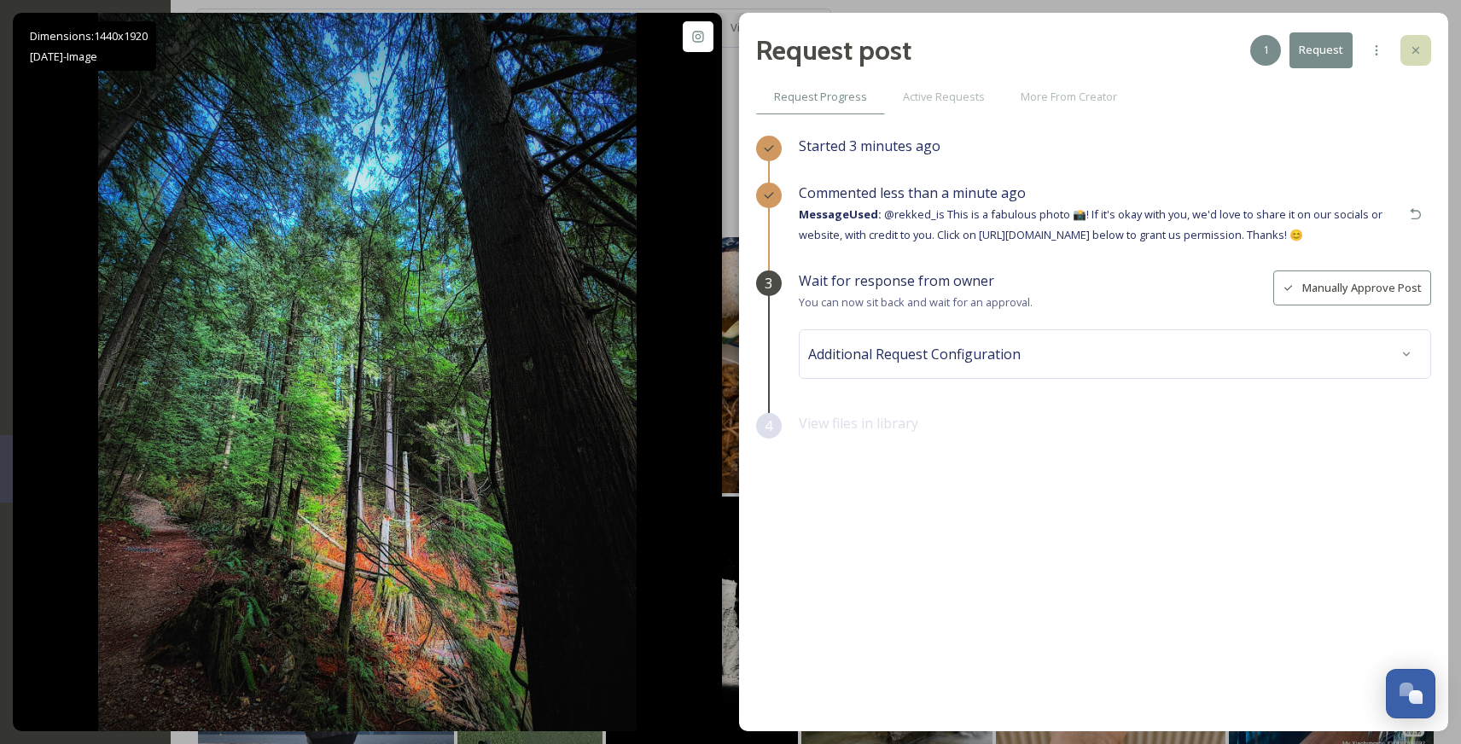
click at [1217, 55] on icon at bounding box center [1416, 51] width 14 height 14
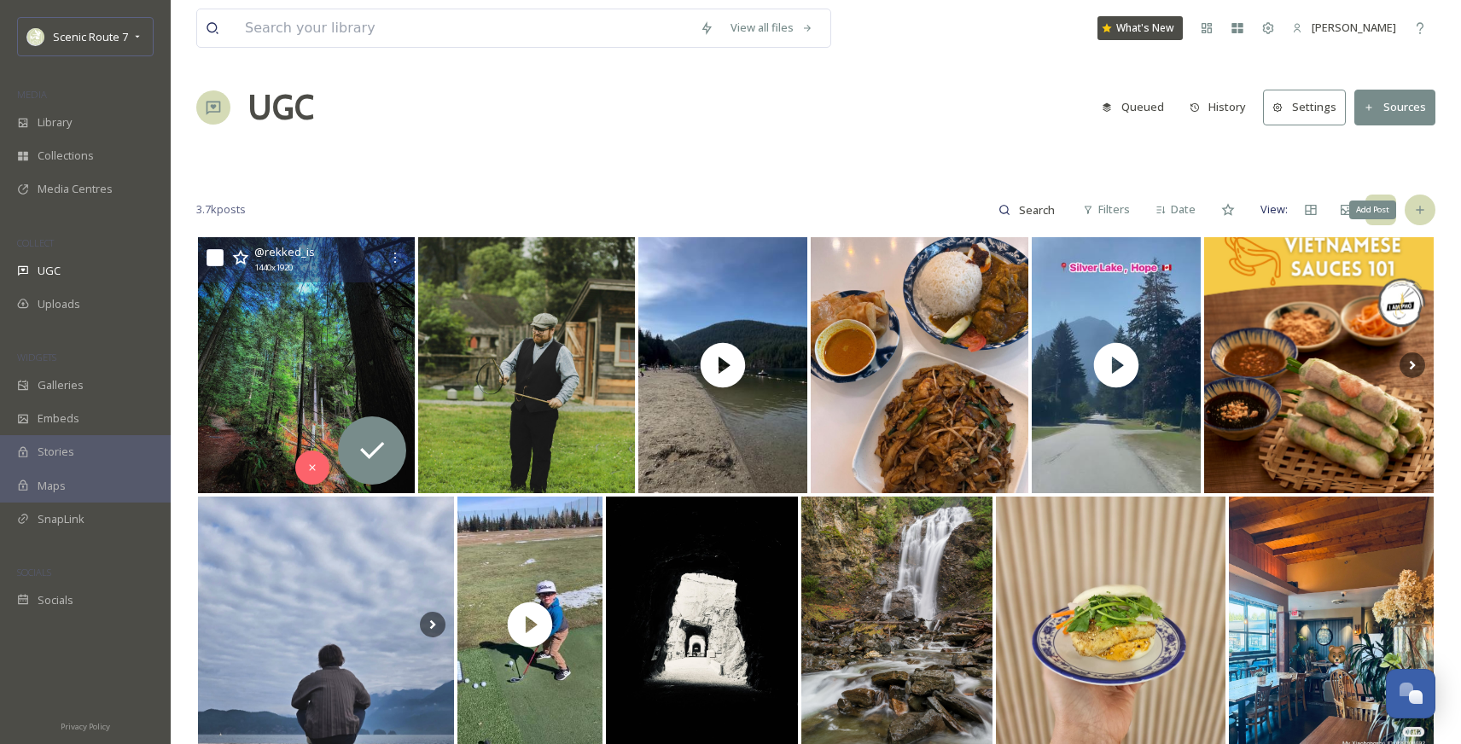
click at [1217, 203] on icon at bounding box center [1420, 210] width 14 height 14
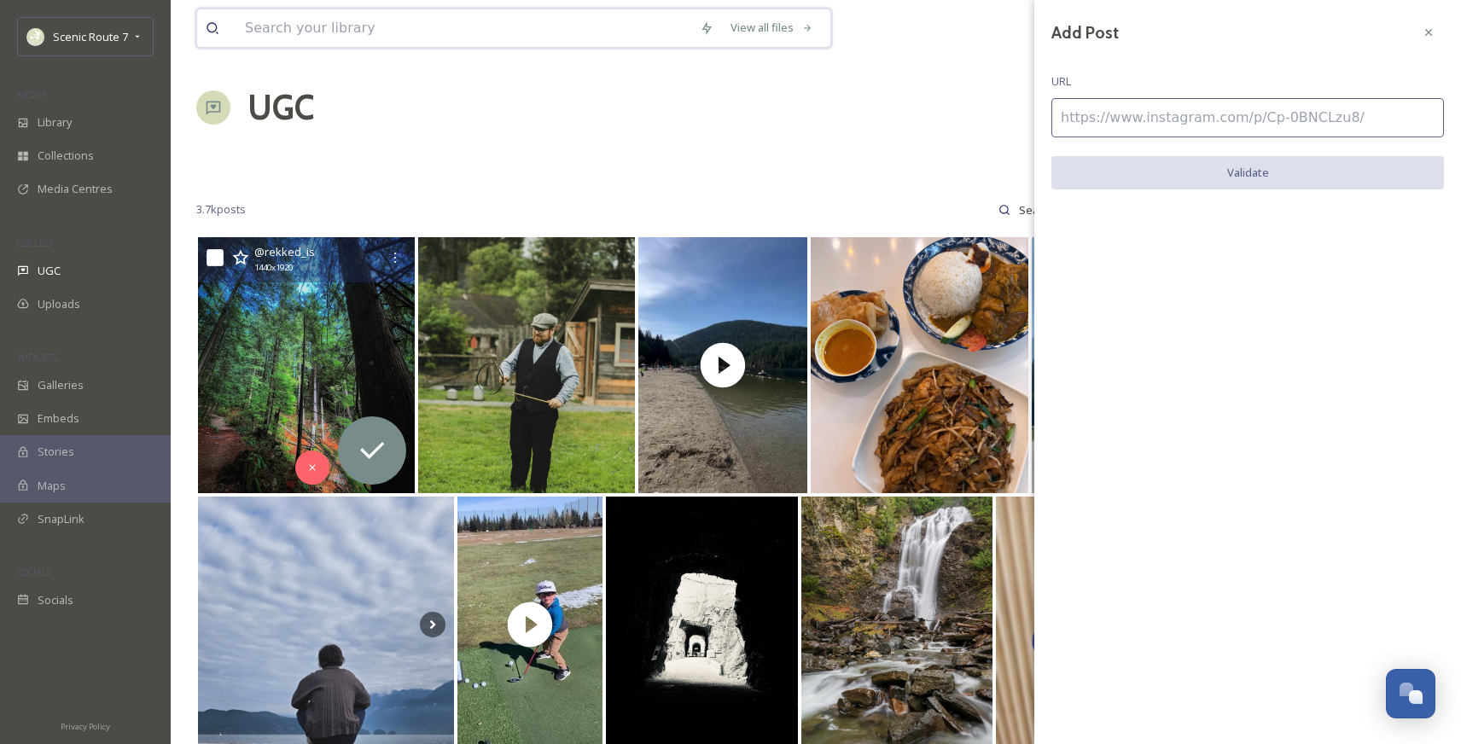
click at [364, 26] on input at bounding box center [463, 28] width 455 height 38
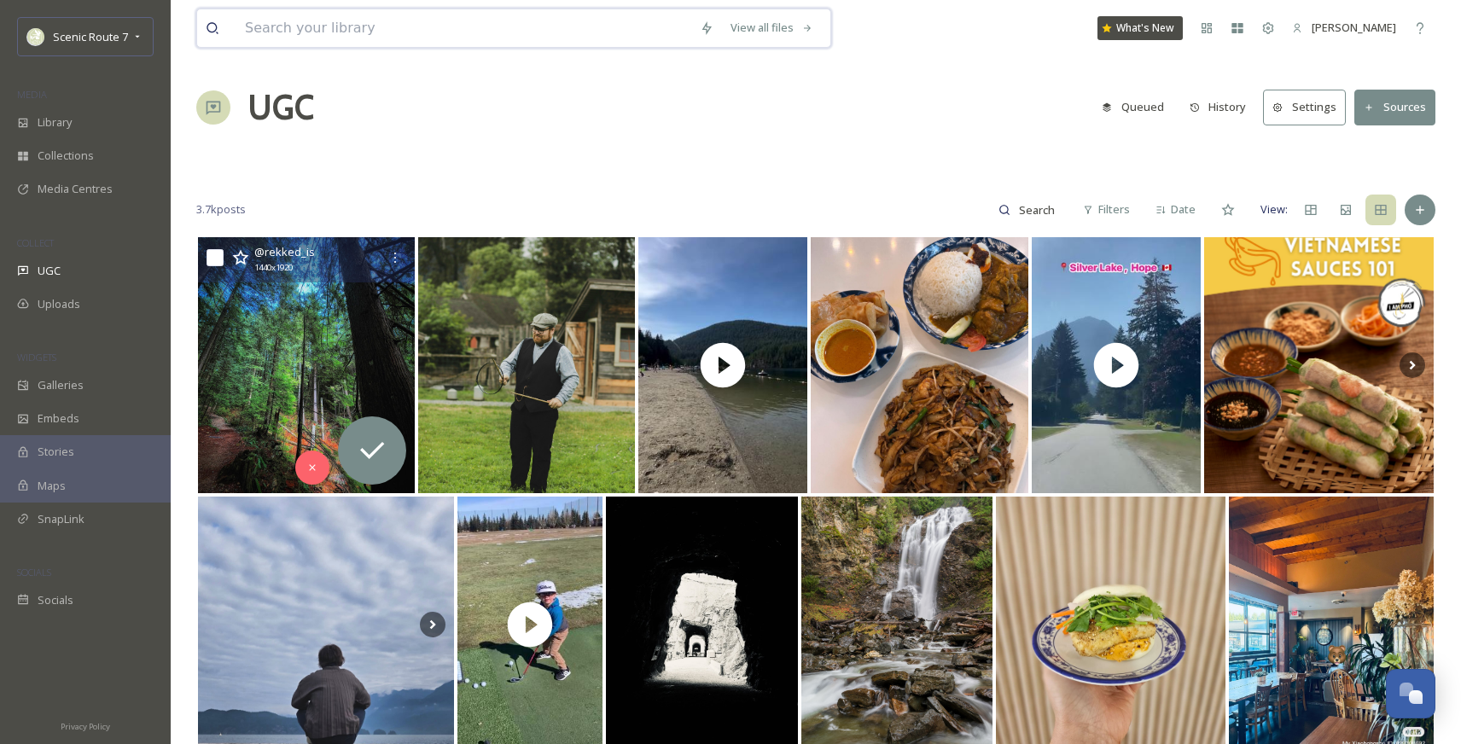
paste input "[URL][DOMAIN_NAME]"
type input "[URL][DOMAIN_NAME]"
click at [455, 145] on div "[URL][DOMAIN_NAME] Search No results found What's New [PERSON_NAME] UGC Queued …" at bounding box center [816, 658] width 1290 height 1316
click at [493, 34] on input at bounding box center [566, 28] width 400 height 38
type input "[URL][DOMAIN_NAME]"
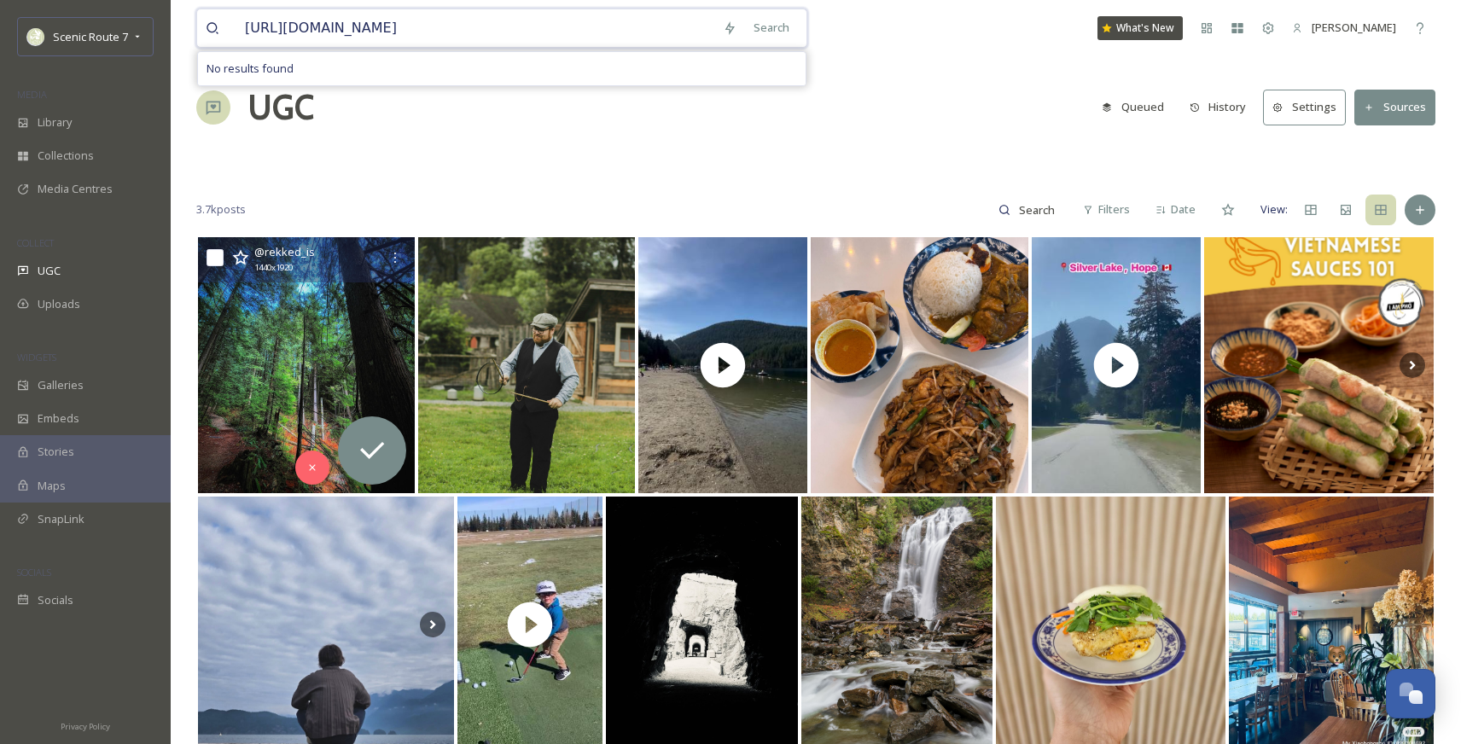
drag, startPoint x: 512, startPoint y: 32, endPoint x: 211, endPoint y: 25, distance: 301.3
click at [211, 25] on div "[URL][DOMAIN_NAME]" at bounding box center [460, 28] width 509 height 38
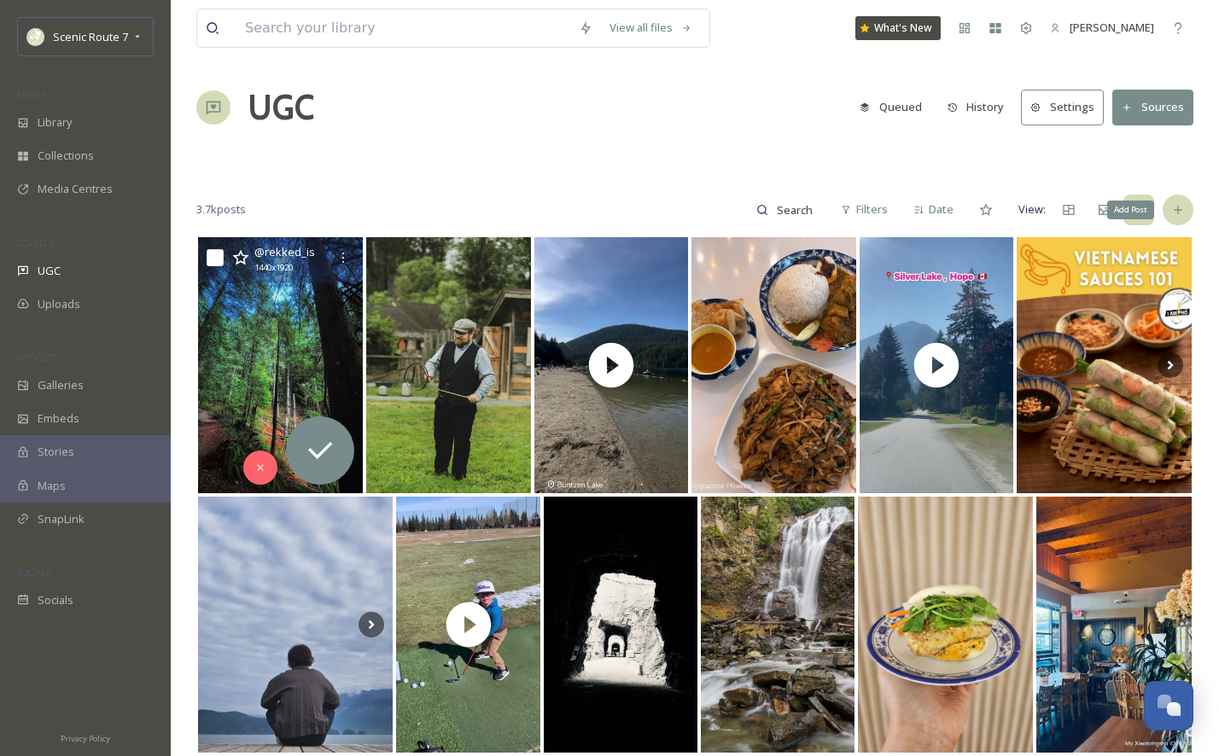
click at [1177, 209] on icon at bounding box center [1177, 210] width 8 height 8
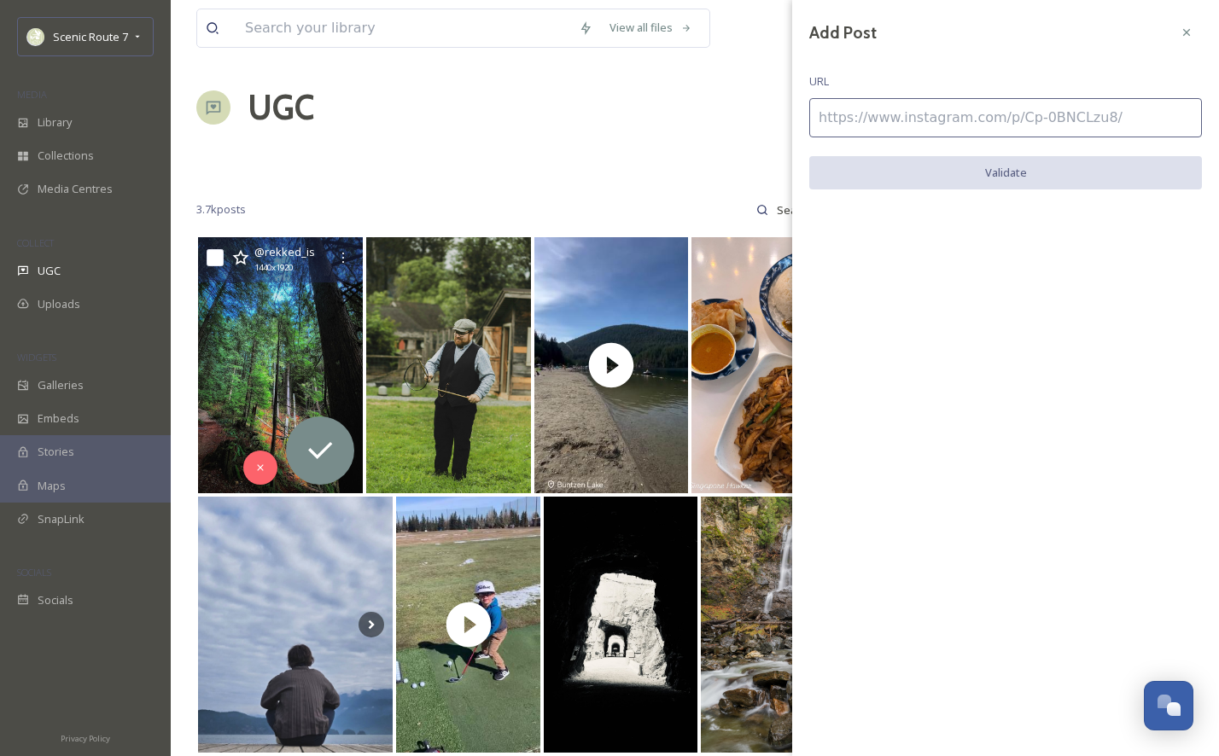
click at [858, 125] on input at bounding box center [1005, 117] width 393 height 39
paste input "[URL][DOMAIN_NAME]"
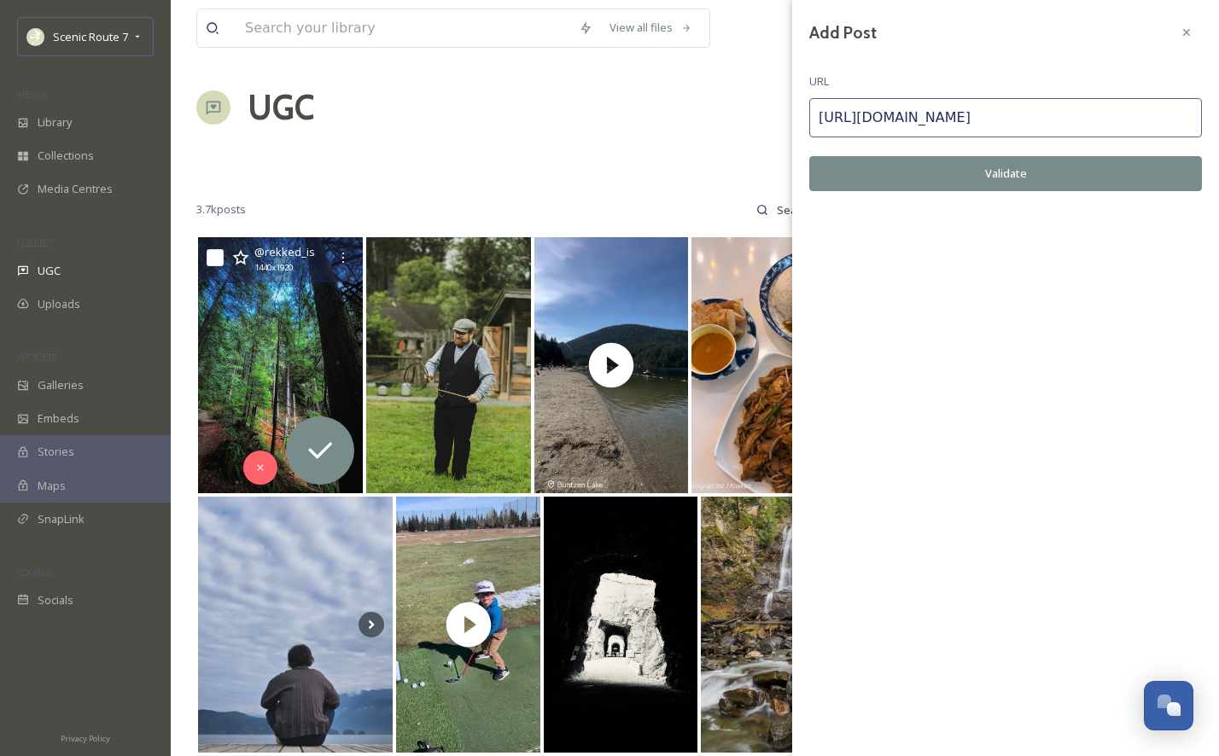
type input "[URL][DOMAIN_NAME]"
click at [940, 164] on button "Validate" at bounding box center [1005, 173] width 393 height 35
click at [942, 169] on button "Add Post" at bounding box center [1005, 173] width 393 height 35
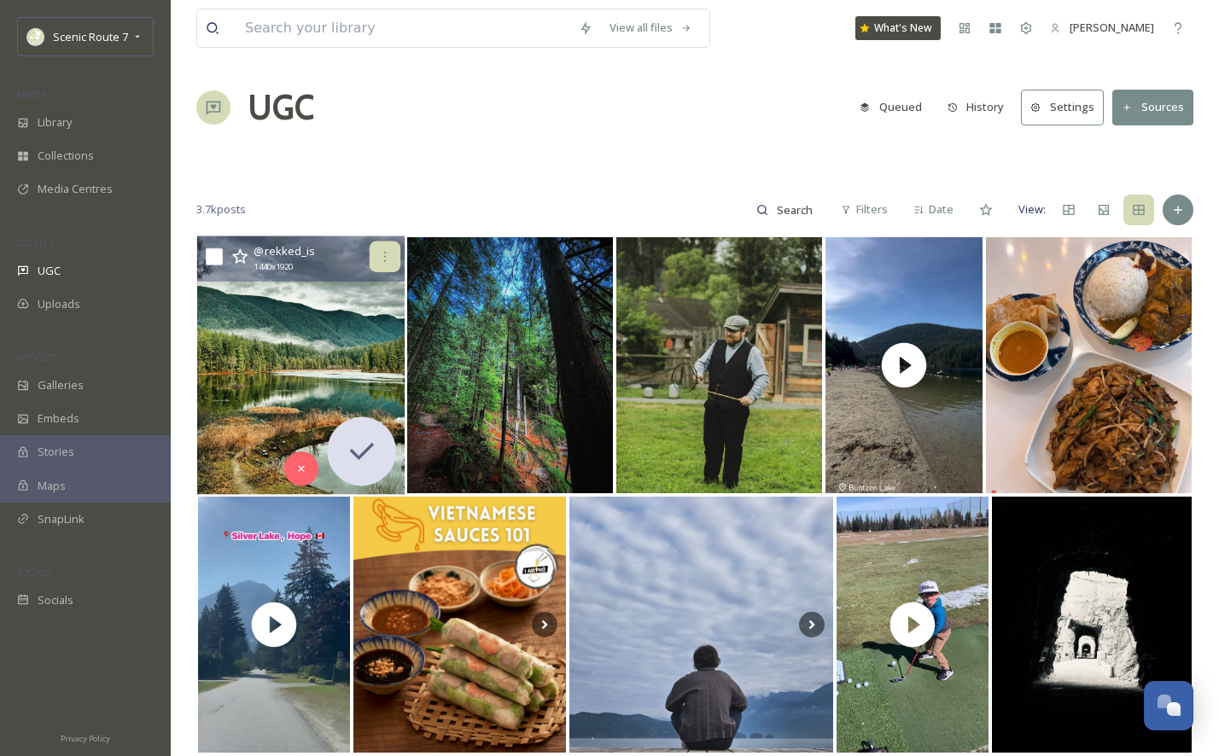
click at [386, 260] on icon at bounding box center [385, 257] width 14 height 14
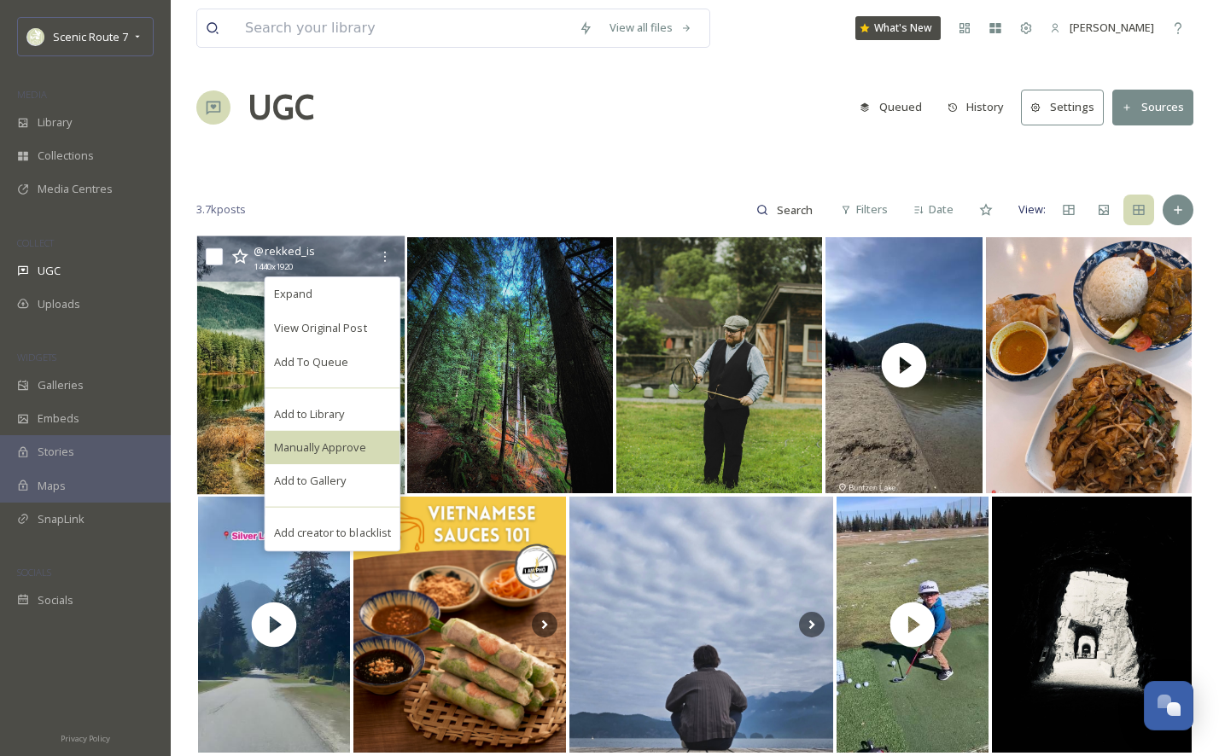
click at [339, 442] on span "Manually Approve" at bounding box center [320, 447] width 92 height 16
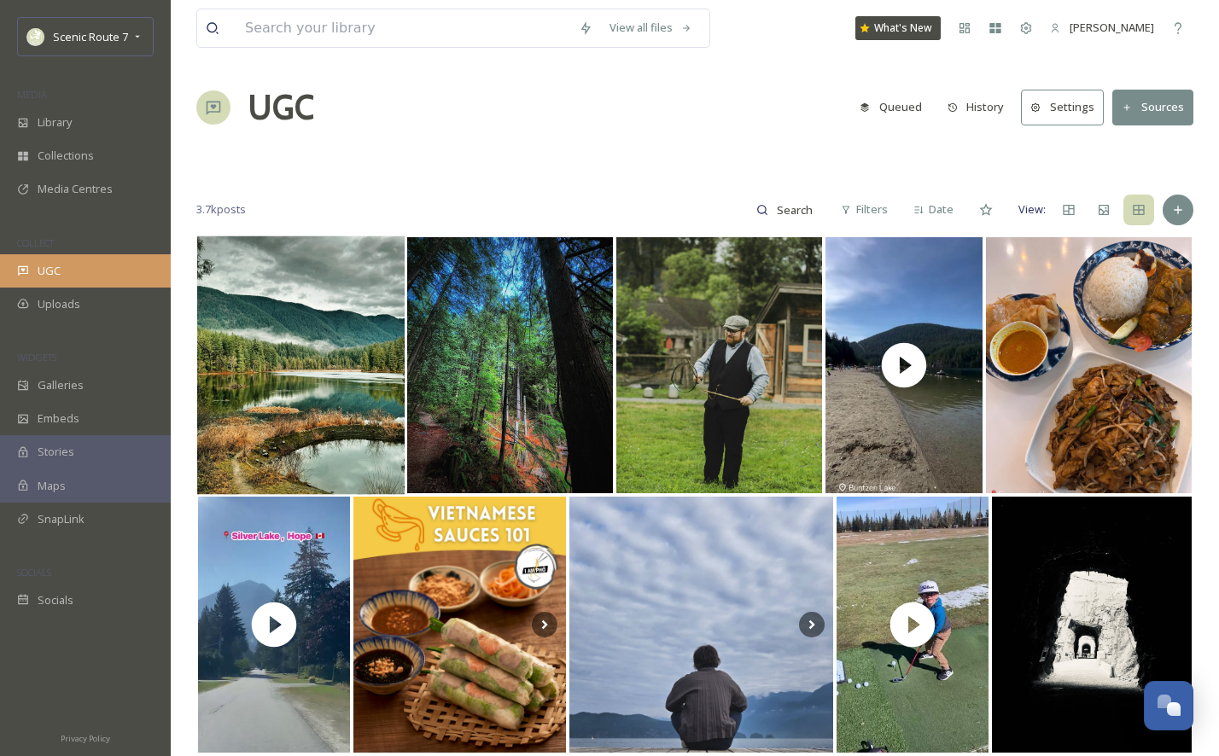
click at [49, 276] on span "UGC" at bounding box center [49, 271] width 23 height 16
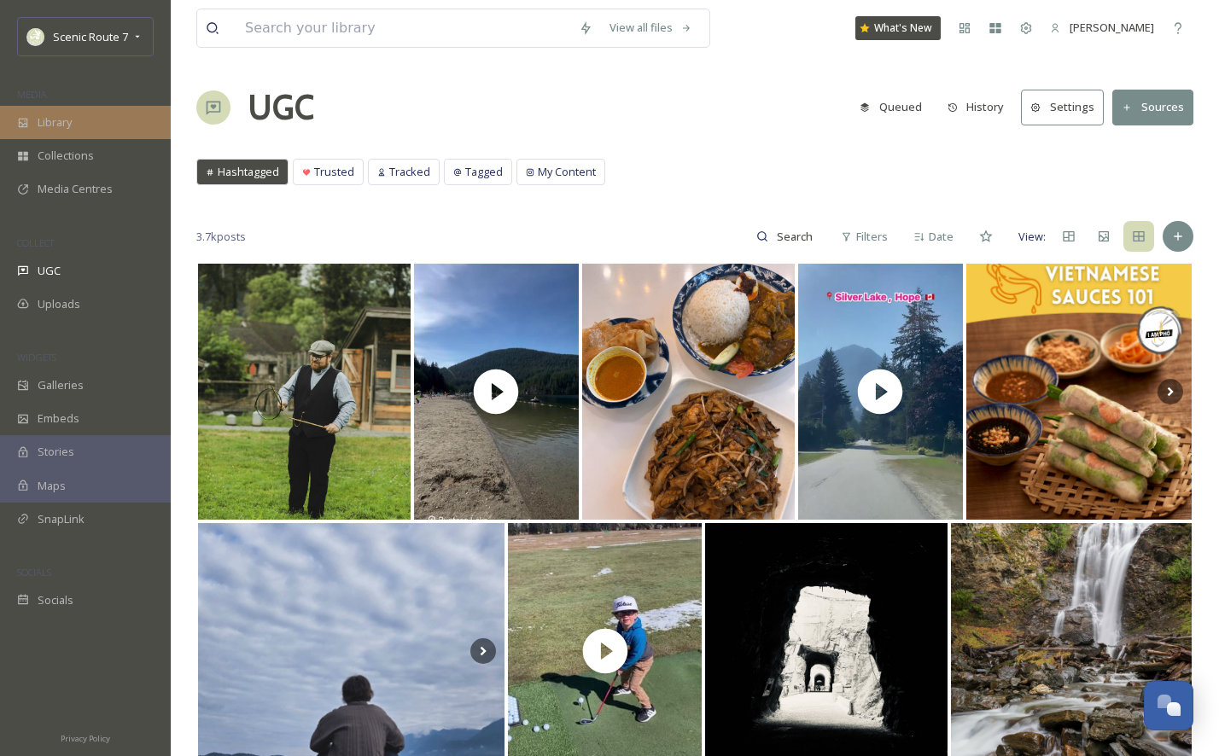
click at [71, 126] on span "Library" at bounding box center [55, 122] width 34 height 16
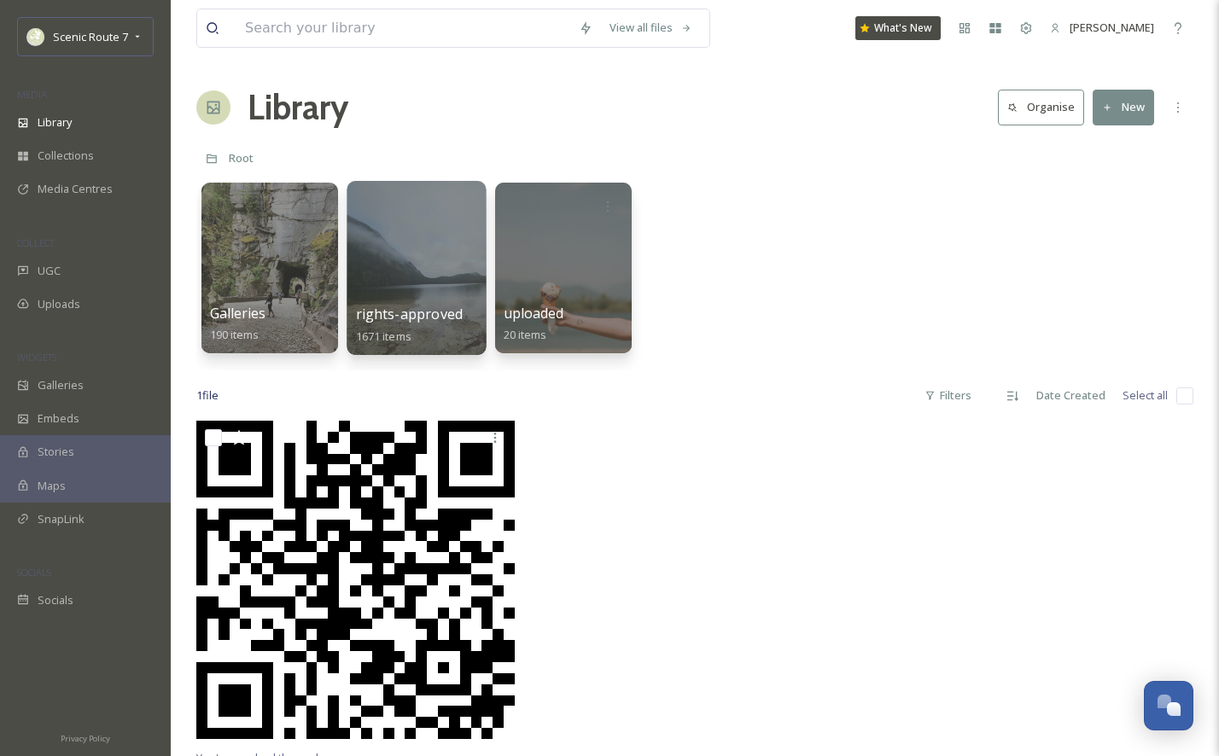
click at [427, 301] on div at bounding box center [415, 268] width 139 height 174
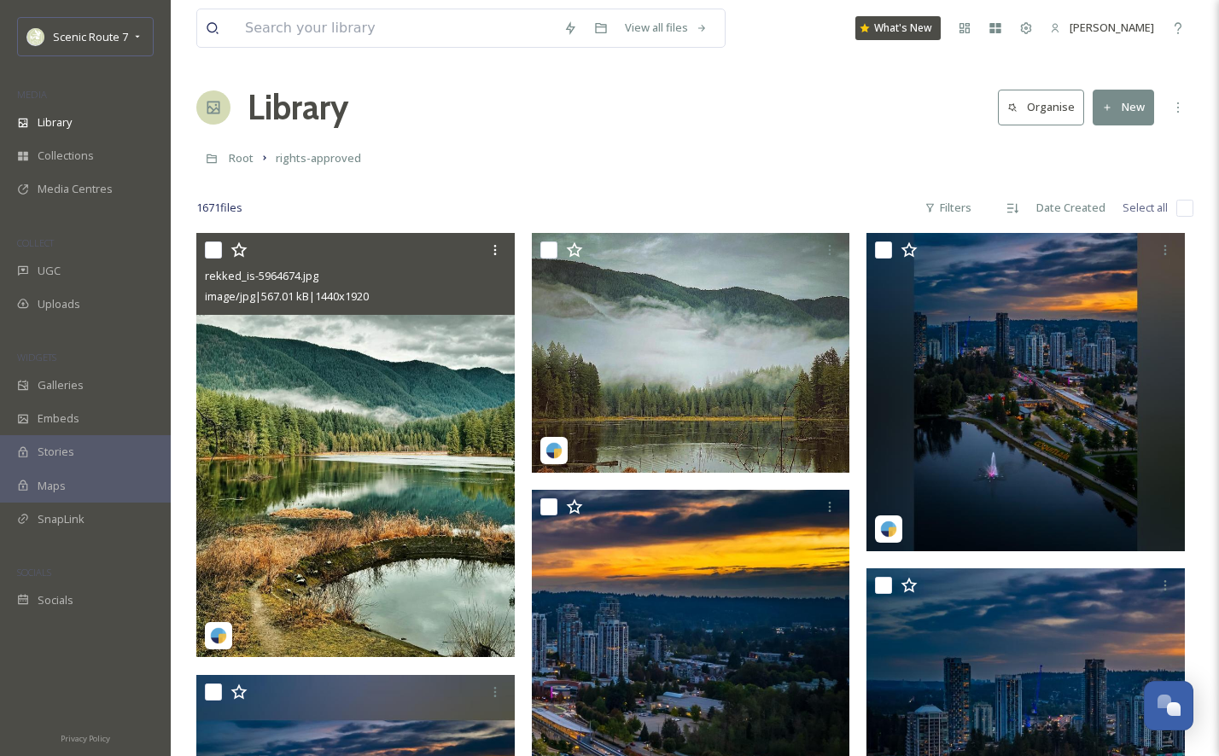
click at [350, 492] on img at bounding box center [355, 445] width 318 height 424
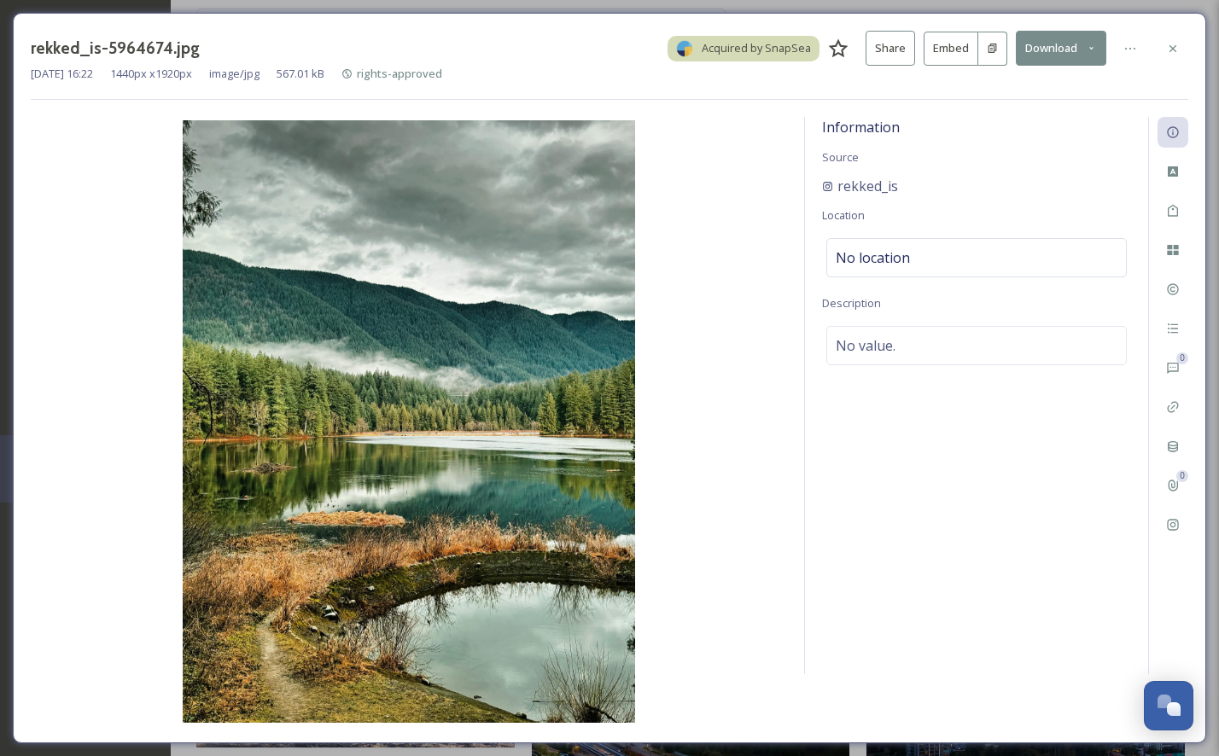
click at [1083, 54] on button "Download" at bounding box center [1060, 48] width 90 height 35
click at [1031, 84] on span "Download Original (1440 x 1920)" at bounding box center [1015, 87] width 161 height 16
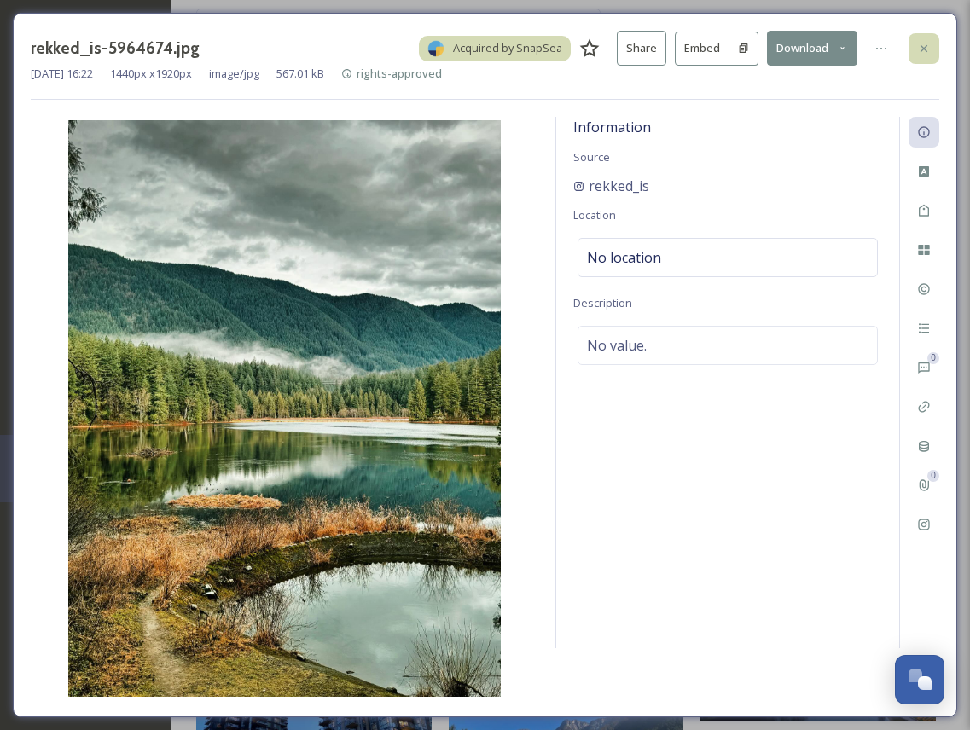
click at [923, 42] on icon at bounding box center [924, 49] width 14 height 14
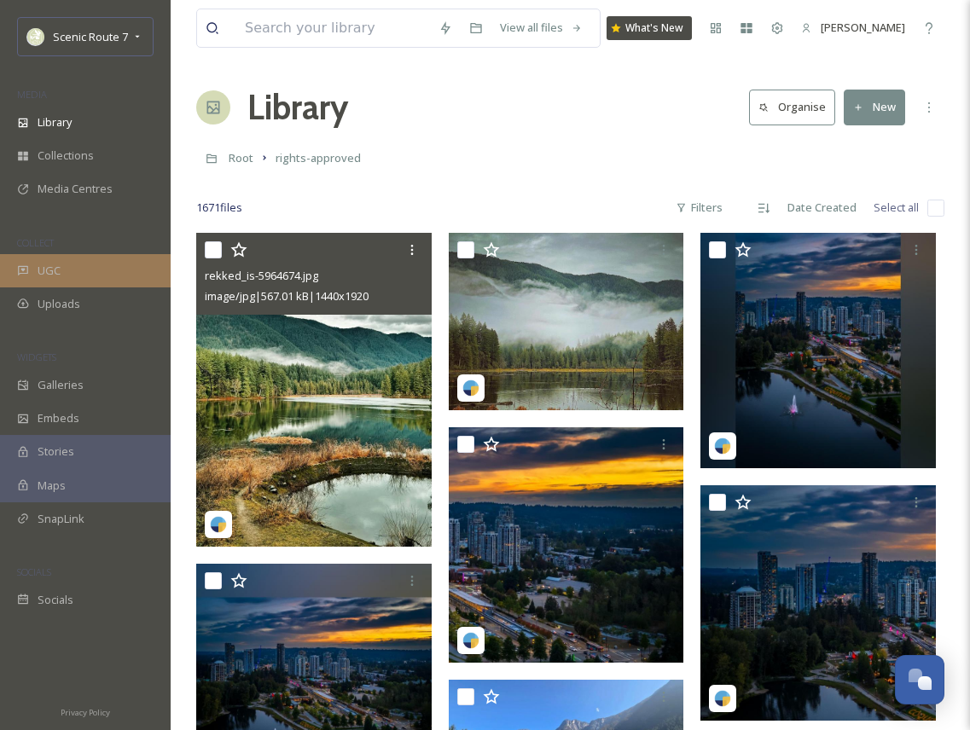
click at [57, 283] on div "UGC" at bounding box center [85, 270] width 171 height 33
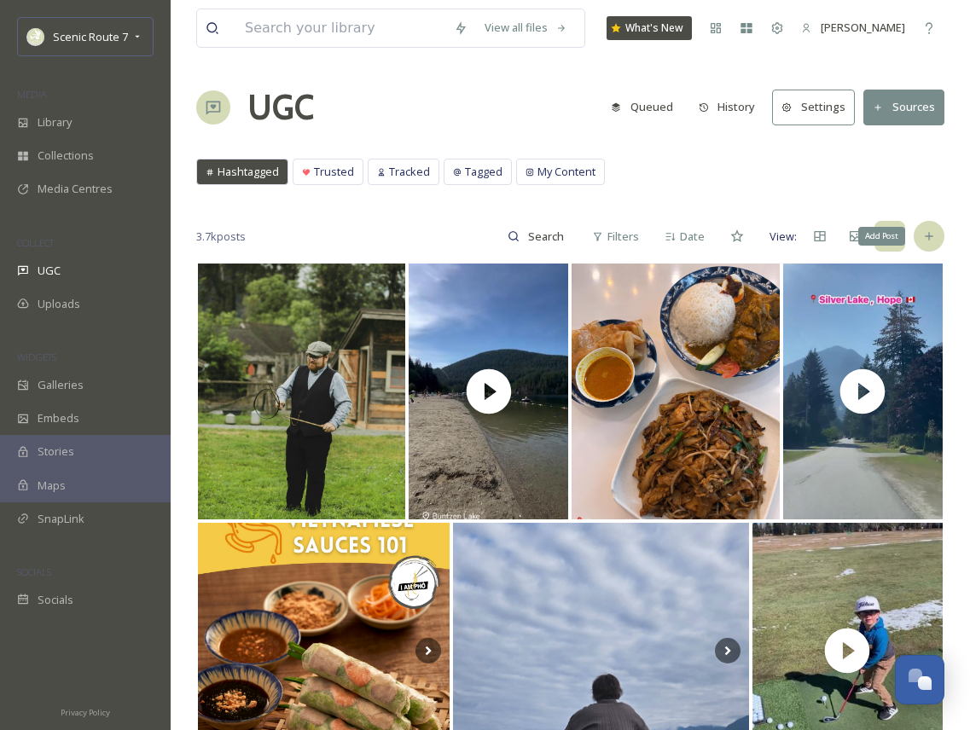
click at [933, 237] on icon at bounding box center [929, 237] width 14 height 14
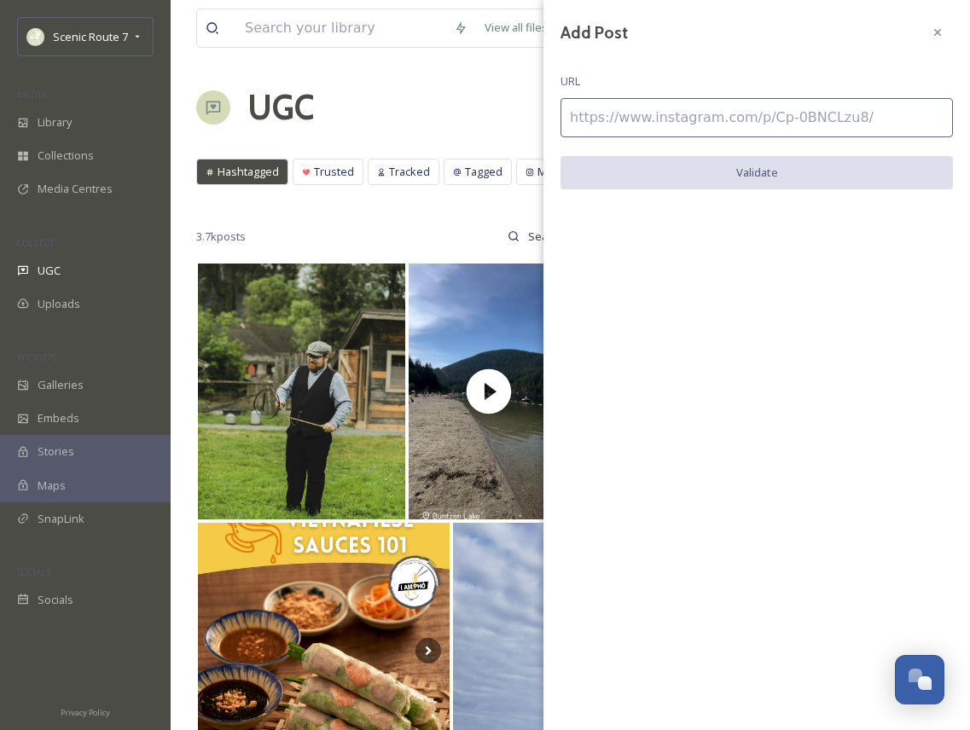
click at [639, 125] on input at bounding box center [757, 117] width 393 height 39
paste input "[URL][DOMAIN_NAME]"
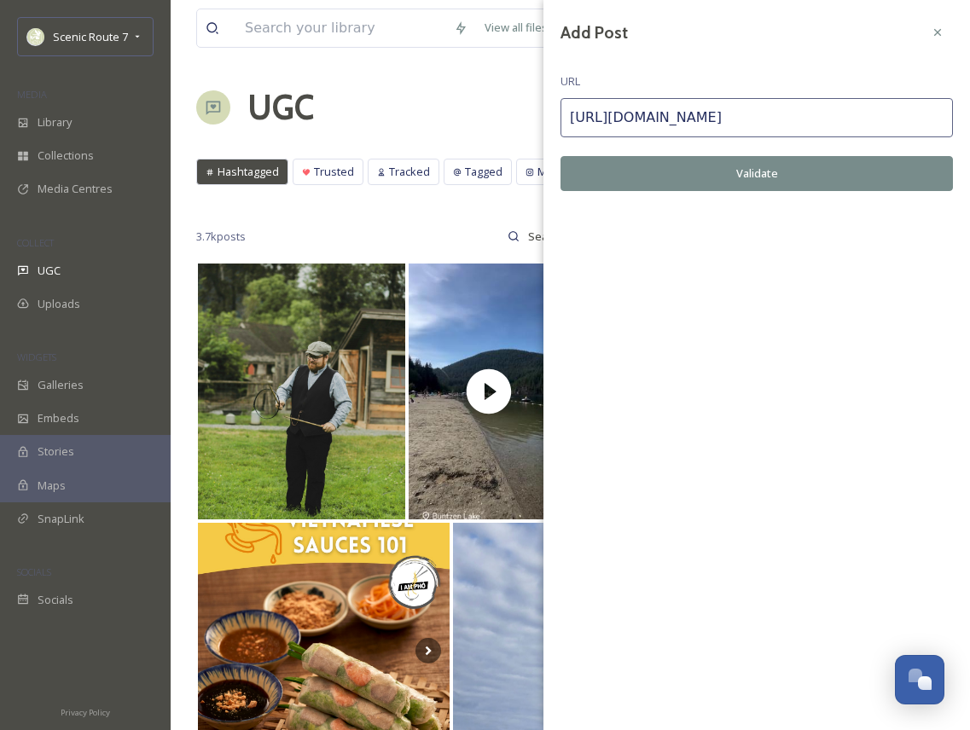
type input "[URL][DOMAIN_NAME]"
click at [687, 172] on button "Validate" at bounding box center [757, 173] width 393 height 35
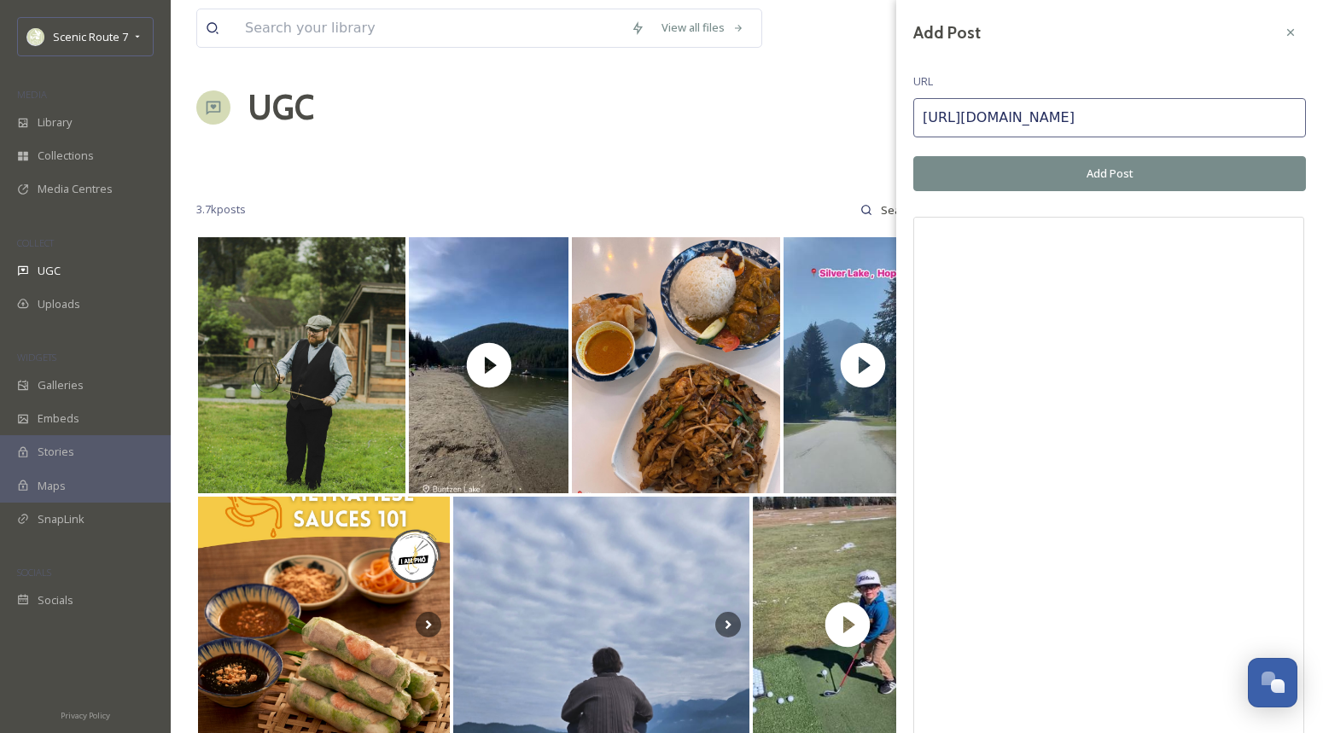
click at [1102, 184] on button "Add Post" at bounding box center [1109, 173] width 393 height 35
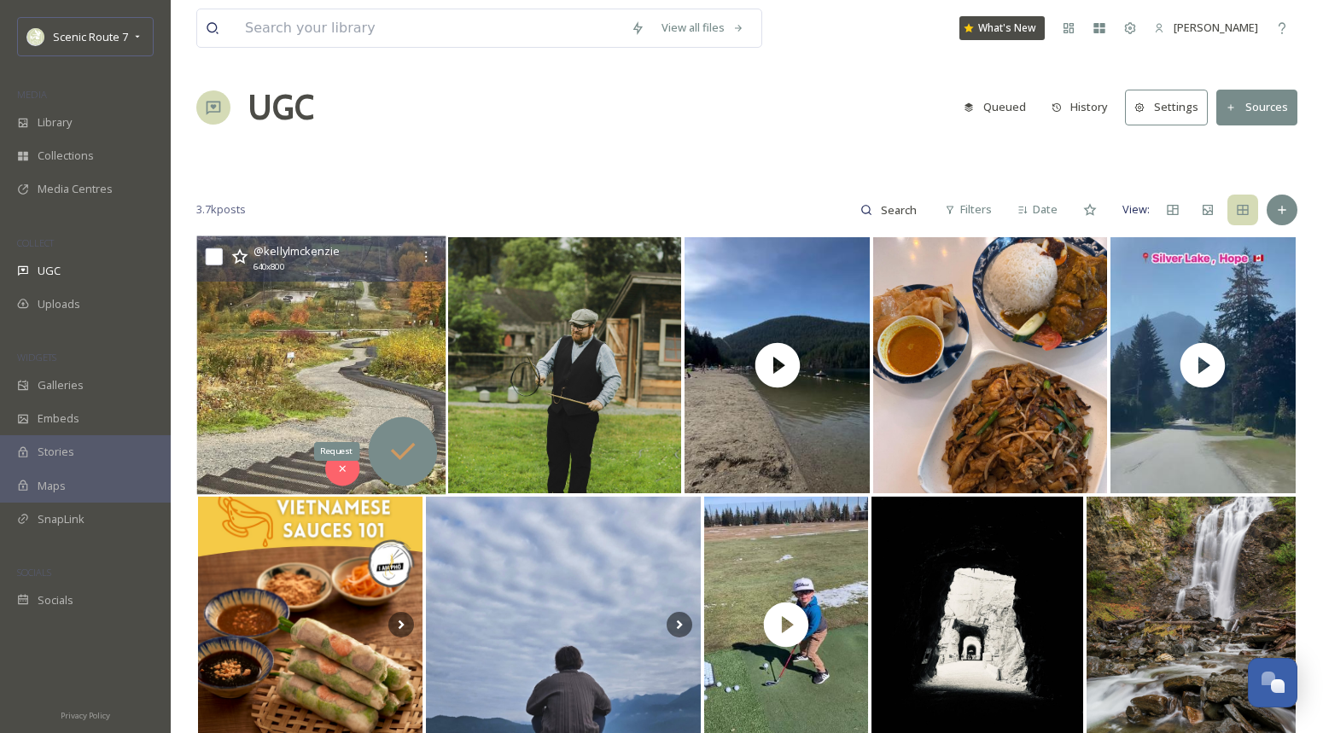
click at [403, 451] on icon at bounding box center [402, 451] width 34 height 34
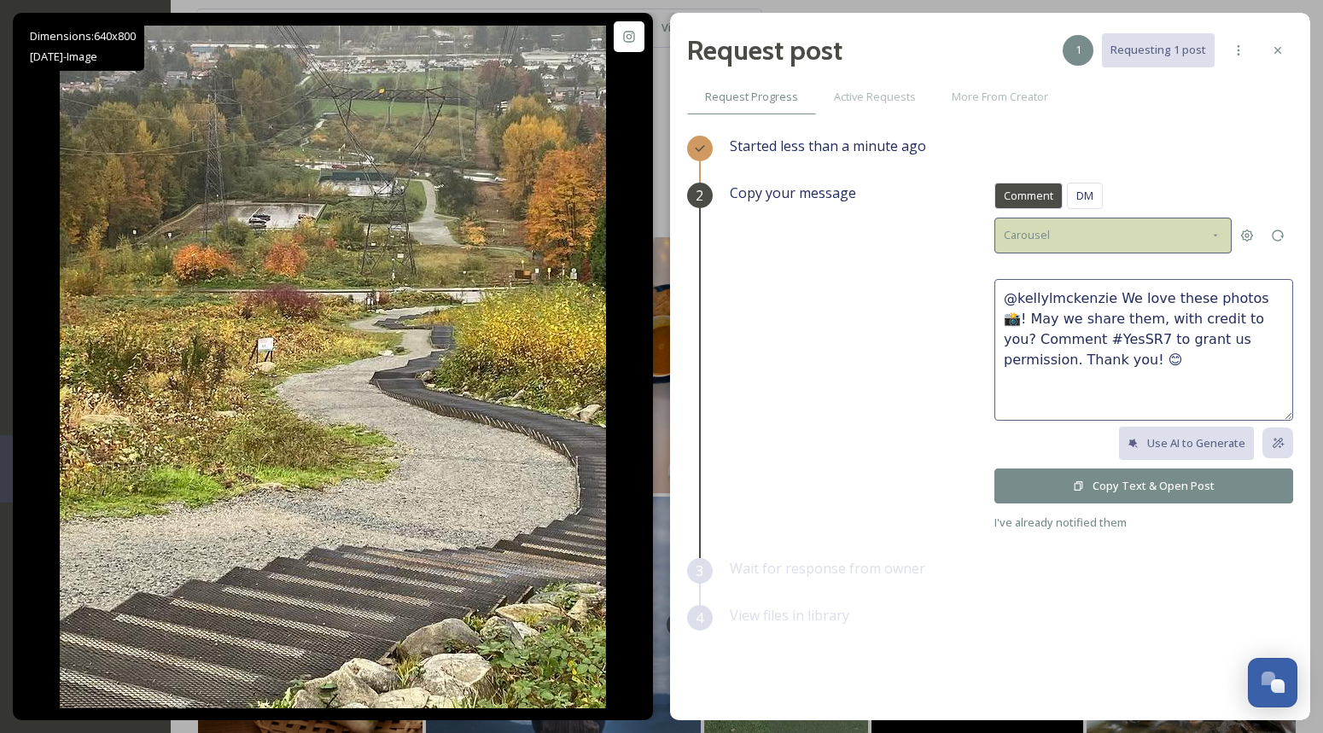
click at [1075, 241] on div "Carousel" at bounding box center [1112, 235] width 237 height 35
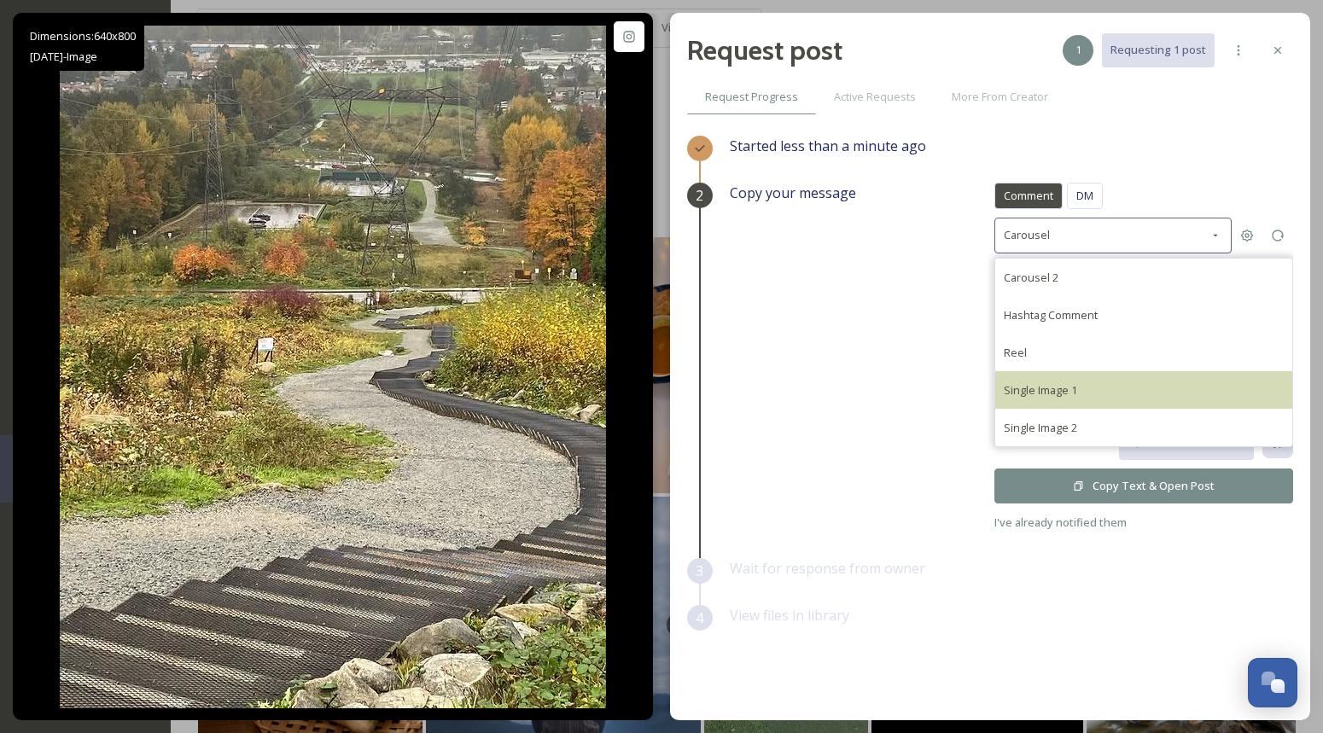
click at [1066, 385] on span "Single Image 1" at bounding box center [1040, 389] width 73 height 15
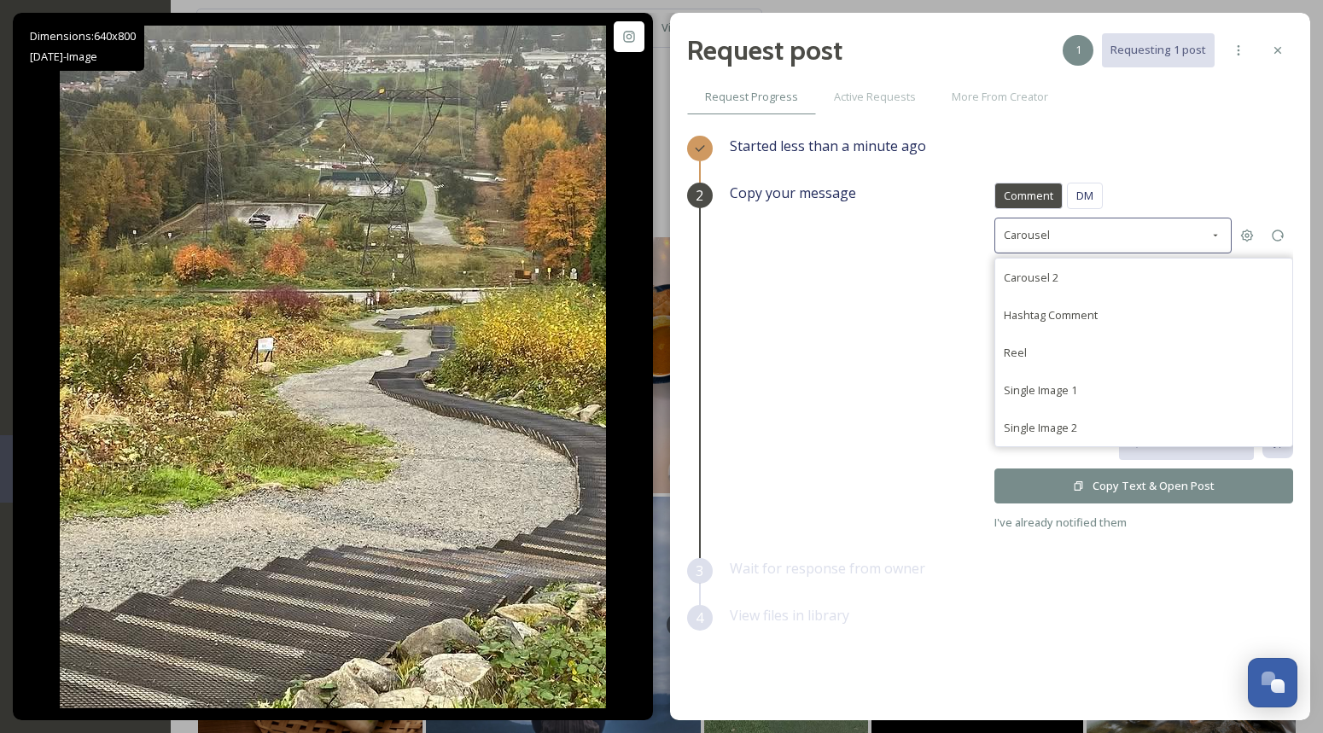
type textarea "@kellylmckenzie This photo is fantastic! If it's okay with you, we'd love to sh…"
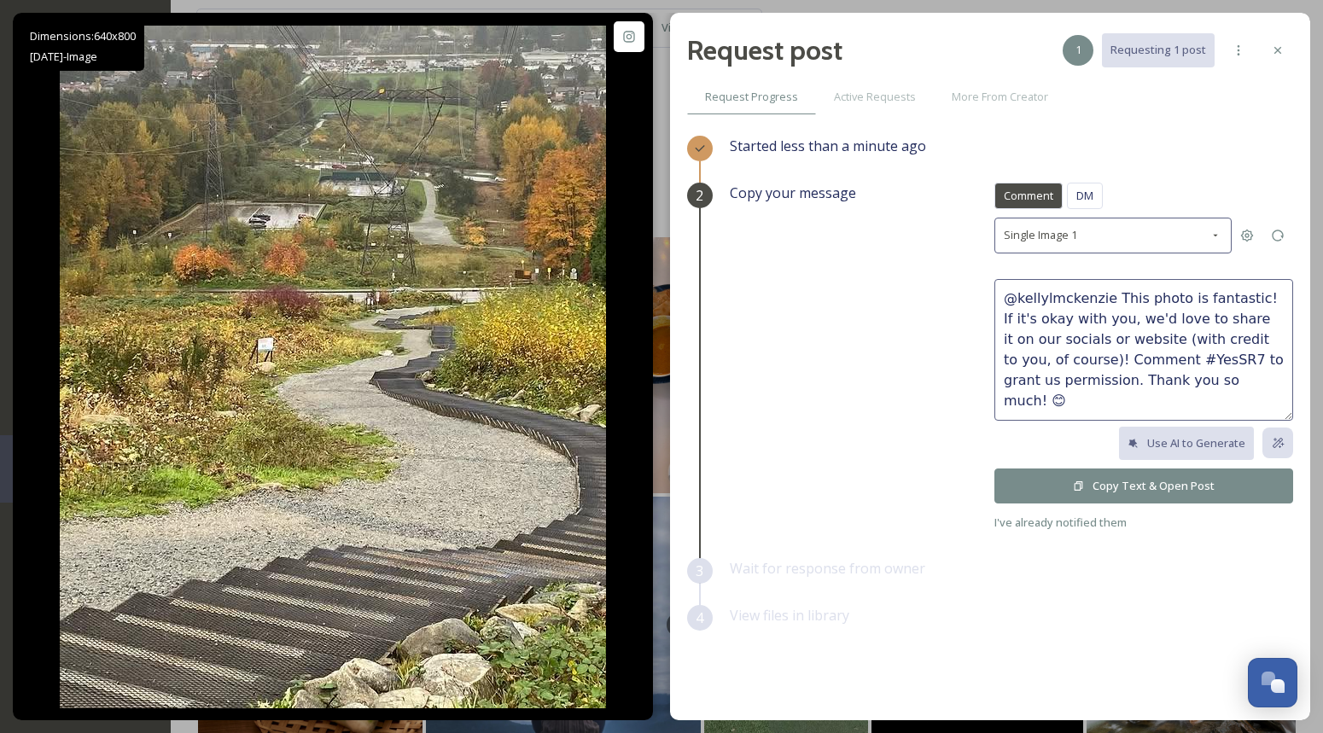
drag, startPoint x: 1251, startPoint y: 378, endPoint x: 980, endPoint y: 276, distance: 288.9
click at [980, 276] on div "Copy your message Comment DM Comment DM Single Image 1 @kellylmckenzie This pho…" at bounding box center [1011, 358] width 563 height 350
click at [1165, 480] on button "Copy Text & Open Post" at bounding box center [1143, 485] width 299 height 35
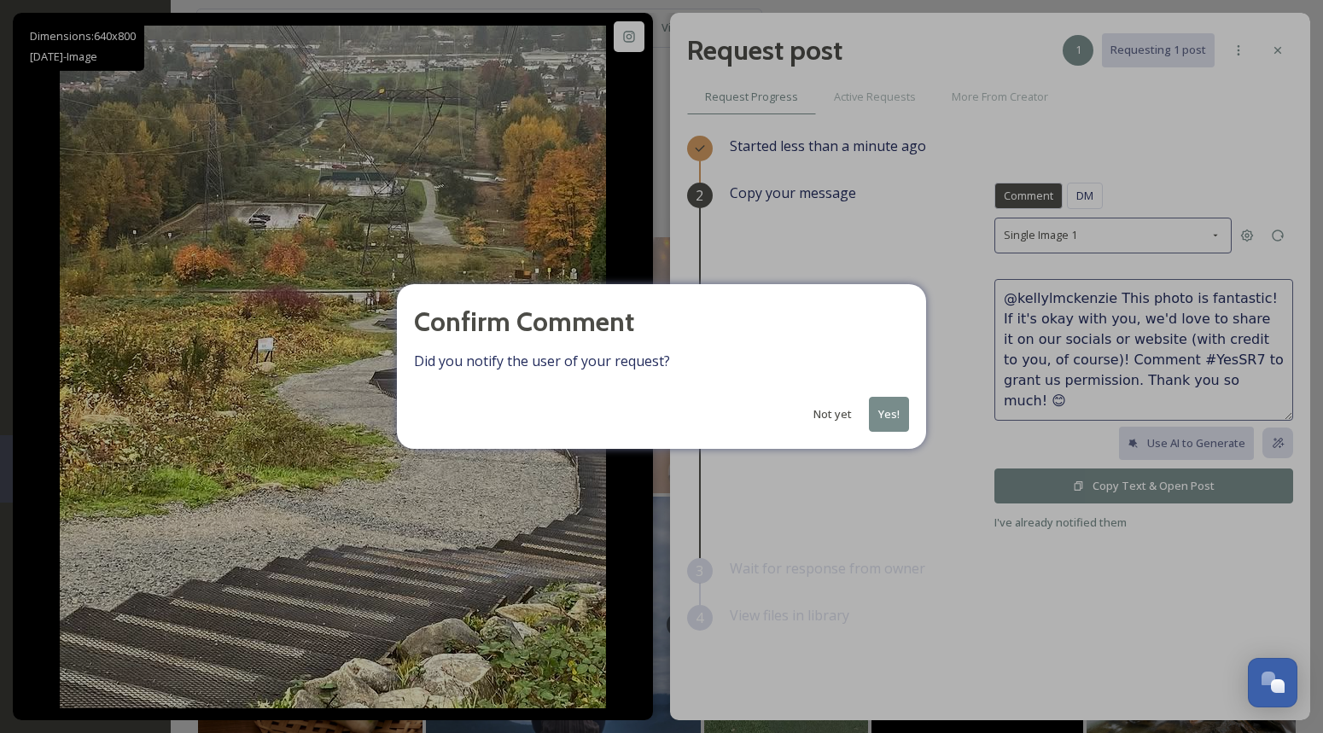
click at [893, 410] on button "Yes!" at bounding box center [889, 414] width 40 height 35
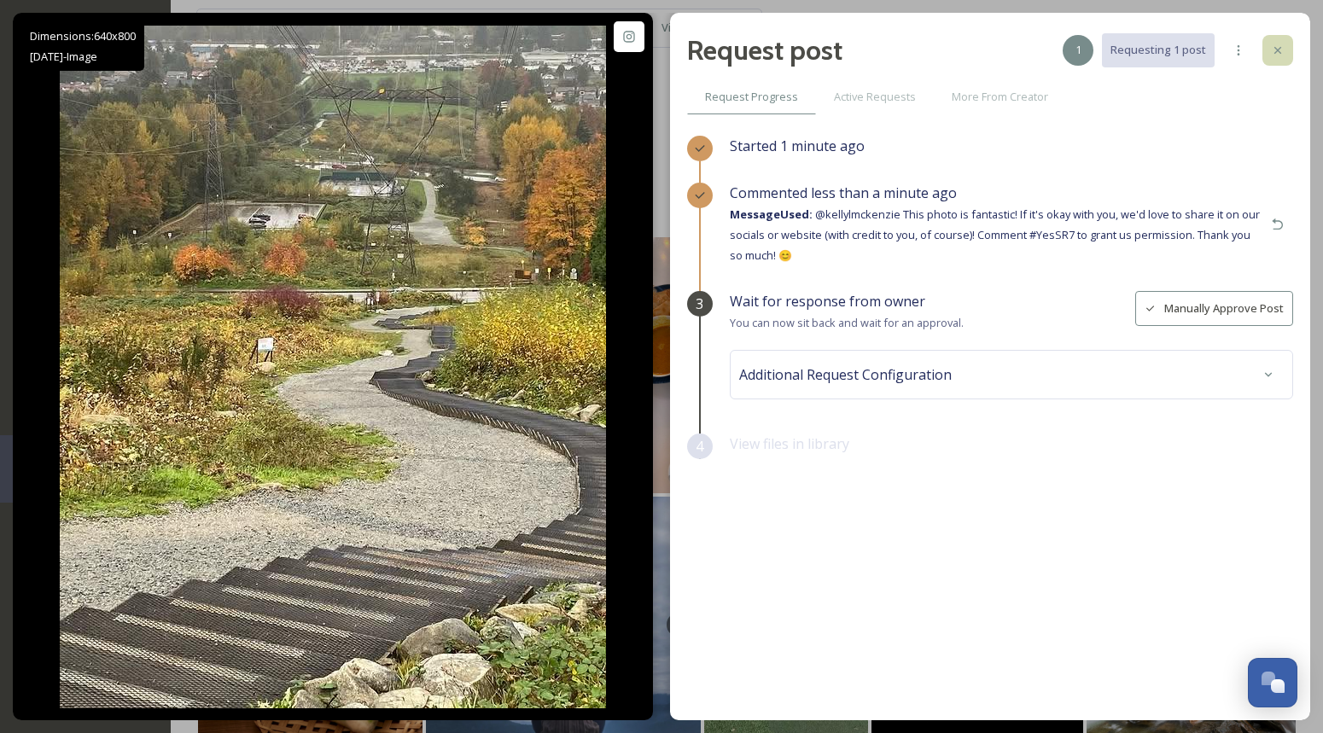
click at [1217, 47] on icon at bounding box center [1278, 51] width 14 height 14
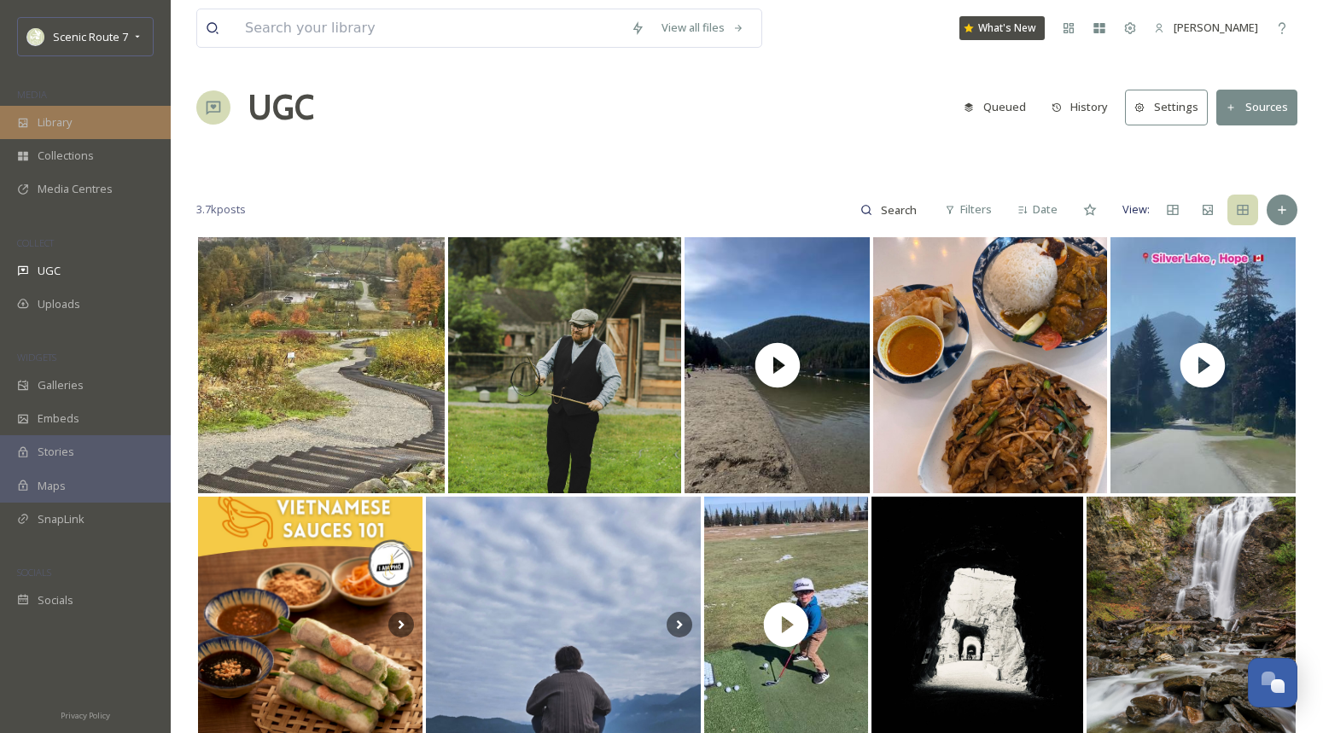
click at [79, 119] on div "Library" at bounding box center [85, 122] width 171 height 33
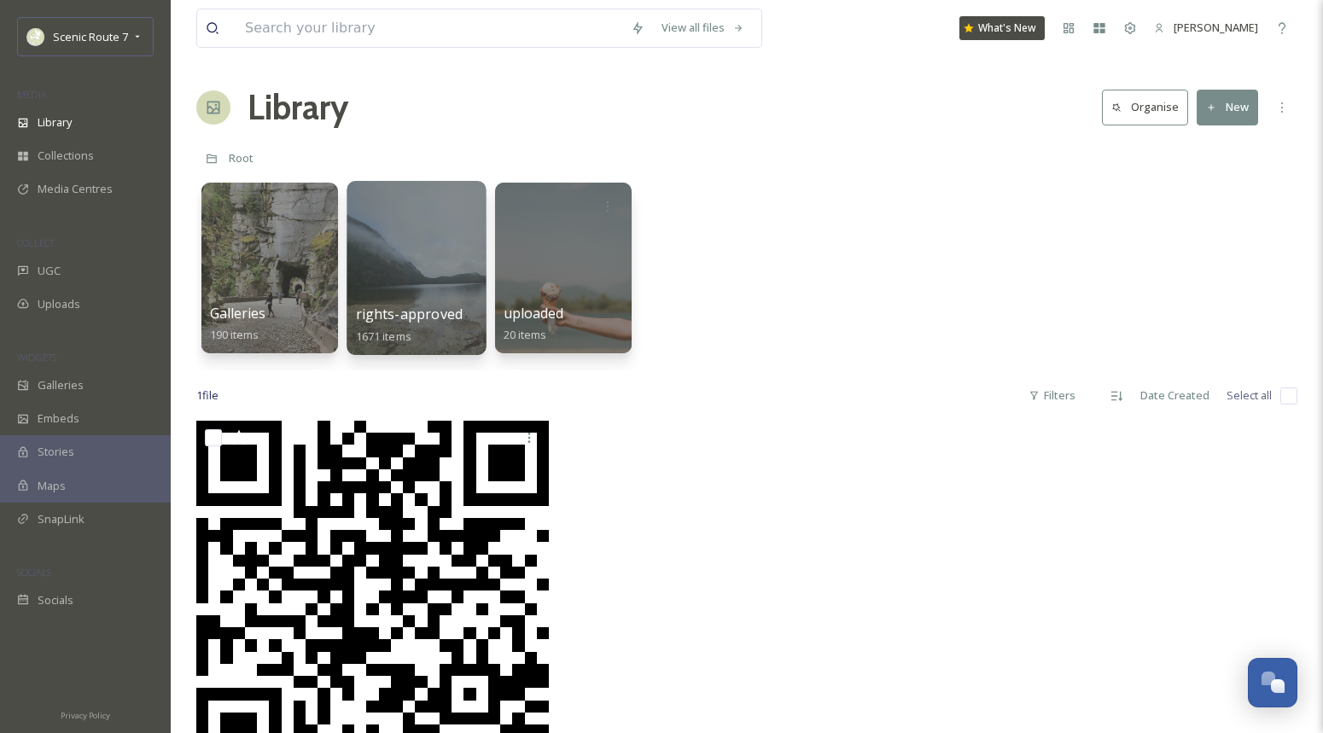
click at [441, 267] on div at bounding box center [415, 268] width 139 height 174
